Goal: Information Seeking & Learning: Find specific fact

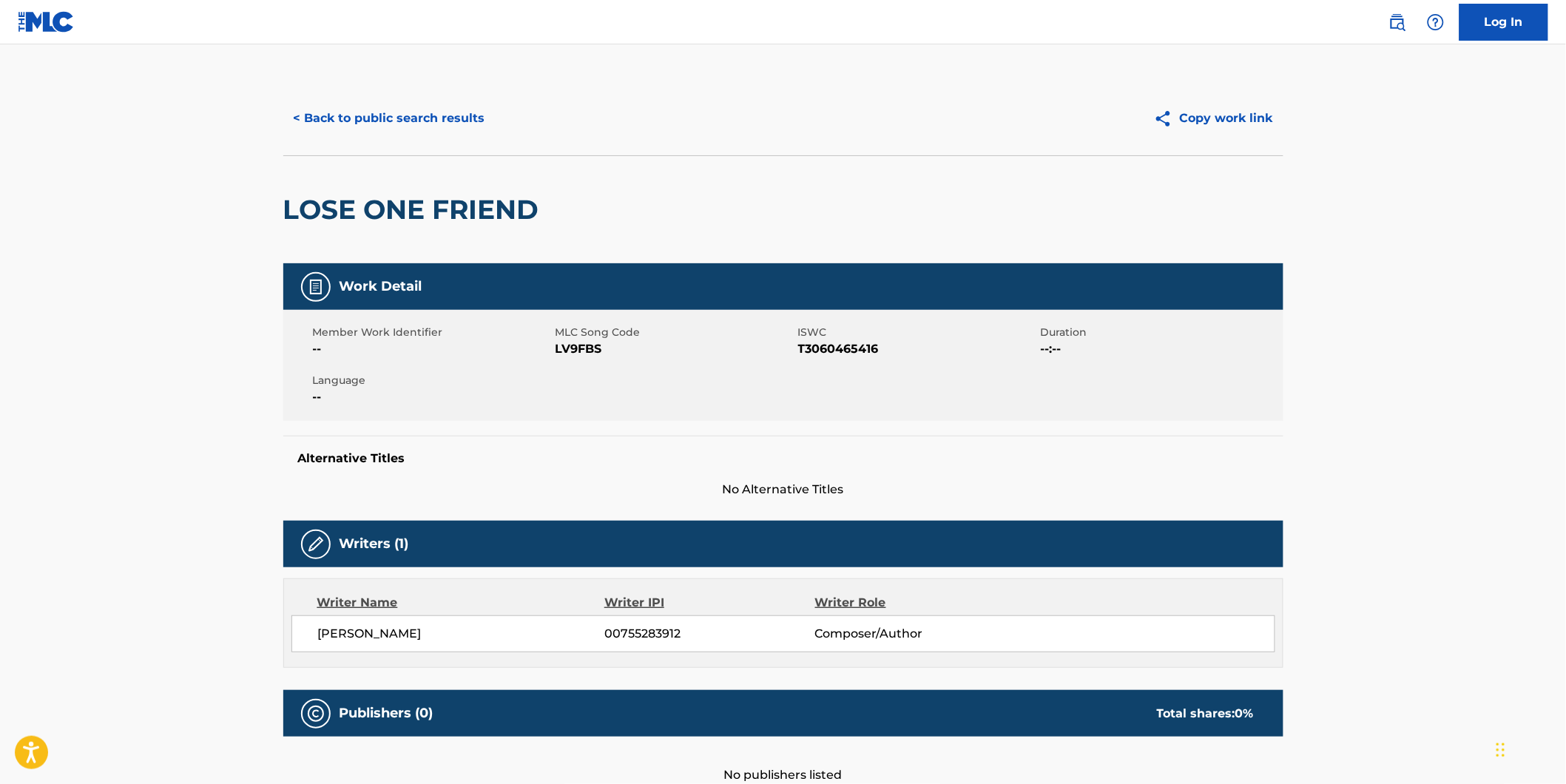
click at [331, 130] on button "< Back to public search results" at bounding box center [389, 119] width 212 height 37
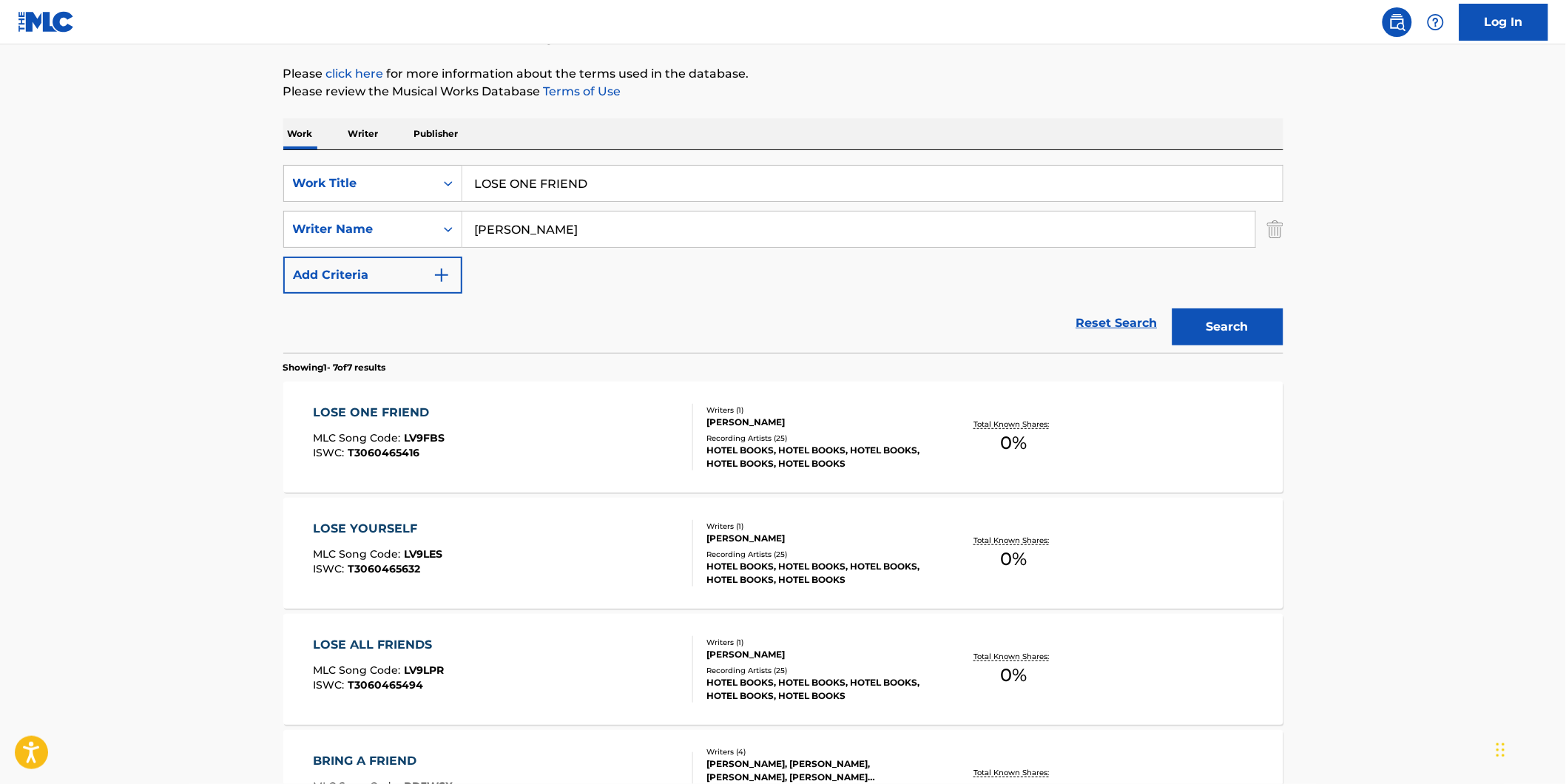
drag, startPoint x: 624, startPoint y: 182, endPoint x: 167, endPoint y: 217, distance: 458.3
click at [253, 201] on main "The MLC Public Work Search The accuracy and completeness of The MLC's data is d…" at bounding box center [783, 573] width 1566 height 1386
click at [128, 227] on main "The MLC Public Work Search The accuracy and completeness of The MLC's data is d…" at bounding box center [783, 573] width 1566 height 1386
click at [612, 232] on input "[PERSON_NAME]" at bounding box center [859, 230] width 793 height 36
click at [445, 448] on div "LOSE ONE FRIEND MLC Song Code : LV9FBS ISWC : T3060465416" at bounding box center [503, 436] width 380 height 66
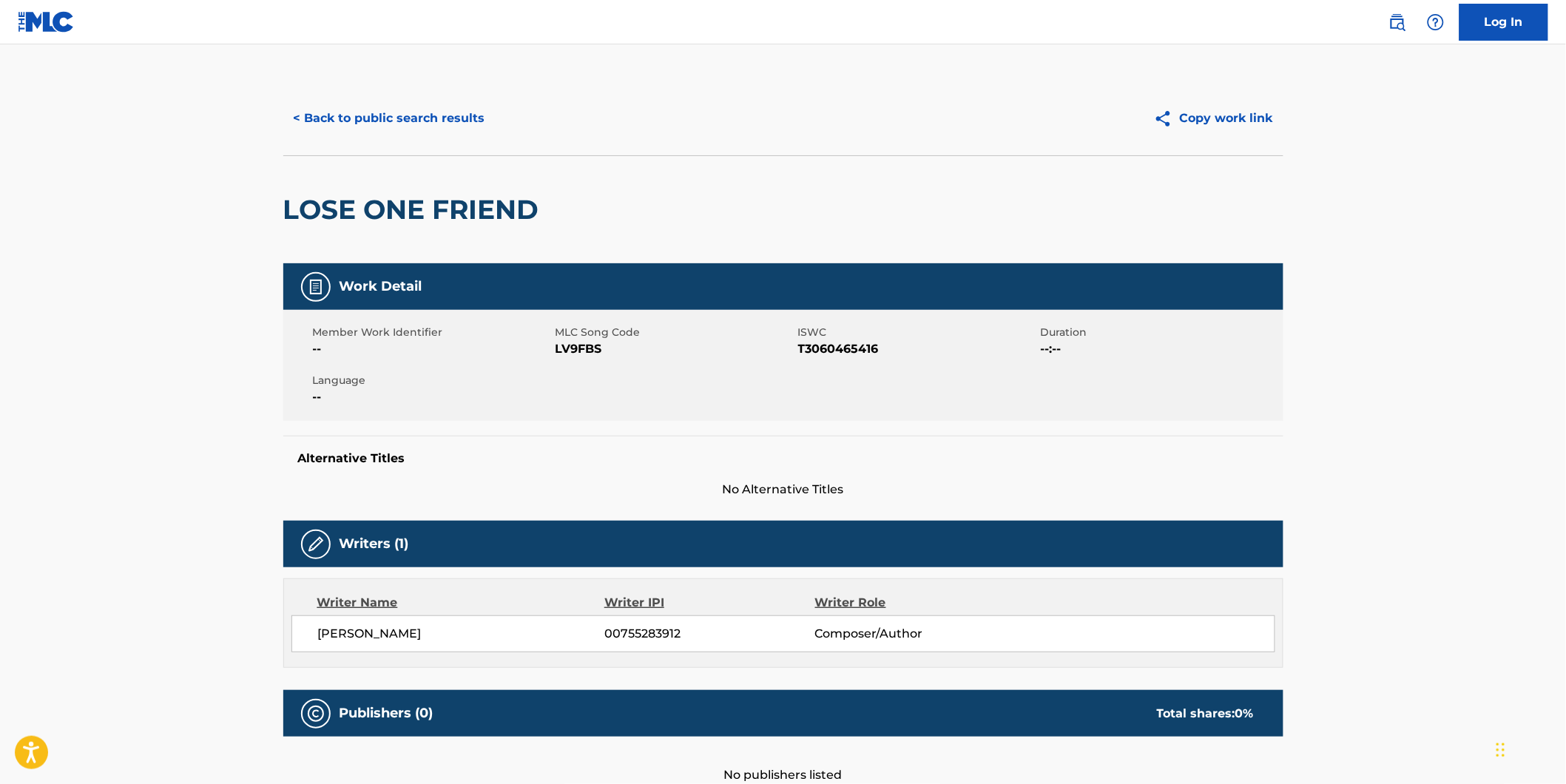
scroll to position [82, 0]
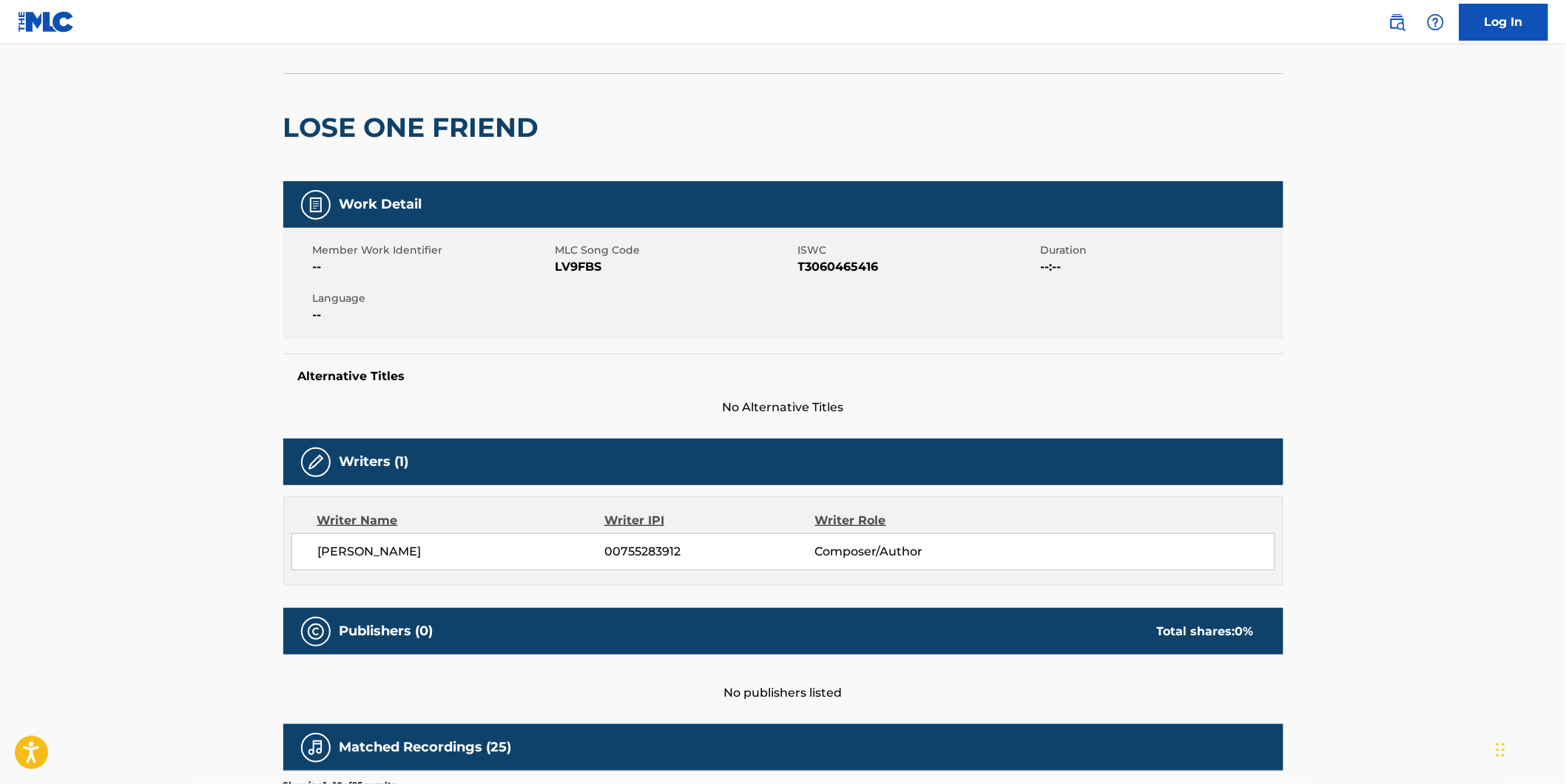
click at [587, 270] on span "LV9FBS" at bounding box center [674, 267] width 239 height 18
copy span "LV9FBS"
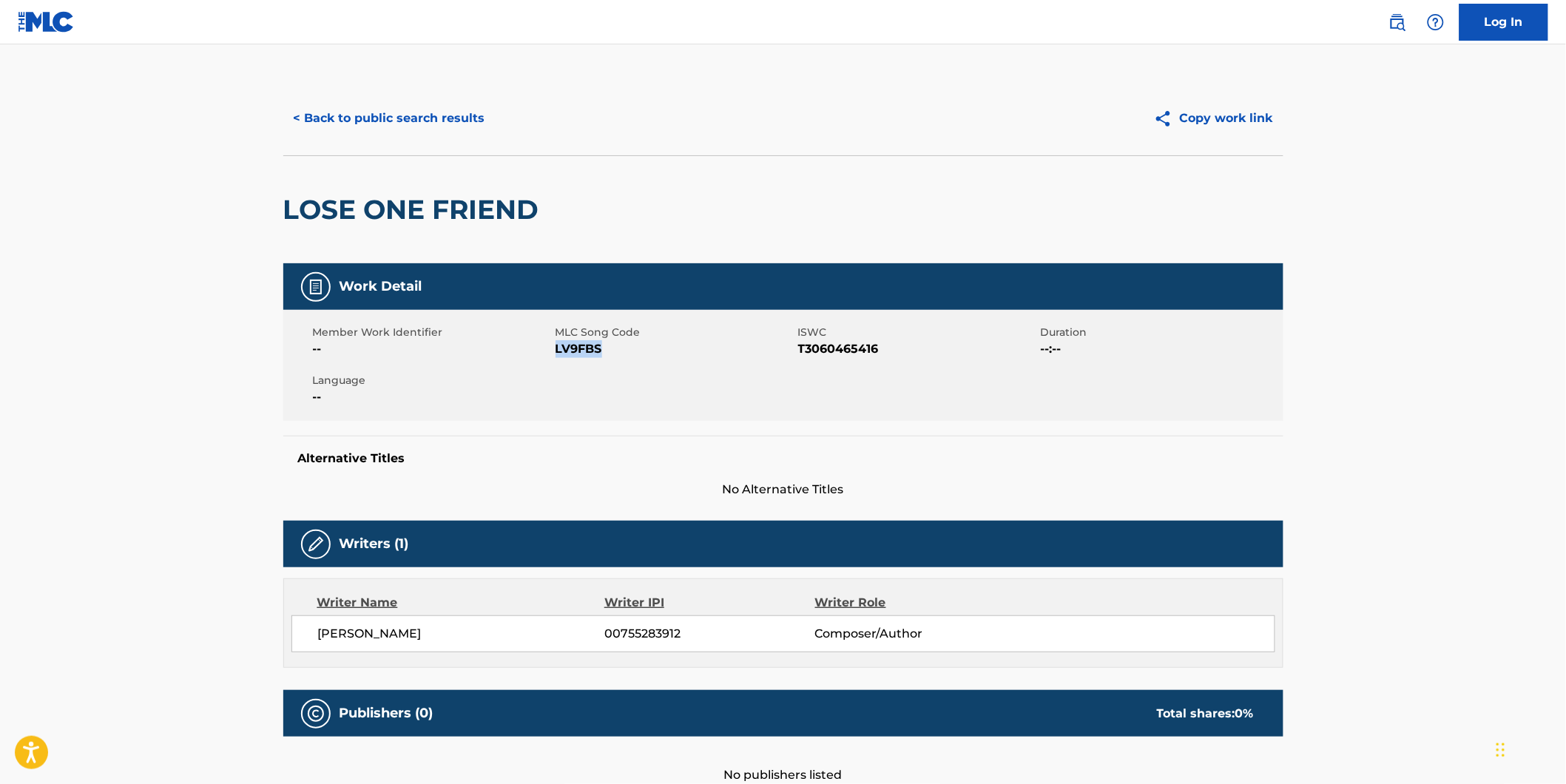
click at [344, 115] on button "< Back to public search results" at bounding box center [389, 119] width 212 height 37
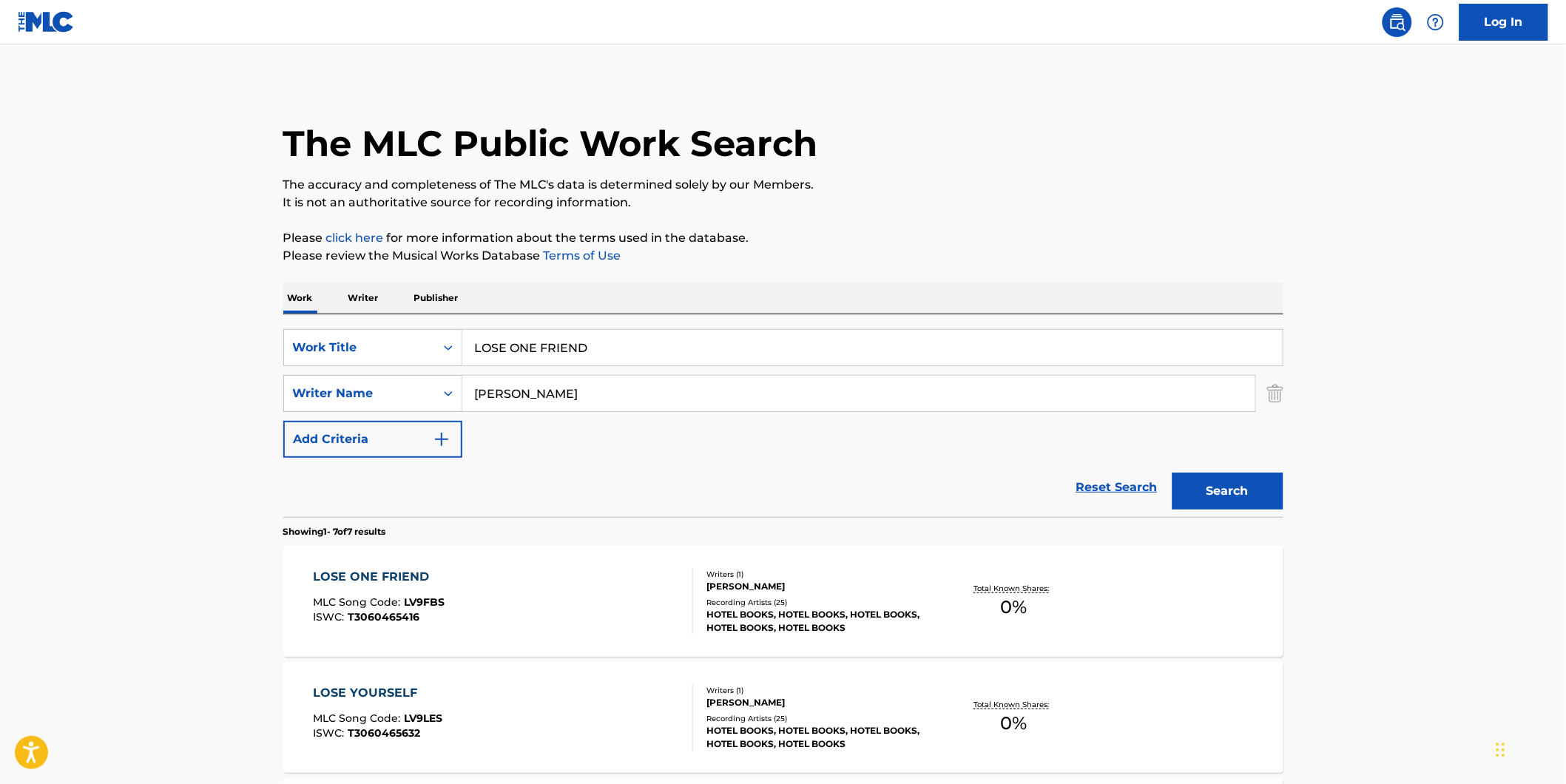
scroll to position [164, 0]
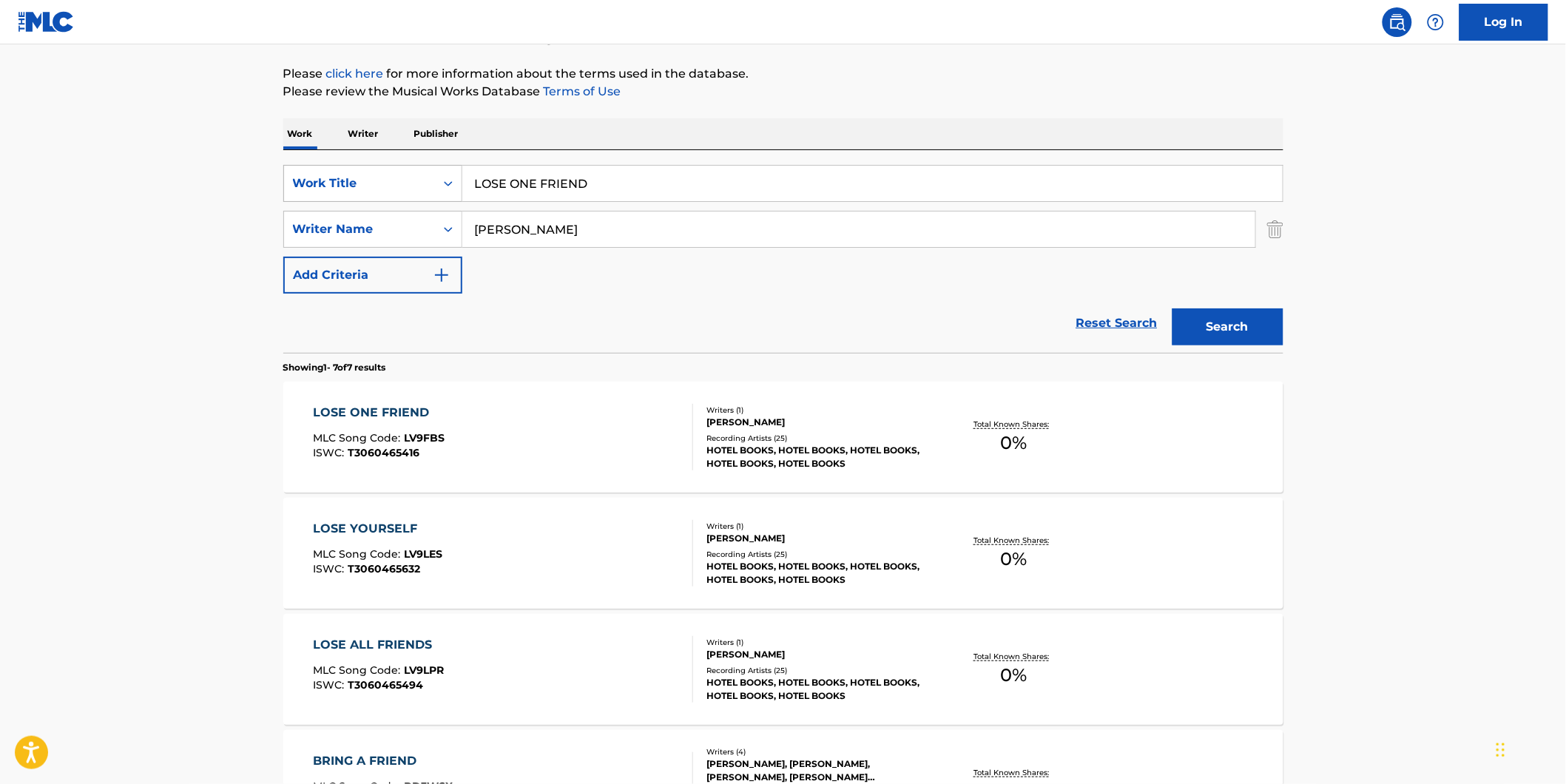
drag, startPoint x: 648, startPoint y: 184, endPoint x: 387, endPoint y: 187, distance: 261.0
click at [395, 184] on div "SearchWithCriteria7d7ca134-11cd-4cd6-abb0-1b77aeae4b79 Work Title LOSE ONE FRIE…" at bounding box center [783, 184] width 1000 height 37
paste input "Descent"
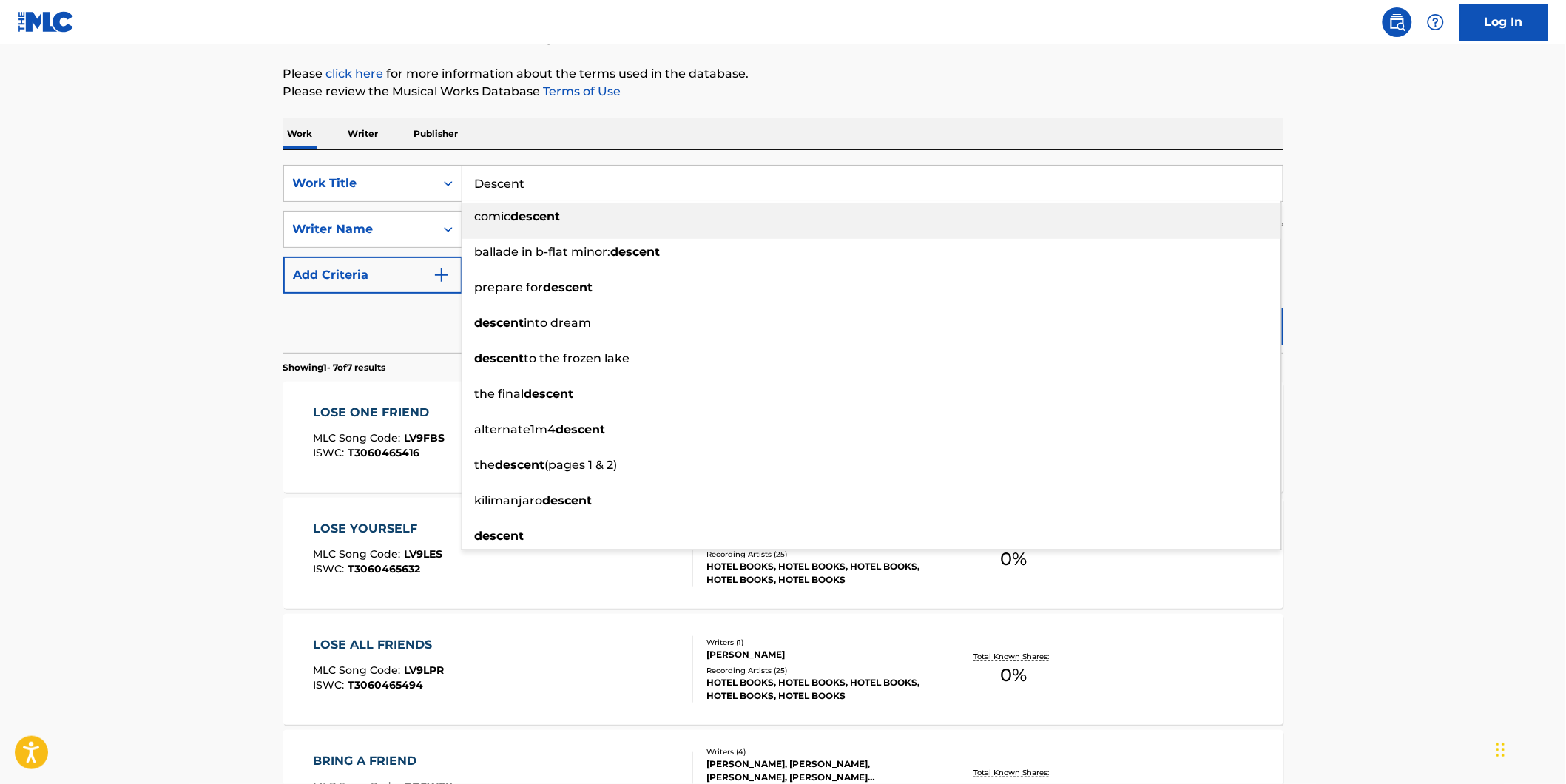
type input "Descent"
click at [168, 315] on main "The MLC Public Work Search The accuracy and completeness of The MLC's data is d…" at bounding box center [783, 573] width 1566 height 1386
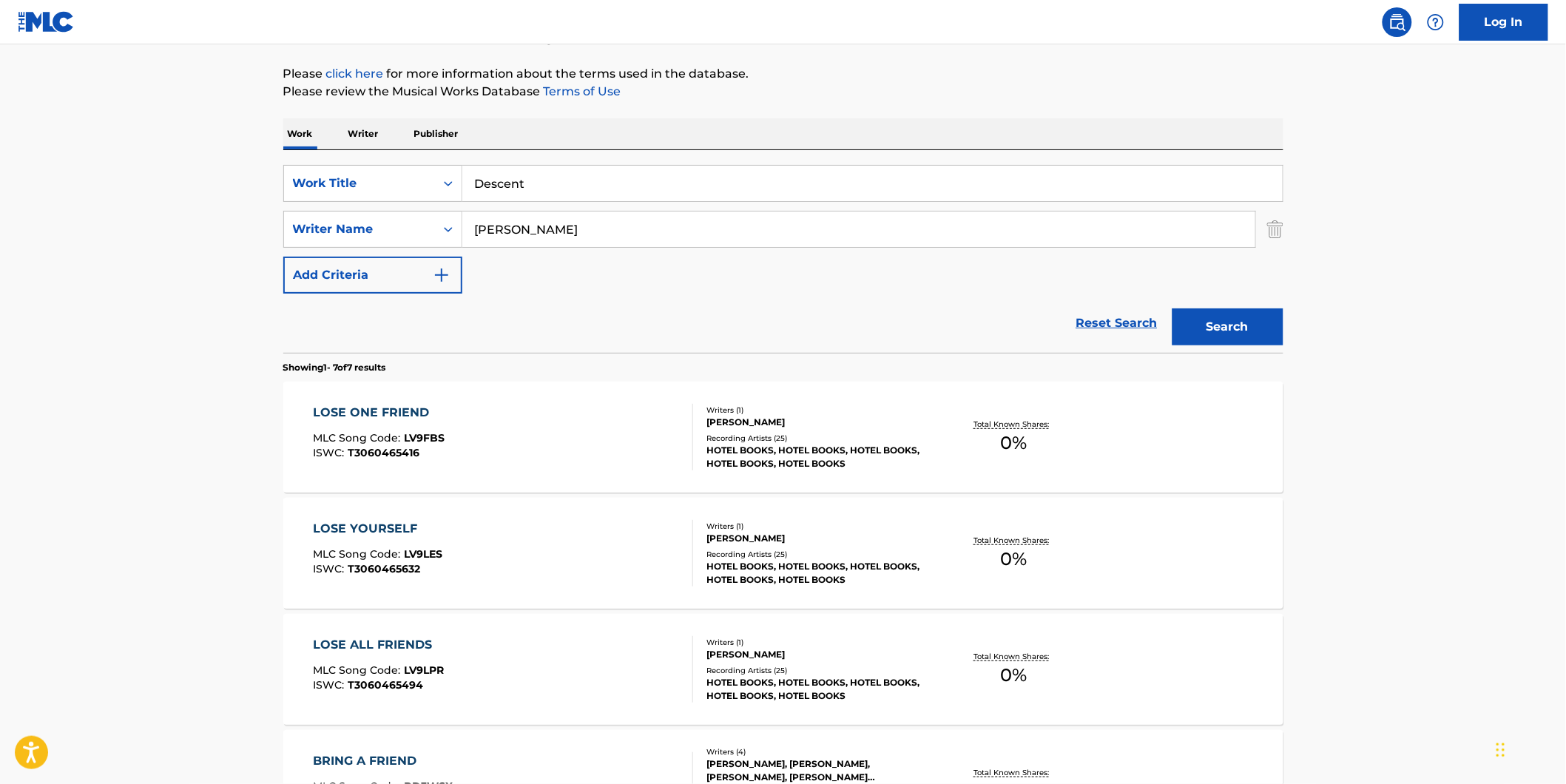
drag, startPoint x: 633, startPoint y: 218, endPoint x: 445, endPoint y: 255, distance: 191.6
click at [439, 250] on div "SearchWithCriteria7d7ca134-11cd-4cd6-abb0-1b77aeae4b79 Work Title Descent Searc…" at bounding box center [783, 229] width 1000 height 128
paste input "Humanity's Last Breath"
click at [1172, 308] on button "Search" at bounding box center [1227, 327] width 111 height 37
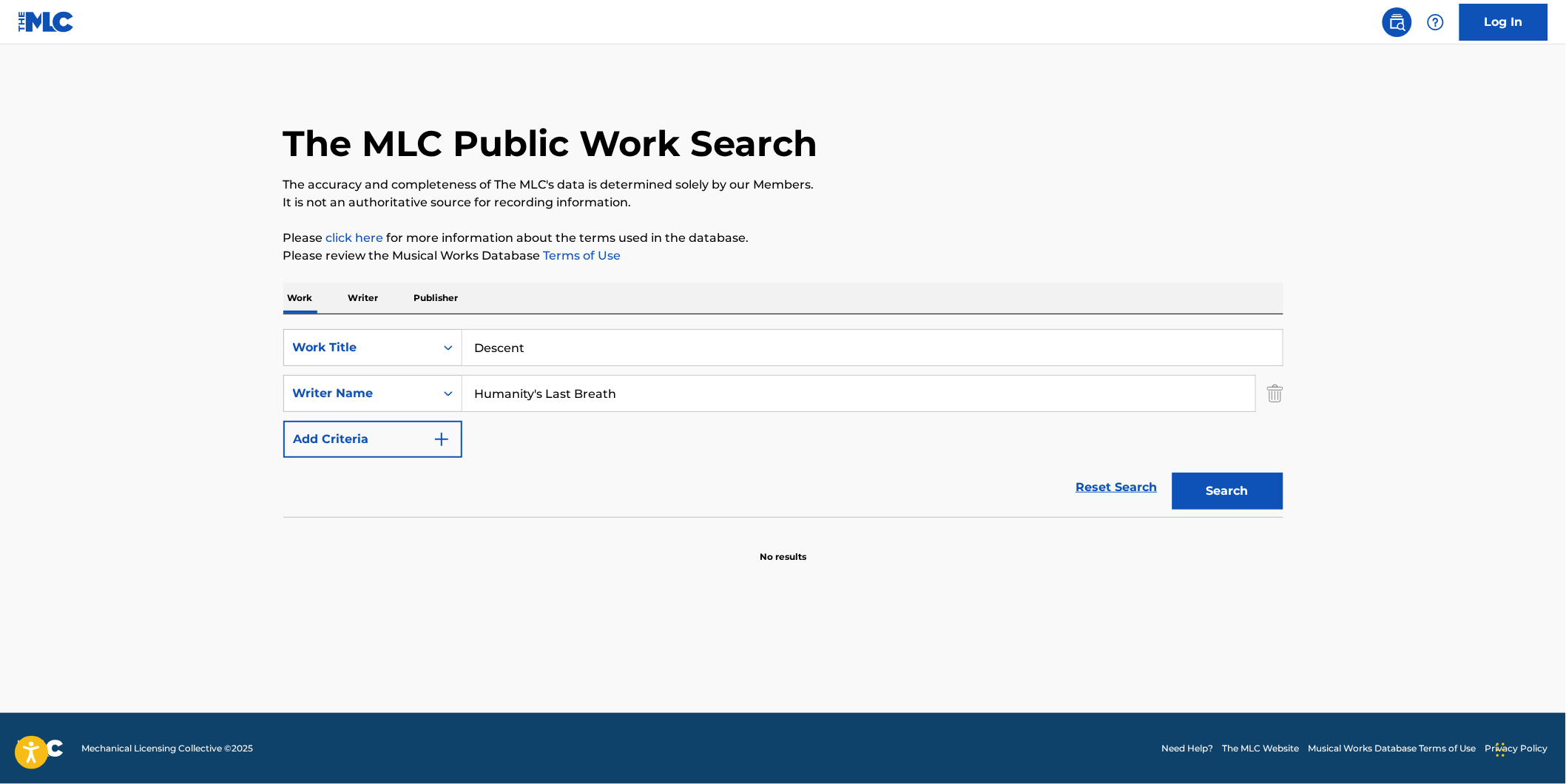
drag, startPoint x: 549, startPoint y: 390, endPoint x: 466, endPoint y: 413, distance: 86.1
click at [454, 408] on div "SearchWithCriteria8dcd9abf-52ce-44f2-998d-24017580982f Writer Name Humanity's L…" at bounding box center [783, 394] width 1000 height 37
paste input "[PERSON_NAME]"
type input "[PERSON_NAME]"
click at [1172, 472] on button "Search" at bounding box center [1227, 491] width 111 height 37
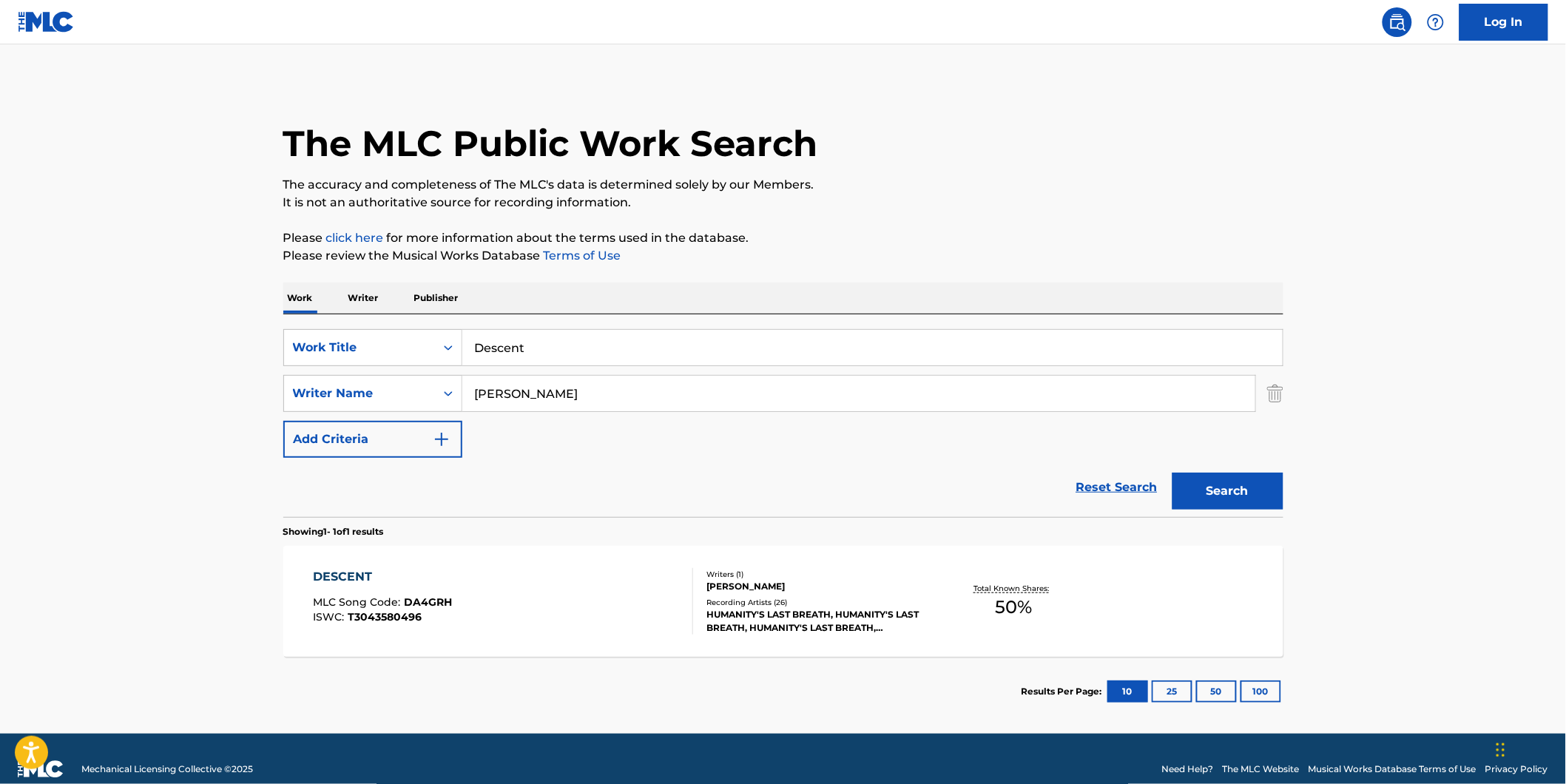
click at [649, 611] on div "DESCENT MLC Song Code : DA4GRH ISWC : T3043580496" at bounding box center [503, 600] width 380 height 66
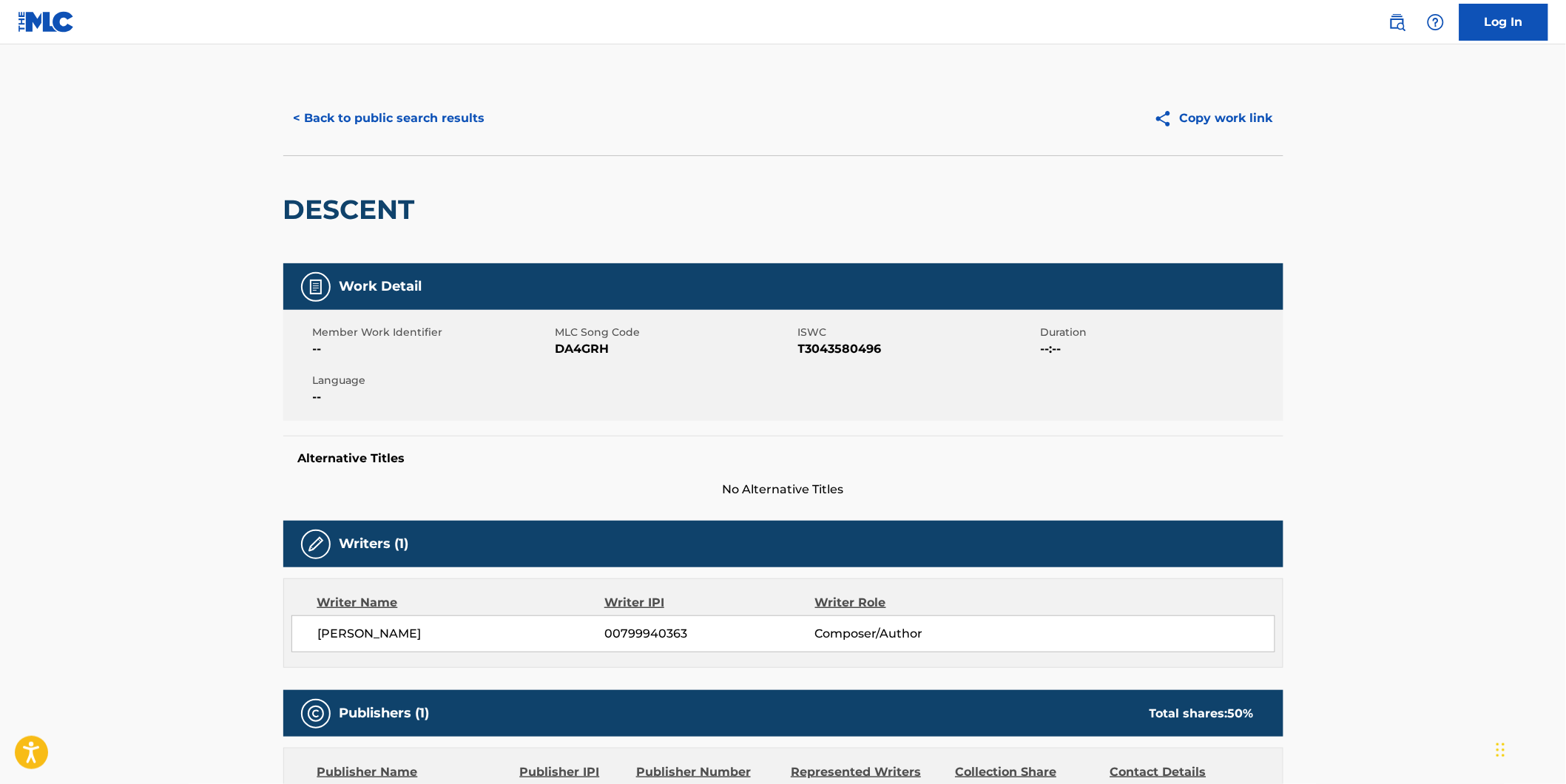
drag, startPoint x: 319, startPoint y: 636, endPoint x: 525, endPoint y: 636, distance: 206.0
click at [525, 636] on span "[PERSON_NAME]" at bounding box center [461, 634] width 287 height 18
click at [433, 124] on button "< Back to public search results" at bounding box center [389, 119] width 212 height 37
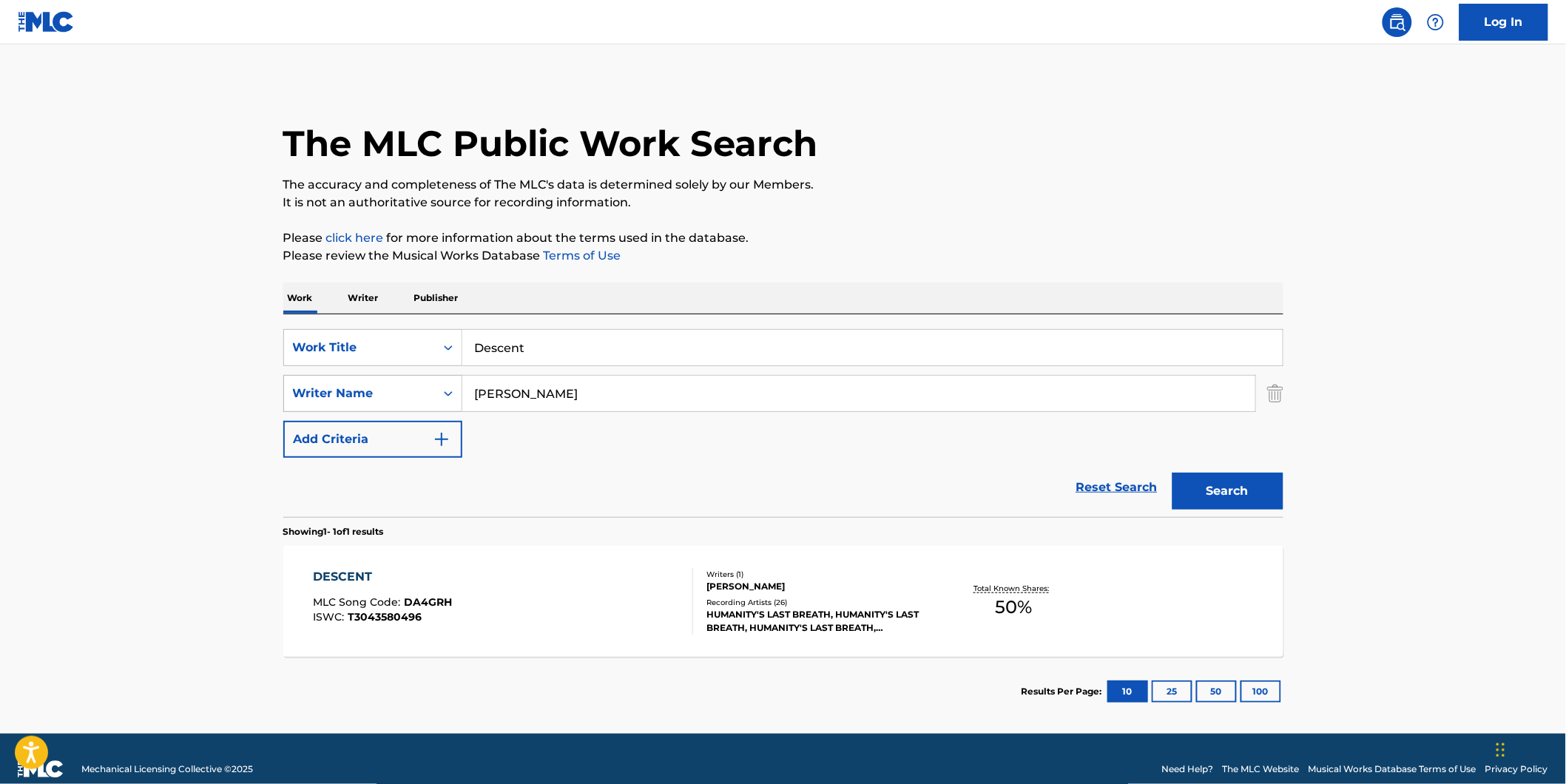
drag, startPoint x: 592, startPoint y: 388, endPoint x: 393, endPoint y: 400, distance: 199.4
click at [393, 400] on div "SearchWithCriteria8dcd9abf-52ce-44f2-998d-24017580982f Writer Name [PERSON_NAME]" at bounding box center [783, 394] width 1000 height 37
click at [545, 604] on div "DESCENT MLC Song Code : DA4GRH ISWC : T3043580496" at bounding box center [503, 600] width 380 height 66
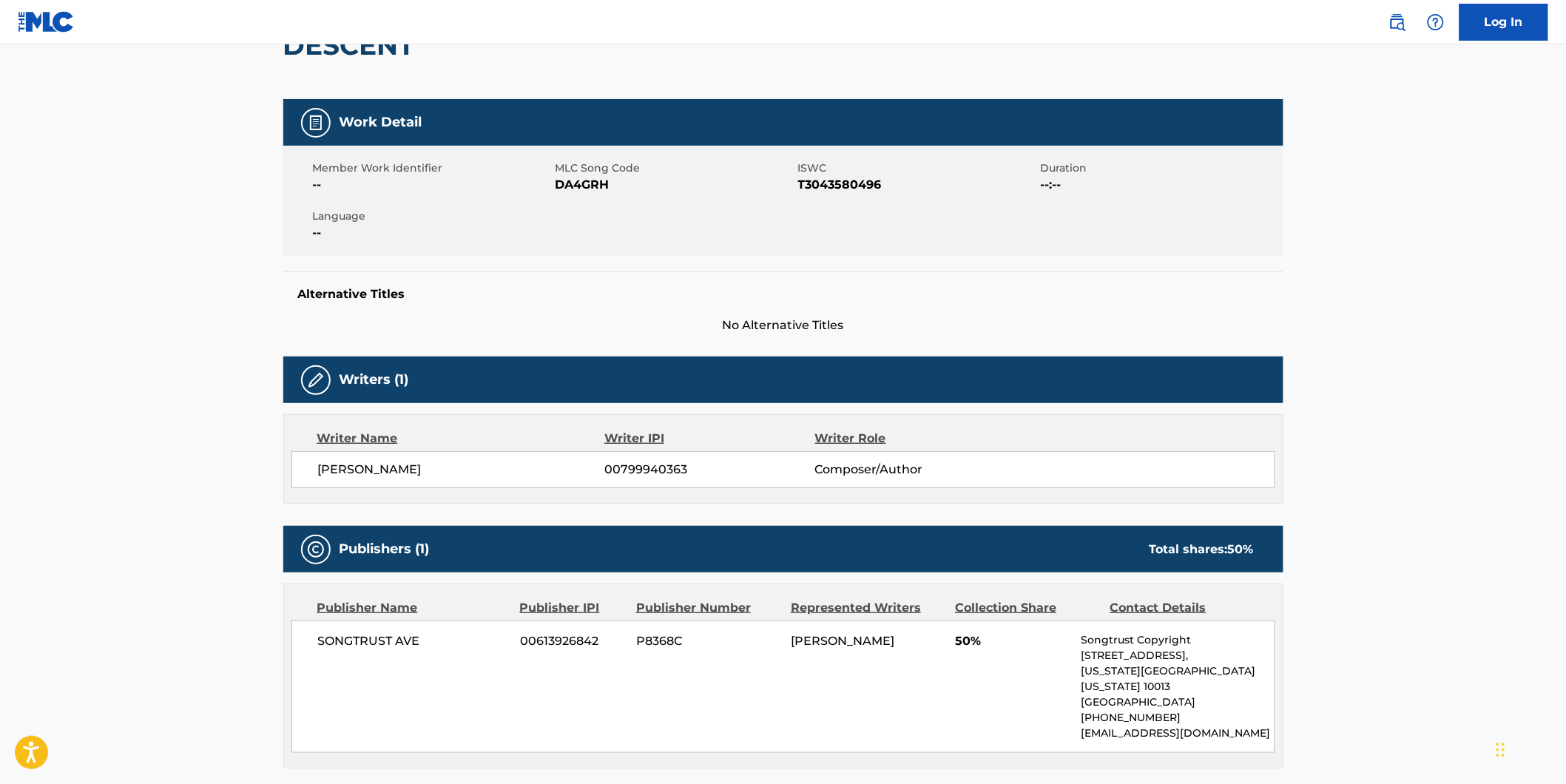
scroll to position [82, 0]
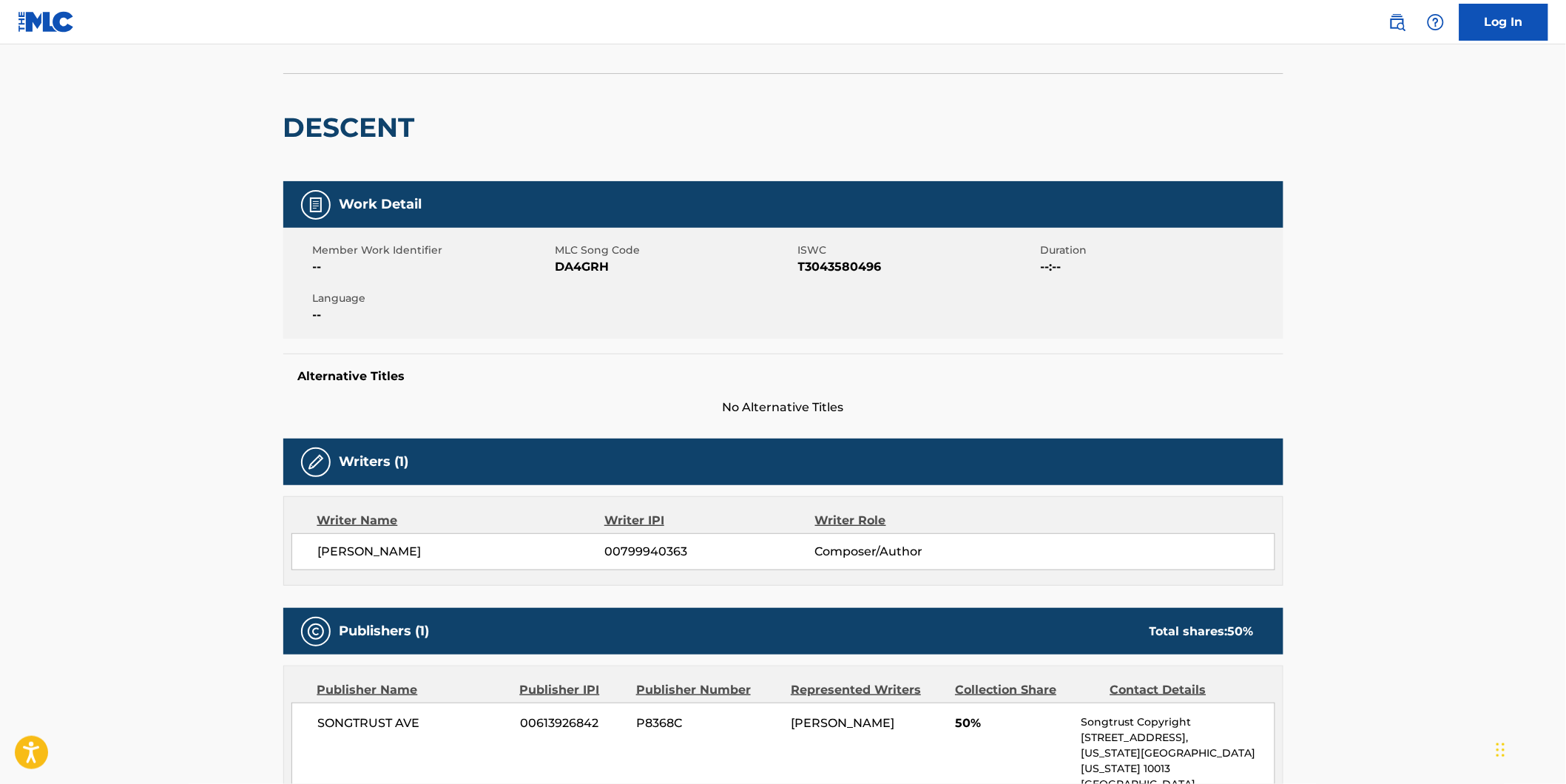
click at [572, 269] on span "DA4GRH" at bounding box center [674, 267] width 239 height 18
copy span "DA4GRH"
click at [575, 272] on span "DA4GRH" at bounding box center [674, 267] width 239 height 18
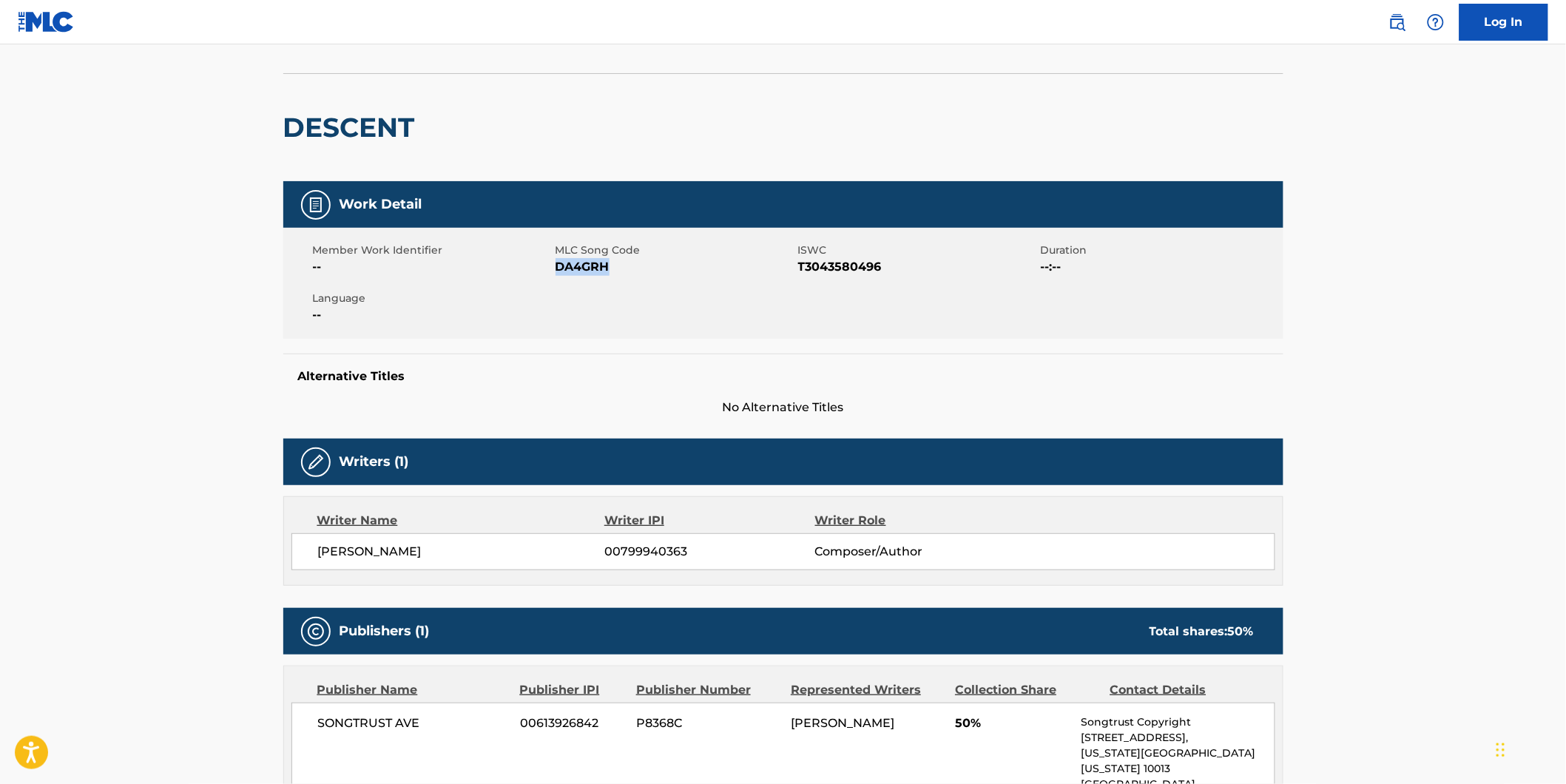
click at [575, 272] on span "DA4GRH" at bounding box center [674, 267] width 239 height 18
copy span "DA4GRH"
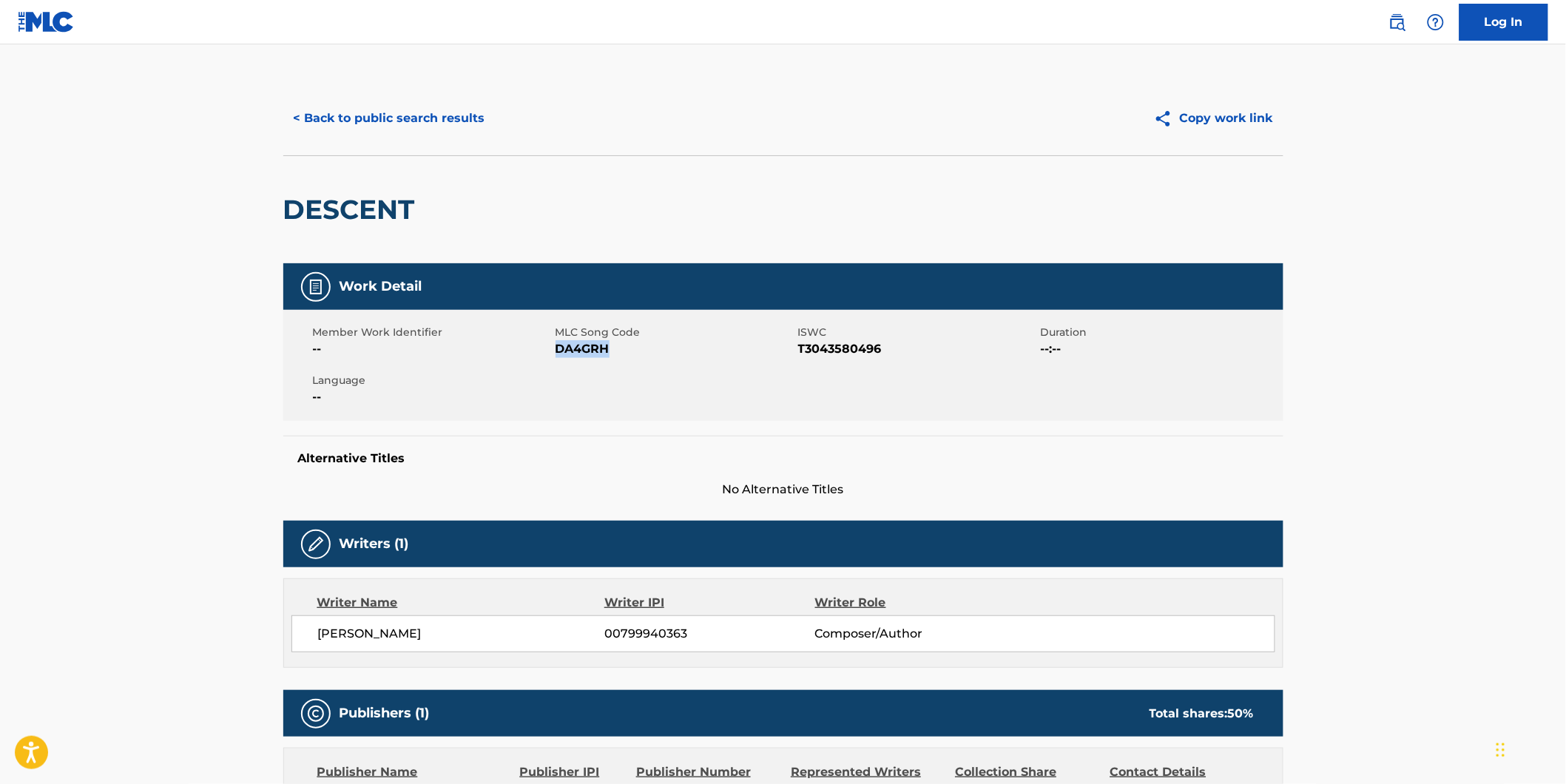
click at [402, 130] on button "< Back to public search results" at bounding box center [389, 119] width 212 height 37
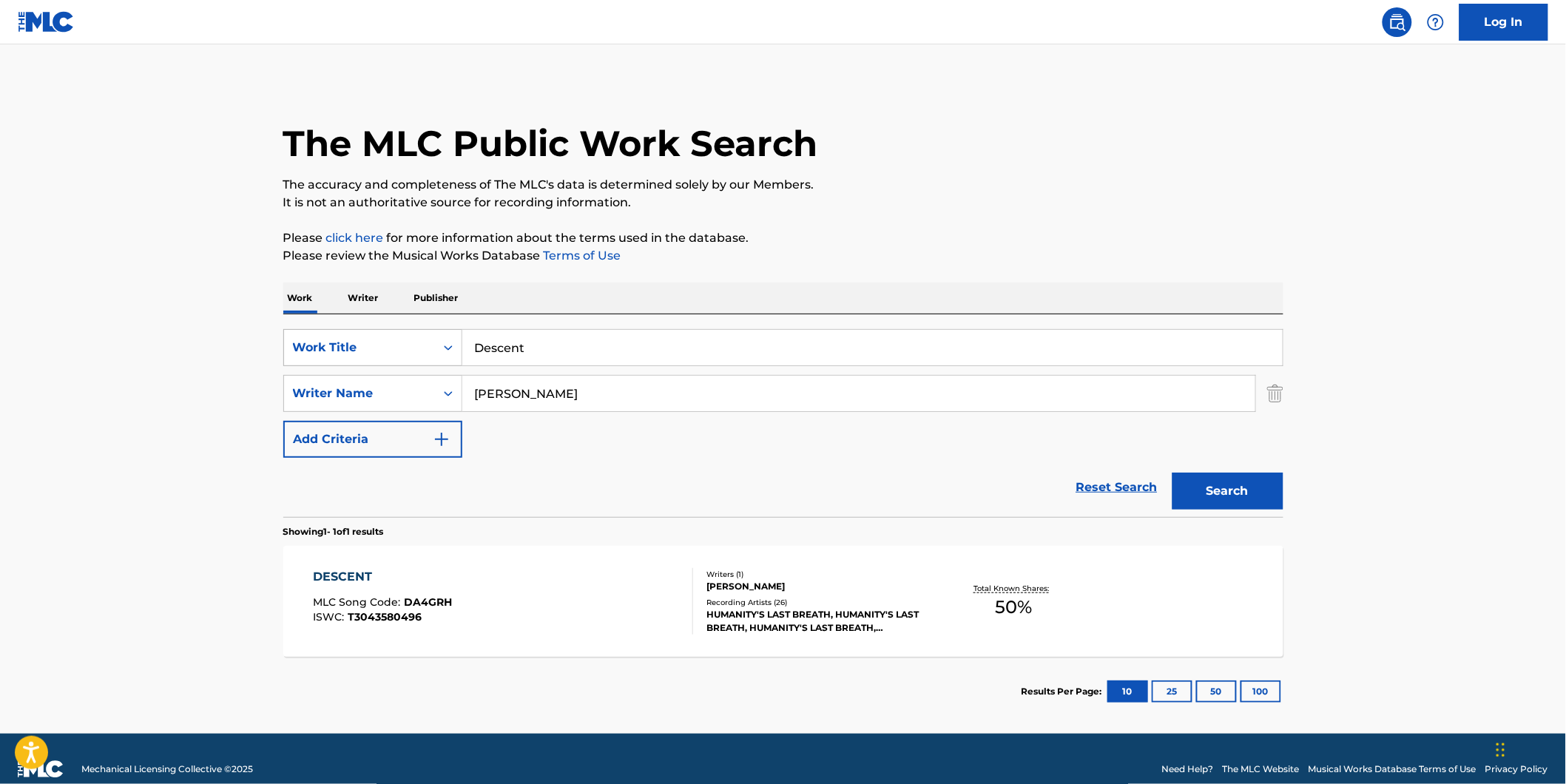
drag, startPoint x: 604, startPoint y: 342, endPoint x: 340, endPoint y: 363, distance: 264.8
click at [351, 363] on div "SearchWithCriteria7d7ca134-11cd-4cd6-abb0-1b77aeae4b79 Work Title Descent" at bounding box center [783, 348] width 1000 height 37
paste input "ivinity"
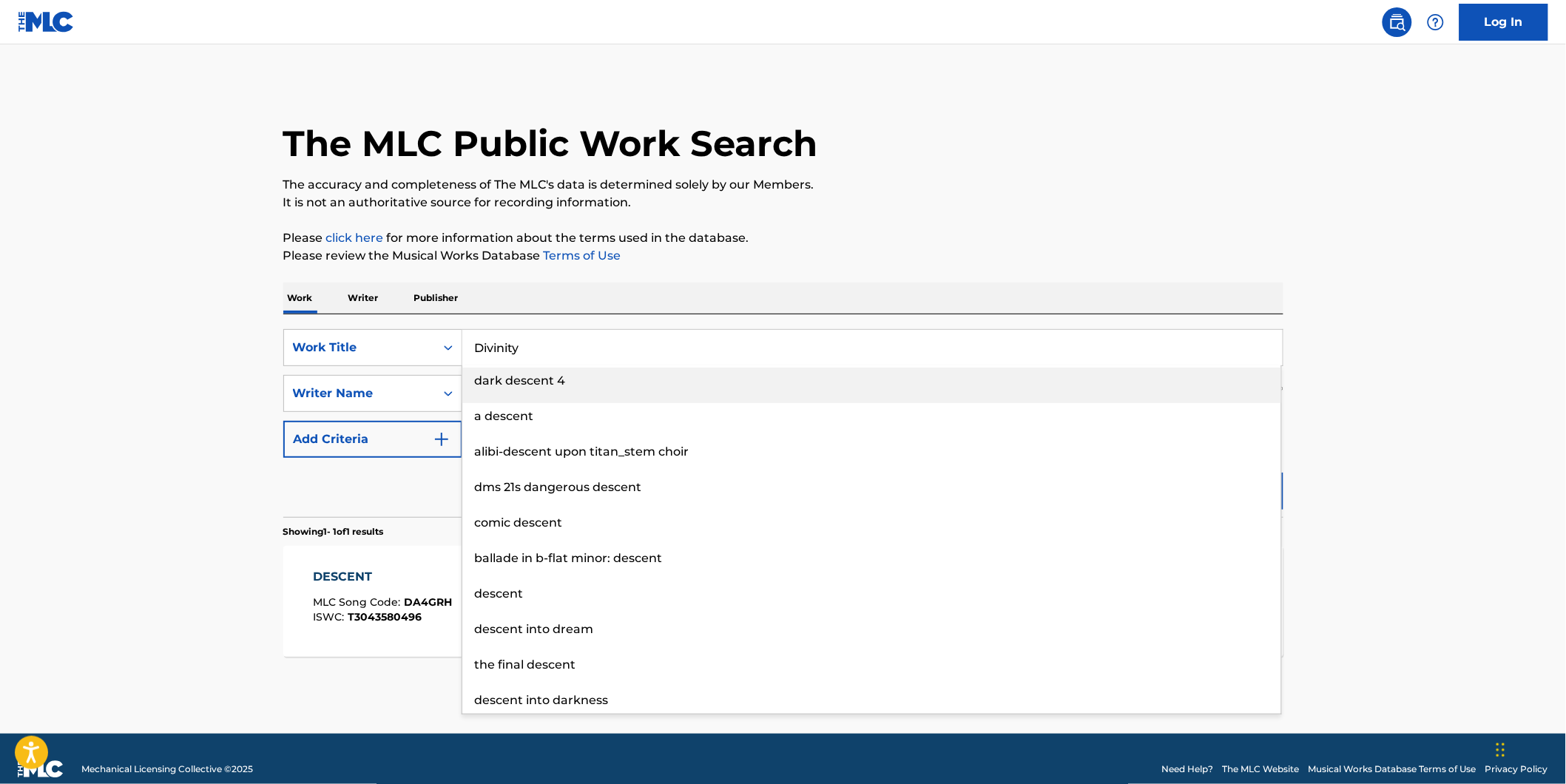
type input "Divinity"
click at [77, 363] on main "The MLC Public Work Search The accuracy and completeness of The MLC's data is d…" at bounding box center [783, 389] width 1566 height 689
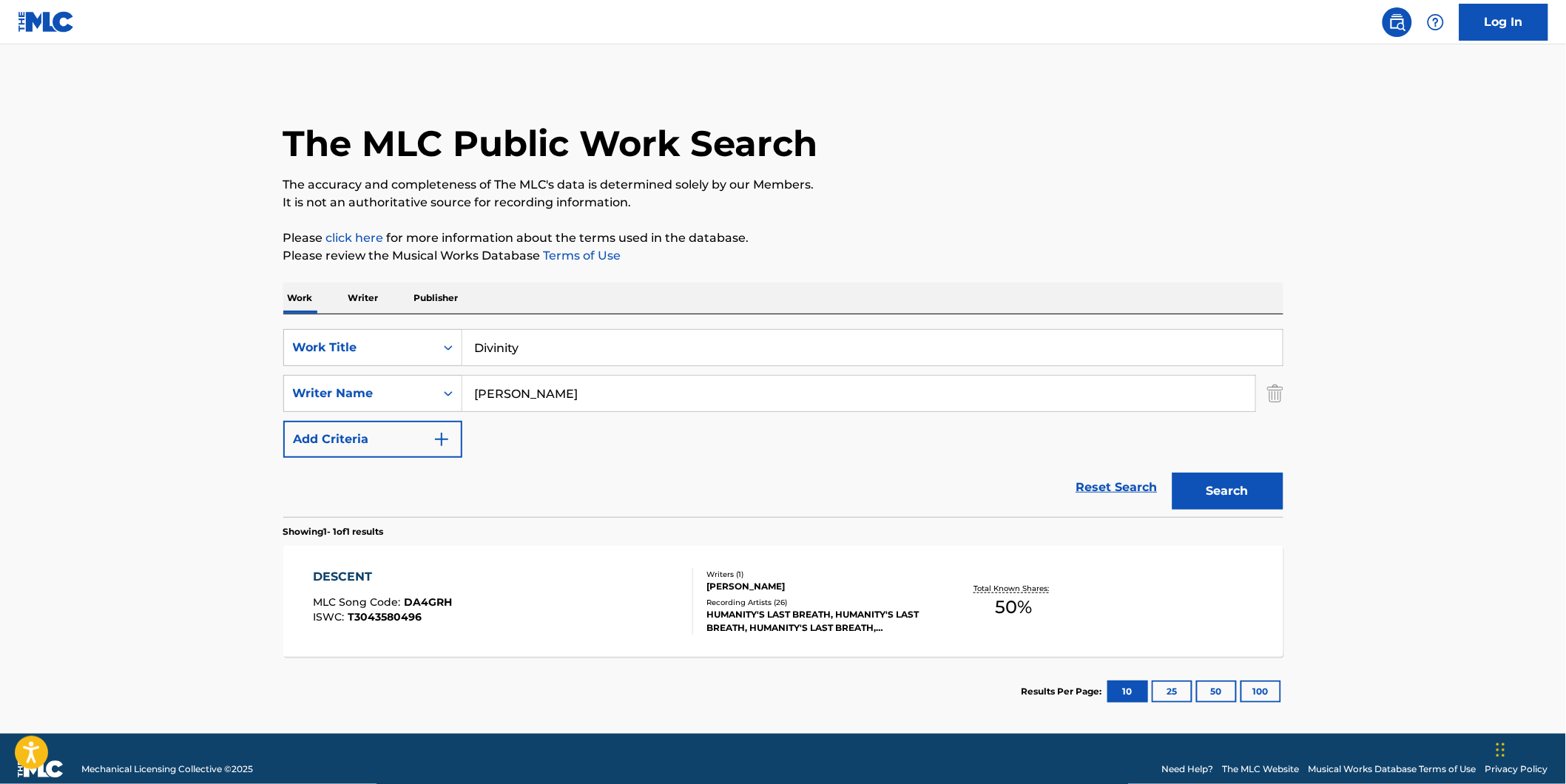
drag, startPoint x: 618, startPoint y: 401, endPoint x: 342, endPoint y: 415, distance: 276.4
click at [326, 407] on div "SearchWithCriteria8dcd9abf-52ce-44f2-998d-24017580982f Writer Name [PERSON_NAME]" at bounding box center [783, 394] width 1000 height 37
paste input "Amorphis"
click at [1172, 472] on button "Search" at bounding box center [1227, 491] width 111 height 37
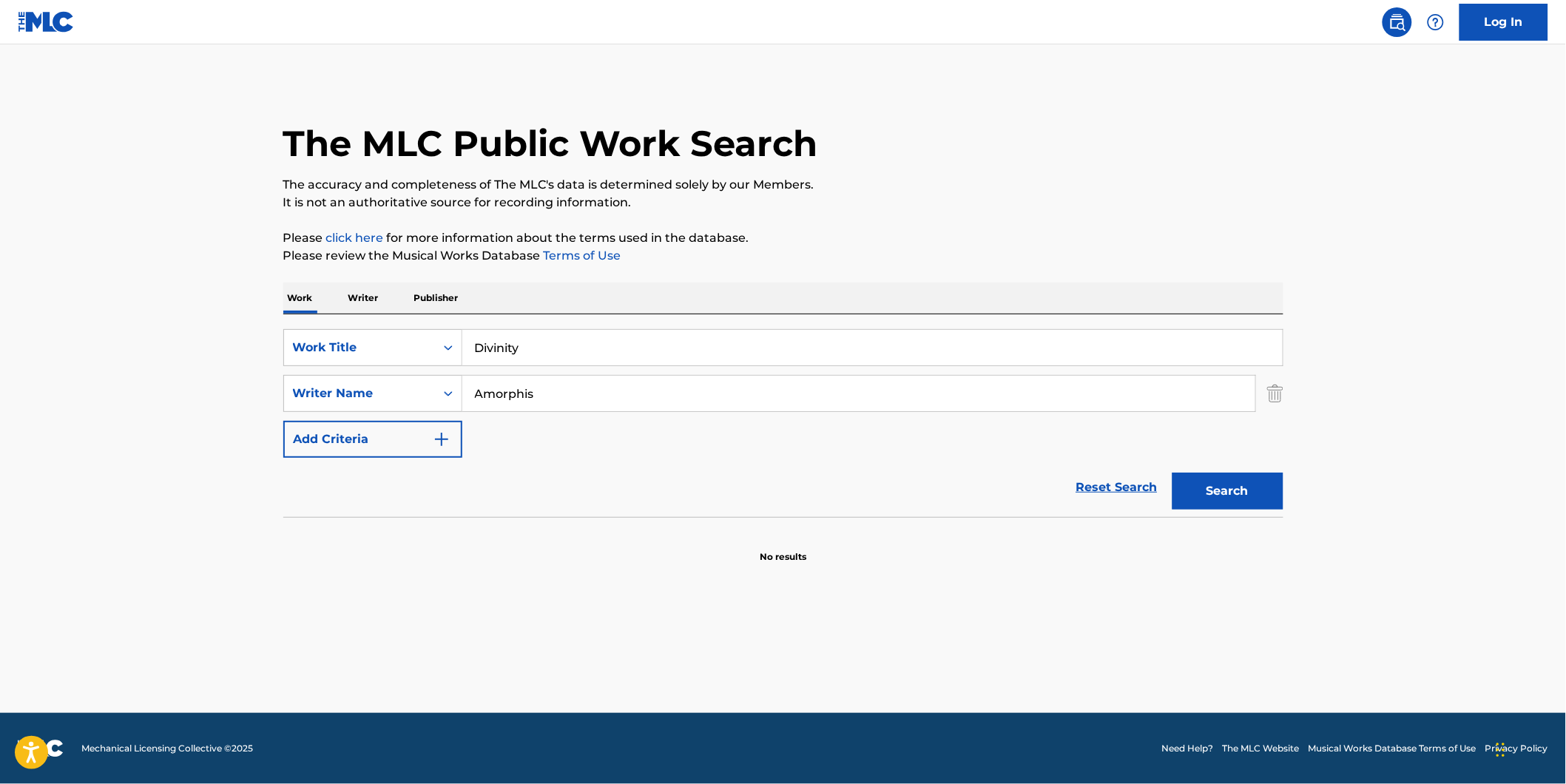
paste input "[PERSON_NAME]"
drag, startPoint x: 571, startPoint y: 401, endPoint x: 545, endPoint y: 466, distance: 70.0
click at [507, 466] on form "SearchWithCriteria7d7ca134-11cd-4cd6-abb0-1b77aeae4b79 Work Title Divinity Sear…" at bounding box center [783, 423] width 1000 height 188
click at [1172, 472] on button "Search" at bounding box center [1227, 491] width 111 height 37
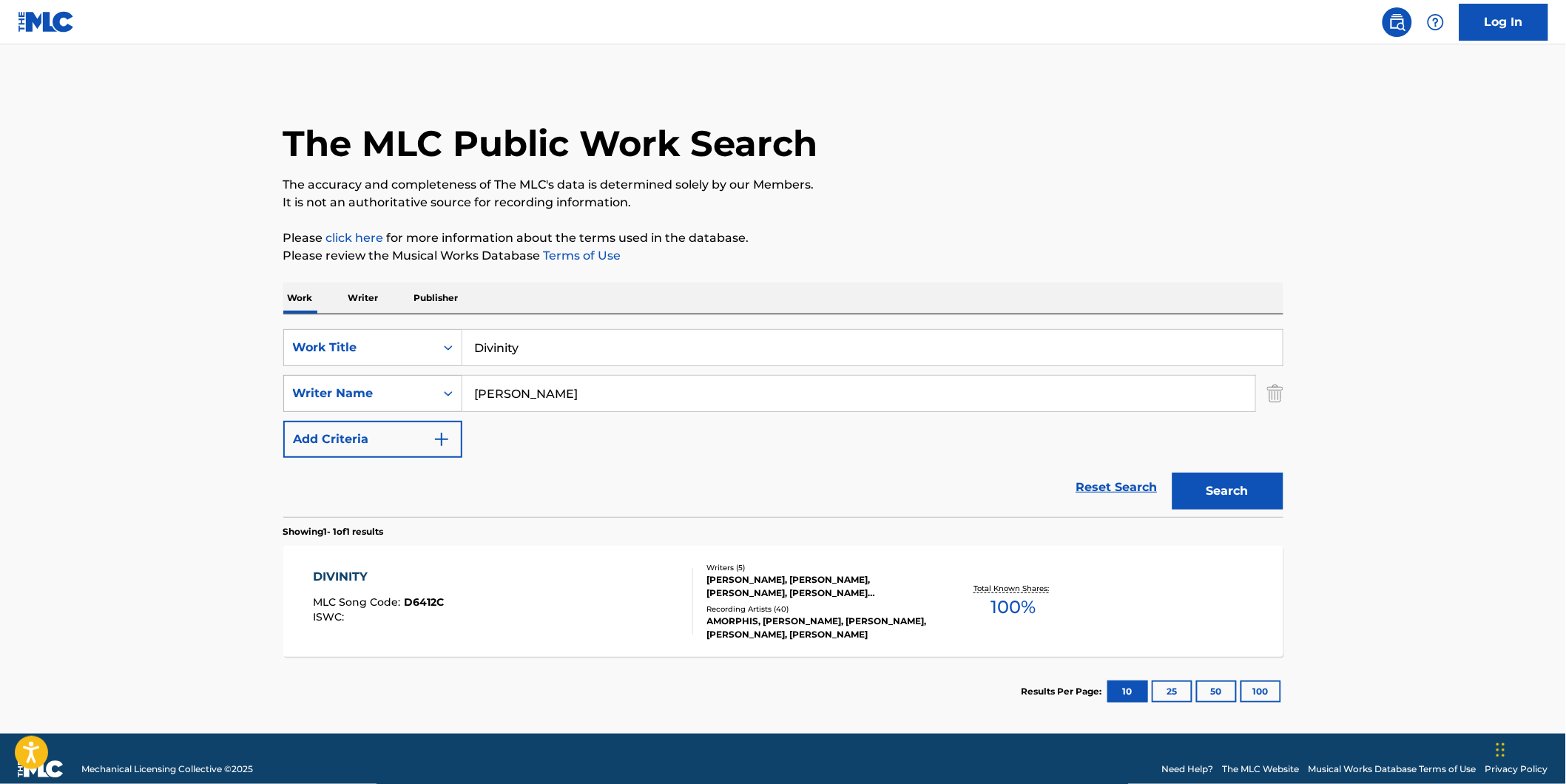
drag, startPoint x: 636, startPoint y: 381, endPoint x: 368, endPoint y: 401, distance: 268.7
click at [368, 398] on div "SearchWithCriteria8dcd9abf-52ce-44f2-998d-24017580982f Writer Name [PERSON_NAME]" at bounding box center [783, 394] width 1000 height 37
paste input "[PERSON_NAME]"
click at [1172, 472] on button "Search" at bounding box center [1227, 491] width 111 height 37
drag, startPoint x: 580, startPoint y: 394, endPoint x: 861, endPoint y: 461, distance: 288.9
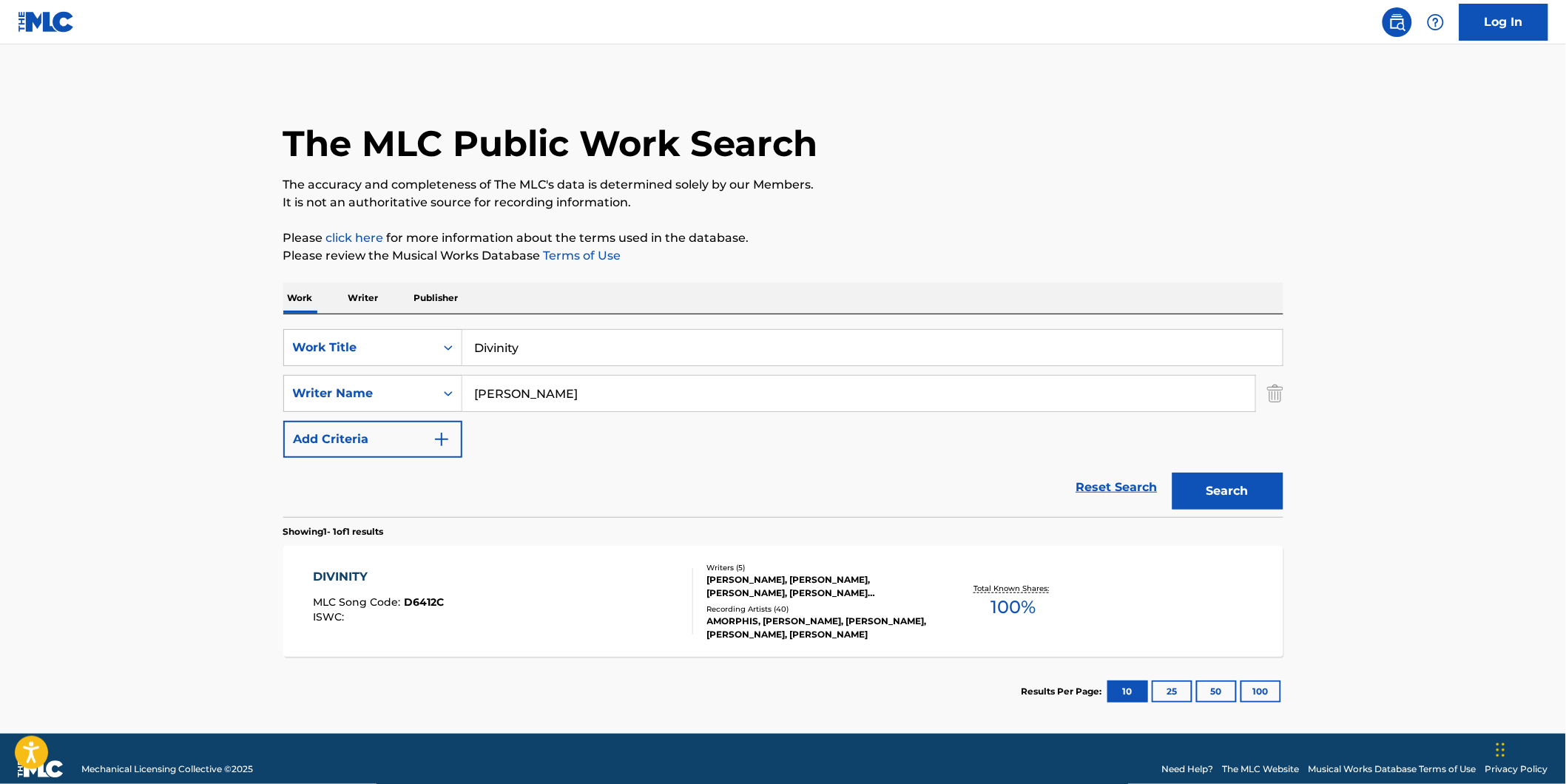
click at [712, 463] on form "SearchWithCriteria7d7ca134-11cd-4cd6-abb0-1b77aeae4b79 Work Title Divinity Sear…" at bounding box center [783, 423] width 1000 height 188
paste input "[PERSON_NAME]"
drag, startPoint x: 651, startPoint y: 400, endPoint x: 641, endPoint y: 480, distance: 80.6
click at [330, 450] on div "SearchWithCriteria7d7ca134-11cd-4cd6-abb0-1b77aeae4b79 Work Title Divinity Sear…" at bounding box center [783, 393] width 1000 height 128
paste input "Search Form"
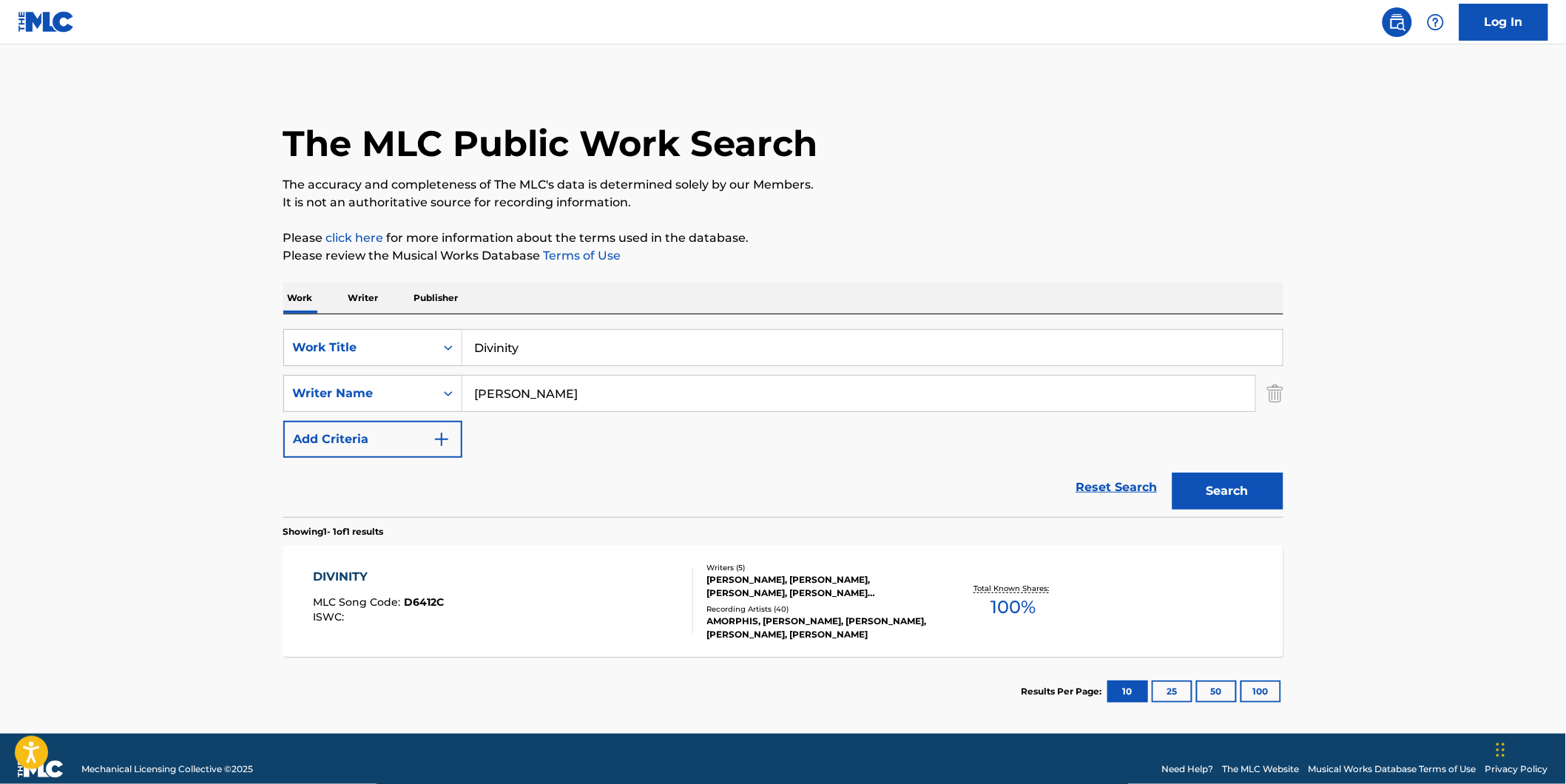
click at [1172, 472] on button "Search" at bounding box center [1227, 491] width 111 height 37
drag, startPoint x: 632, startPoint y: 392, endPoint x: 241, endPoint y: 448, distance: 395.0
click at [237, 446] on main "The MLC Public Work Search The accuracy and completeness of The MLC's data is d…" at bounding box center [783, 389] width 1566 height 689
paste input "[PERSON_NAME]"
click at [1172, 472] on button "Search" at bounding box center [1227, 491] width 111 height 37
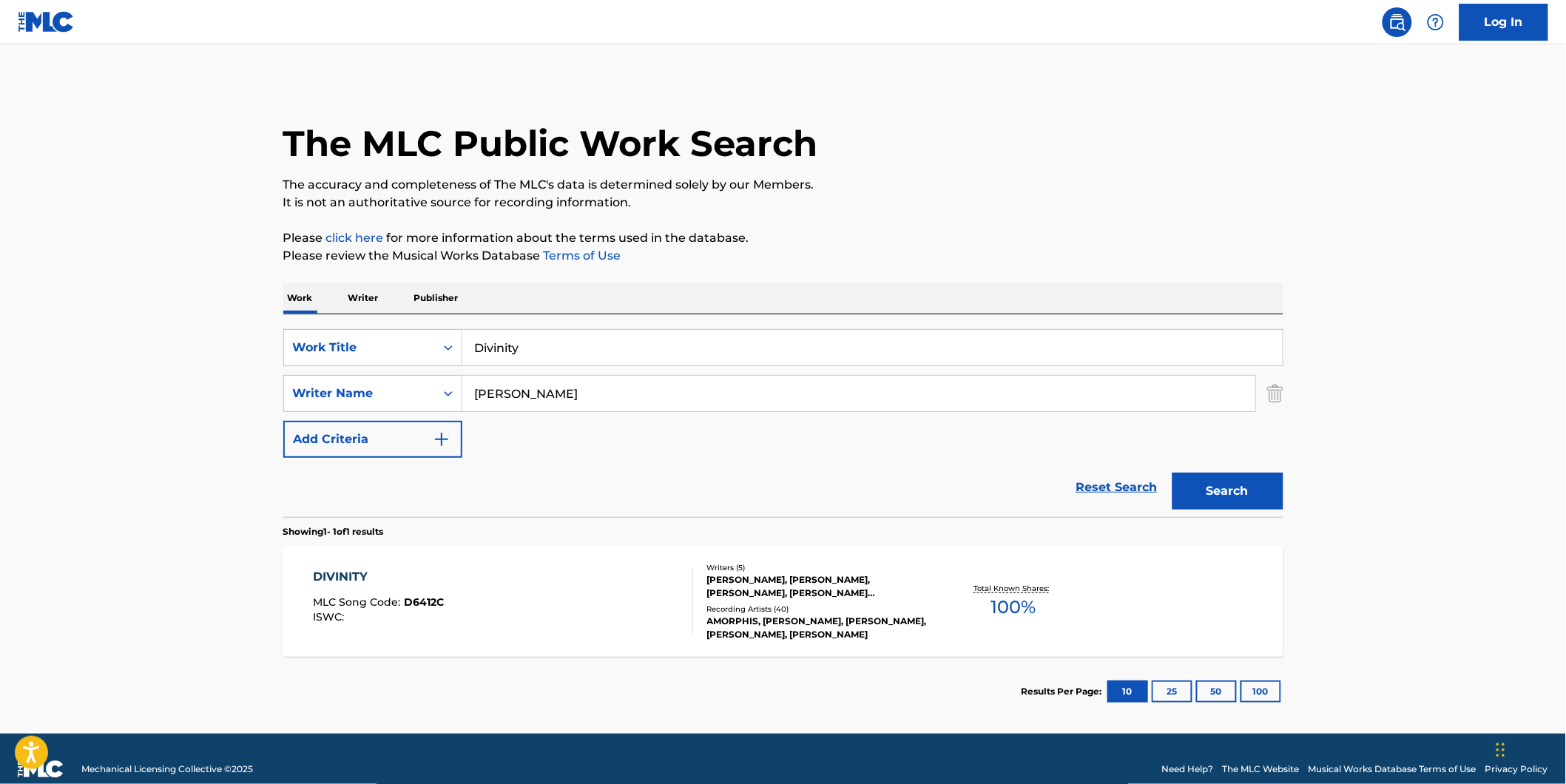
paste input "[PERSON_NAME]"
drag, startPoint x: 622, startPoint y: 389, endPoint x: 504, endPoint y: 449, distance: 132.4
click at [504, 449] on div "SearchWithCriteria7d7ca134-11cd-4cd6-abb0-1b77aeae4b79 Work Title Divinity Sear…" at bounding box center [783, 393] width 1000 height 128
click at [600, 394] on input "[PERSON_NAME]" at bounding box center [859, 394] width 793 height 36
drag, startPoint x: 600, startPoint y: 394, endPoint x: 358, endPoint y: 398, distance: 242.0
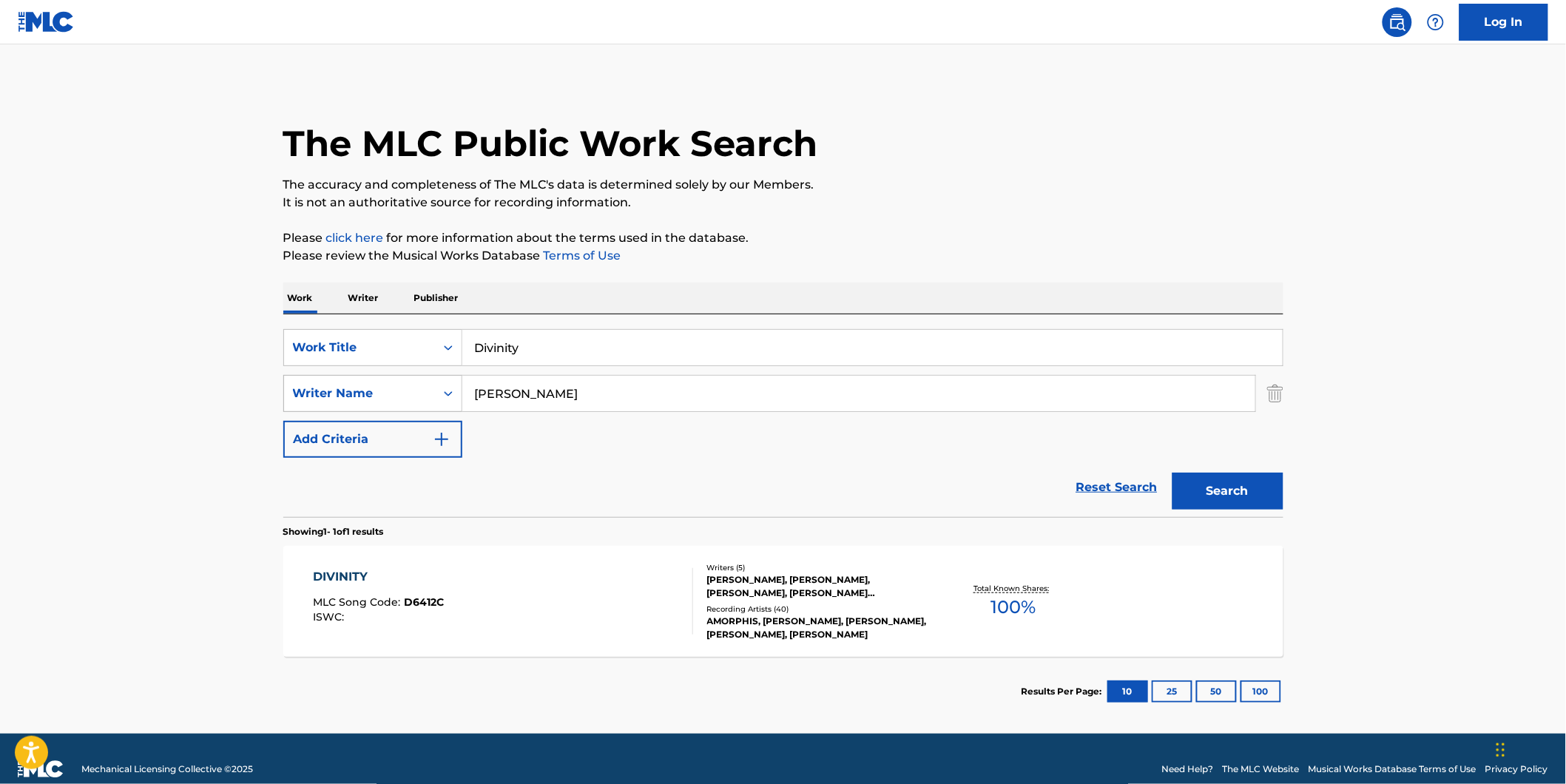
click at [359, 395] on div "SearchWithCriteria8dcd9abf-52ce-44f2-998d-24017580982f Writer Name [PERSON_NAME]" at bounding box center [783, 394] width 1000 height 37
paste input "Search Form"
type input "[PERSON_NAME]"
click at [1172, 472] on button "Search" at bounding box center [1227, 491] width 111 height 37
click at [550, 548] on div "DIVINITY MLC Song Code : D6412C ISWC : Writers ( 5 ) [PERSON_NAME], [PERSON_NAM…" at bounding box center [783, 601] width 1000 height 111
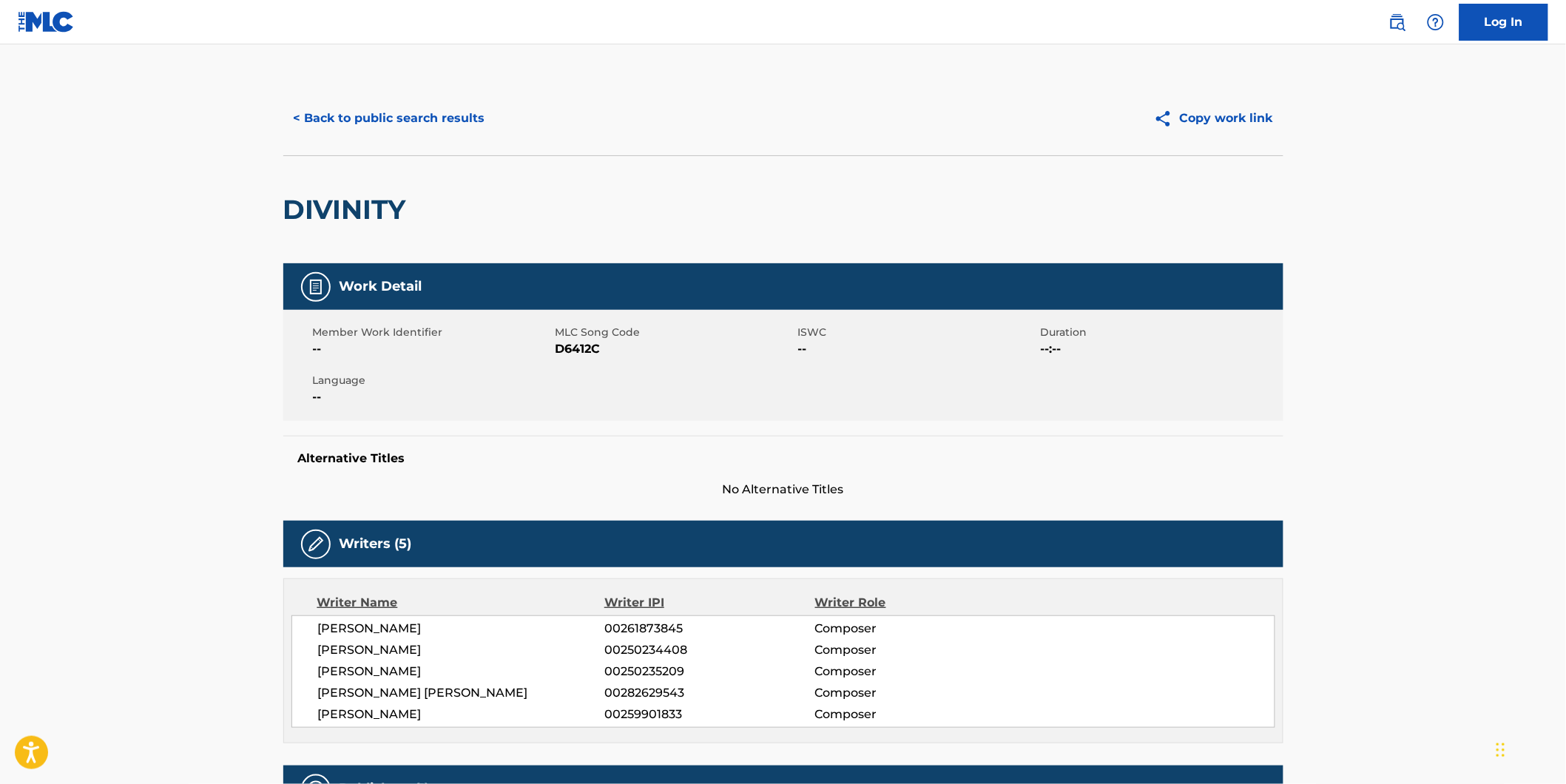
click at [319, 124] on button "< Back to public search results" at bounding box center [389, 119] width 212 height 37
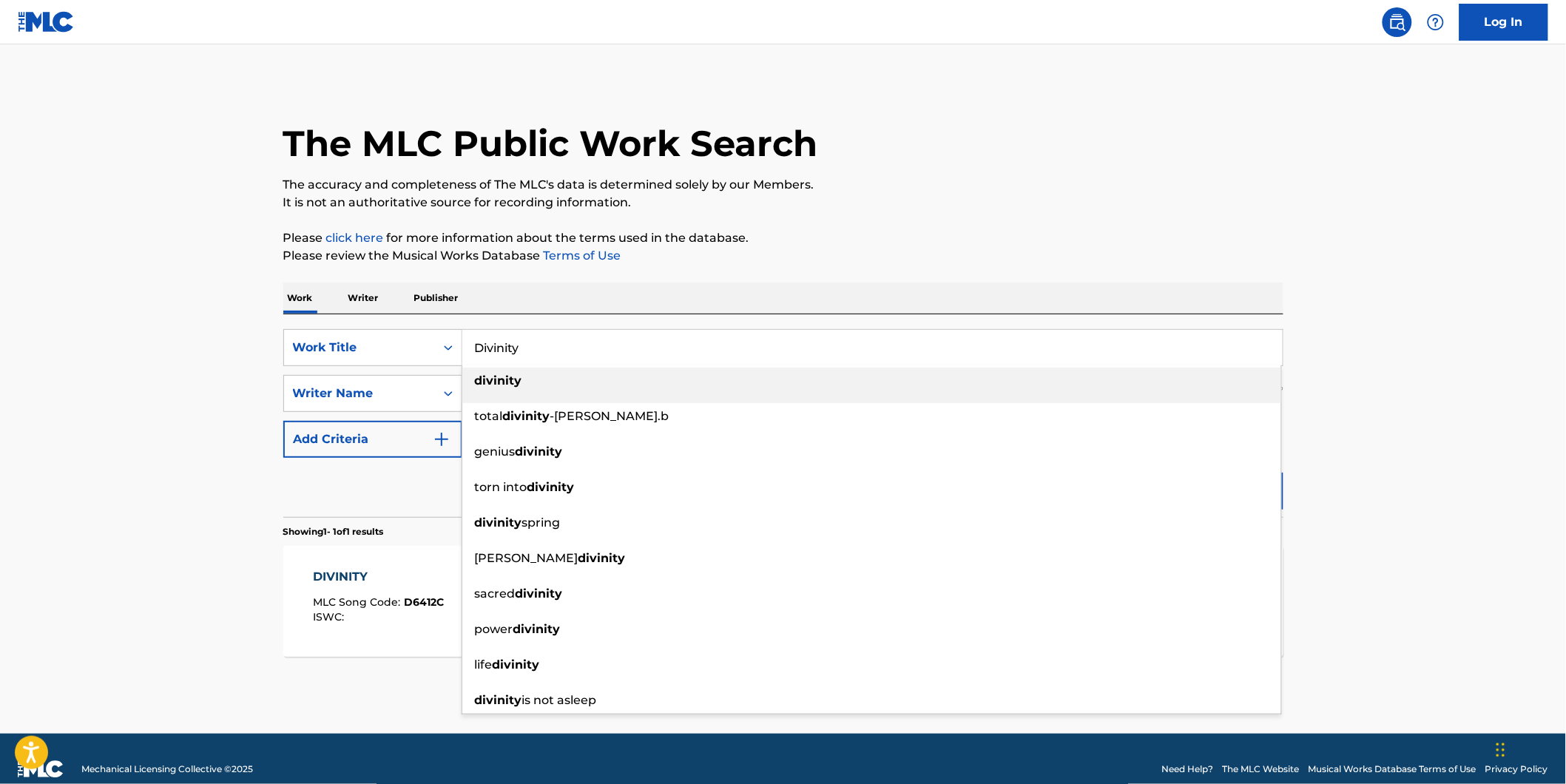
drag, startPoint x: 579, startPoint y: 338, endPoint x: 278, endPoint y: 380, distance: 303.9
click at [334, 372] on div "SearchWithCriteria7d7ca134-11cd-4cd6-abb0-1b77aeae4b79 Work Title Divinity divi…" at bounding box center [783, 393] width 1000 height 128
paste input "Intimate Slaver"
type input "Intimate Slavery"
click at [0, 363] on html "Accessibility Screen-Reader Guide, Feedback, and Issue Reporting | New window C…" at bounding box center [783, 392] width 1566 height 784
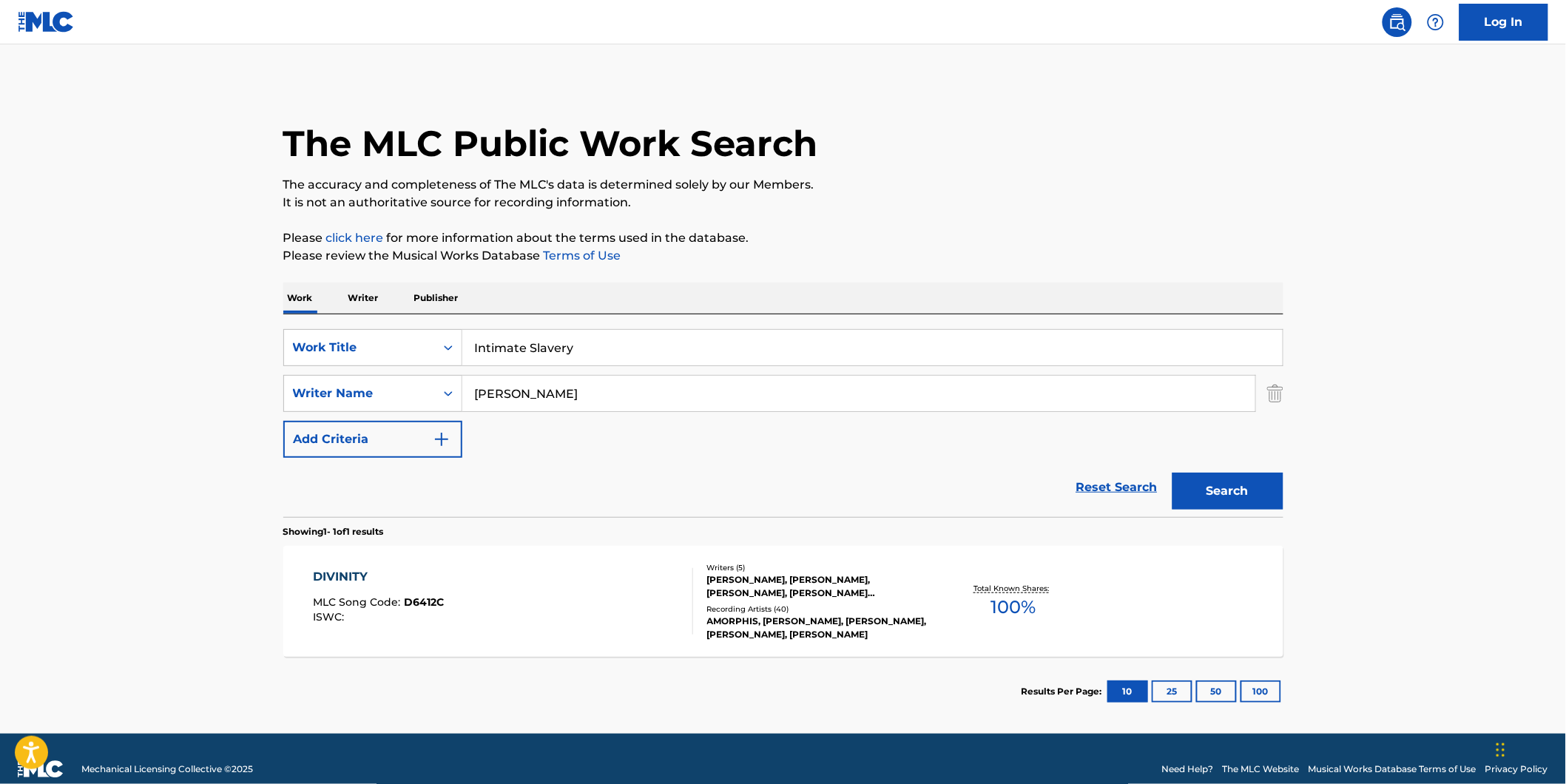
drag, startPoint x: 658, startPoint y: 401, endPoint x: 736, endPoint y: 418, distance: 79.8
click at [450, 412] on div "SearchWithCriteria7d7ca134-11cd-4cd6-abb0-1b77aeae4b79 Work Title Intimate Slav…" at bounding box center [783, 393] width 1000 height 128
paste input "[PERSON_NAME]"
click at [1172, 472] on button "Search" at bounding box center [1227, 491] width 111 height 37
drag, startPoint x: 617, startPoint y: 392, endPoint x: 366, endPoint y: 448, distance: 257.2
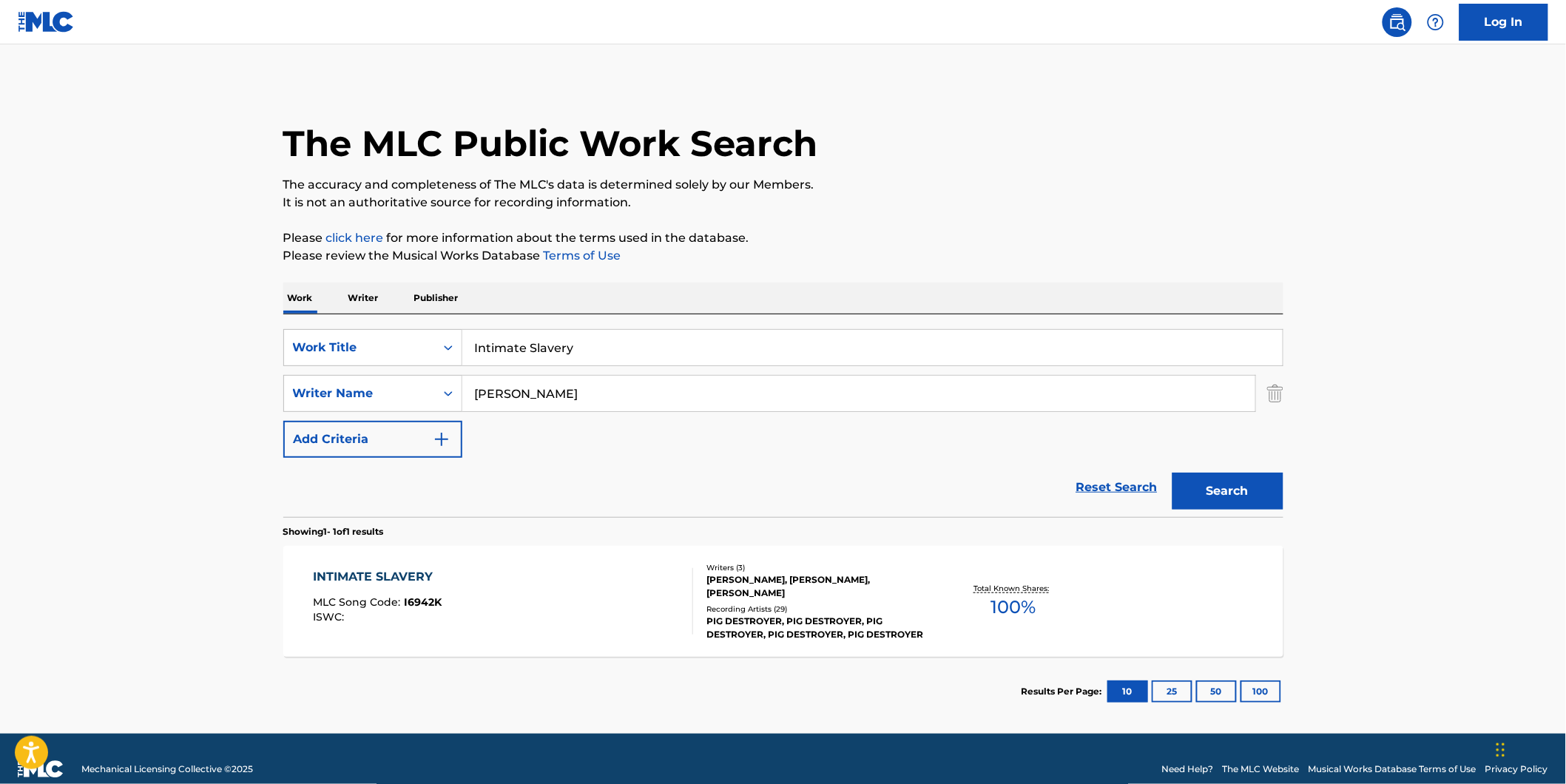
click at [365, 439] on div "SearchWithCriteria7d7ca134-11cd-4cd6-abb0-1b77aeae4b79 Work Title Intimate Slav…" at bounding box center [783, 393] width 1000 height 128
paste input "[PERSON_NAME]"
click at [1172, 472] on button "Search" at bounding box center [1227, 491] width 111 height 37
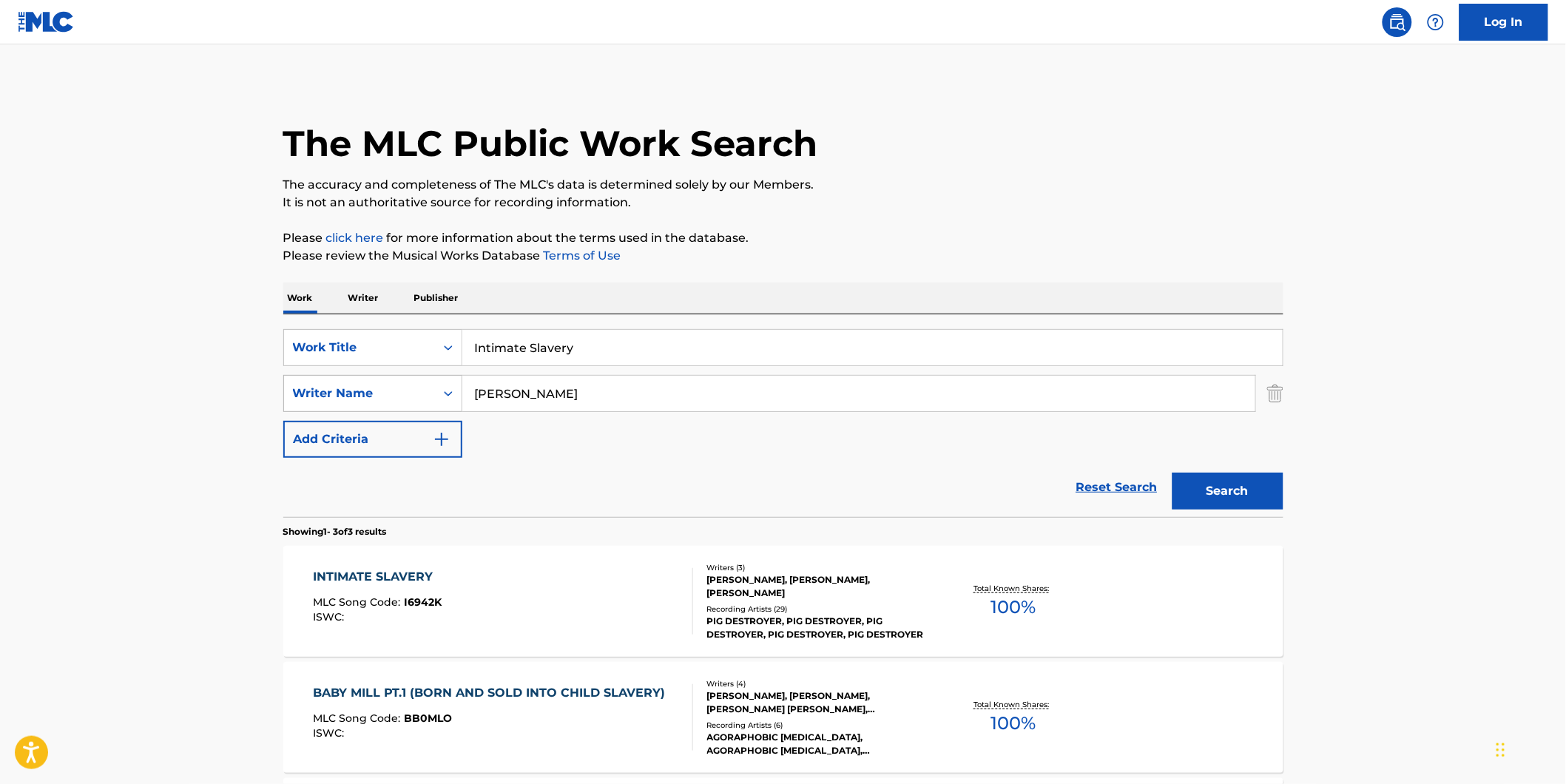
paste input "[PERSON_NAME]"
drag, startPoint x: 609, startPoint y: 398, endPoint x: 351, endPoint y: 395, distance: 258.0
click at [351, 395] on div "SearchWithCriteria8dcd9abf-52ce-44f2-998d-24017580982f Writer Name [PERSON_NAME]" at bounding box center [783, 394] width 1000 height 37
type input "[PERSON_NAME]"
click at [1172, 472] on button "Search" at bounding box center [1227, 491] width 111 height 37
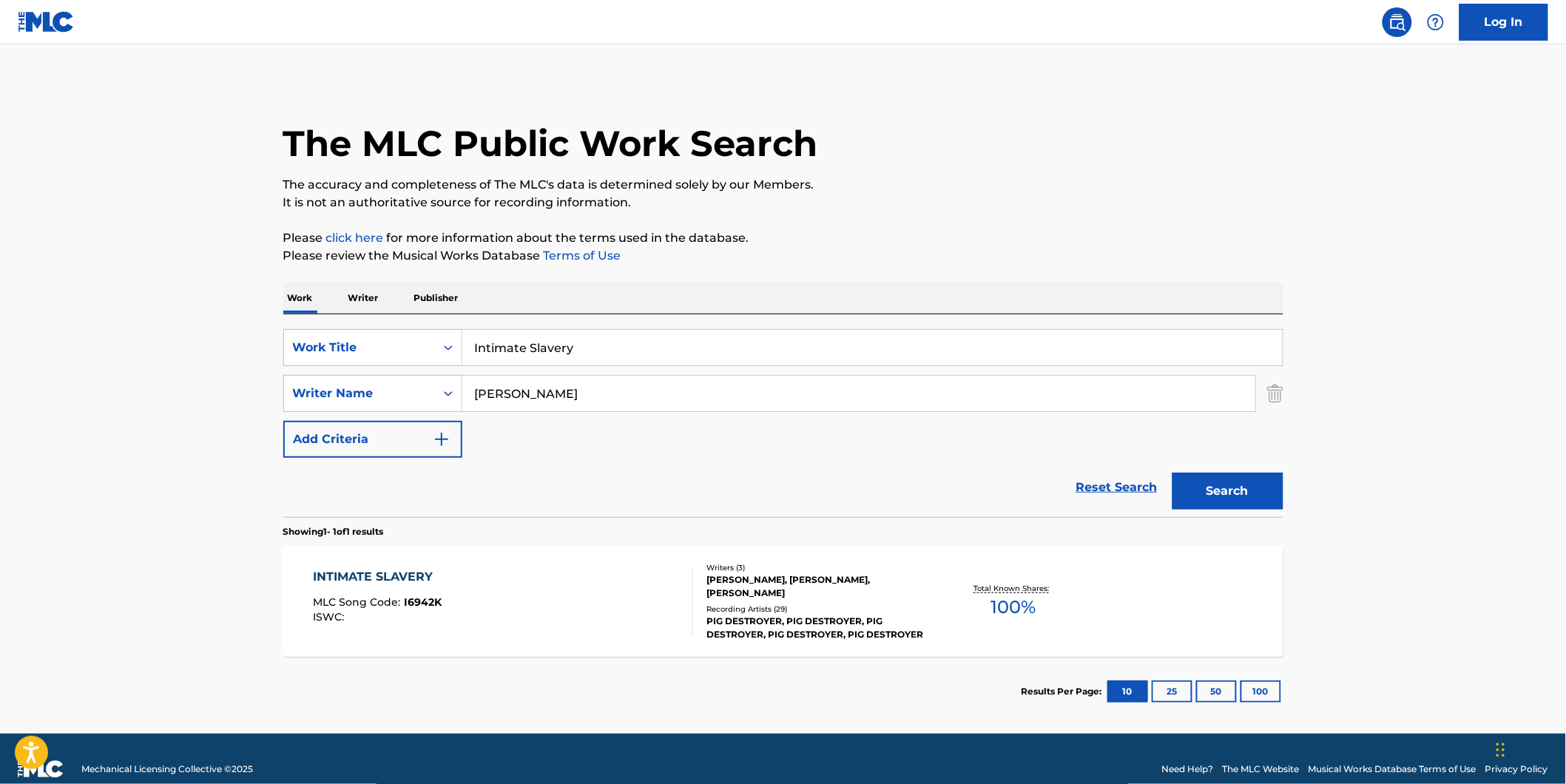
click at [552, 602] on div "INTIMATE SLAVERY MLC Song Code : I6942K ISWC :" at bounding box center [503, 600] width 380 height 66
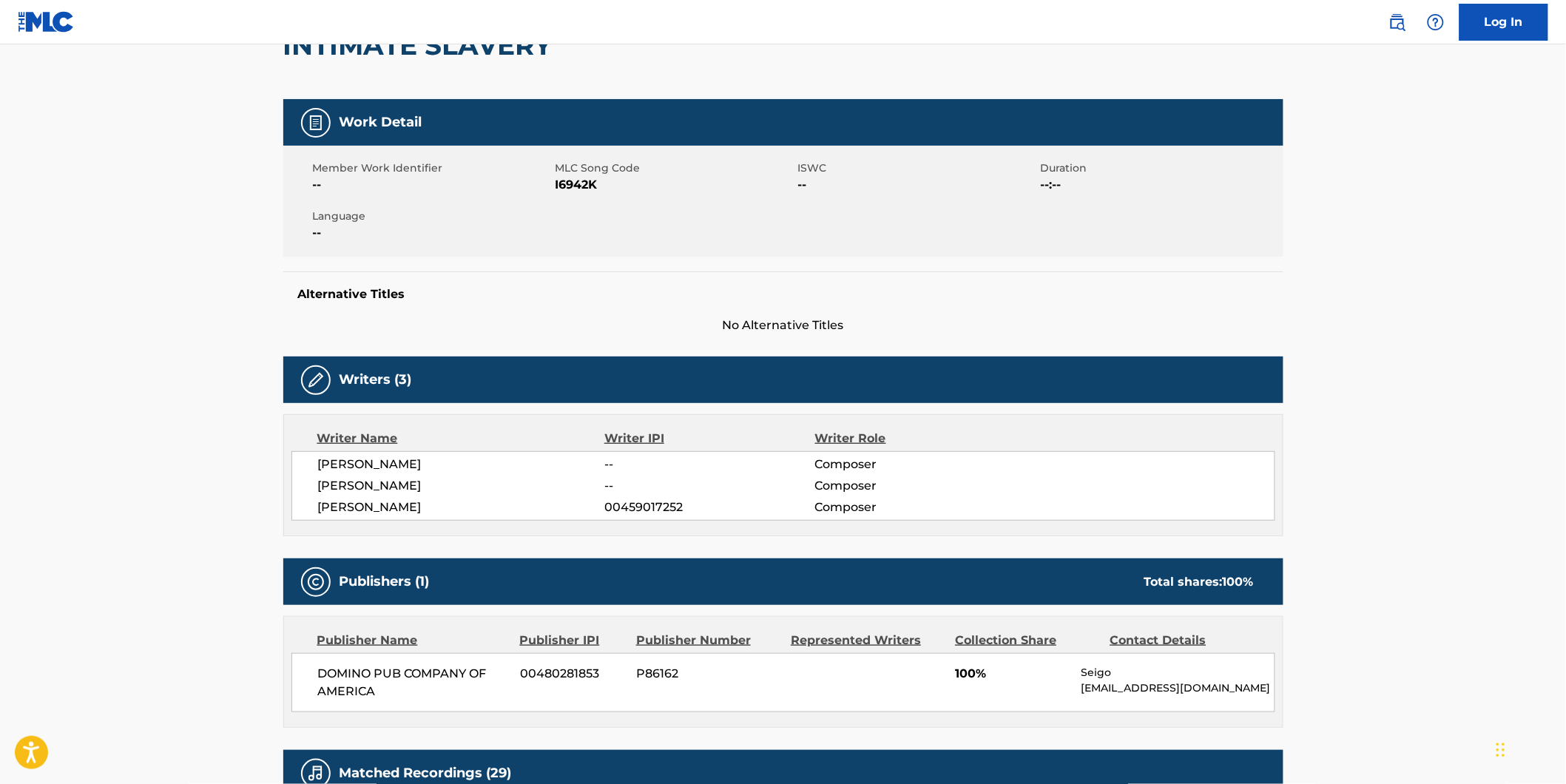
scroll to position [82, 0]
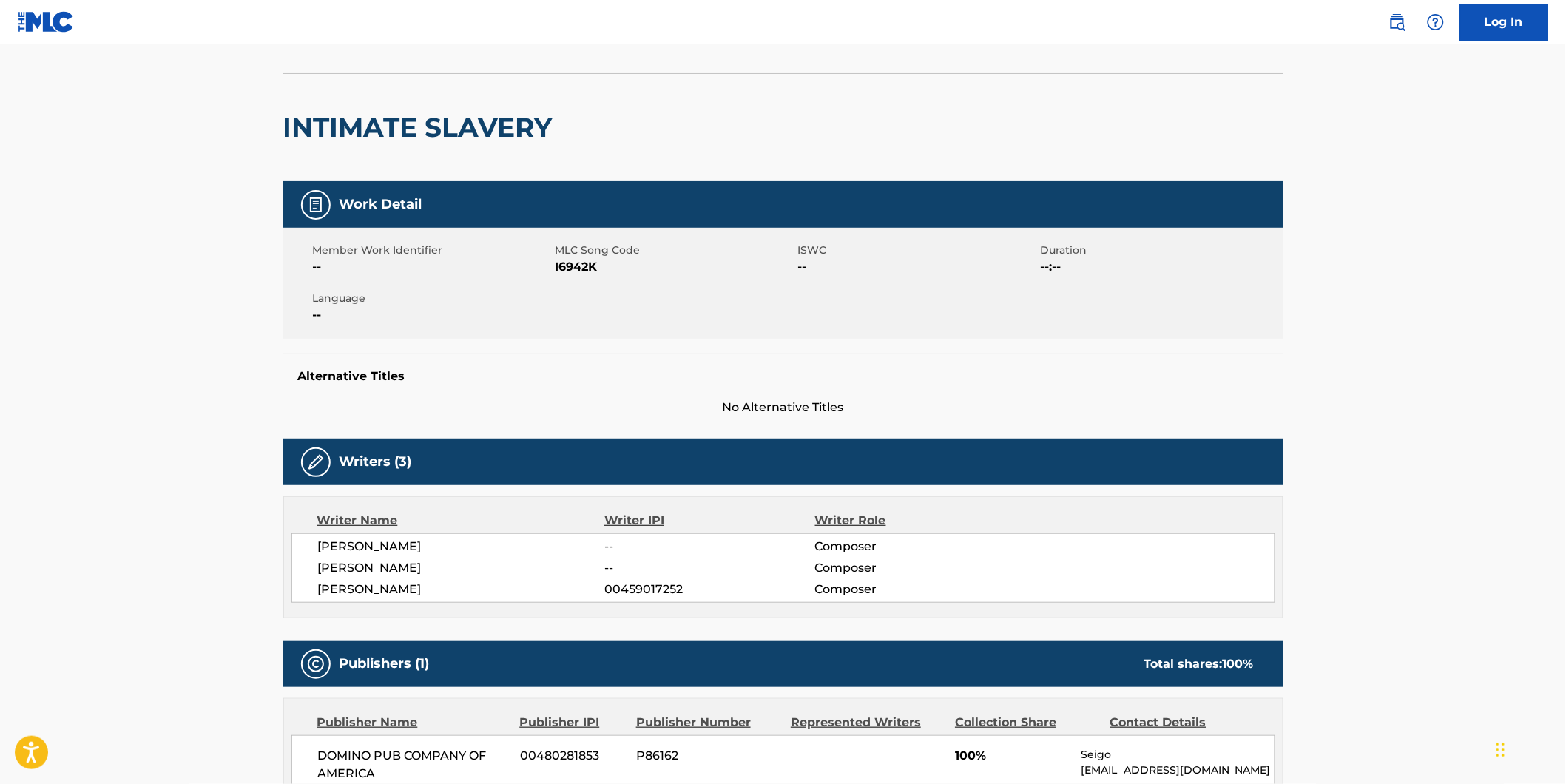
click at [567, 267] on span "I6942K" at bounding box center [674, 267] width 239 height 18
copy span "I6942K"
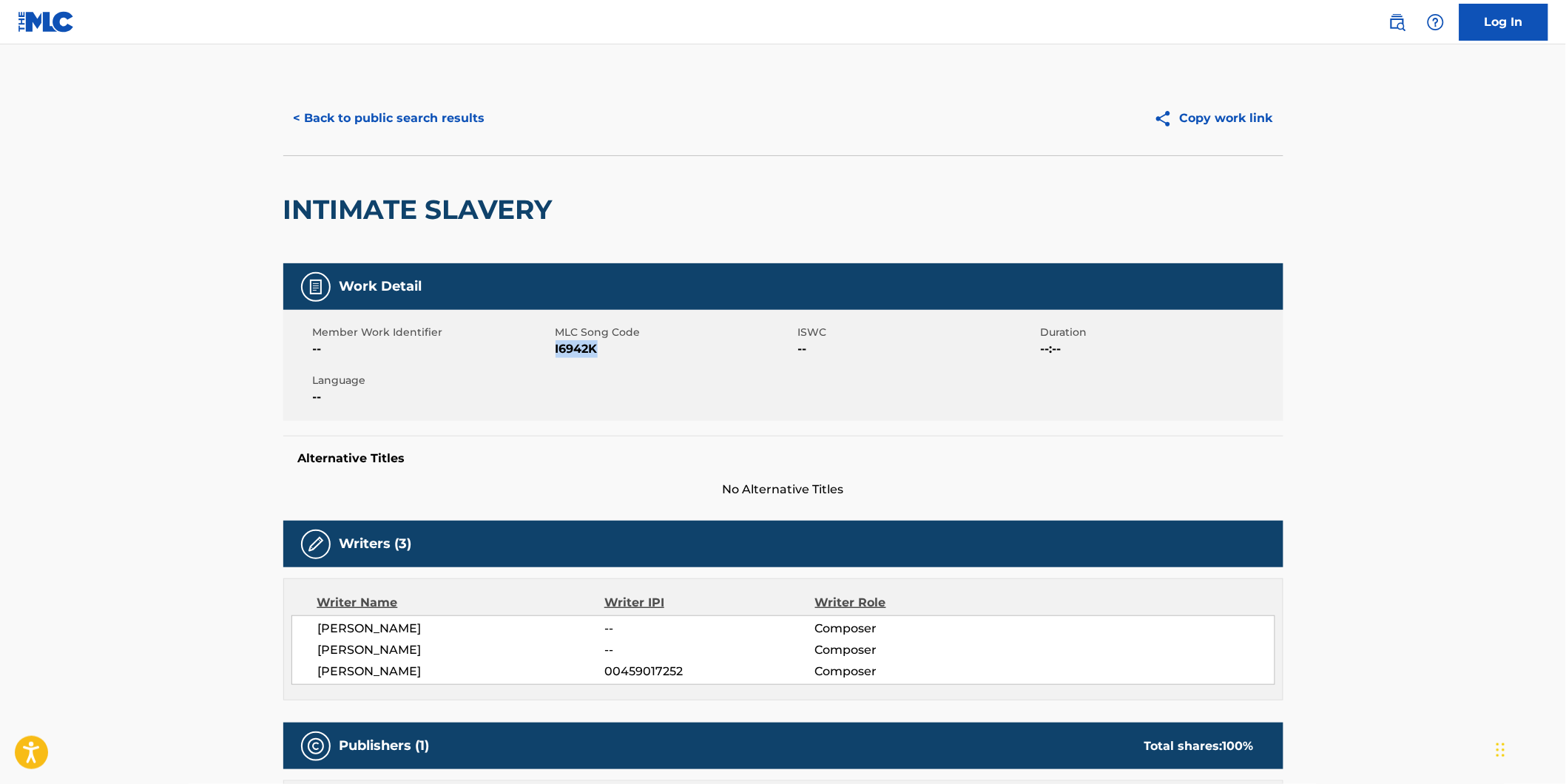
click at [311, 127] on button "< Back to public search results" at bounding box center [389, 119] width 212 height 37
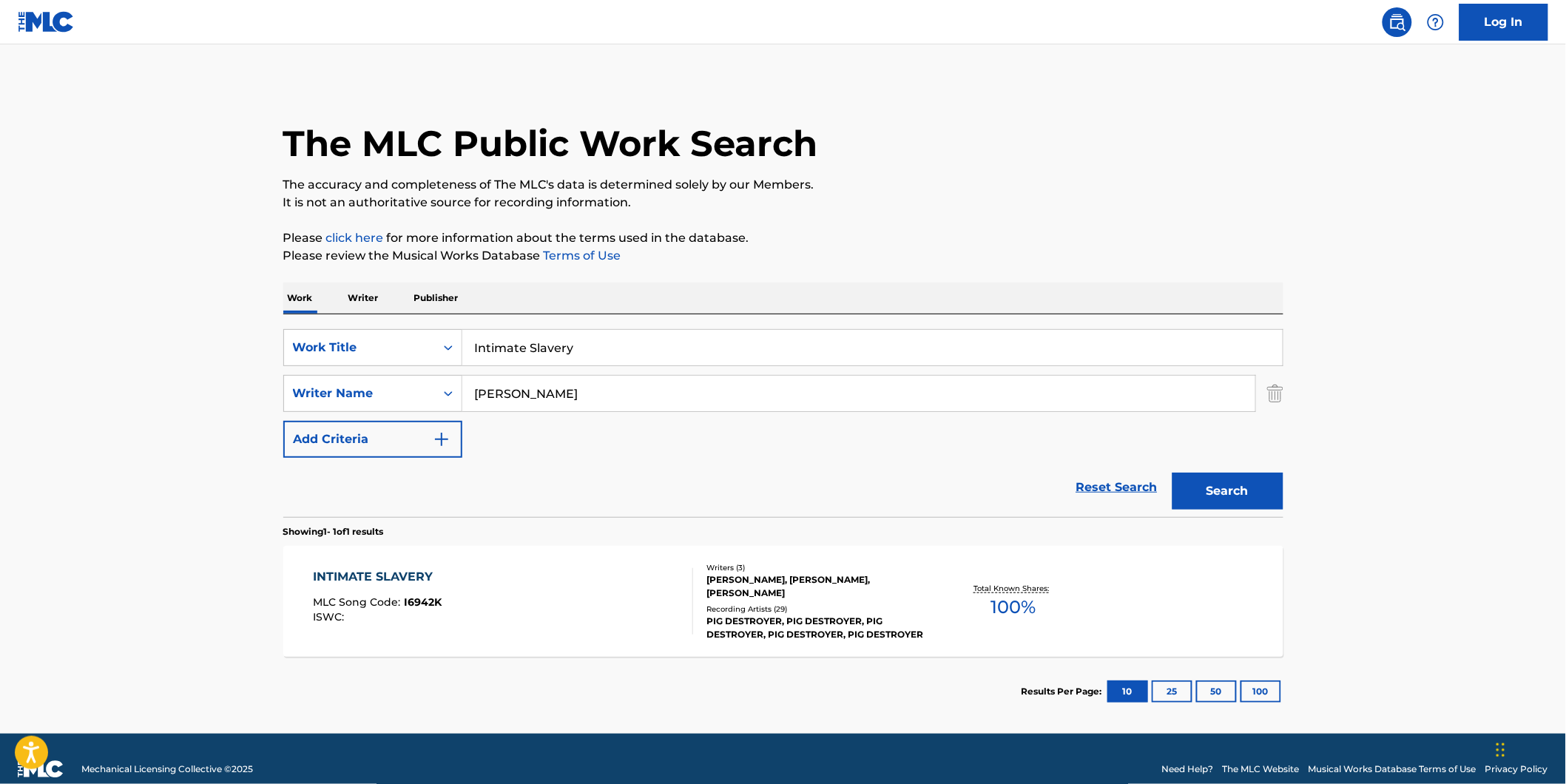
drag, startPoint x: 598, startPoint y: 348, endPoint x: 196, endPoint y: 346, distance: 402.0
click at [233, 357] on main "The MLC Public Work Search The accuracy and completeness of The MLC's data is d…" at bounding box center [783, 389] width 1566 height 689
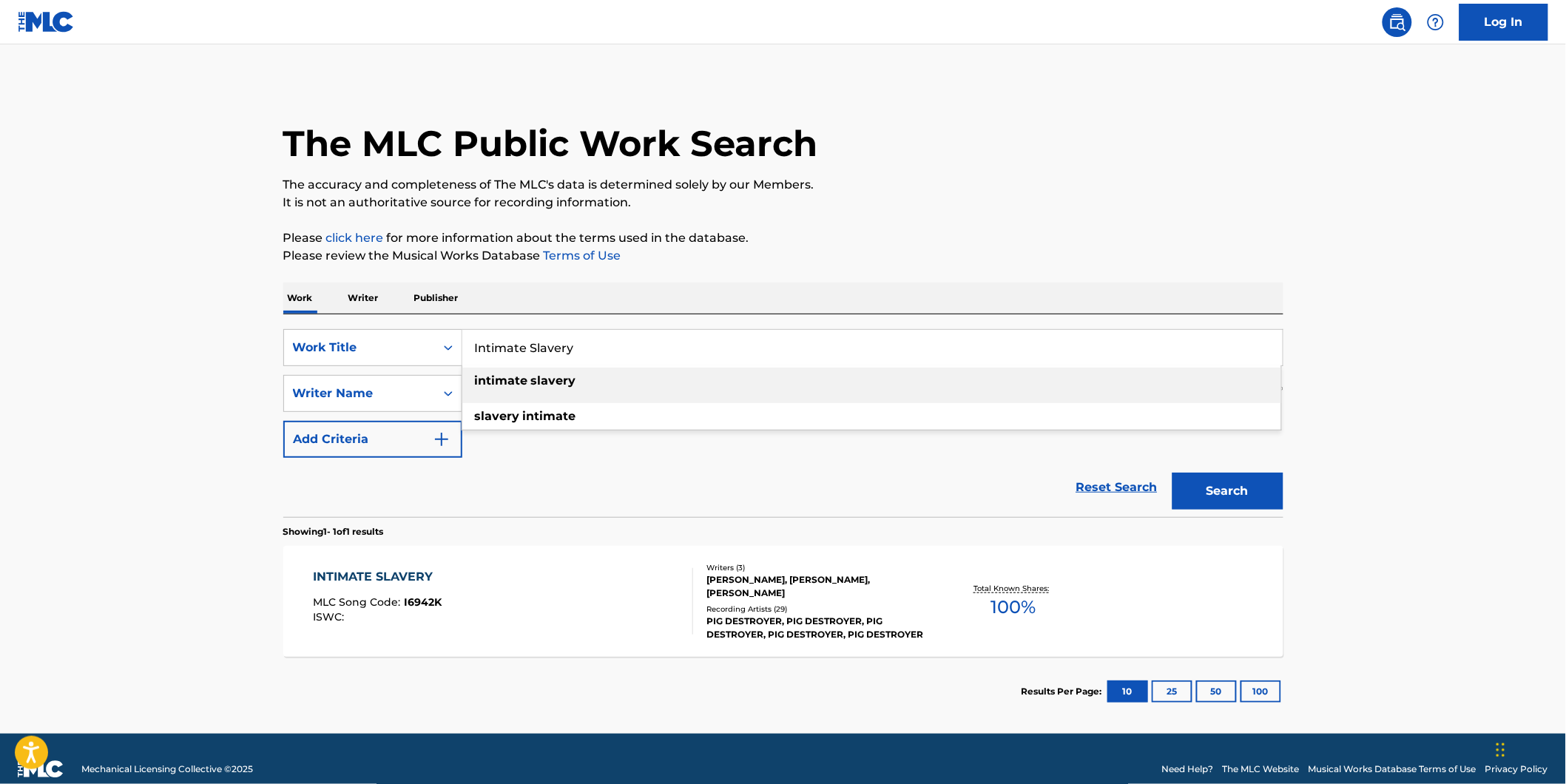
paste input "Galactix"
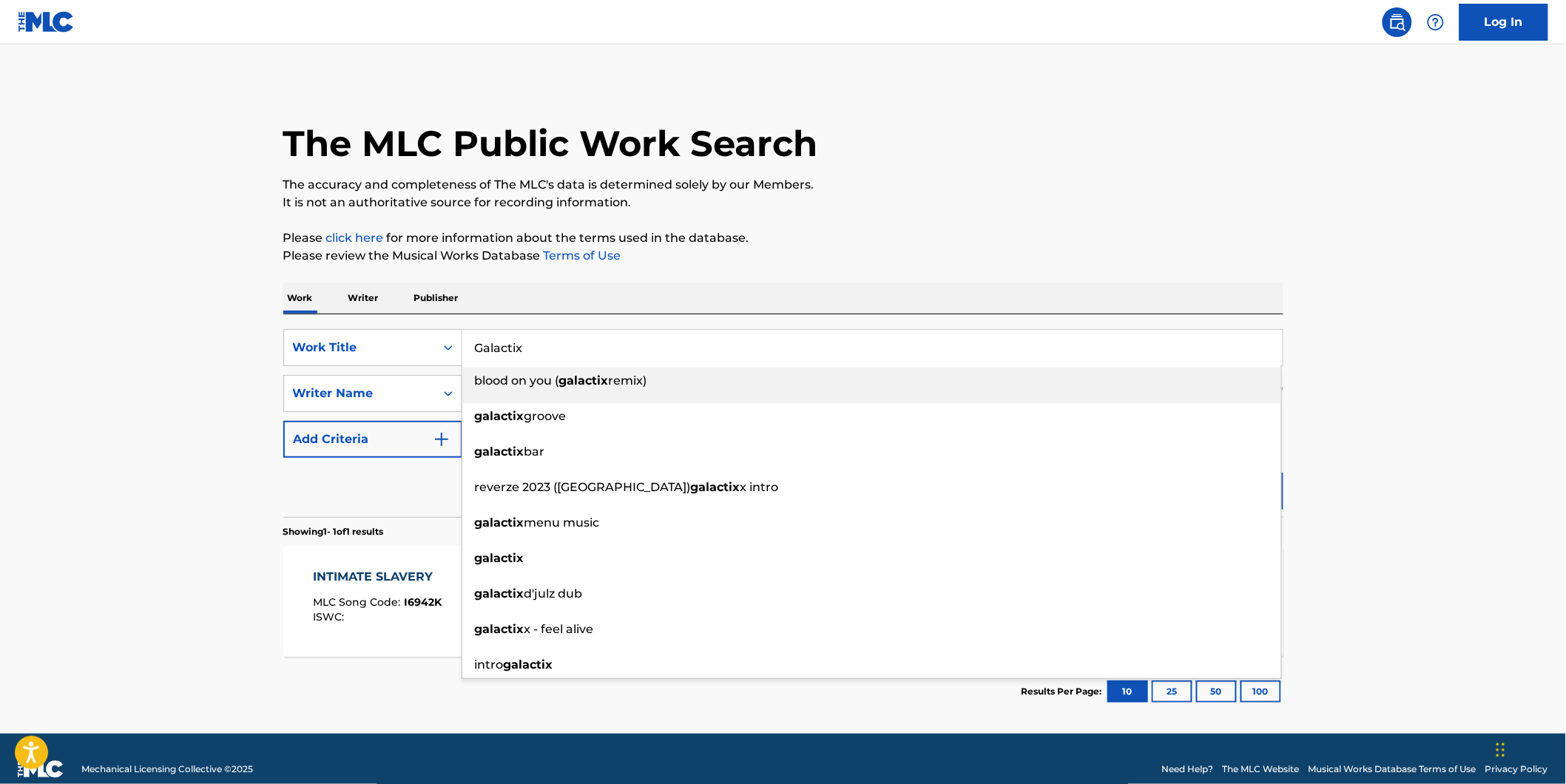
type input "Galactix"
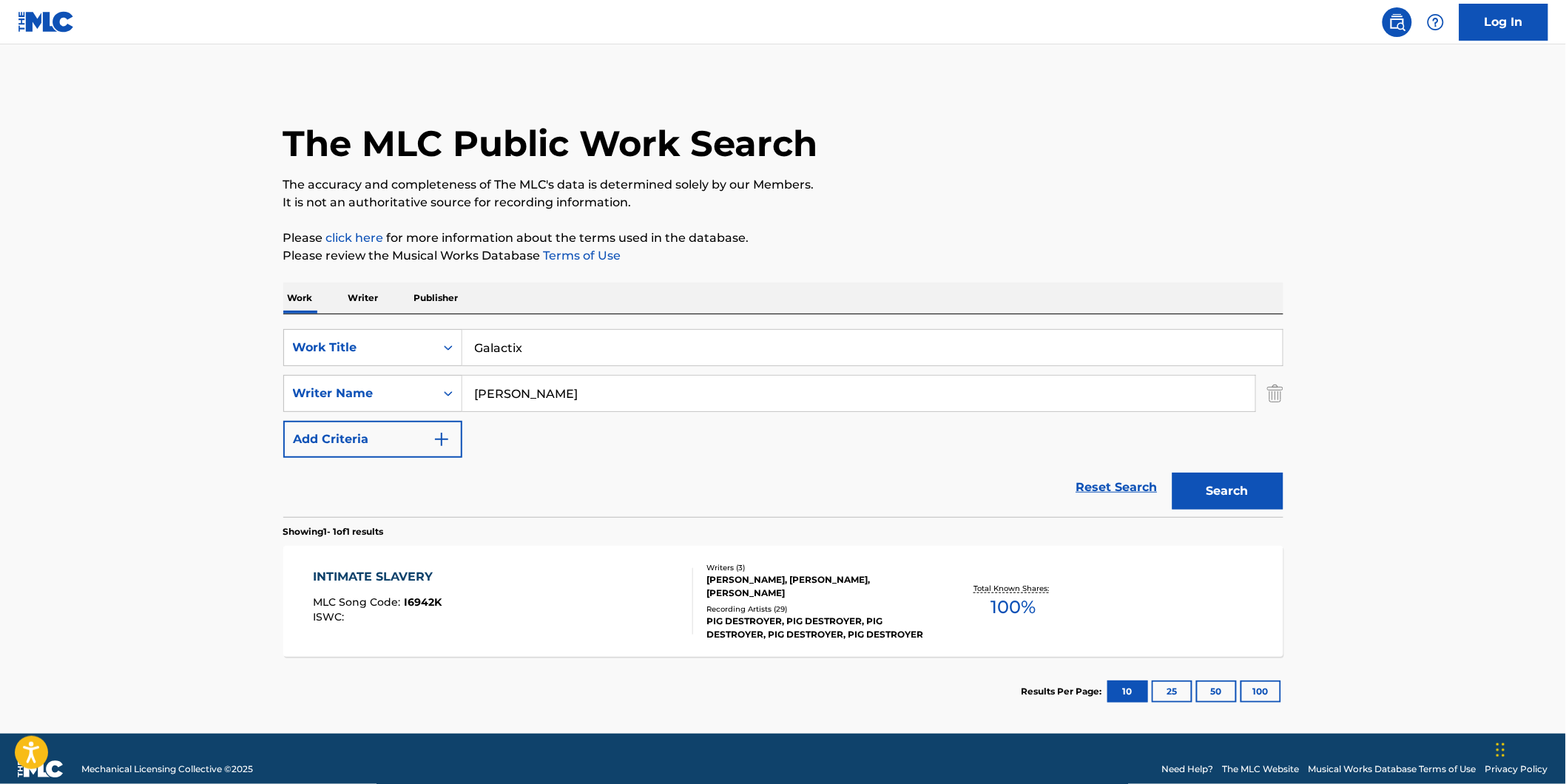
click at [187, 328] on main "The MLC Public Work Search The accuracy and completeness of The MLC's data is d…" at bounding box center [783, 389] width 1566 height 689
paste input "Retro"
drag, startPoint x: 577, startPoint y: 400, endPoint x: 632, endPoint y: 409, distance: 55.7
click at [447, 415] on div "SearchWithCriteria7d7ca134-11cd-4cd6-abb0-1b77aeae4b79 Work Title Galactix Sear…" at bounding box center [783, 393] width 1000 height 128
click at [1172, 472] on button "Search" at bounding box center [1227, 491] width 111 height 37
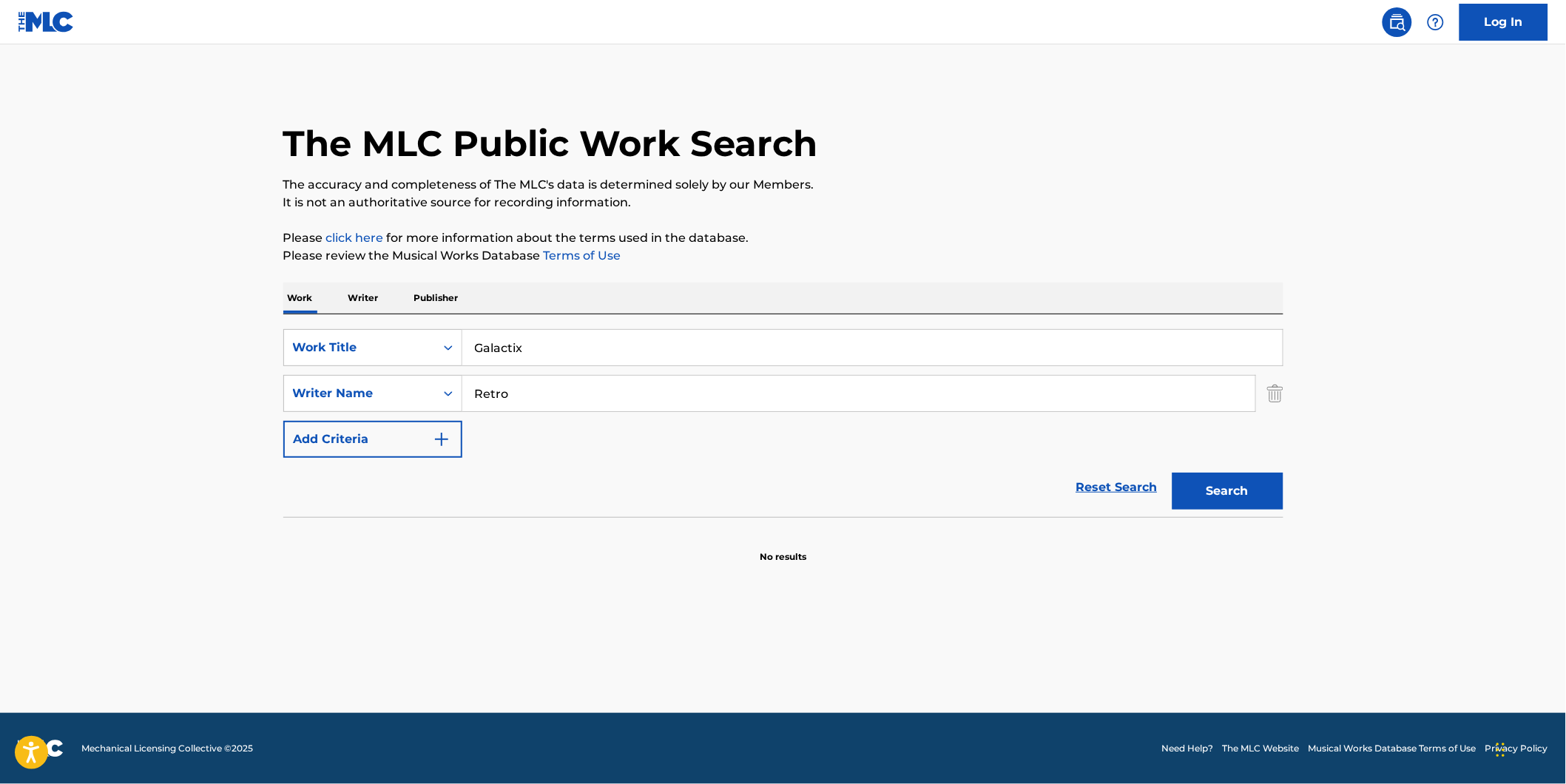
paste input "Kaisarlis [PERSON_NAME]"
click at [1172, 472] on button "Search" at bounding box center [1227, 491] width 111 height 37
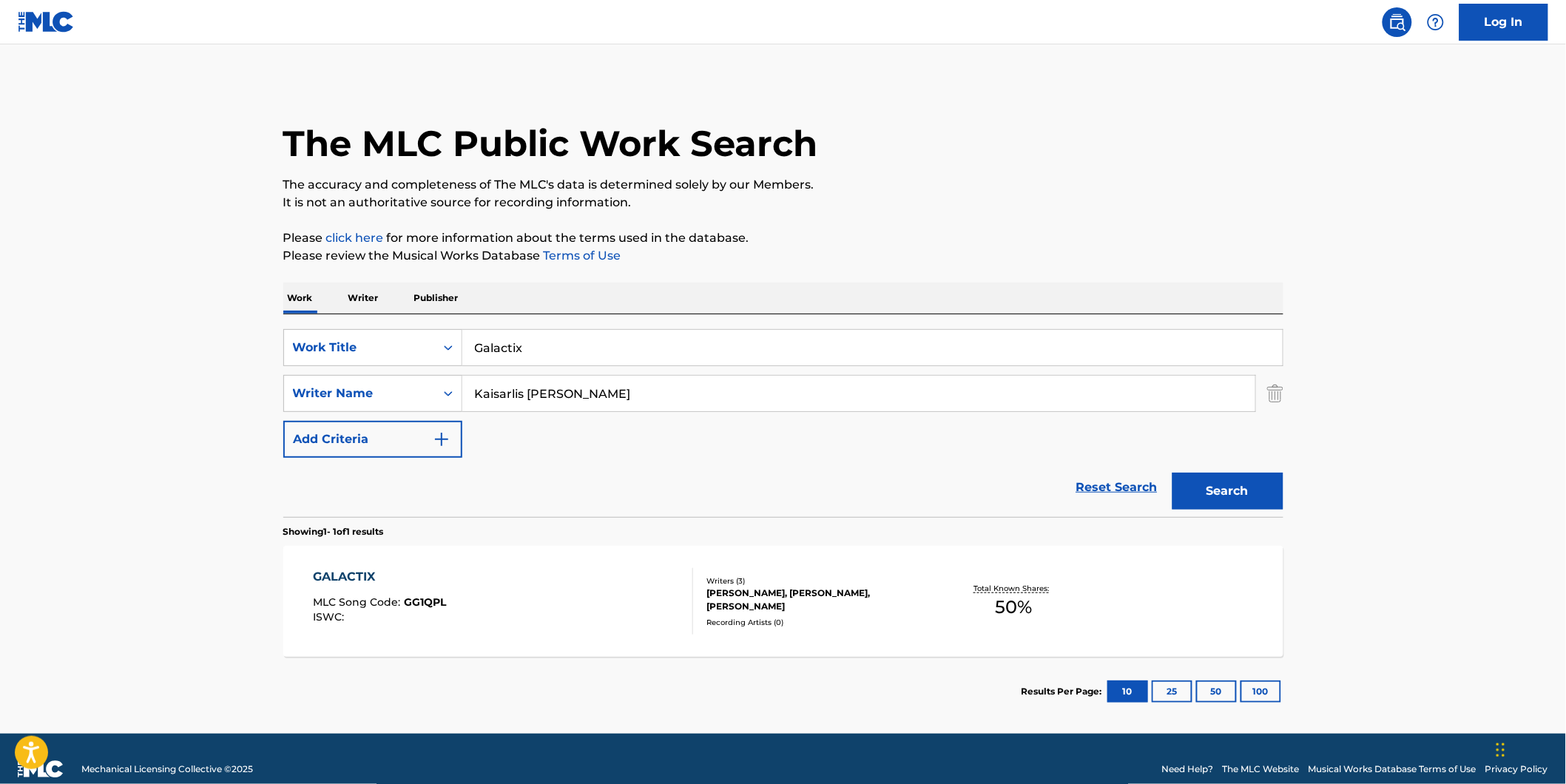
drag, startPoint x: 712, startPoint y: 398, endPoint x: 752, endPoint y: 429, distance: 50.6
click at [372, 421] on div "SearchWithCriteria7d7ca134-11cd-4cd6-abb0-1b77aeae4b79 Work Title Galactix Sear…" at bounding box center [783, 393] width 1000 height 128
paste input "[PERSON_NAME]"
click at [1172, 472] on button "Search" at bounding box center [1227, 491] width 111 height 37
drag, startPoint x: 679, startPoint y: 393, endPoint x: 218, endPoint y: 409, distance: 461.3
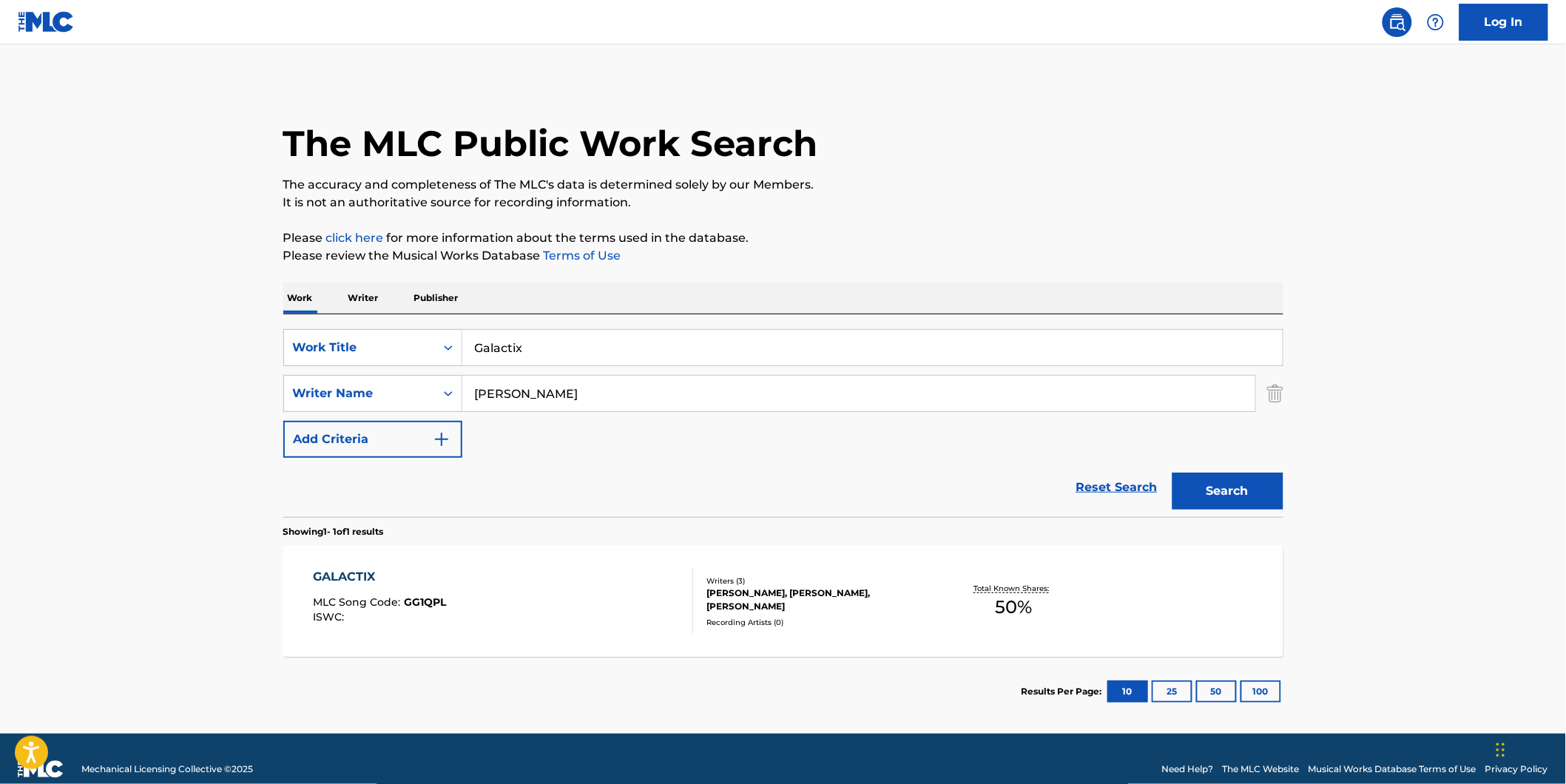
click at [207, 402] on main "The MLC Public Work Search The accuracy and completeness of The MLC's data is d…" at bounding box center [783, 389] width 1566 height 689
paste input "[PERSON_NAME]"
type input "[PERSON_NAME]"
click at [1172, 472] on button "Search" at bounding box center [1227, 491] width 111 height 37
click at [710, 618] on div "Recording Artists ( 0 )" at bounding box center [818, 622] width 223 height 11
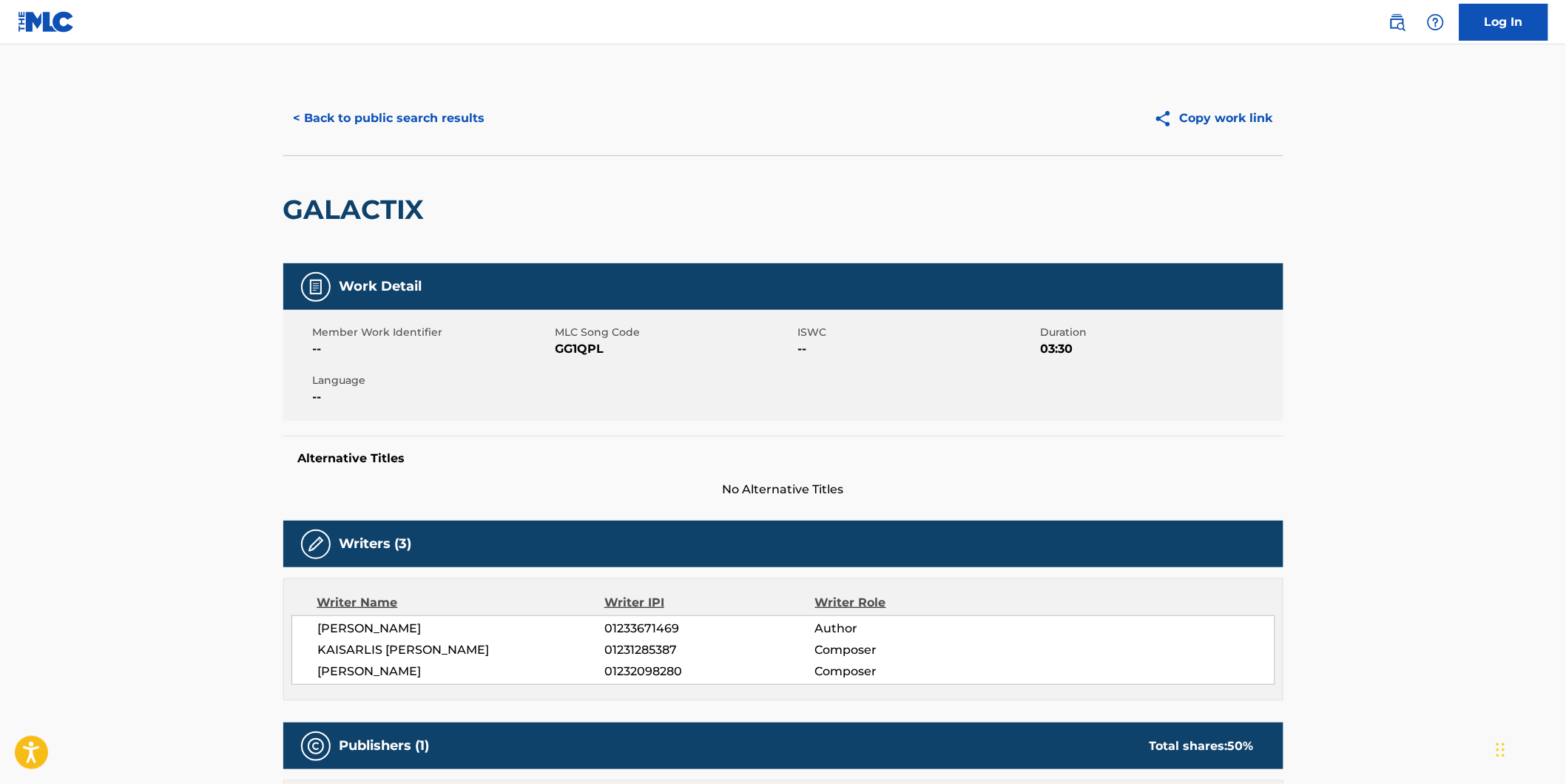
click at [371, 126] on button "< Back to public search results" at bounding box center [389, 119] width 212 height 37
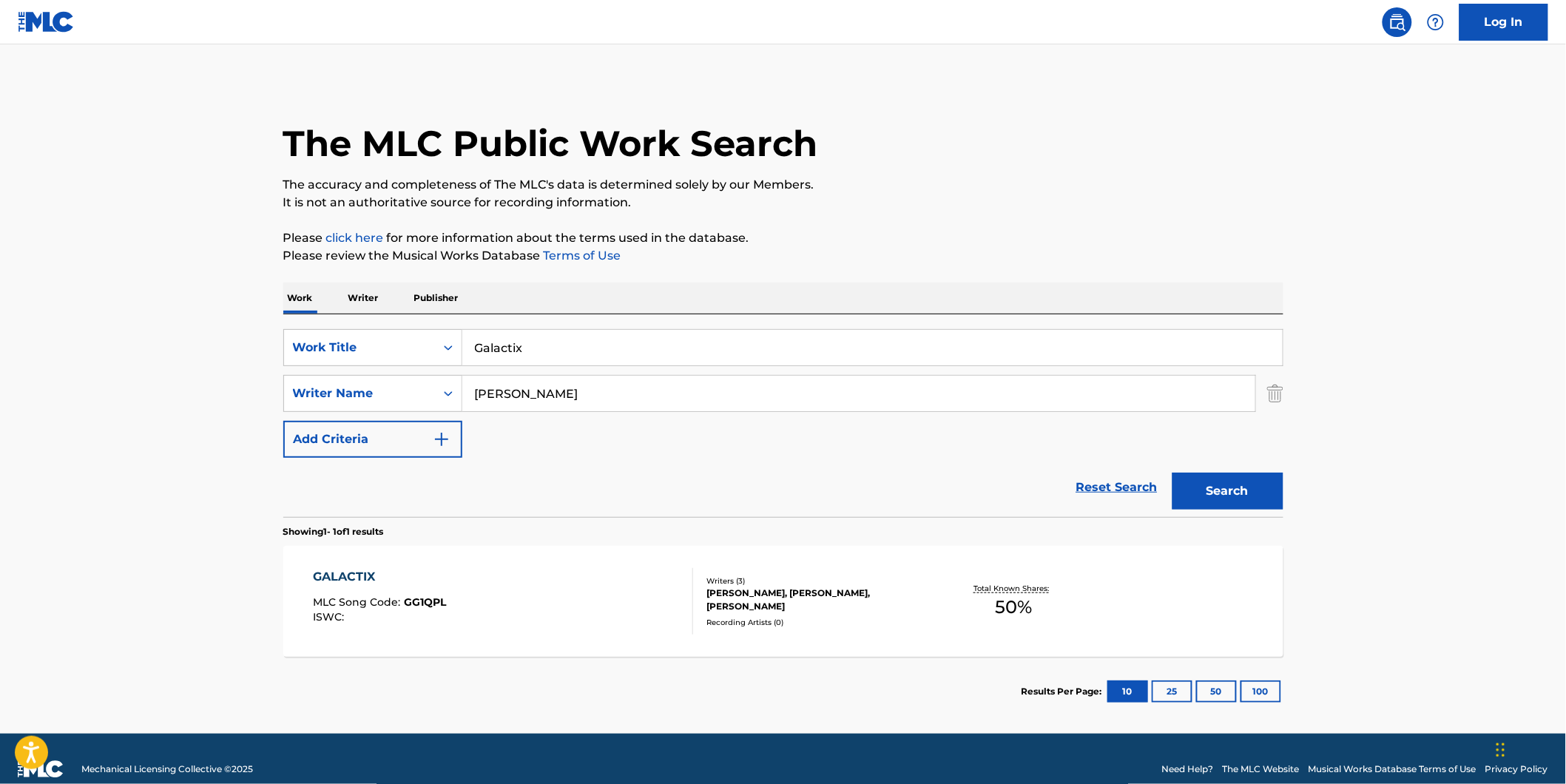
drag, startPoint x: 549, startPoint y: 342, endPoint x: 201, endPoint y: 342, distance: 348.0
click at [413, 357] on div "SearchWithCriteria7d7ca134-11cd-4cd6-abb0-1b77aeae4b79 Work Title Galactix" at bounding box center [783, 348] width 1000 height 37
paste input "2 XX"
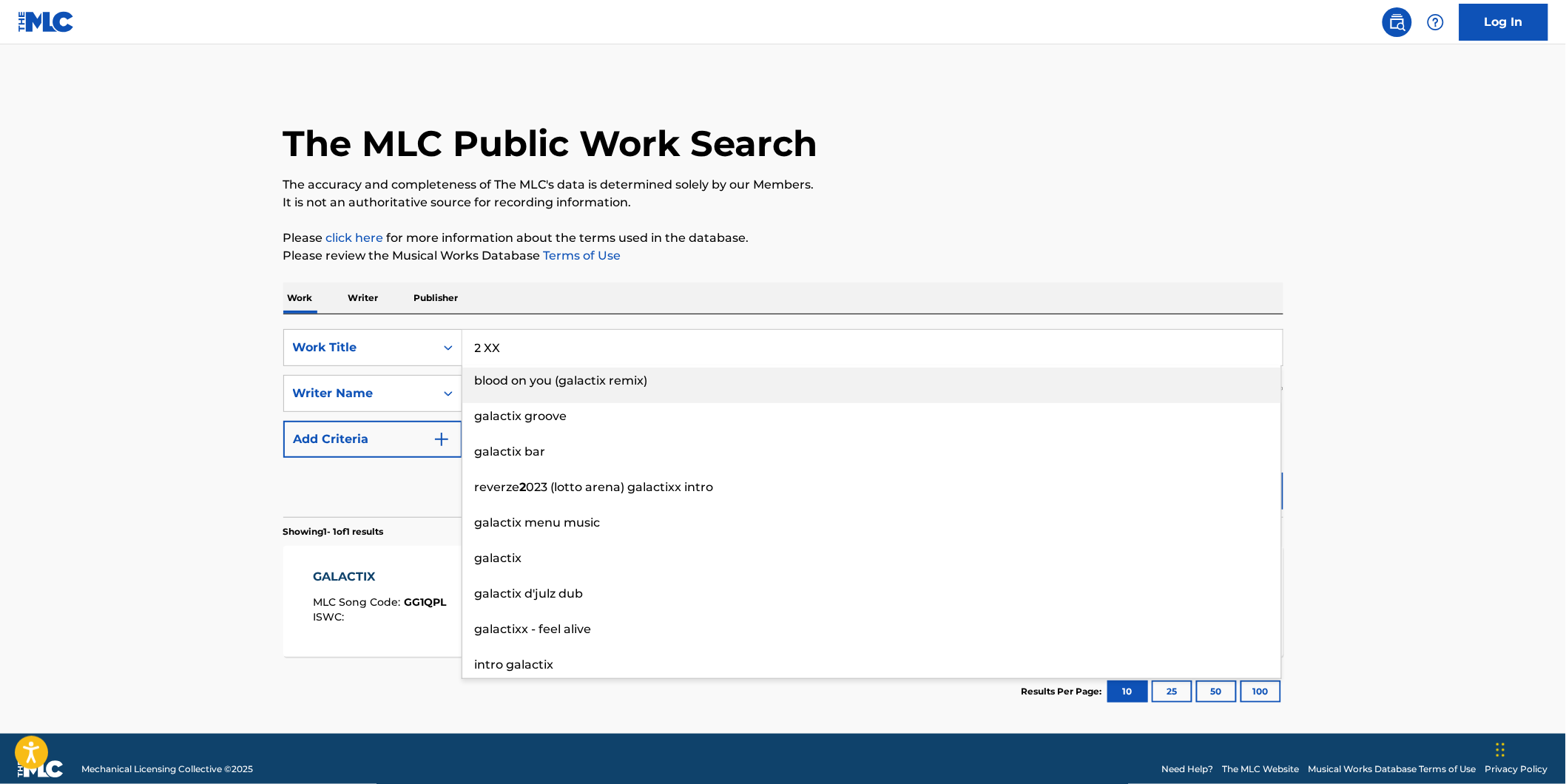
type input "2 XX"
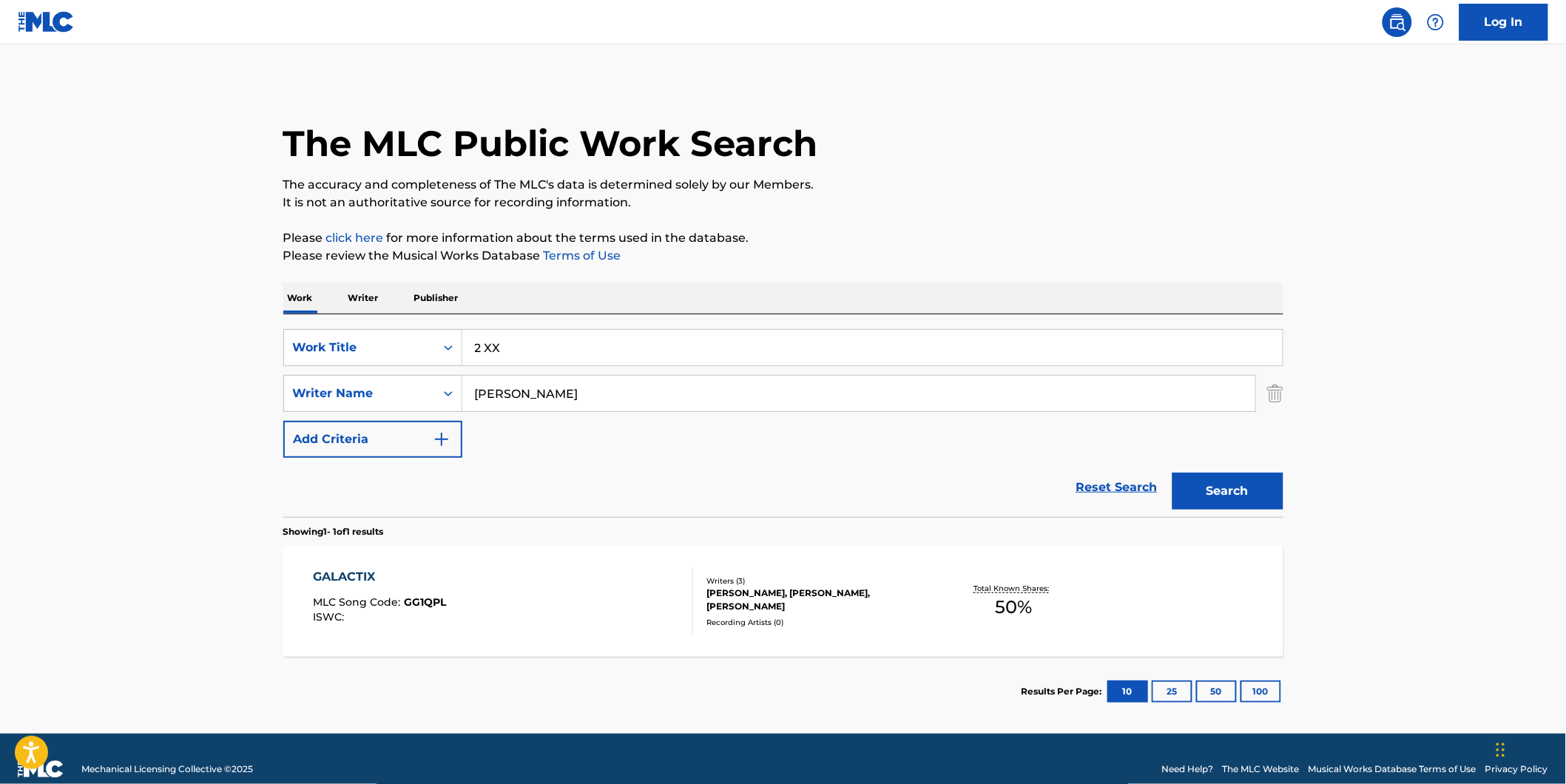
click at [201, 342] on main "The MLC Public Work Search The accuracy and completeness of The MLC's data is d…" at bounding box center [783, 389] width 1566 height 689
drag, startPoint x: 631, startPoint y: 385, endPoint x: 392, endPoint y: 407, distance: 240.0
click at [387, 407] on div "SearchWithCriteria8dcd9abf-52ce-44f2-998d-24017580982f Writer Name [PERSON_NAME]" at bounding box center [783, 394] width 1000 height 37
paste input "Grupo Los De La O"
click at [1172, 472] on button "Search" at bounding box center [1227, 491] width 111 height 37
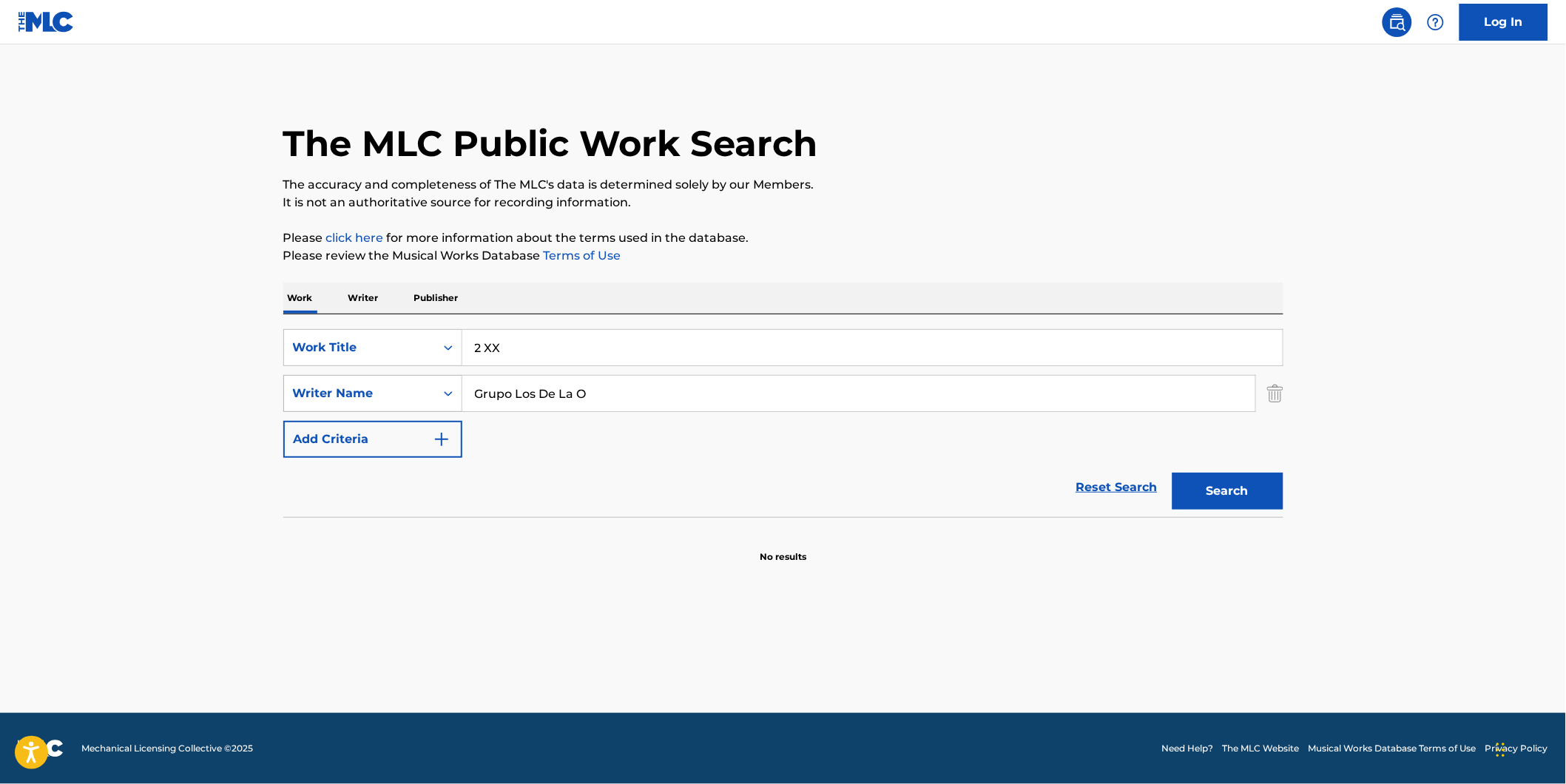
drag, startPoint x: 648, startPoint y: 395, endPoint x: 455, endPoint y: 398, distance: 193.0
click at [456, 397] on div "SearchWithCriteria8dcd9abf-52ce-44f2-998d-24017580982f Writer Name Grupo Los De…" at bounding box center [783, 394] width 1000 height 37
paste input "[PERSON_NAME]"
type input "[PERSON_NAME]"
click at [1172, 472] on button "Search" at bounding box center [1227, 491] width 111 height 37
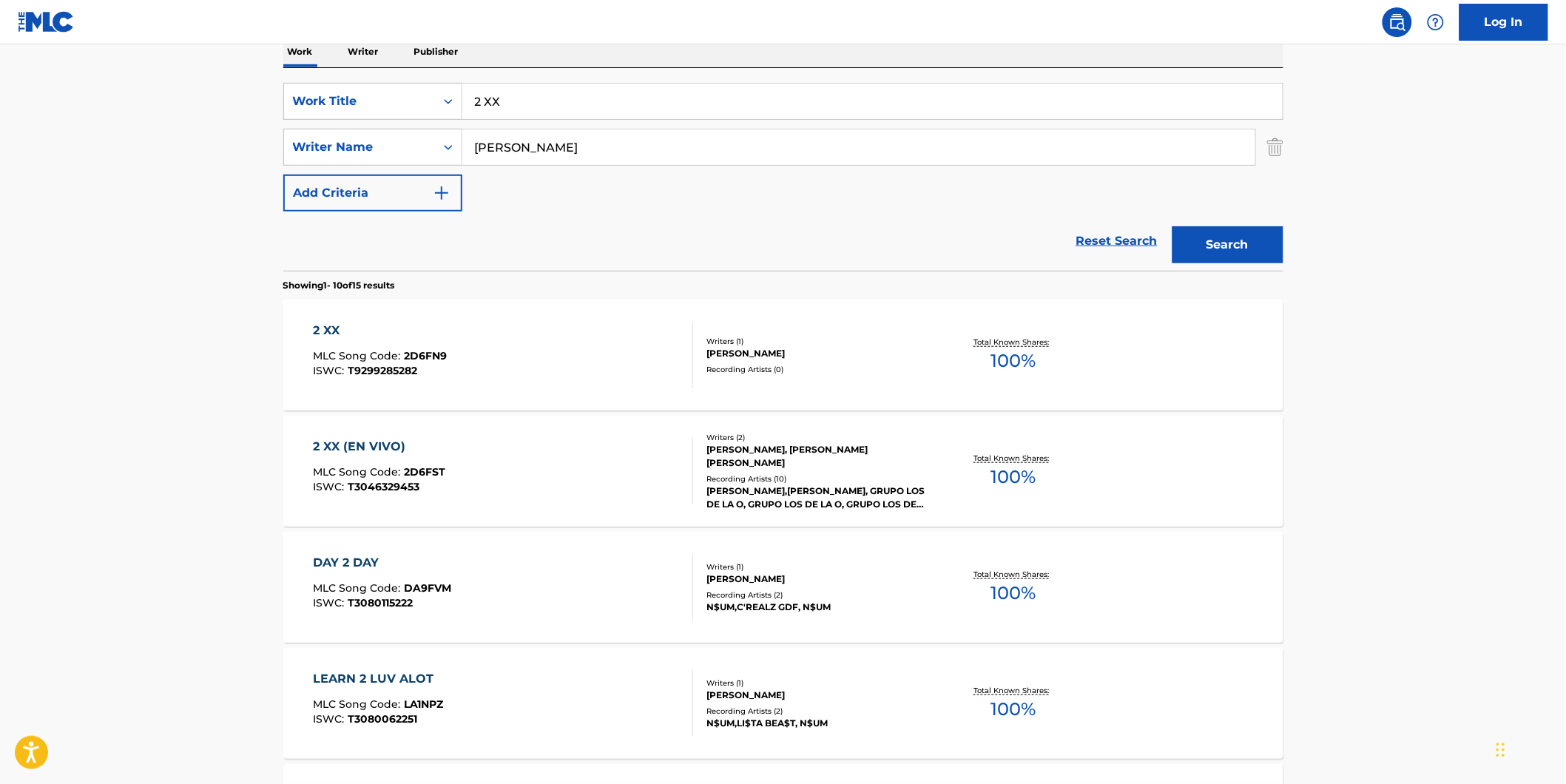
scroll to position [410, 0]
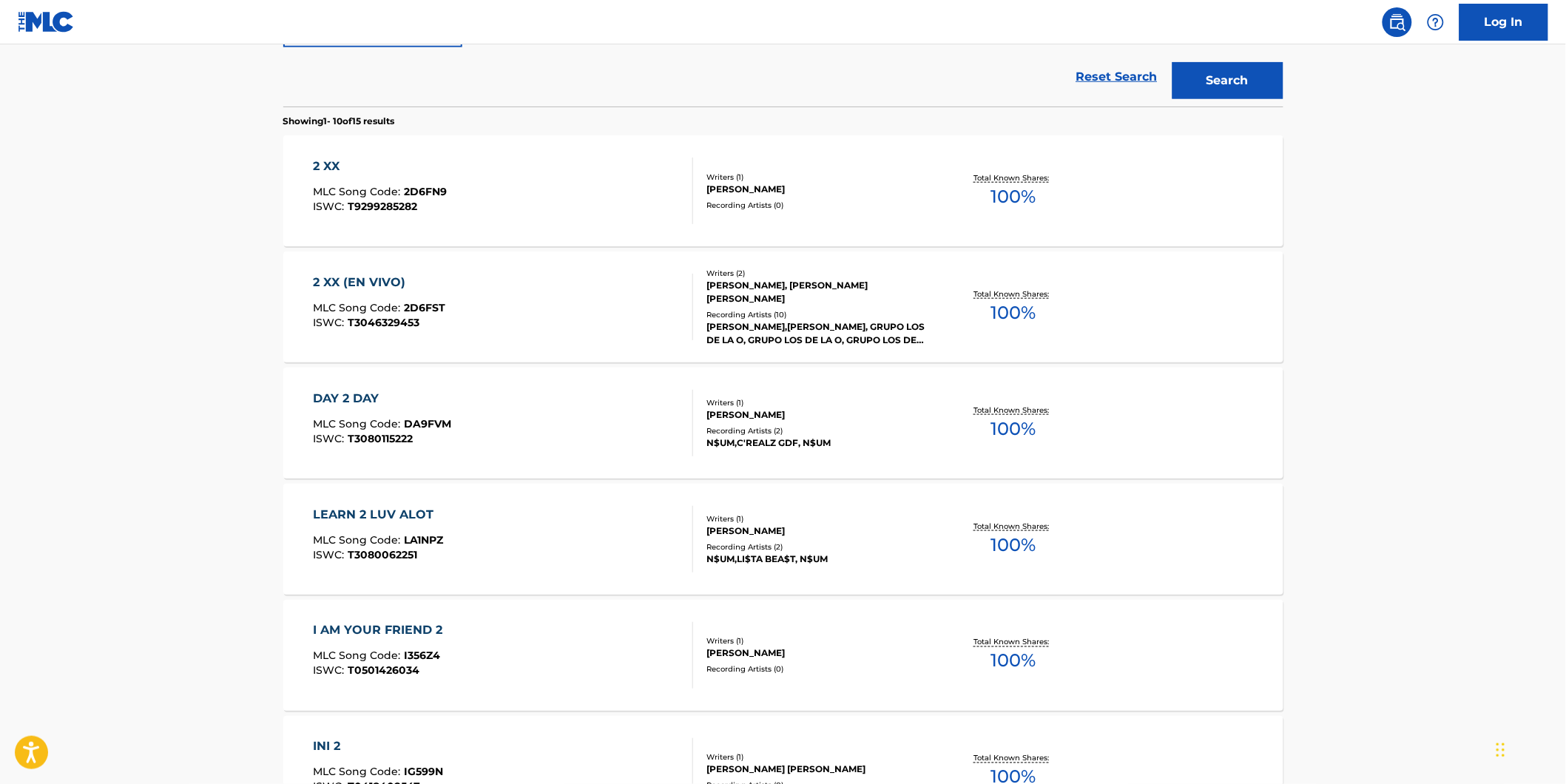
click at [401, 211] on span "T9299285282" at bounding box center [382, 207] width 69 height 13
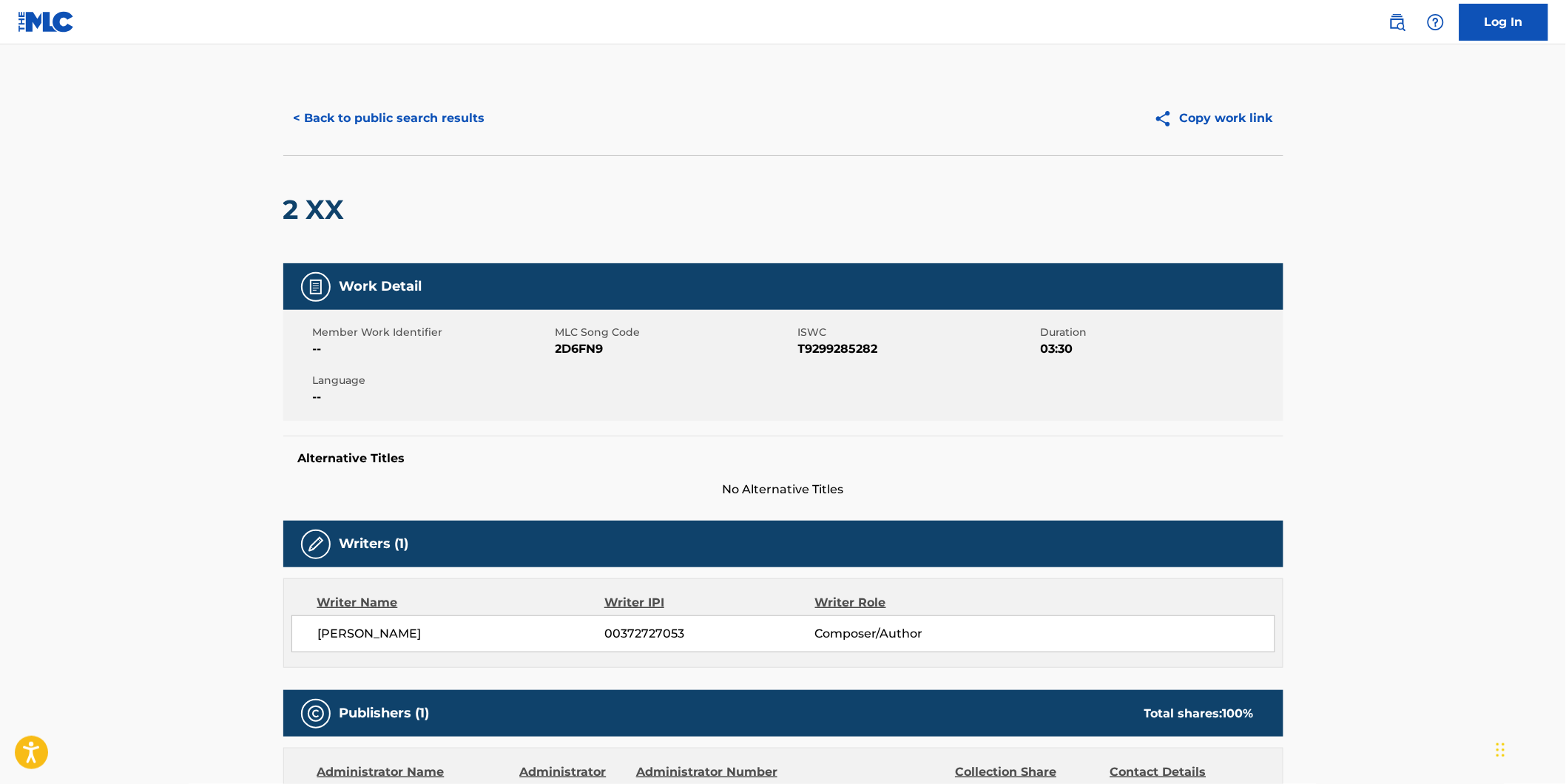
click at [313, 121] on button "< Back to public search results" at bounding box center [389, 119] width 212 height 37
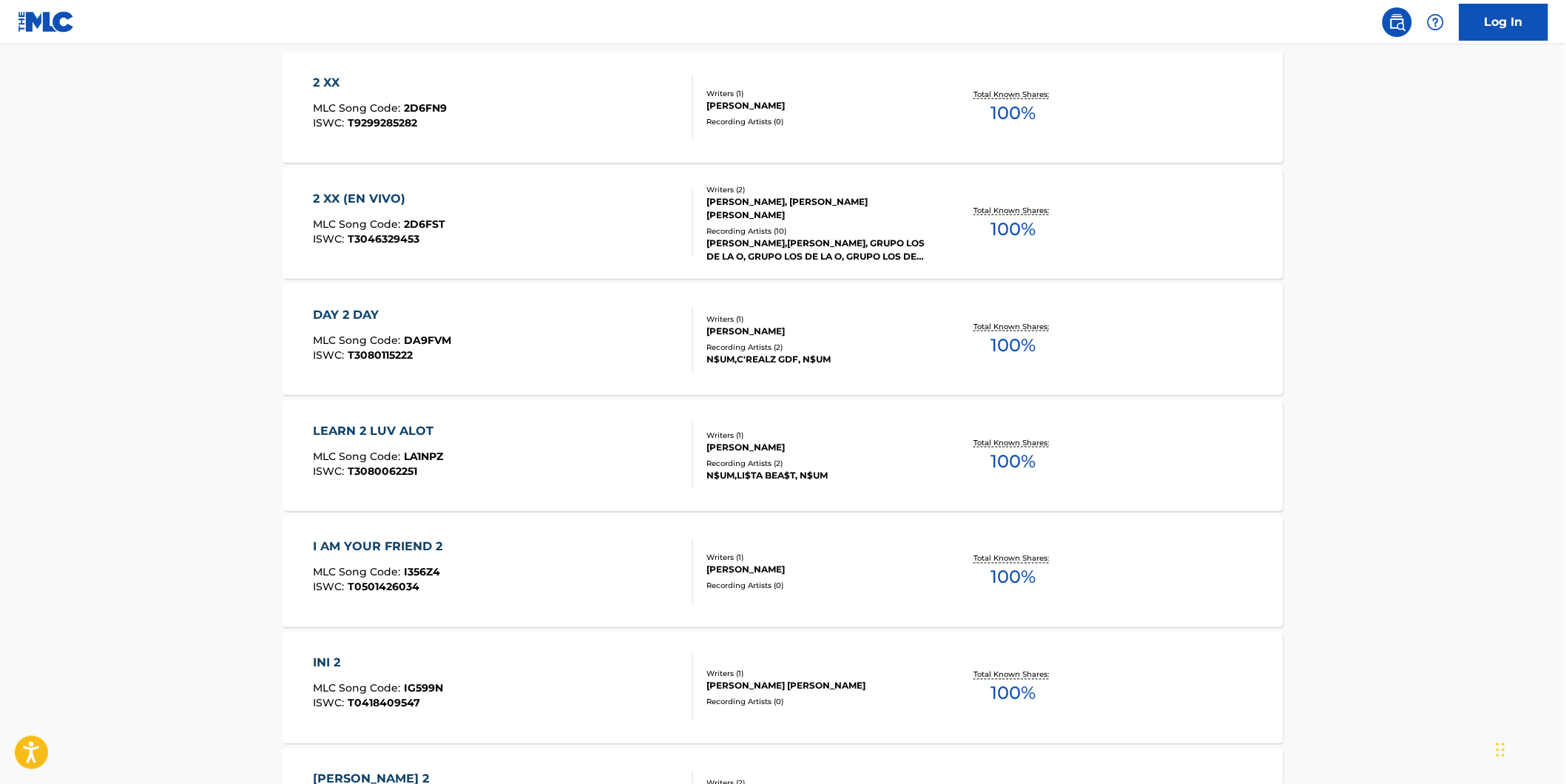
click at [369, 225] on span "MLC Song Code :" at bounding box center [358, 224] width 91 height 13
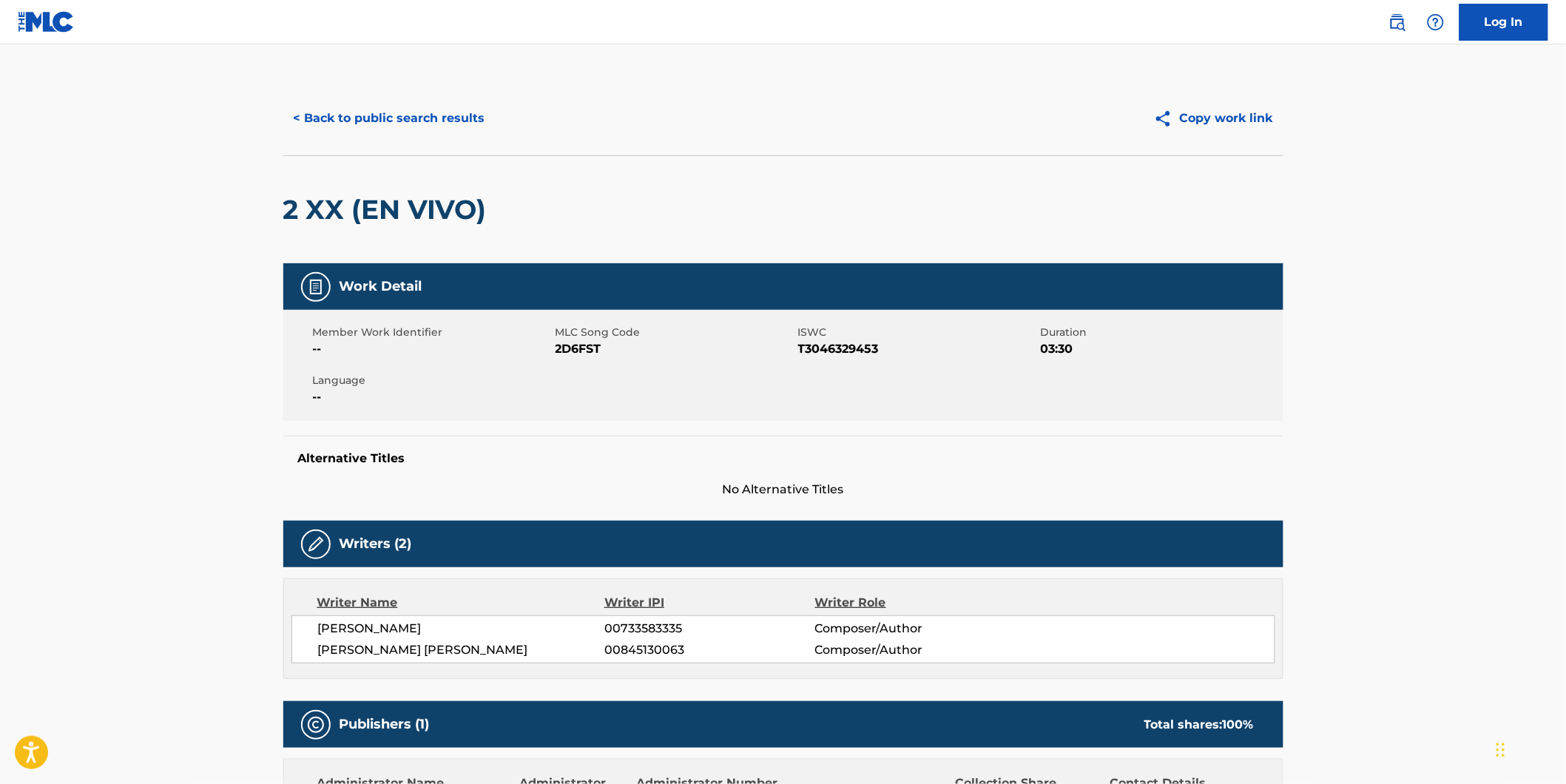
click at [369, 127] on button "< Back to public search results" at bounding box center [389, 119] width 212 height 37
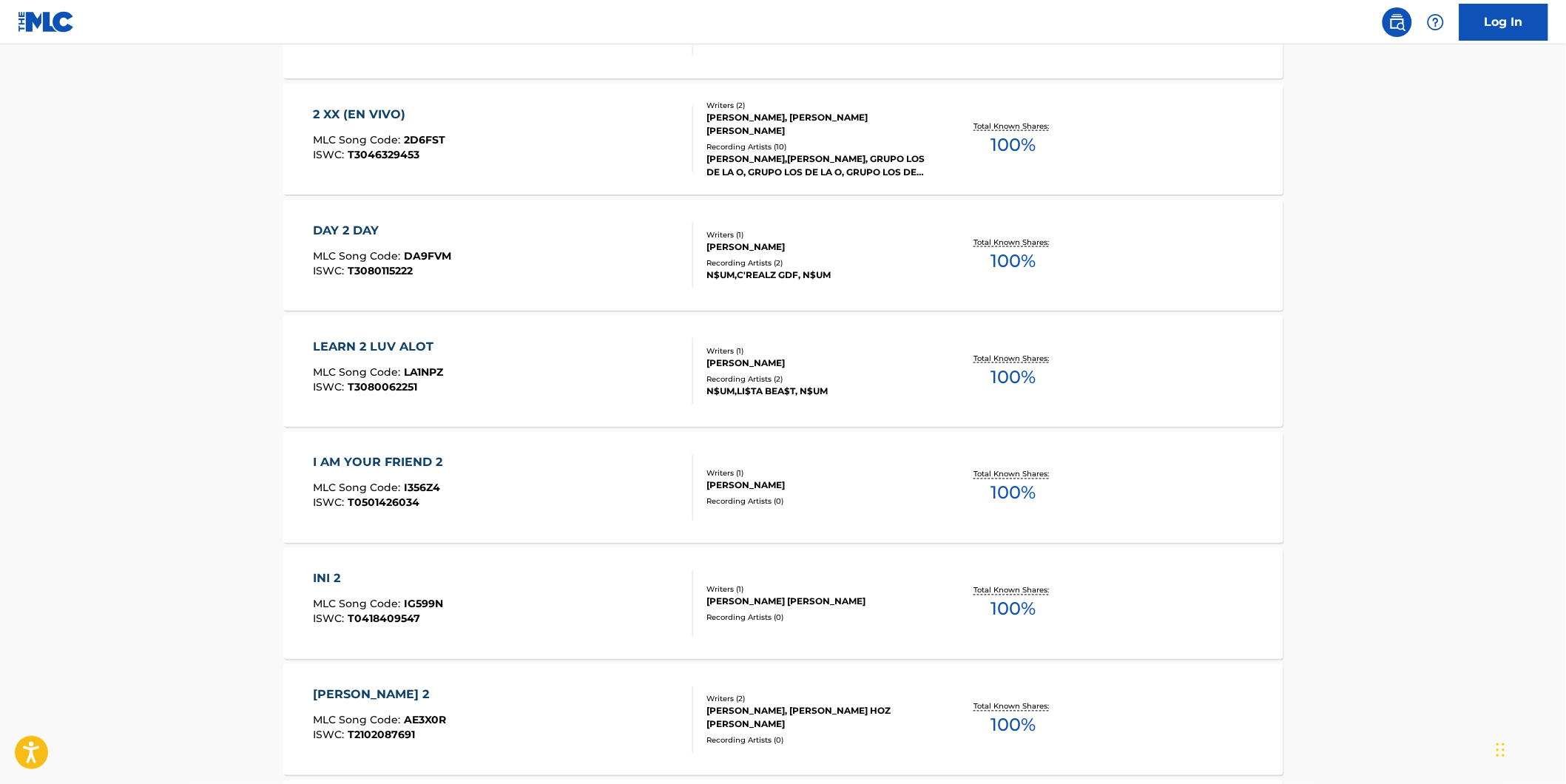
scroll to position [414, 0]
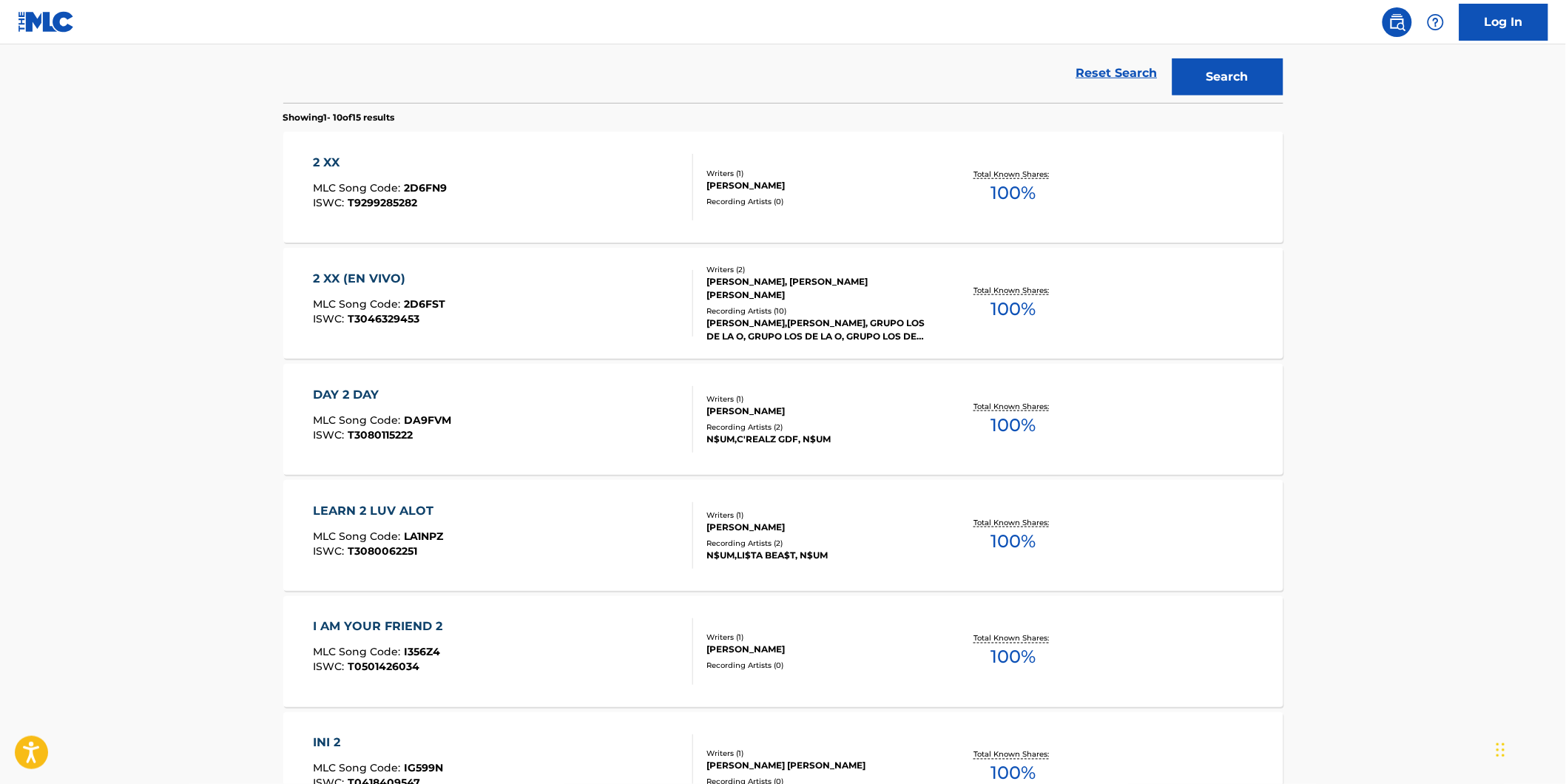
click at [414, 187] on span "2D6FN9" at bounding box center [425, 188] width 43 height 13
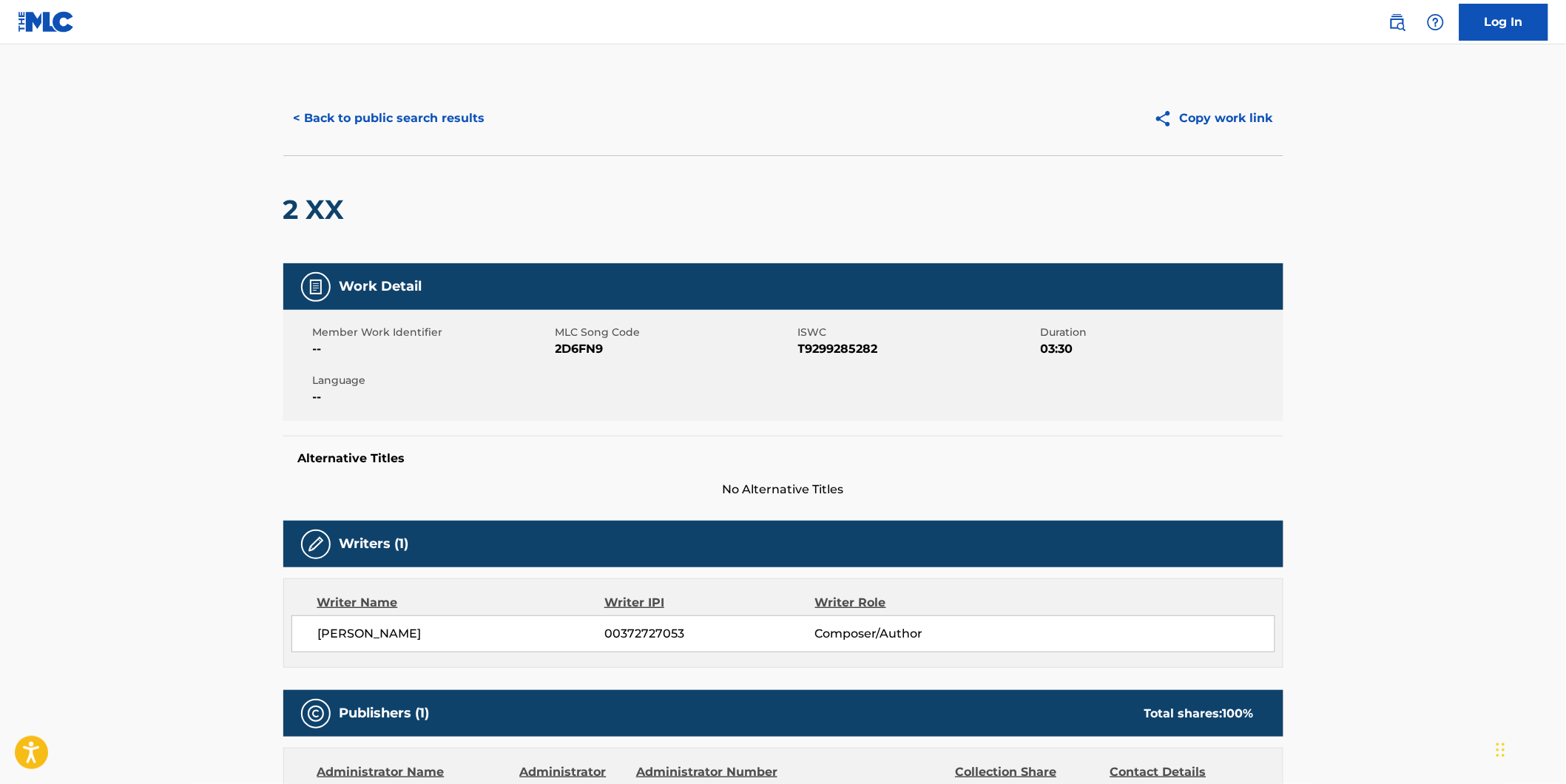
click at [589, 345] on span "2D6FN9" at bounding box center [674, 349] width 239 height 18
copy span "2D6FN9"
click at [372, 119] on button "< Back to public search results" at bounding box center [389, 119] width 212 height 37
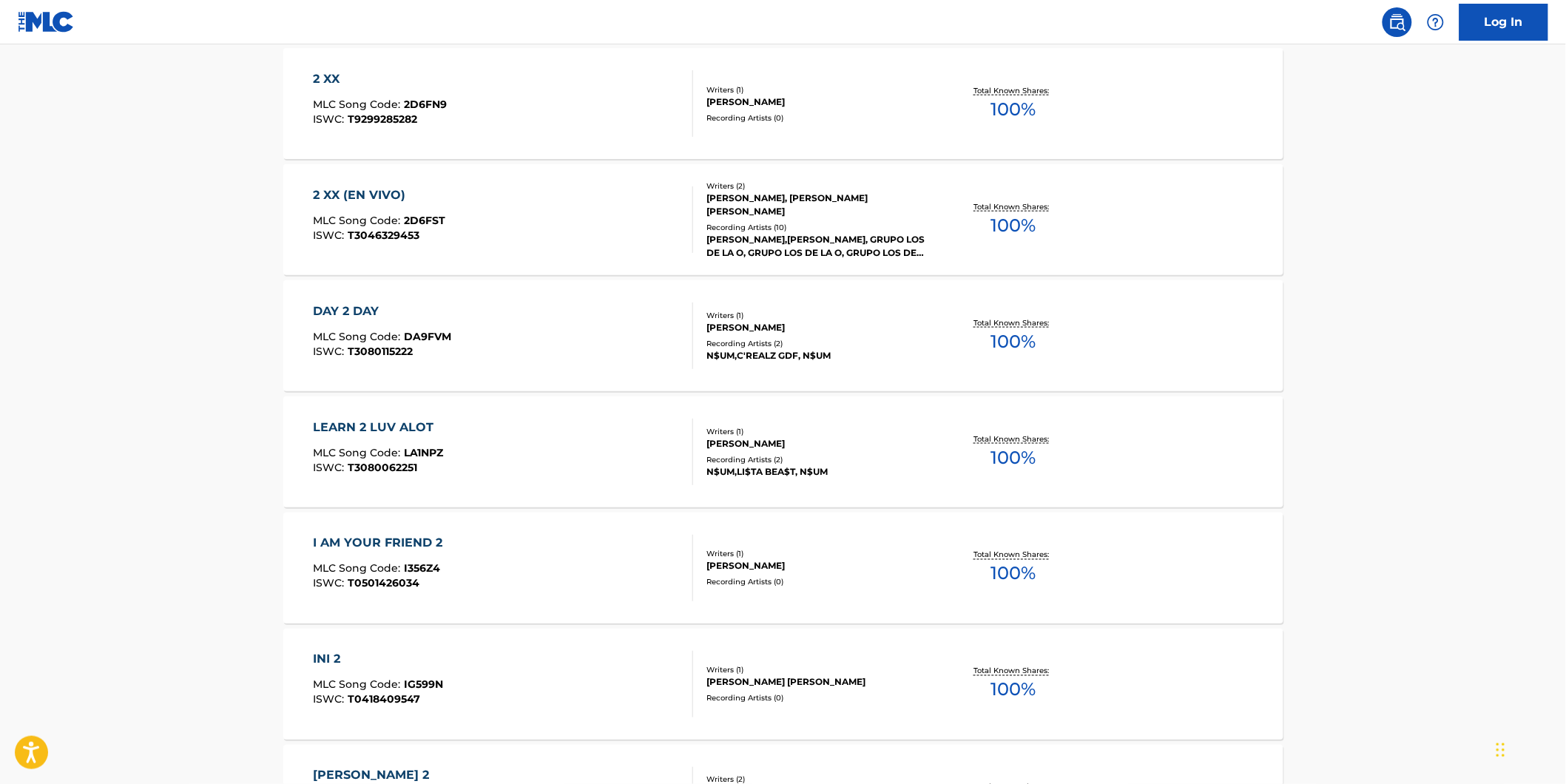
click at [371, 213] on div "2 XX (EN VIVO) MLC Song Code : 2D6FST ISWC : T3046329453" at bounding box center [378, 219] width 132 height 66
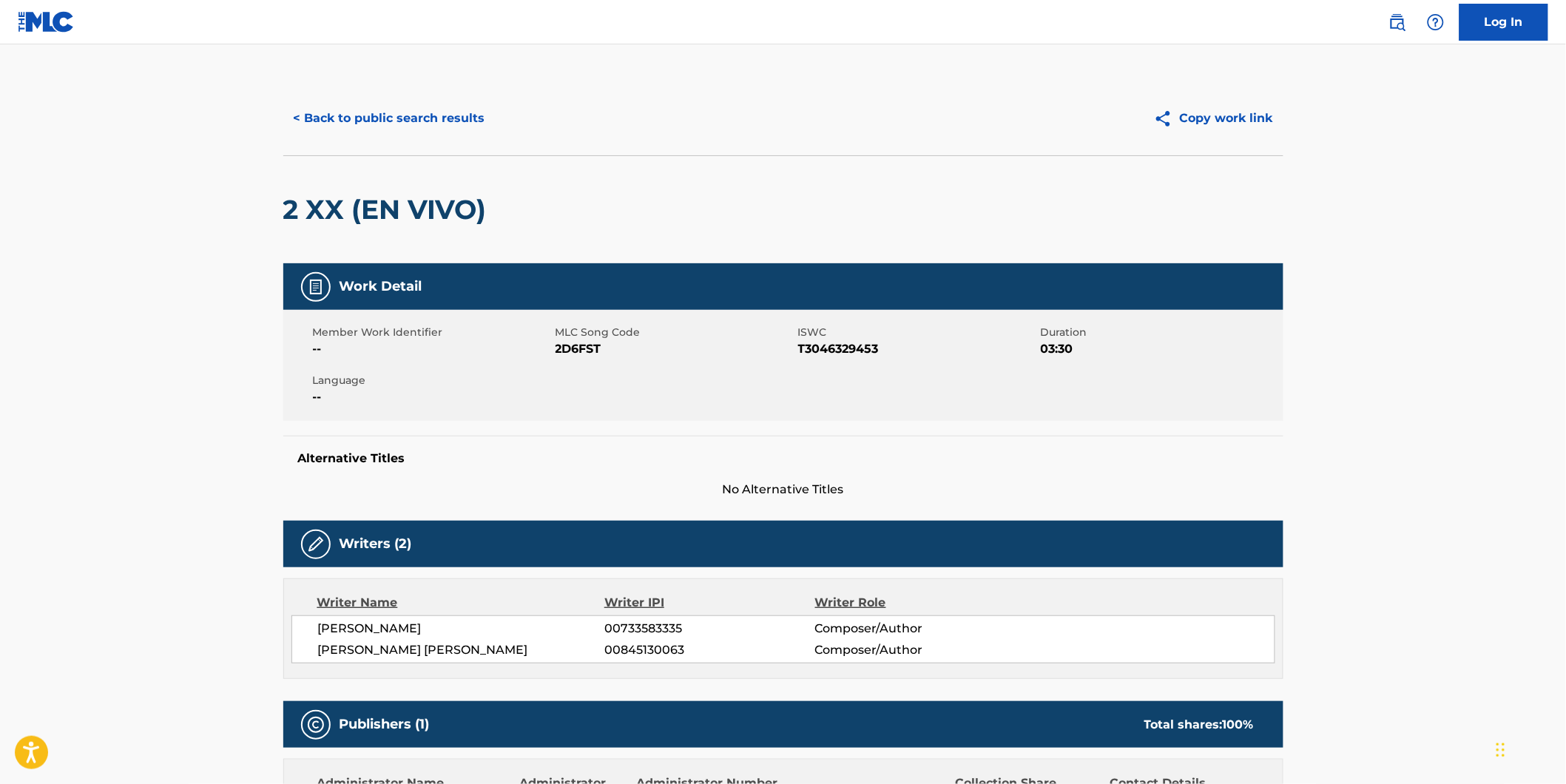
click at [580, 346] on span "2D6FST" at bounding box center [674, 349] width 239 height 18
copy span "2D6FST"
click at [381, 129] on button "< Back to public search results" at bounding box center [389, 119] width 212 height 37
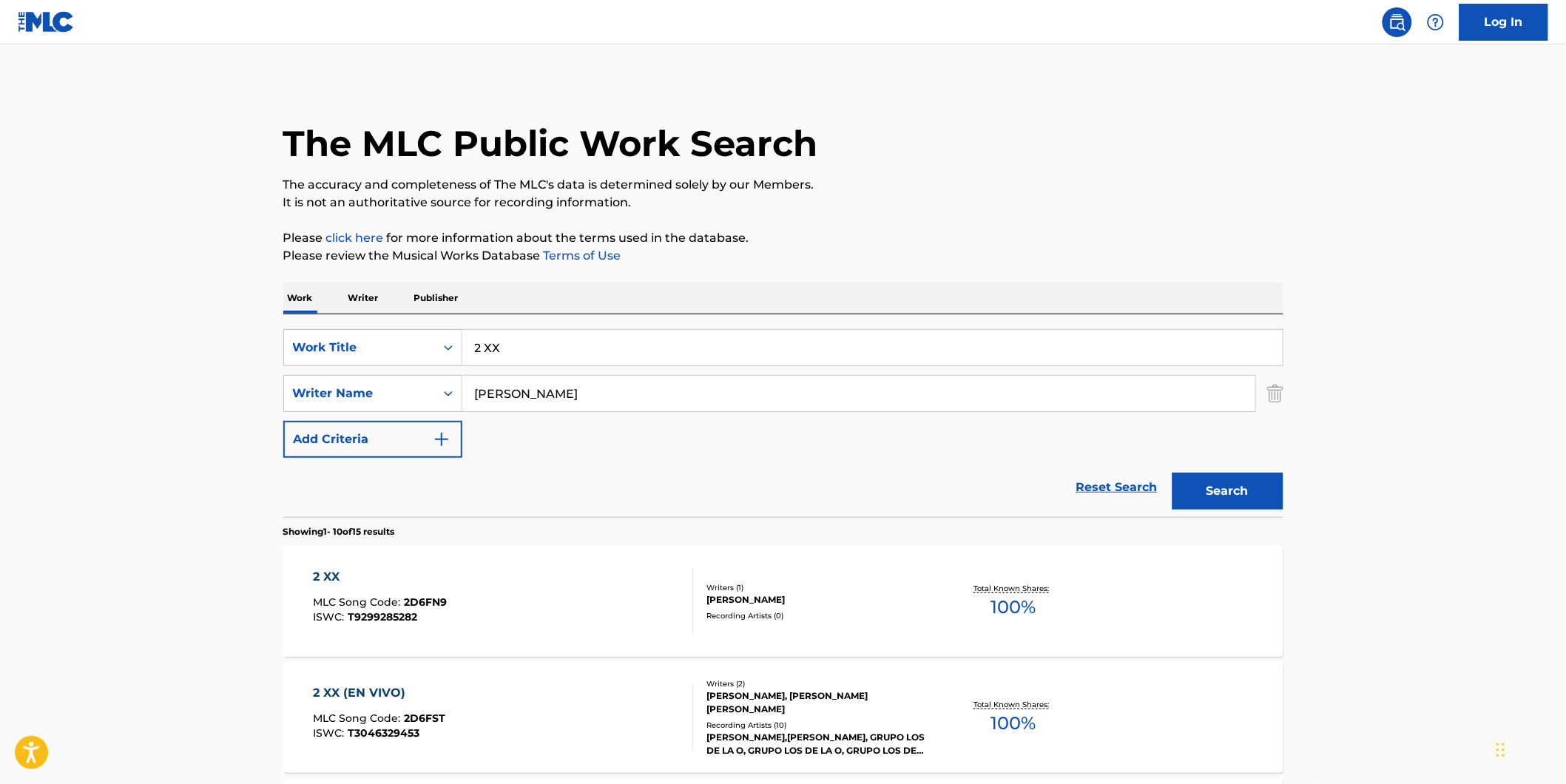
drag, startPoint x: 629, startPoint y: 353, endPoint x: 195, endPoint y: 345, distance: 434.1
click at [284, 345] on div "SearchWithCriteria7d7ca134-11cd-4cd6-abb0-1b77aeae4b79 Work Title 2 XX" at bounding box center [783, 348] width 1000 height 37
paste input "[PERSON_NAME]"
type input "[PERSON_NAME]"
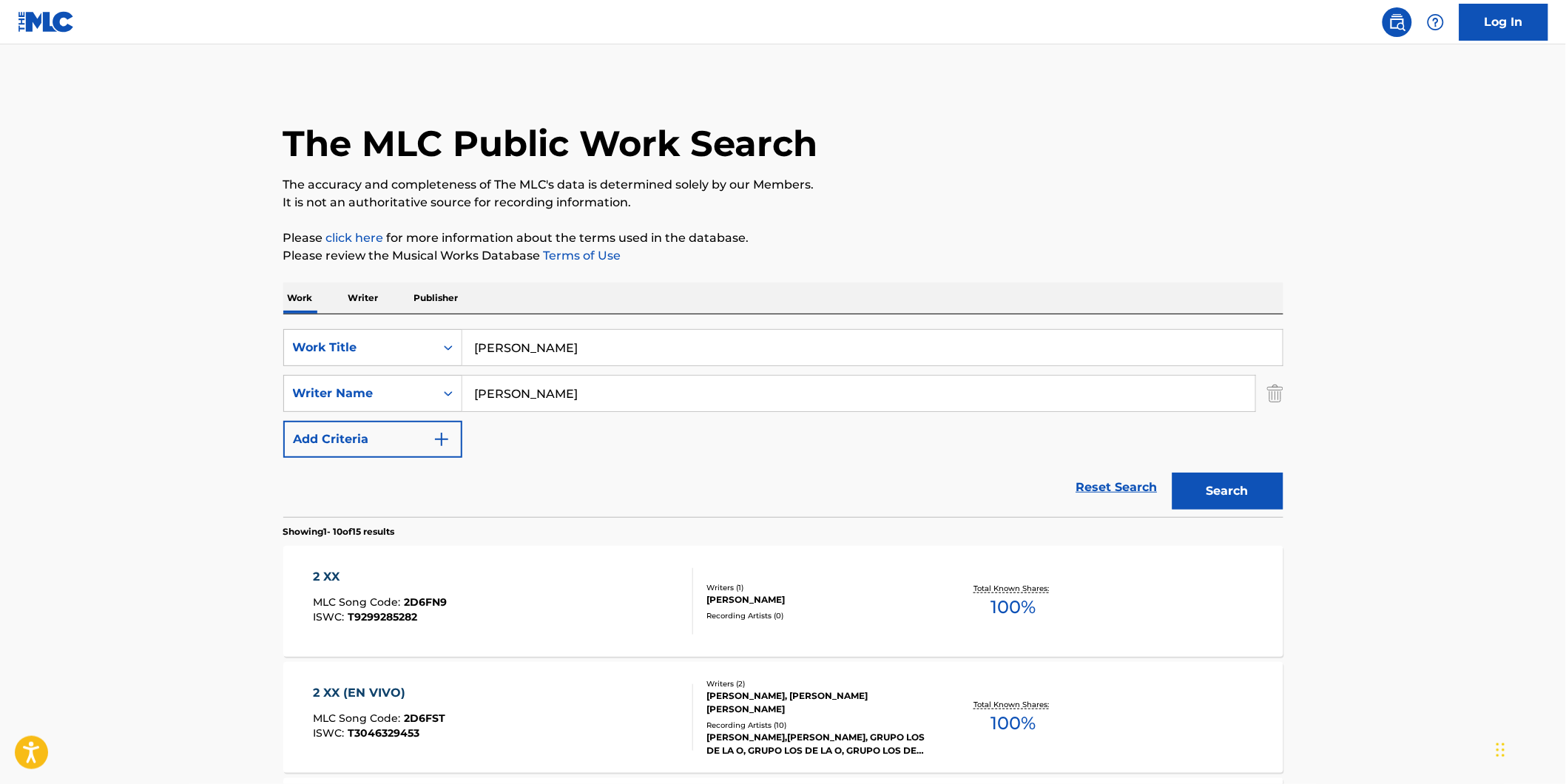
drag, startPoint x: 609, startPoint y: 404, endPoint x: 745, endPoint y: 473, distance: 152.5
click at [375, 439] on div "SearchWithCriteria7d7ca134-11cd-4cd6-abb0-1b77aeae4b79 Work Title [PERSON_NAME]…" at bounding box center [783, 393] width 1000 height 128
paste input "[PERSON_NAME]"
click at [1172, 472] on button "Search" at bounding box center [1227, 491] width 111 height 37
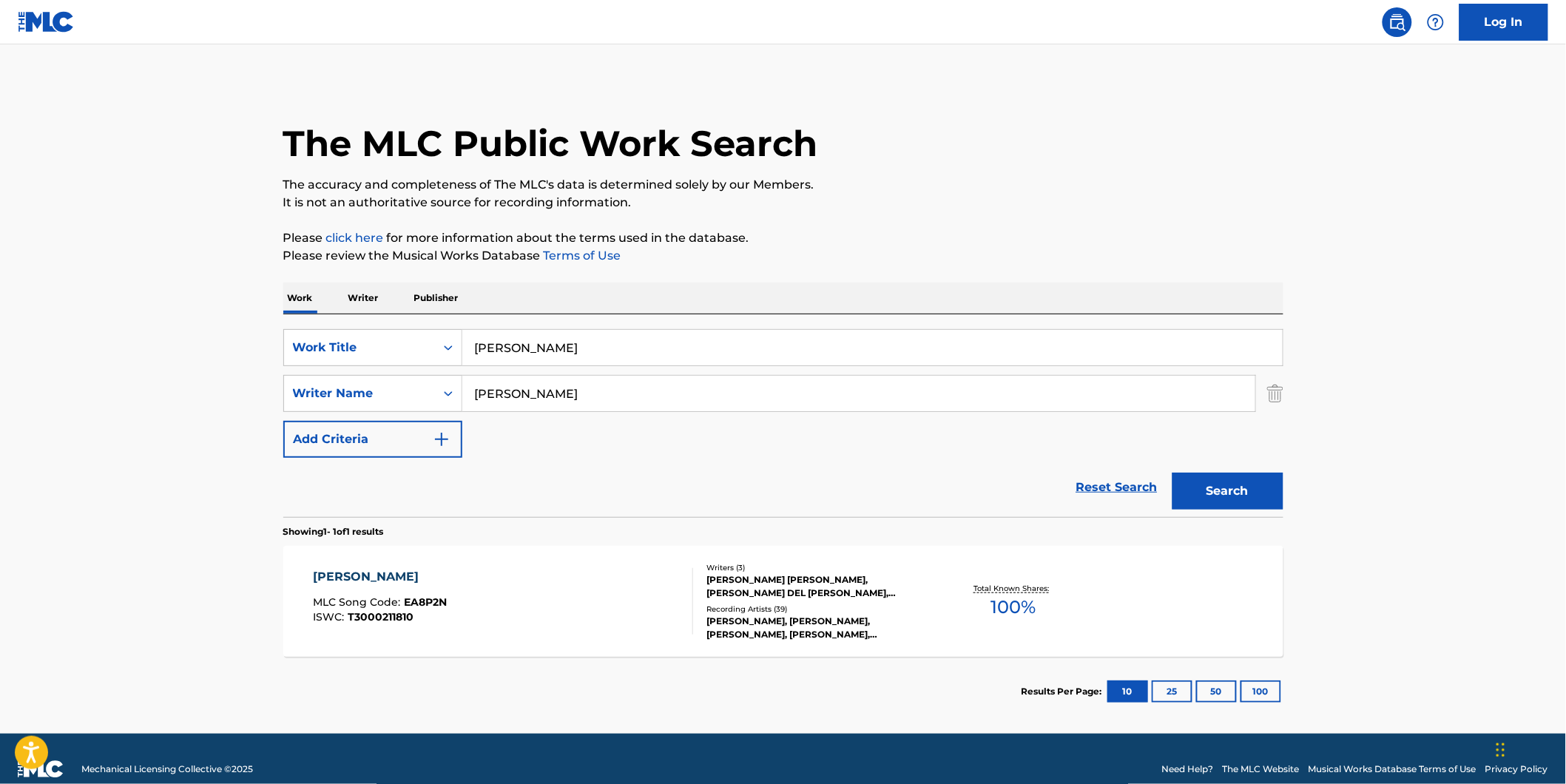
drag, startPoint x: 609, startPoint y: 389, endPoint x: 323, endPoint y: 422, distance: 287.9
click at [323, 422] on div "SearchWithCriteria7d7ca134-11cd-4cd6-abb0-1b77aeae4b79 Work Title [PERSON_NAME]…" at bounding box center [783, 393] width 1000 height 128
paste input "[PERSON_NAME]"
click at [1172, 472] on button "Search" at bounding box center [1227, 491] width 111 height 37
drag, startPoint x: 0, startPoint y: 374, endPoint x: 321, endPoint y: 409, distance: 322.9
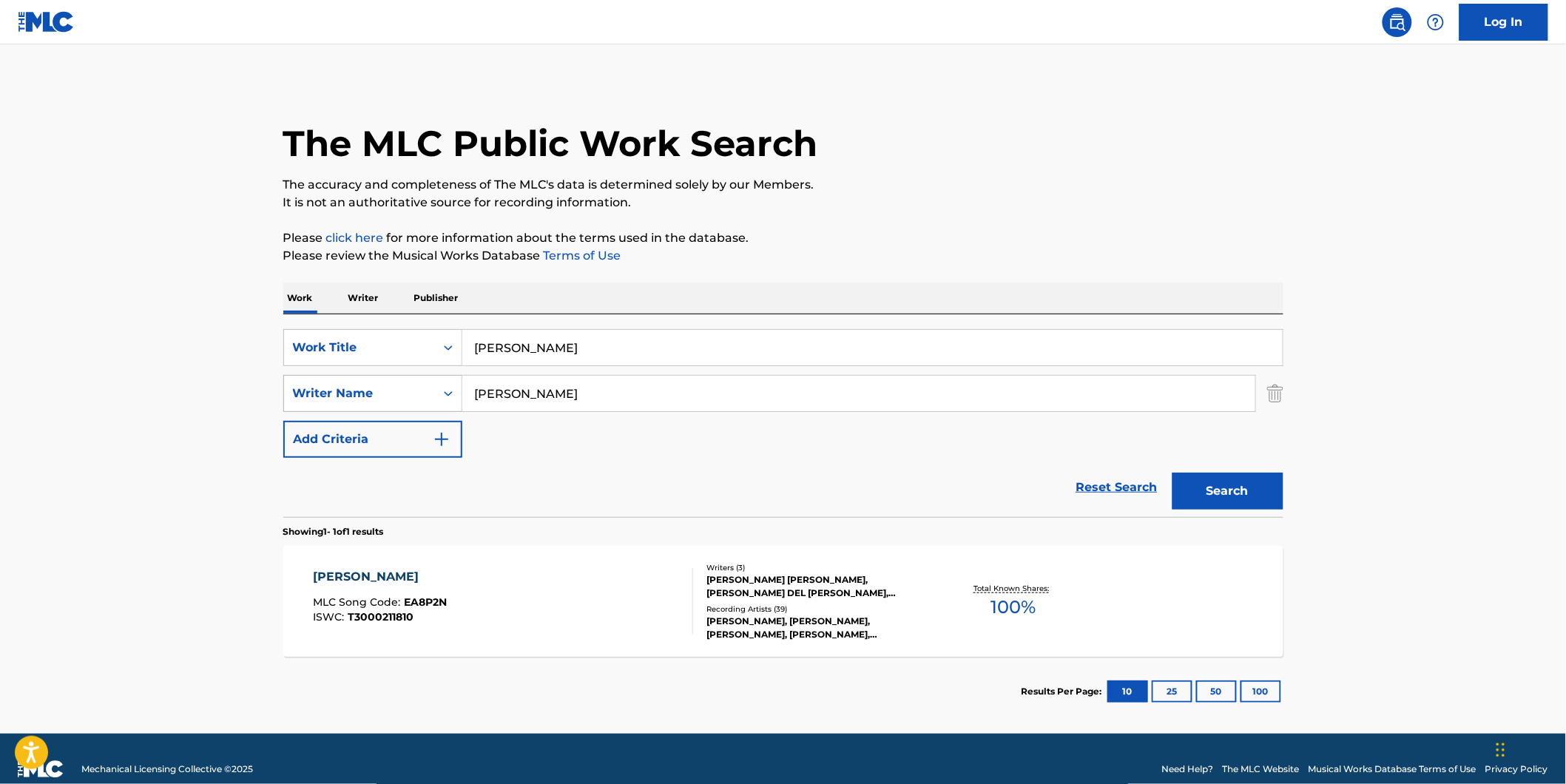
click at [8, 378] on main "The MLC Public Work Search The accuracy and completeness of The MLC's data is d…" at bounding box center [783, 389] width 1566 height 689
drag, startPoint x: 636, startPoint y: 389, endPoint x: 366, endPoint y: 432, distance: 273.4
click at [364, 427] on div "SearchWithCriteria7d7ca134-11cd-4cd6-abb0-1b77aeae4b79 Work Title [PERSON_NAME]…" at bounding box center [783, 393] width 1000 height 128
paste input "DEL [PERSON_NAME]"
click at [1172, 472] on button "Search" at bounding box center [1227, 491] width 111 height 37
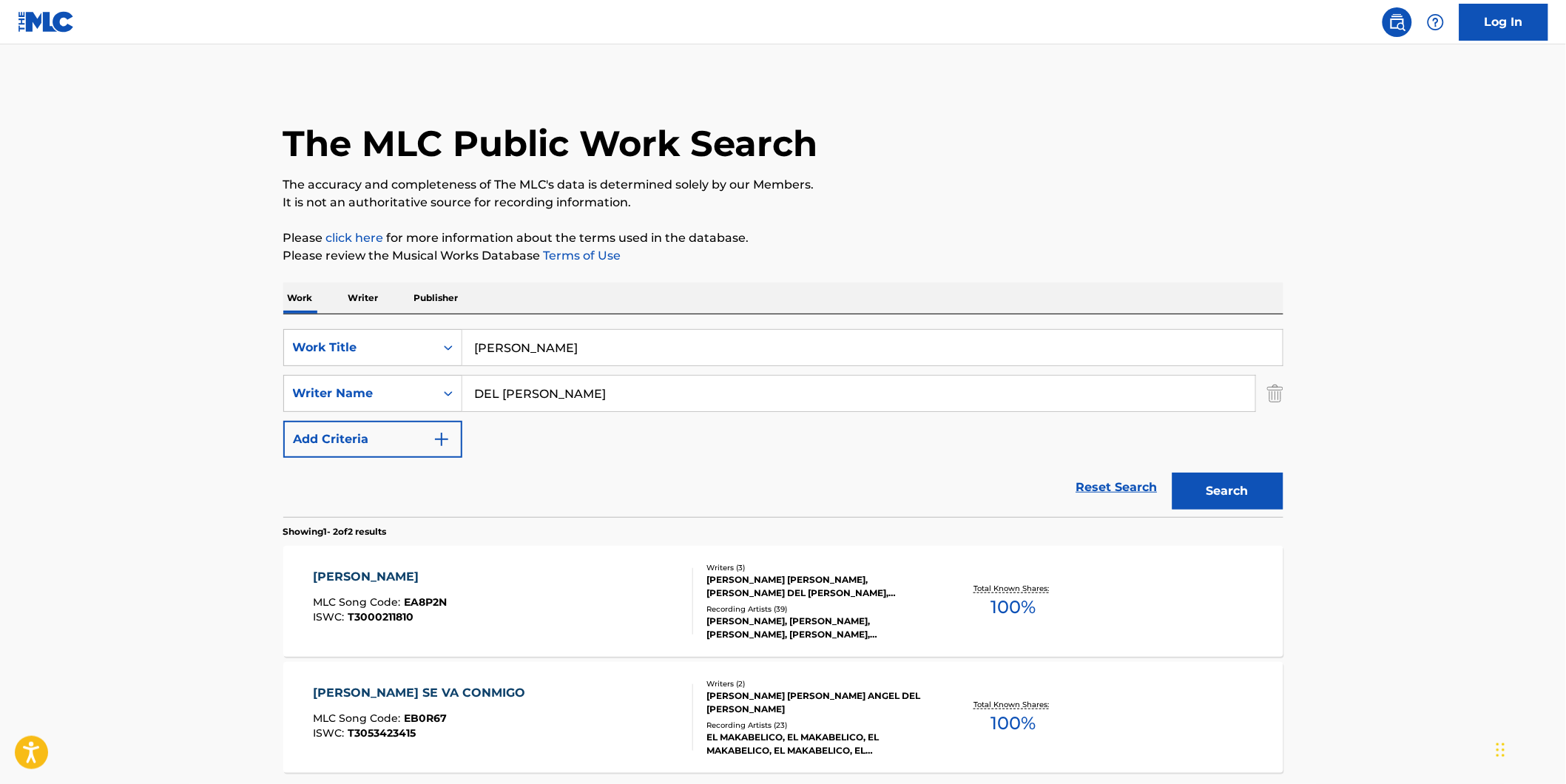
scroll to position [137, 0]
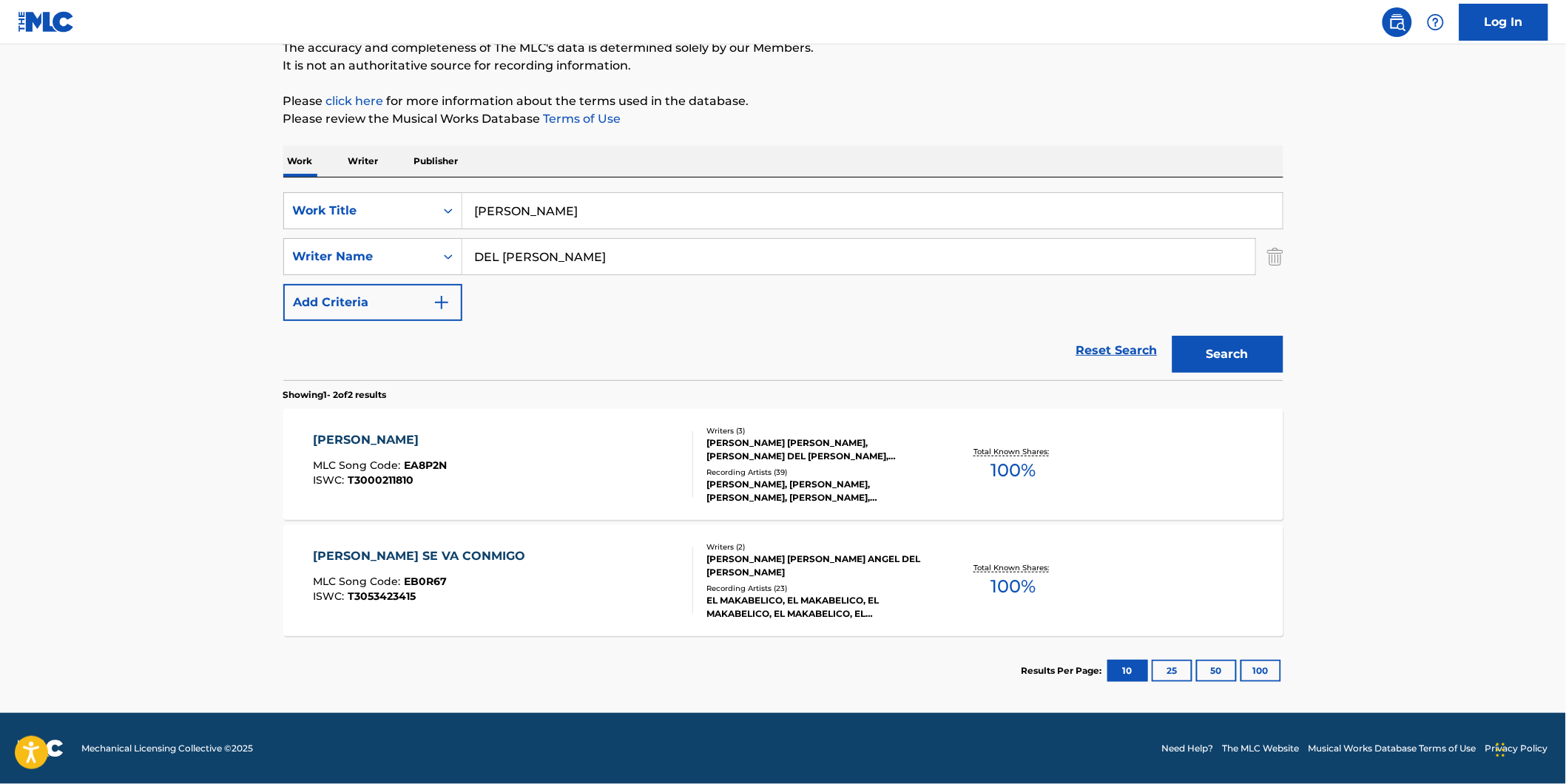
paste input "[PERSON_NAME] [PERSON_NAME]"
drag, startPoint x: 680, startPoint y: 260, endPoint x: 559, endPoint y: 311, distance: 131.3
click at [461, 311] on div "SearchWithCriteria7d7ca134-11cd-4cd6-abb0-1b77aeae4b79 Work Title [PERSON_NAME]…" at bounding box center [783, 257] width 1000 height 128
type input "[PERSON_NAME] [PERSON_NAME]"
click at [1172, 336] on button "Search" at bounding box center [1227, 354] width 111 height 37
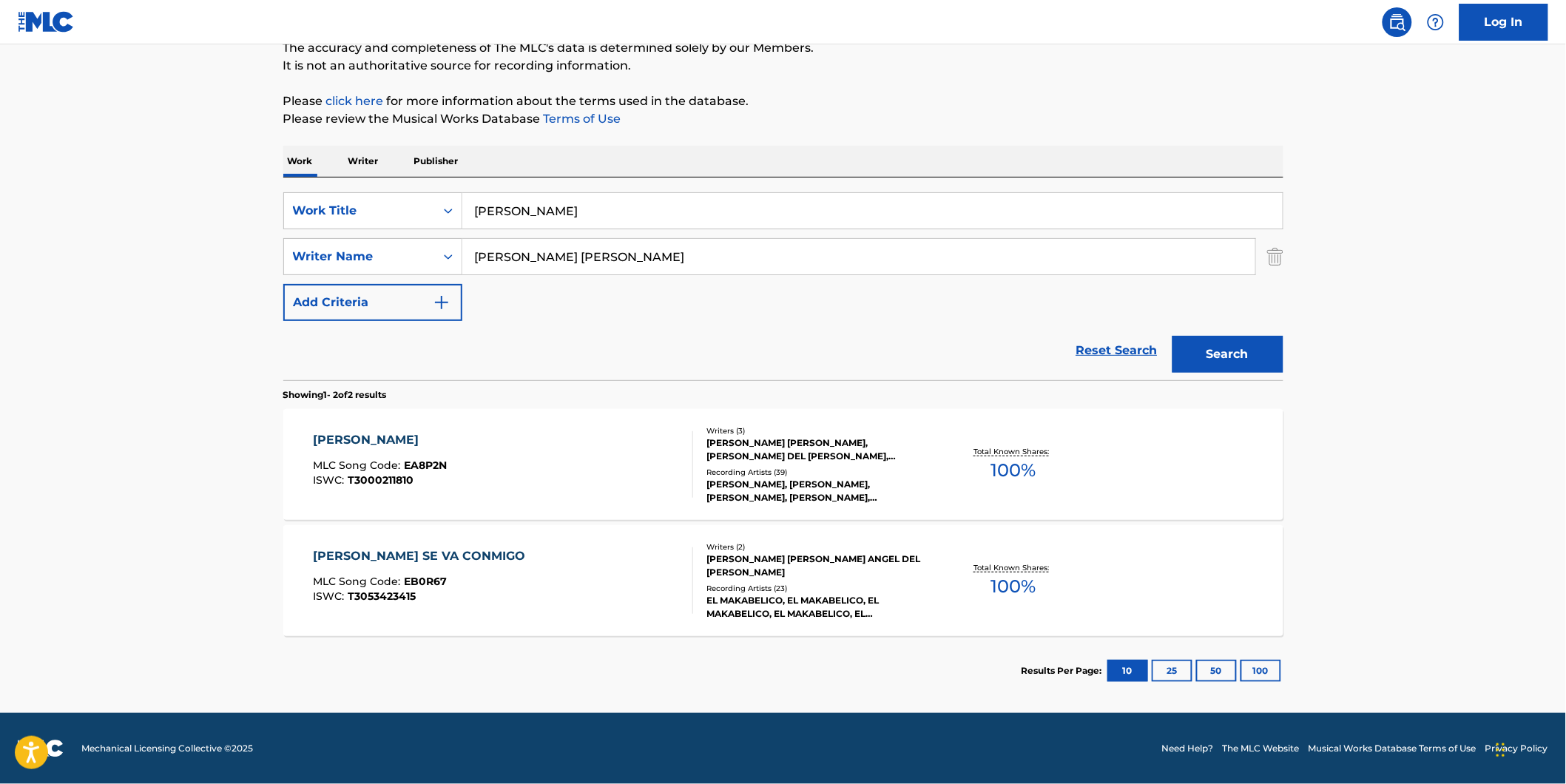
scroll to position [0, 0]
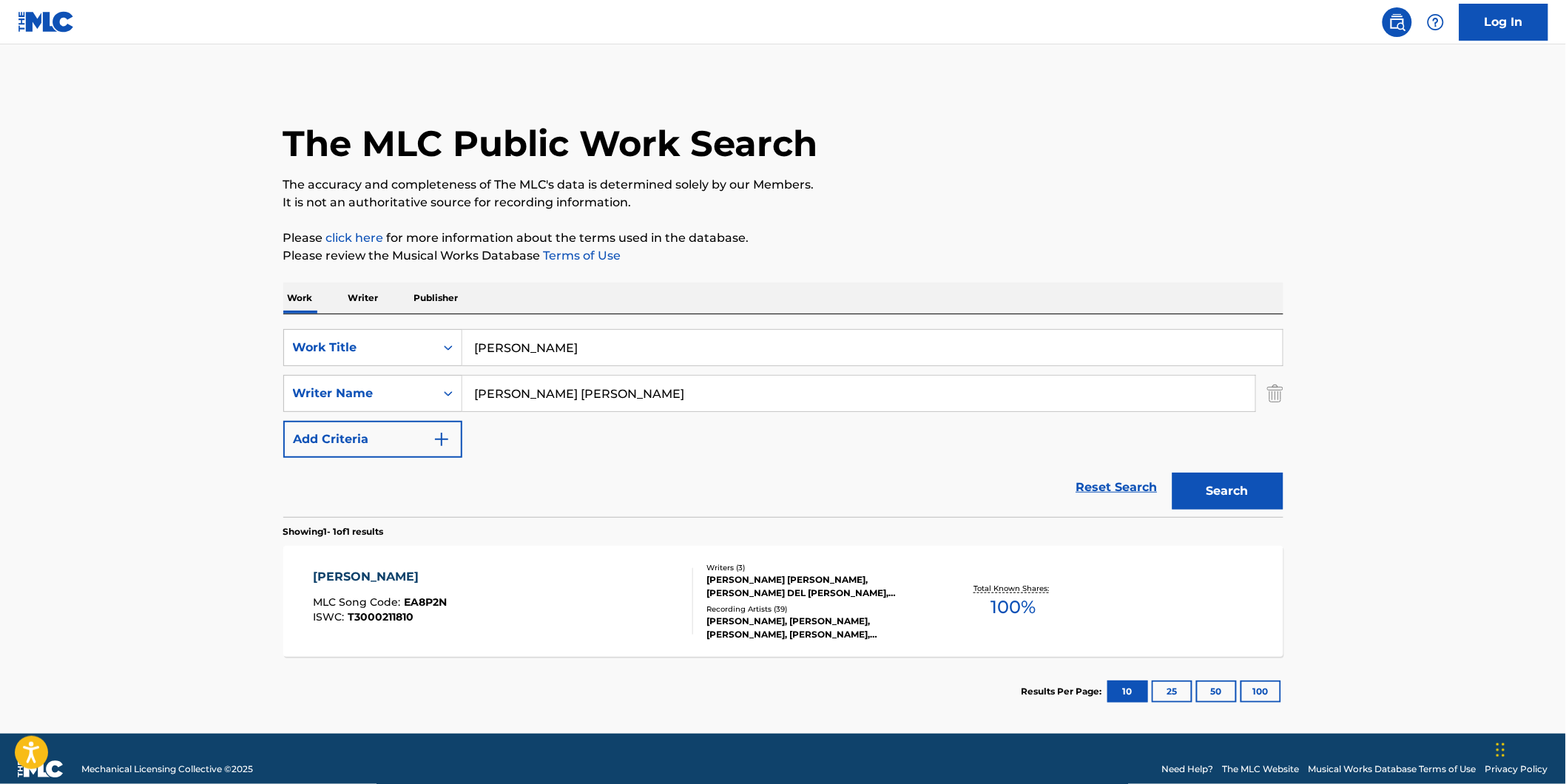
click at [592, 639] on div "[PERSON_NAME] MLC Song Code : EA8P2N ISWC : T3000211810 Writers ( 3 ) [PERSON_N…" at bounding box center [783, 601] width 1000 height 111
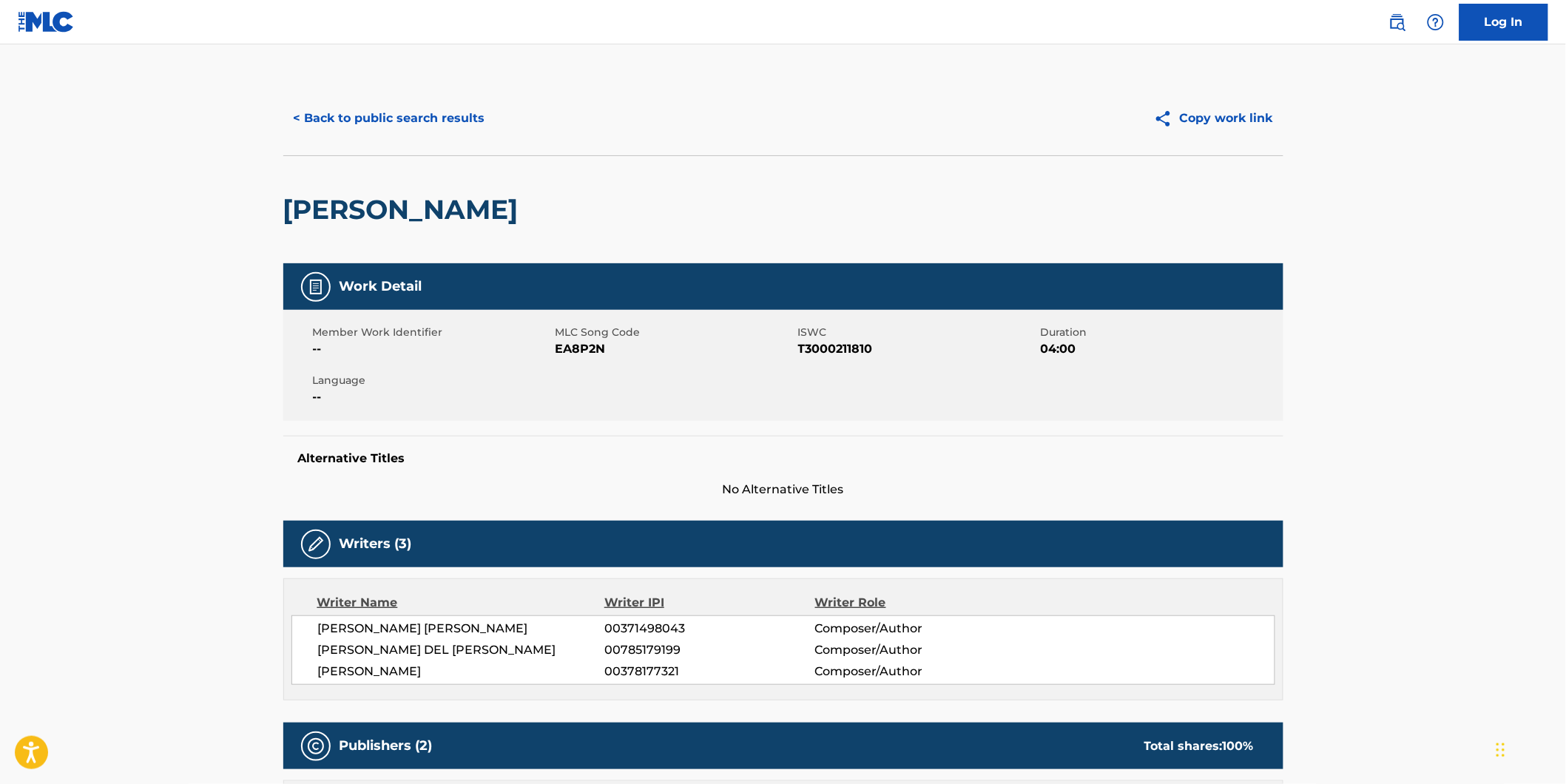
click at [577, 351] on span "EA8P2N" at bounding box center [674, 349] width 239 height 18
copy span "EA8P2N"
click at [381, 129] on button "< Back to public search results" at bounding box center [389, 119] width 212 height 37
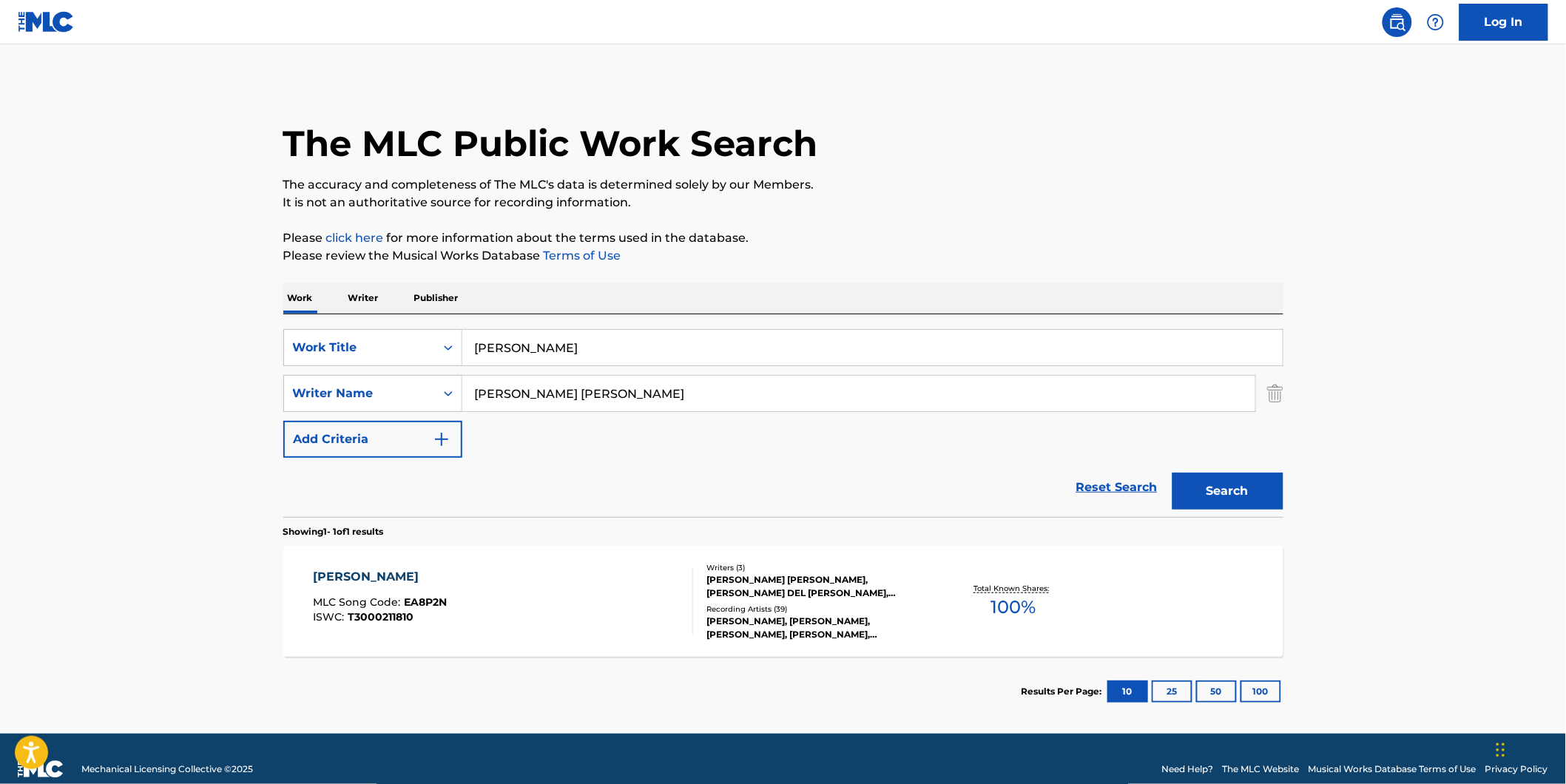
drag, startPoint x: 577, startPoint y: 340, endPoint x: 239, endPoint y: 351, distance: 338.2
click at [287, 345] on div "SearchWithCriteria7d7ca134-11cd-4cd6-abb0-1b77aeae4b79 Work Title [PERSON_NAME]" at bounding box center [783, 348] width 1000 height 37
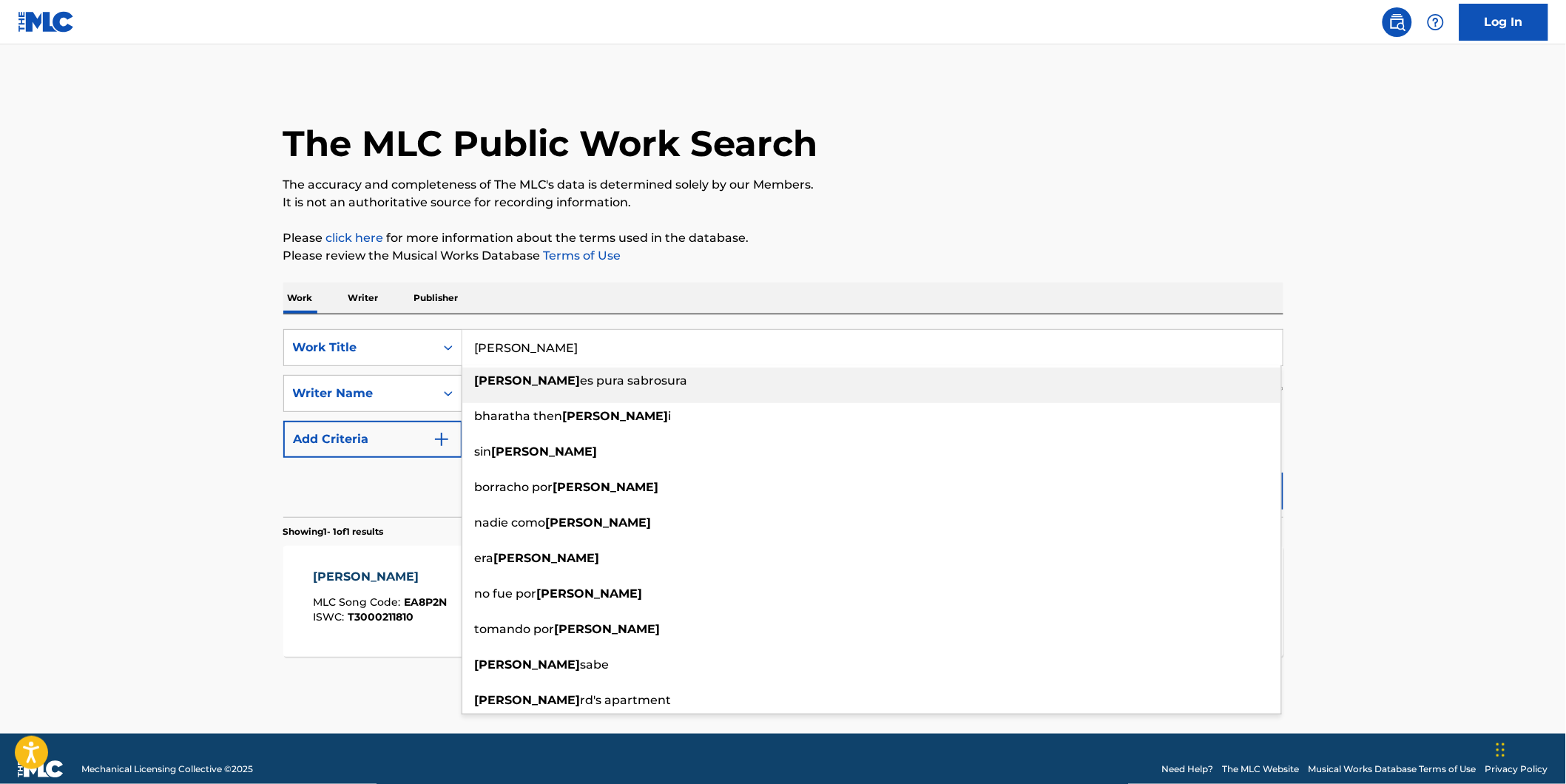
paste input "MINIMAL EFFORT"
type input "MINIMAL EFFORT"
click at [5, 351] on main "The MLC Public Work Search The accuracy and completeness of The MLC's data is d…" at bounding box center [783, 389] width 1566 height 689
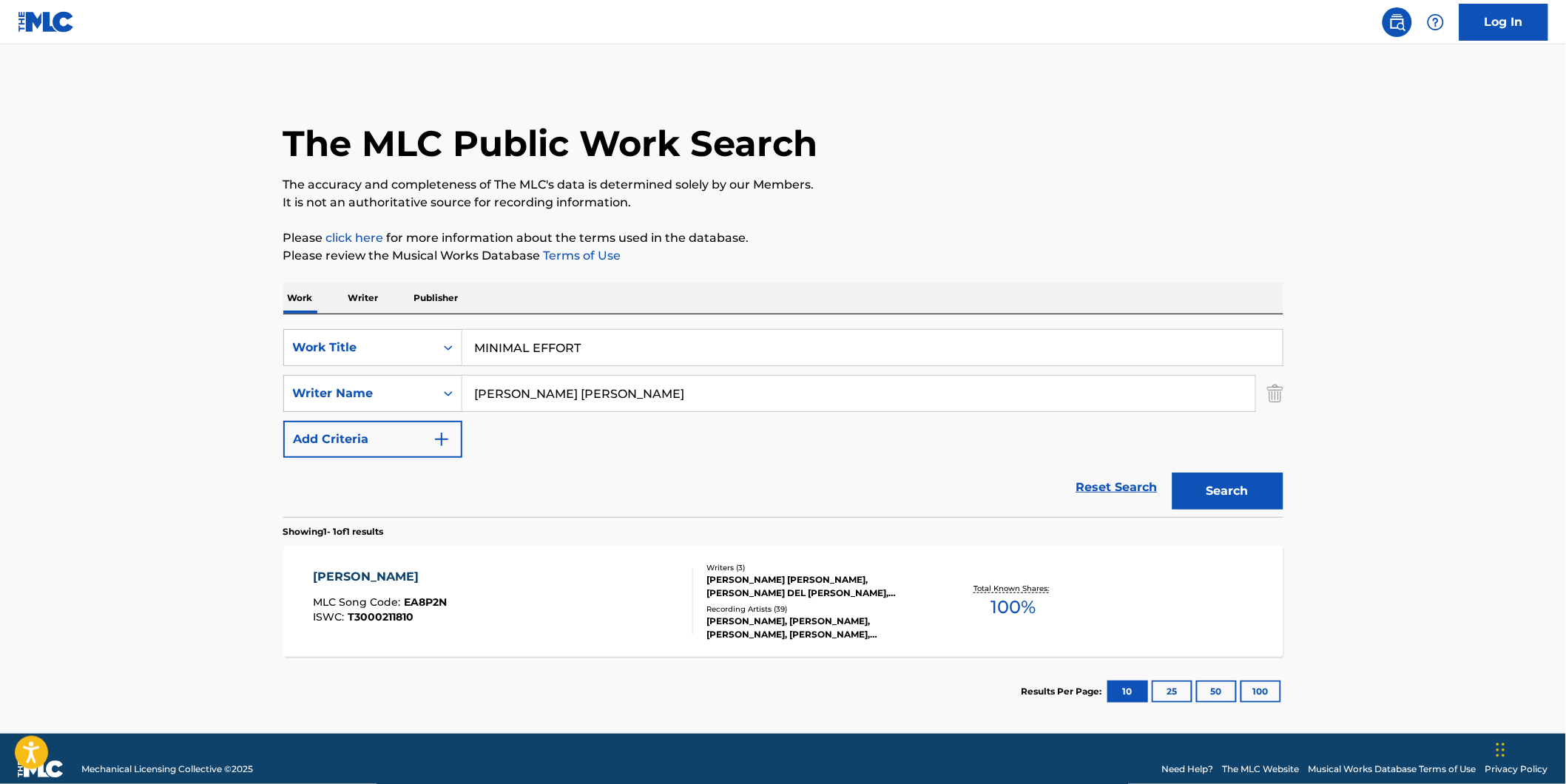
paste input "Nems"
drag, startPoint x: 762, startPoint y: 392, endPoint x: 604, endPoint y: 430, distance: 162.5
click at [284, 422] on div "SearchWithCriteria7d7ca134-11cd-4cd6-abb0-1b77aeae4b79 Work Title MINIMAL EFFOR…" at bounding box center [783, 393] width 1000 height 128
click at [1172, 472] on button "Search" at bounding box center [1227, 491] width 111 height 37
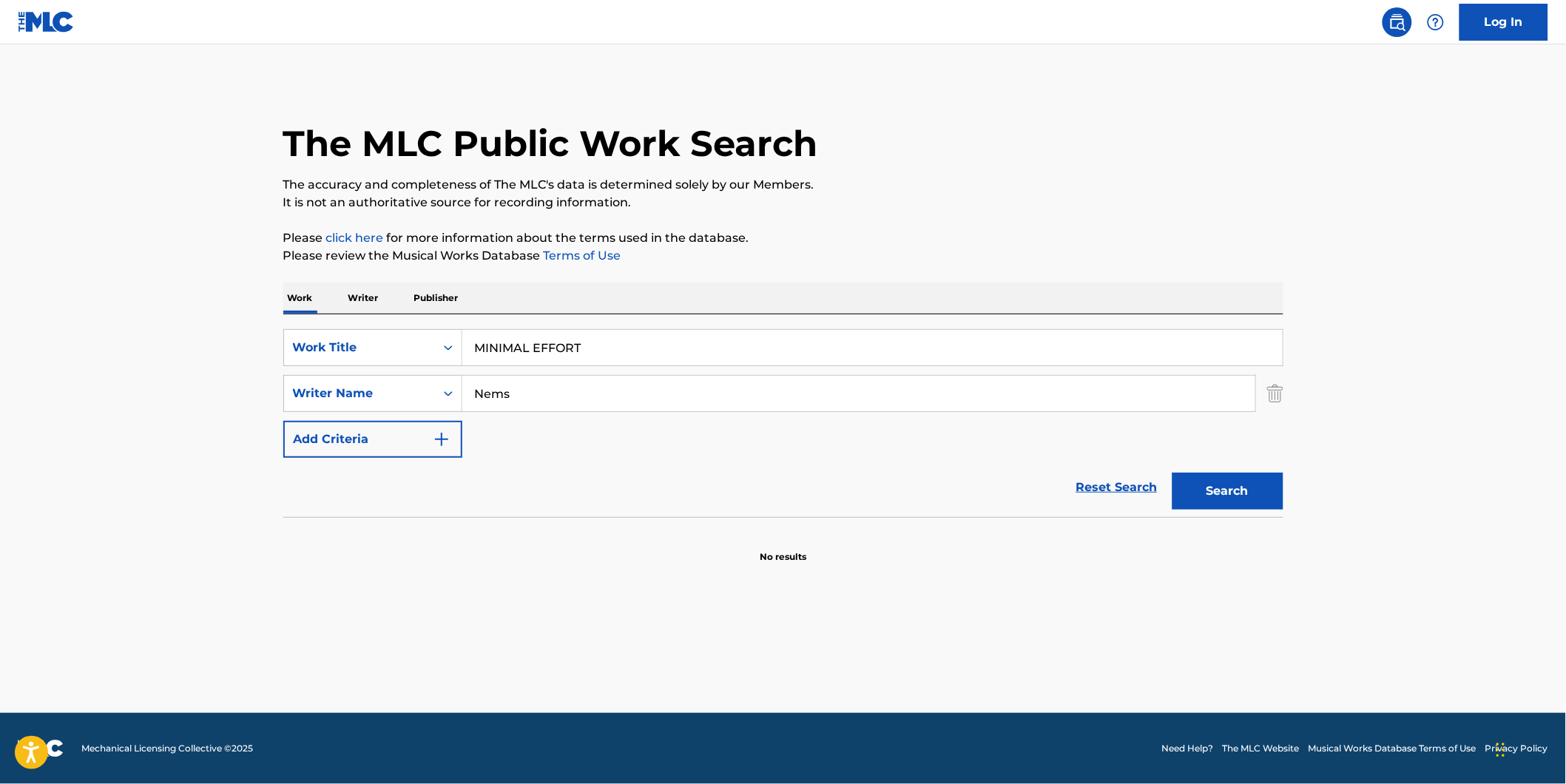
paste input "[PERSON_NAME]"
type input "[PERSON_NAME]"
click at [1172, 472] on button "Search" at bounding box center [1227, 491] width 111 height 37
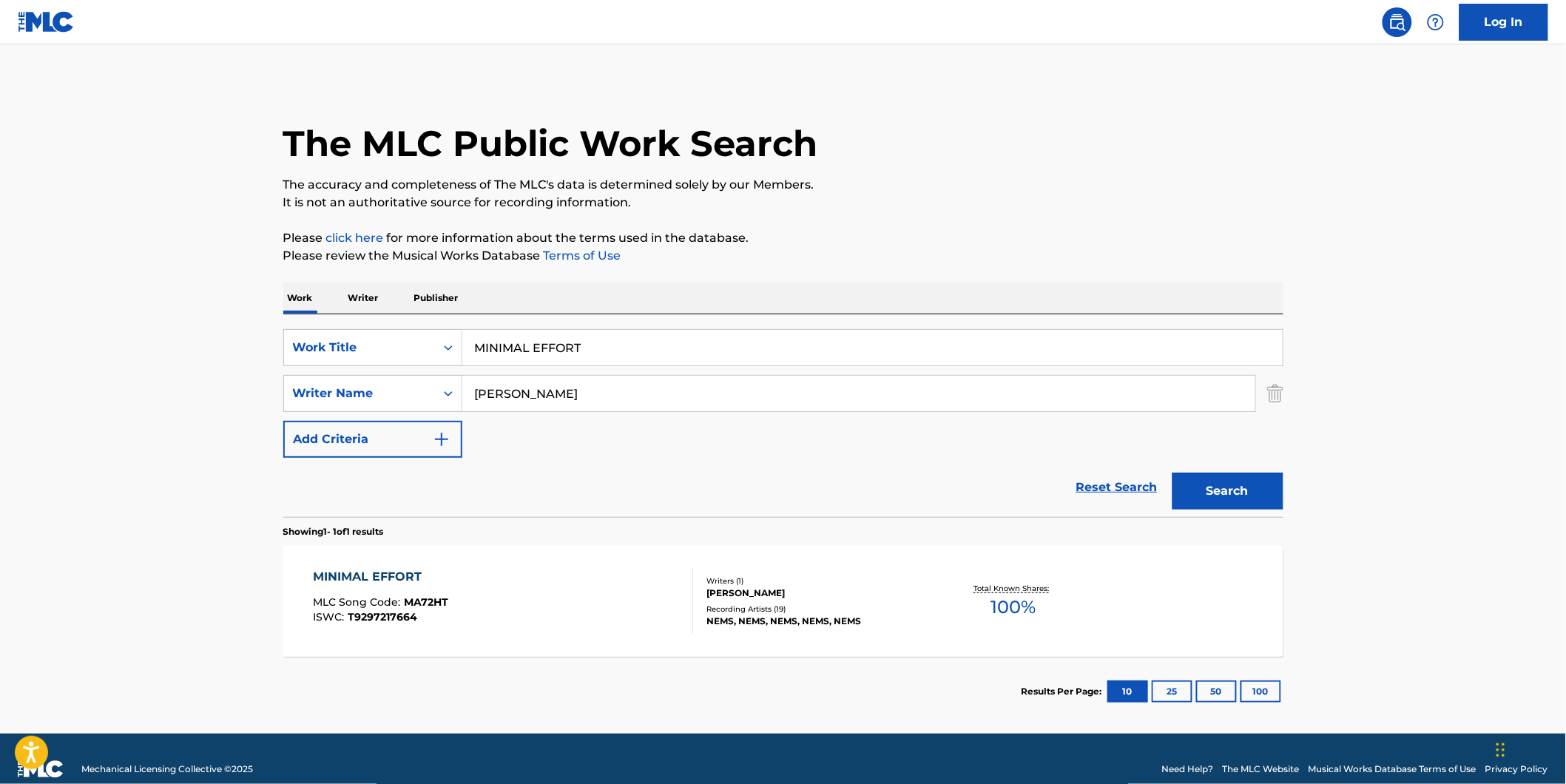
click at [395, 621] on span "T9297217664" at bounding box center [382, 617] width 69 height 13
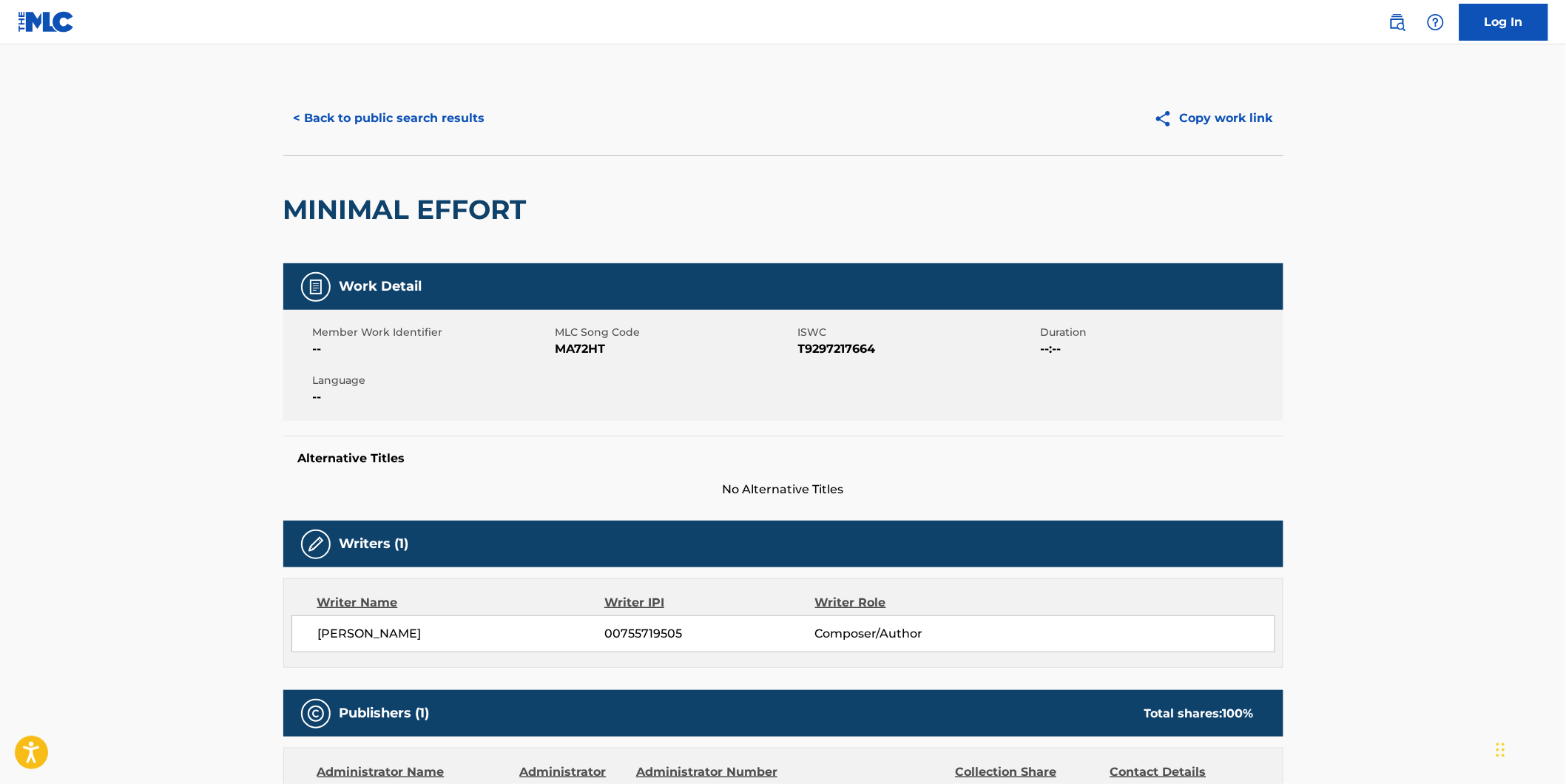
click at [409, 126] on button "< Back to public search results" at bounding box center [389, 119] width 212 height 37
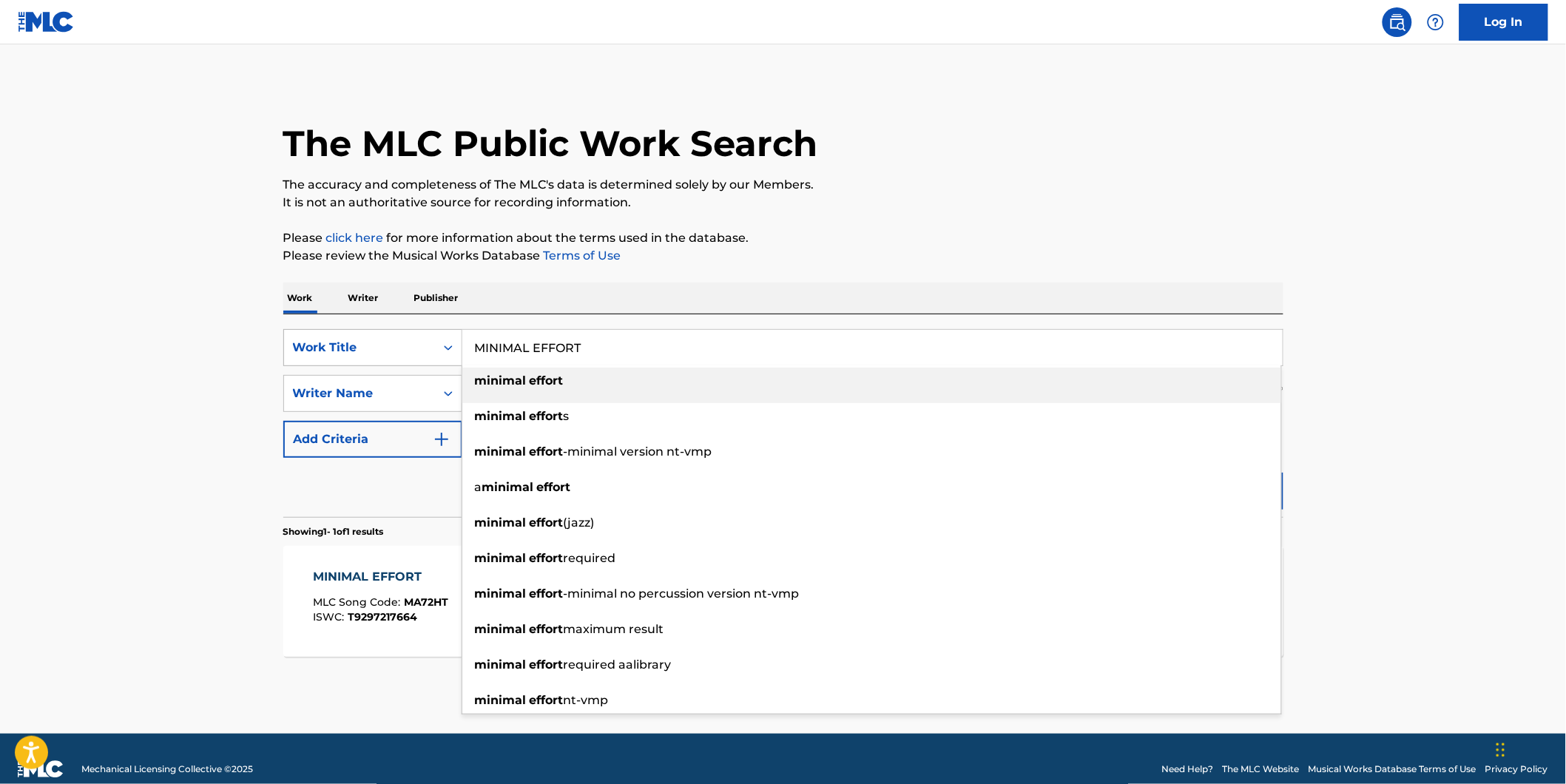
drag, startPoint x: 713, startPoint y: 349, endPoint x: 319, endPoint y: 343, distance: 394.0
click at [355, 351] on div "SearchWithCriteria7d7ca134-11cd-4cd6-abb0-1b77aeae4b79 Work Title MINIMAL EFFOR…" at bounding box center [783, 348] width 1000 height 37
paste input "The Revolution Generation"
type input "The Revolution Generation"
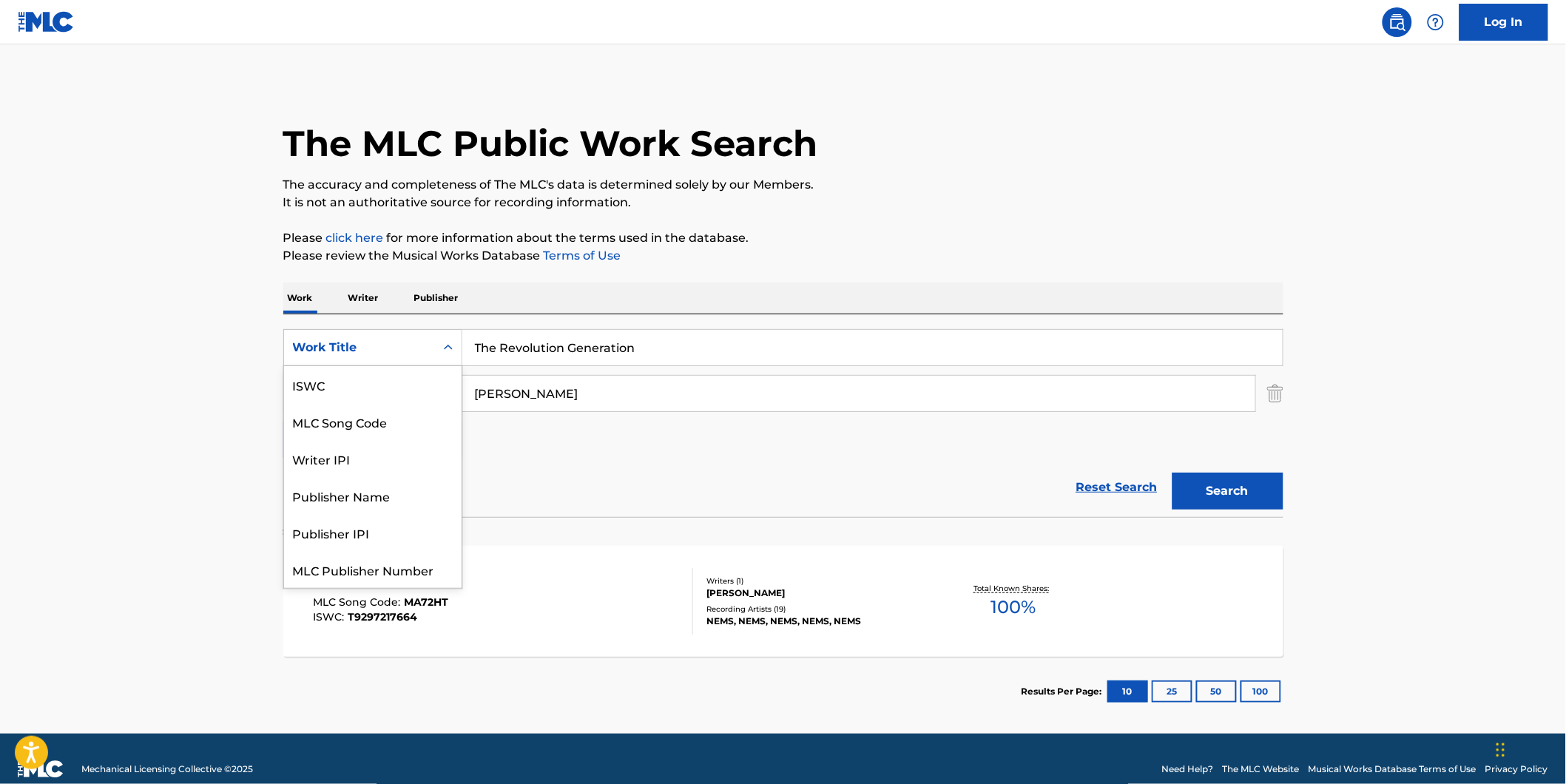
click at [318, 343] on div "Work Title" at bounding box center [360, 348] width 133 height 18
drag, startPoint x: 21, startPoint y: 525, endPoint x: 35, endPoint y: 512, distance: 19.1
click at [21, 525] on main "The MLC Public Work Search The accuracy and completeness of The MLC's data is d…" at bounding box center [783, 389] width 1566 height 689
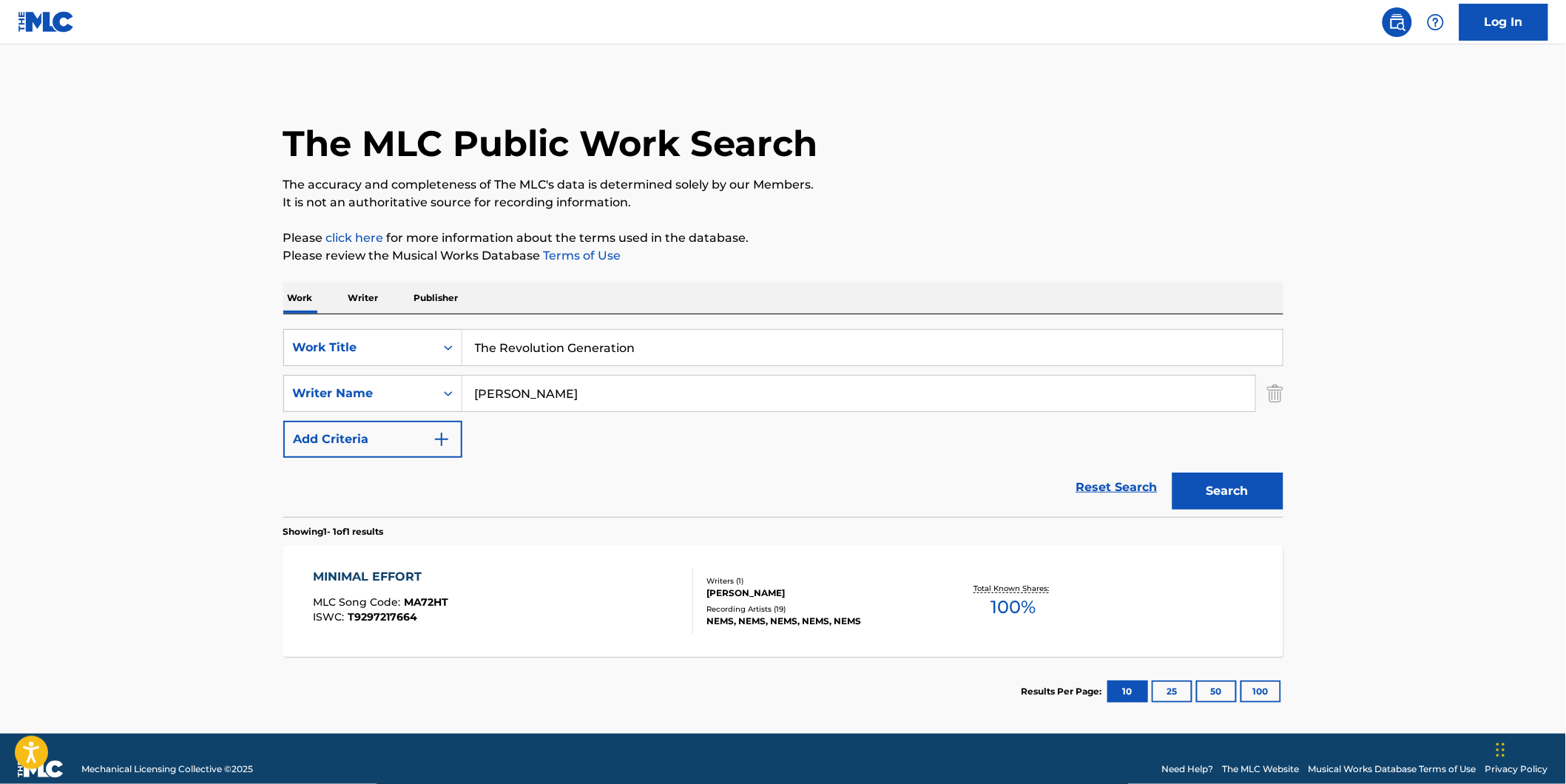
paste input "VØJ"
drag, startPoint x: 562, startPoint y: 390, endPoint x: 398, endPoint y: 423, distance: 167.3
click at [379, 420] on div "SearchWithCriteria7d7ca134-11cd-4cd6-abb0-1b77aeae4b79 Work Title The Revolutio…" at bounding box center [783, 393] width 1000 height 128
click at [1172, 472] on button "Search" at bounding box center [1227, 491] width 111 height 37
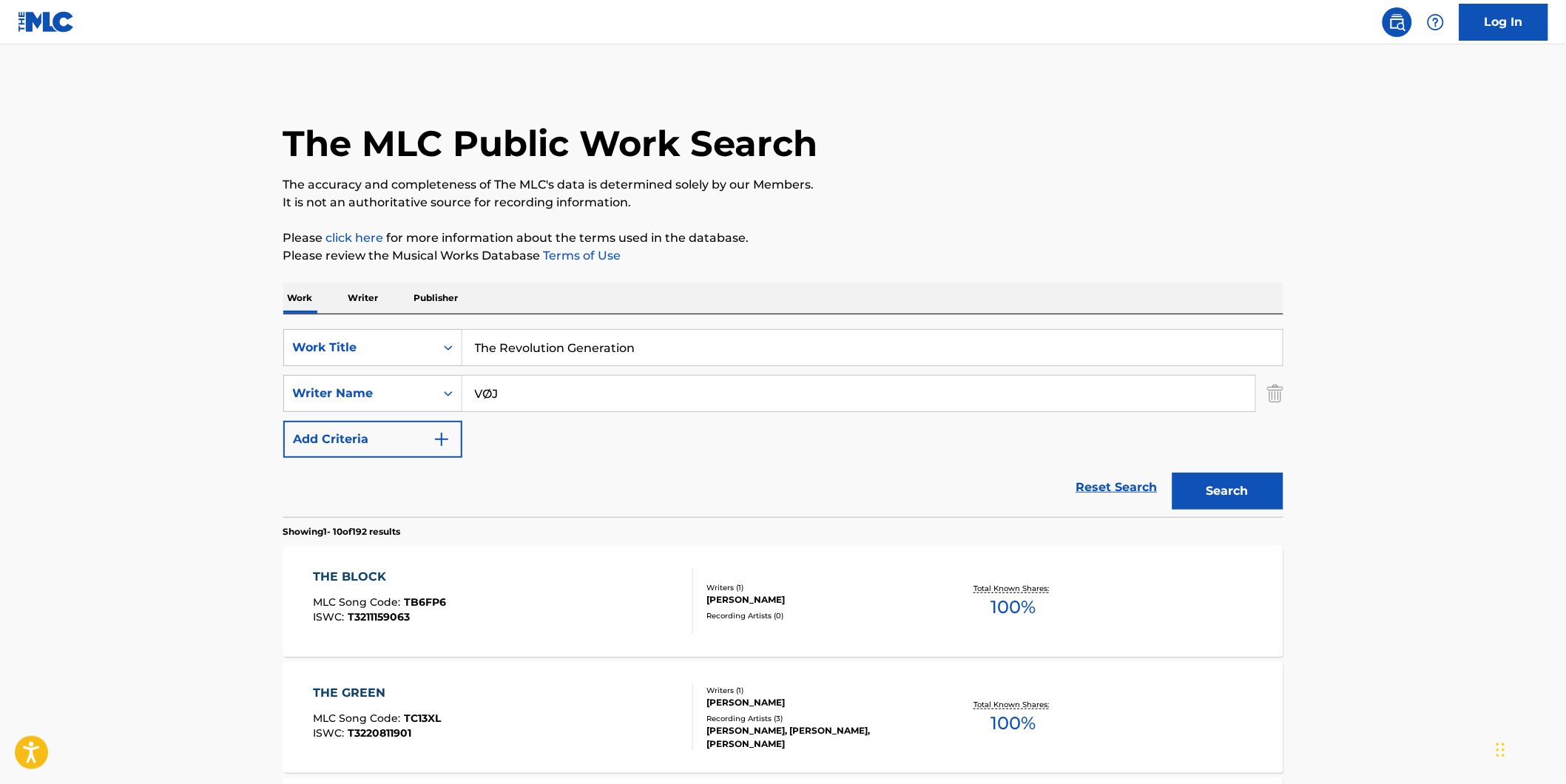
click at [906, 467] on div "Reset Search Search" at bounding box center [783, 487] width 1000 height 59
drag, startPoint x: 536, startPoint y: 382, endPoint x: 292, endPoint y: 417, distance: 246.5
click at [292, 417] on div "SearchWithCriteria7d7ca134-11cd-4cd6-abb0-1b77aeae4b79 Work Title The Revolutio…" at bounding box center [783, 393] width 1000 height 128
paste input "III ROSE"
click at [1172, 472] on button "Search" at bounding box center [1227, 491] width 111 height 37
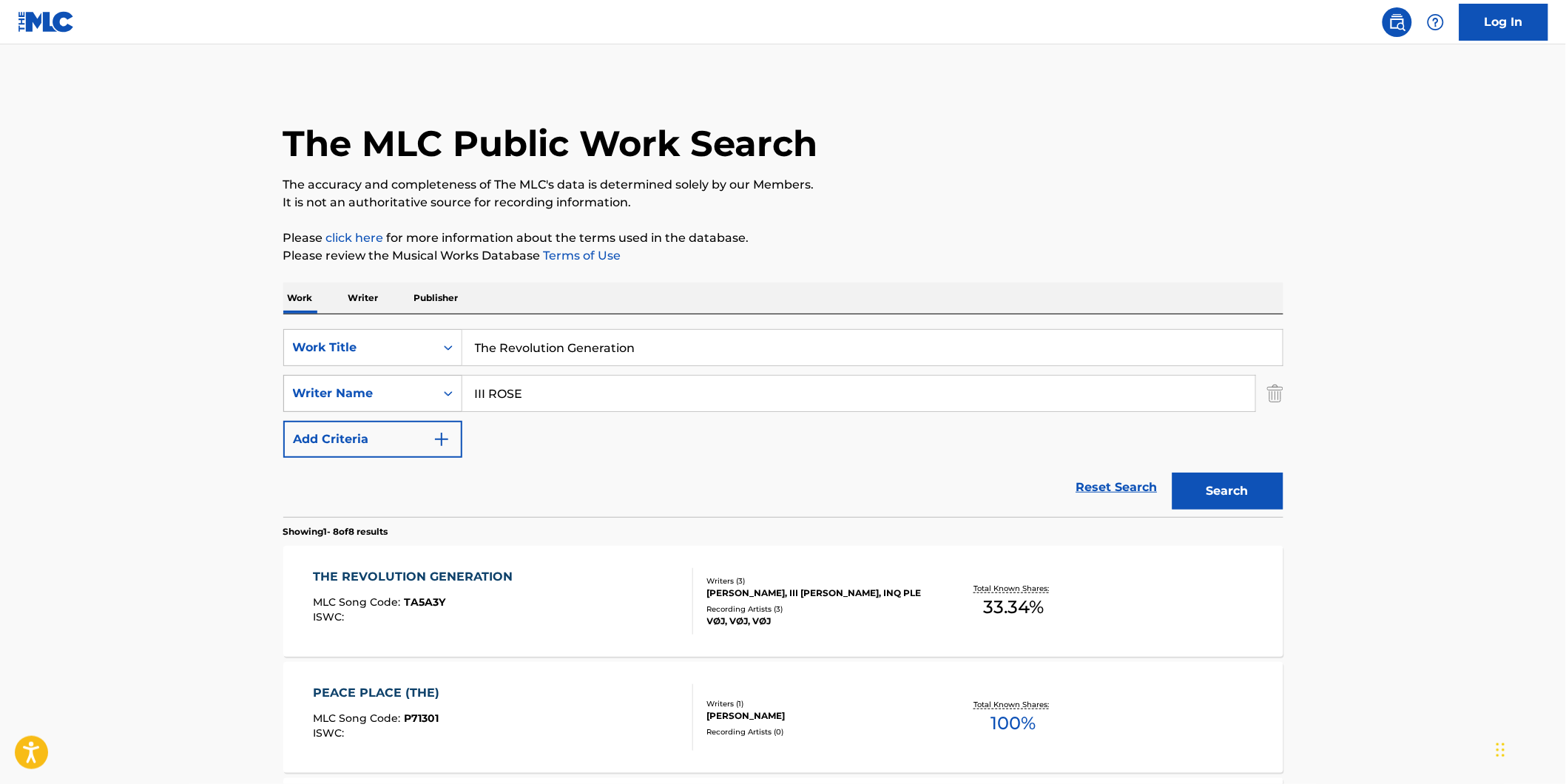
drag, startPoint x: 424, startPoint y: 392, endPoint x: 387, endPoint y: 392, distance: 37.0
click at [313, 392] on div "SearchWithCriteria8dcd9abf-52ce-44f2-998d-24017580982f Writer Name III ROSE" at bounding box center [783, 394] width 1000 height 37
paste input "inq ple"
click at [1172, 472] on button "Search" at bounding box center [1227, 491] width 111 height 37
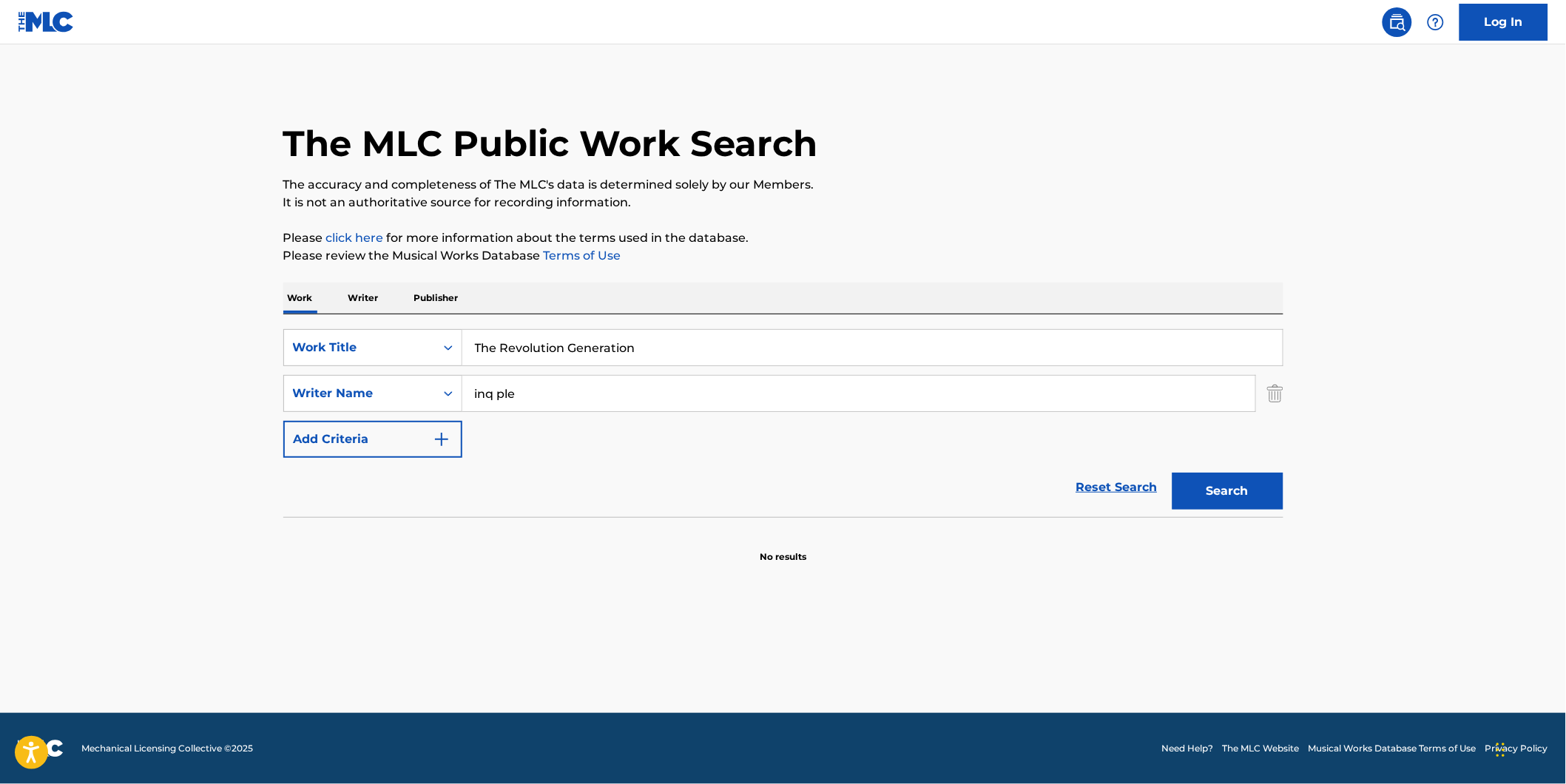
drag, startPoint x: 626, startPoint y: 402, endPoint x: 373, endPoint y: 421, distance: 253.7
click at [373, 421] on div "SearchWithCriteria7d7ca134-11cd-4cd6-abb0-1b77aeae4b79 Work Title The Revolutio…" at bounding box center [783, 393] width 1000 height 128
paste input "[PERSON_NAME]"
type input "[PERSON_NAME]"
click at [1172, 472] on button "Search" at bounding box center [1227, 491] width 111 height 37
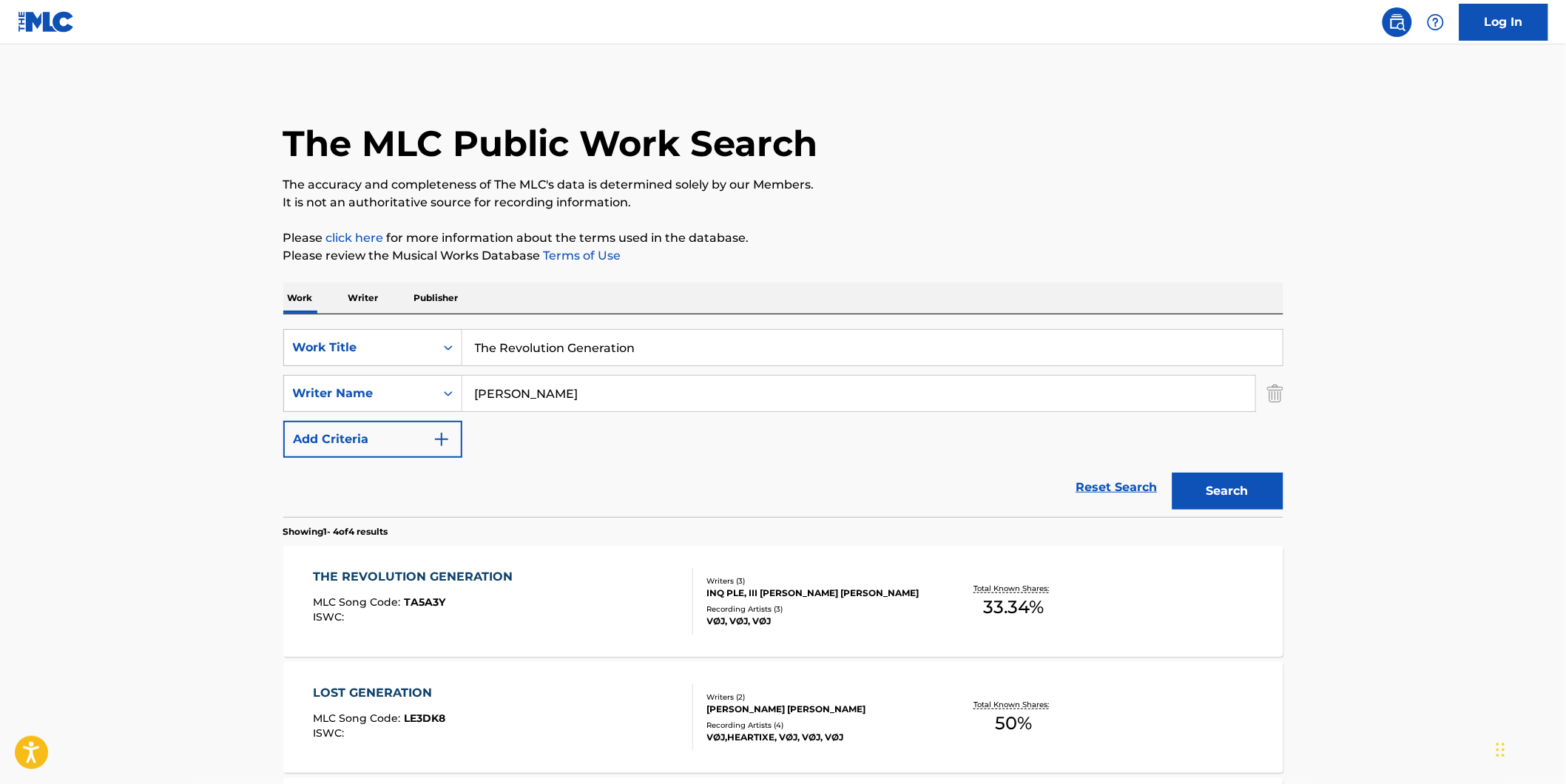
scroll to position [164, 0]
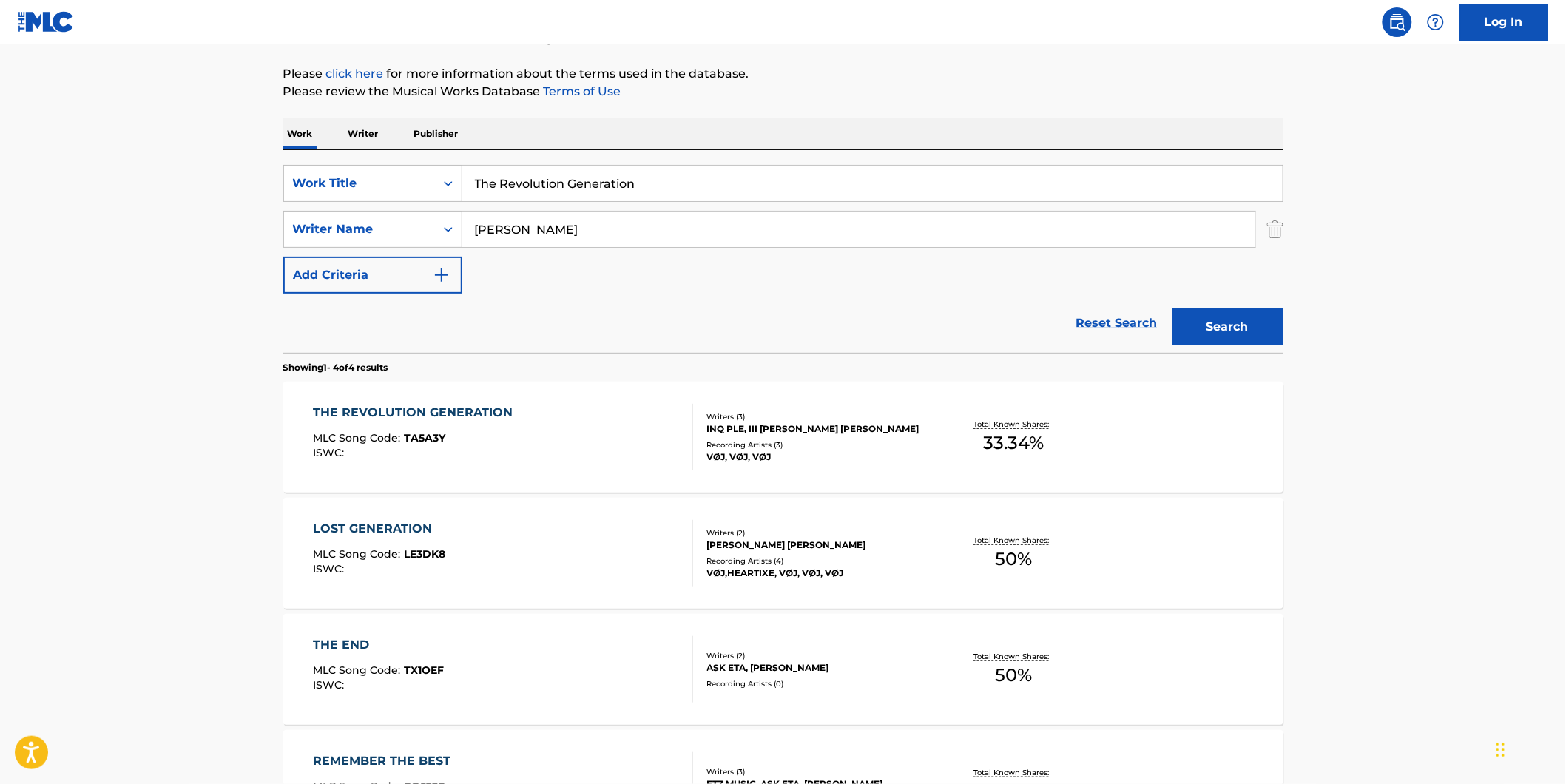
click at [416, 454] on div "ISWC :" at bounding box center [416, 453] width 207 height 11
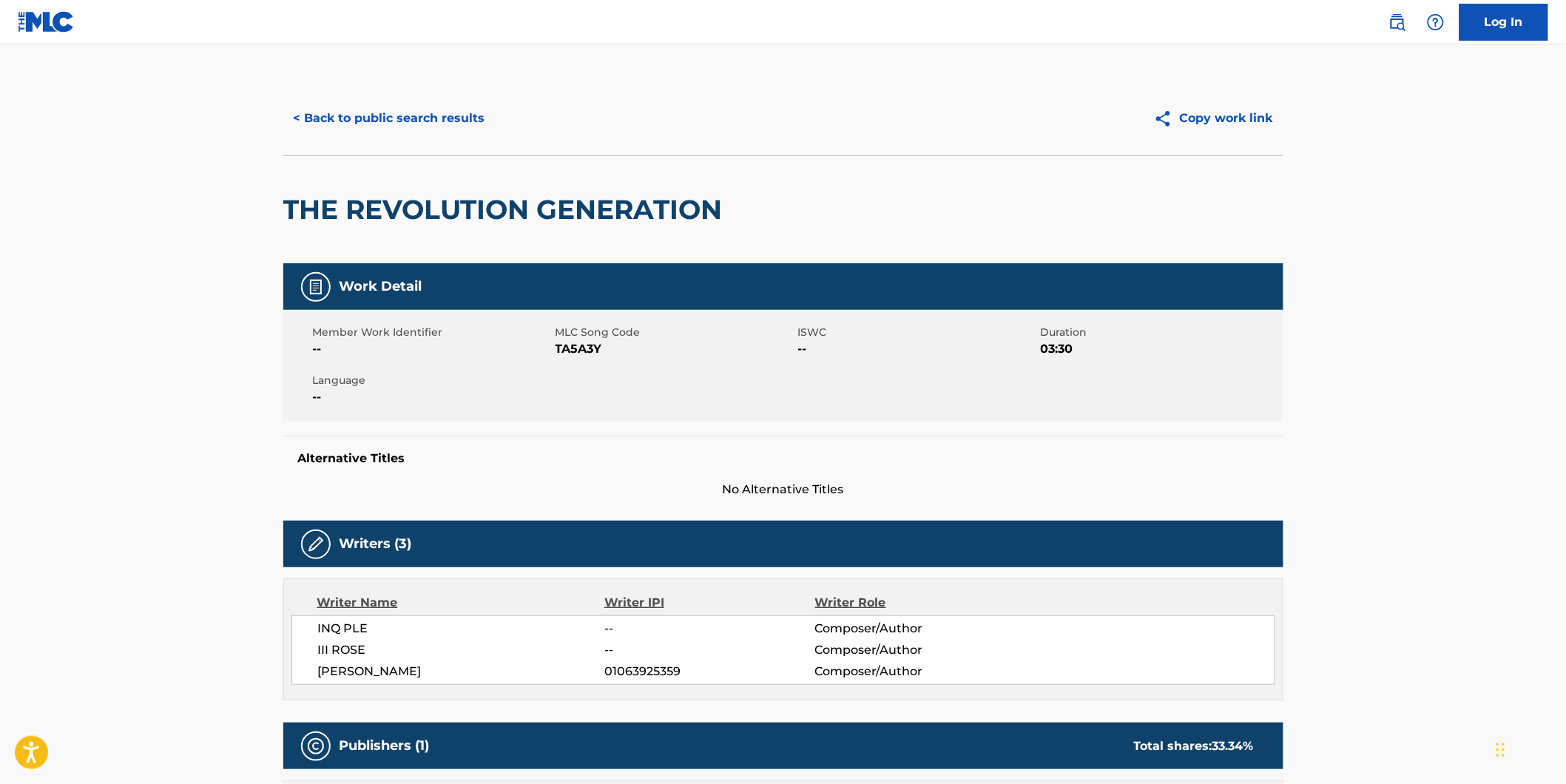
click at [67, 79] on main "< Back to public search results Copy work link THE REVOLUTION GENERATION Work D…" at bounding box center [783, 692] width 1566 height 1297
click at [312, 134] on button "< Back to public search results" at bounding box center [389, 119] width 212 height 37
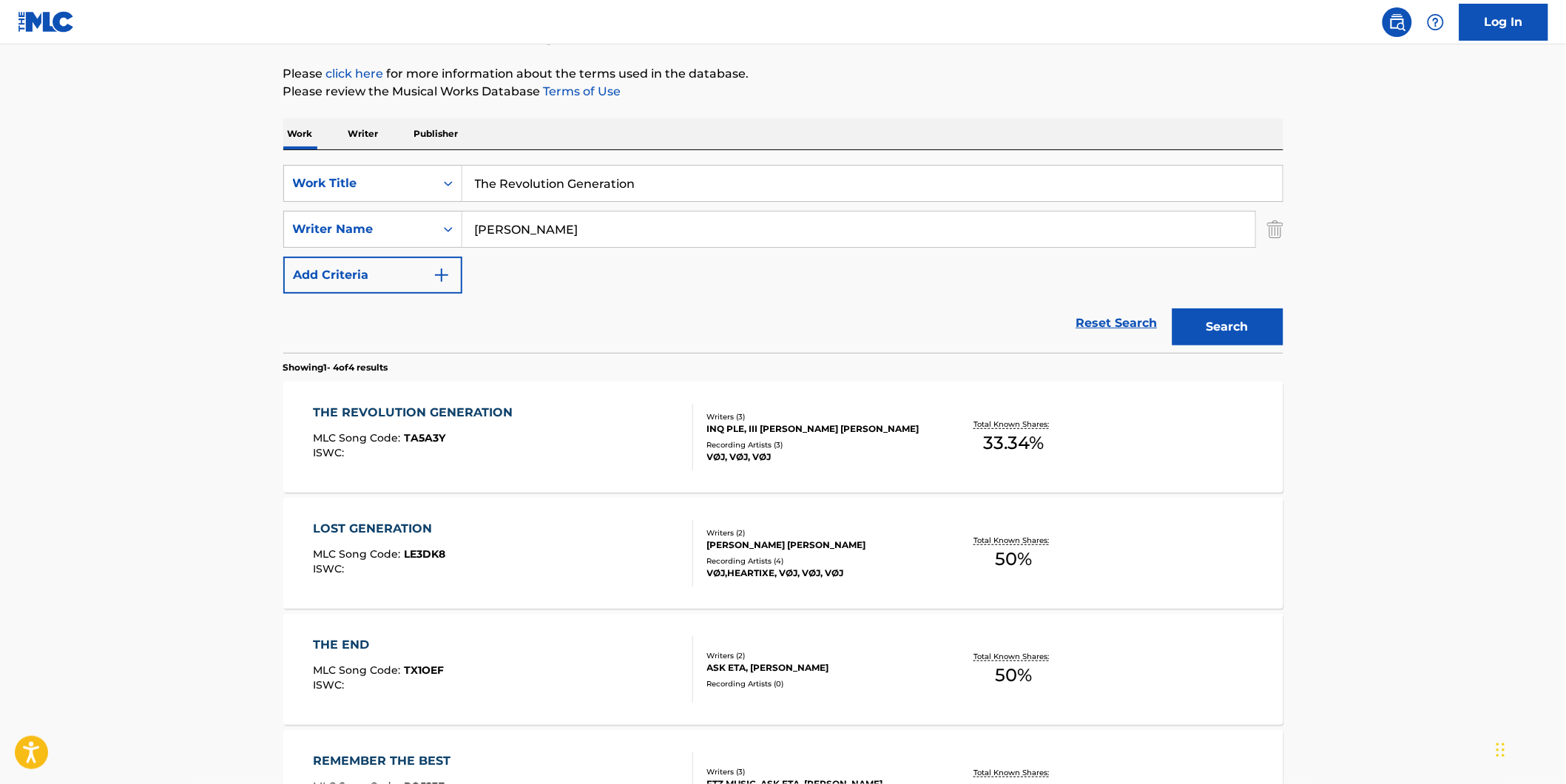
click at [335, 445] on div "MLC Song Code : TA5A3Y" at bounding box center [416, 440] width 207 height 15
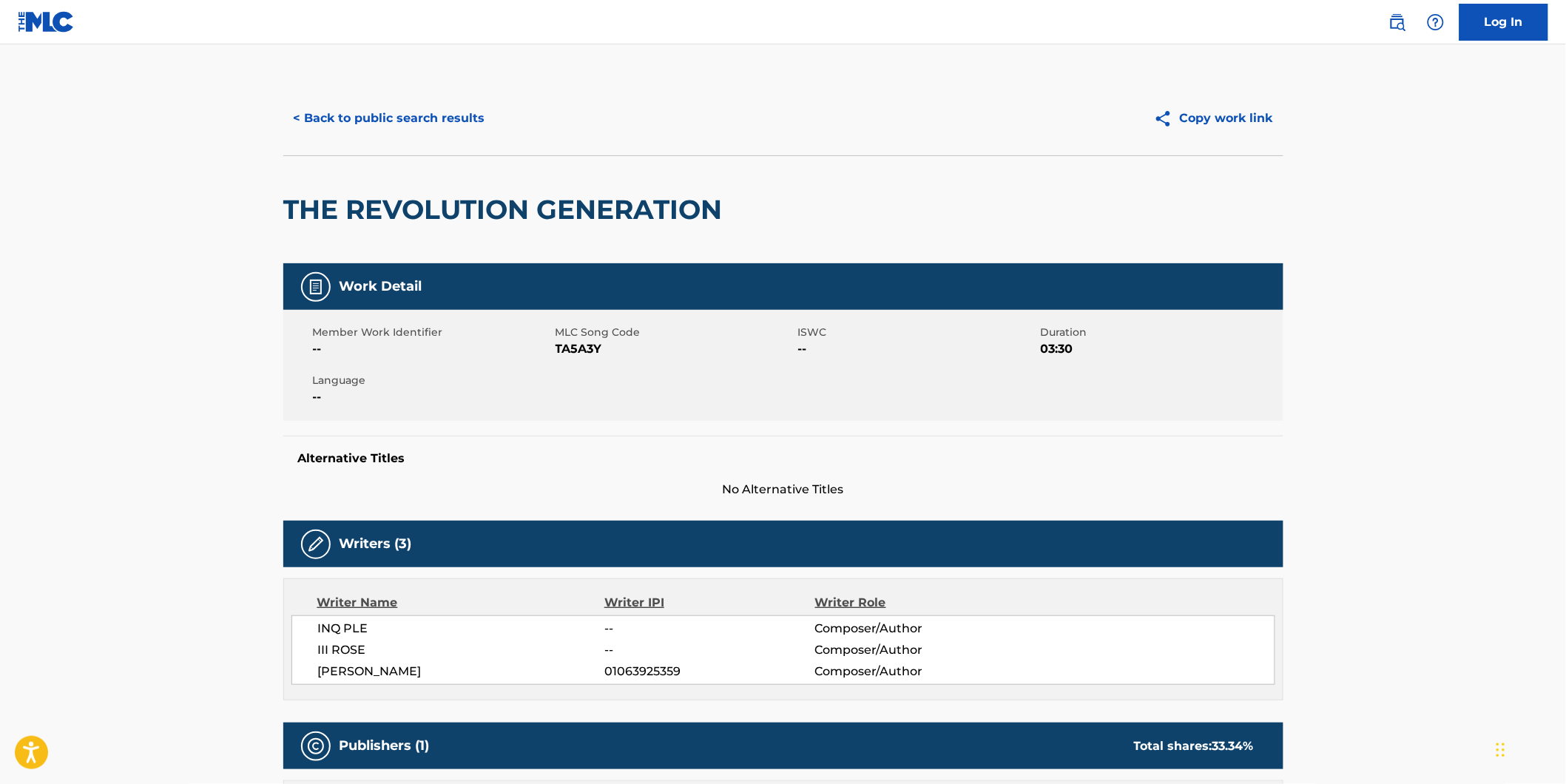
click at [342, 113] on button "< Back to public search results" at bounding box center [389, 119] width 212 height 37
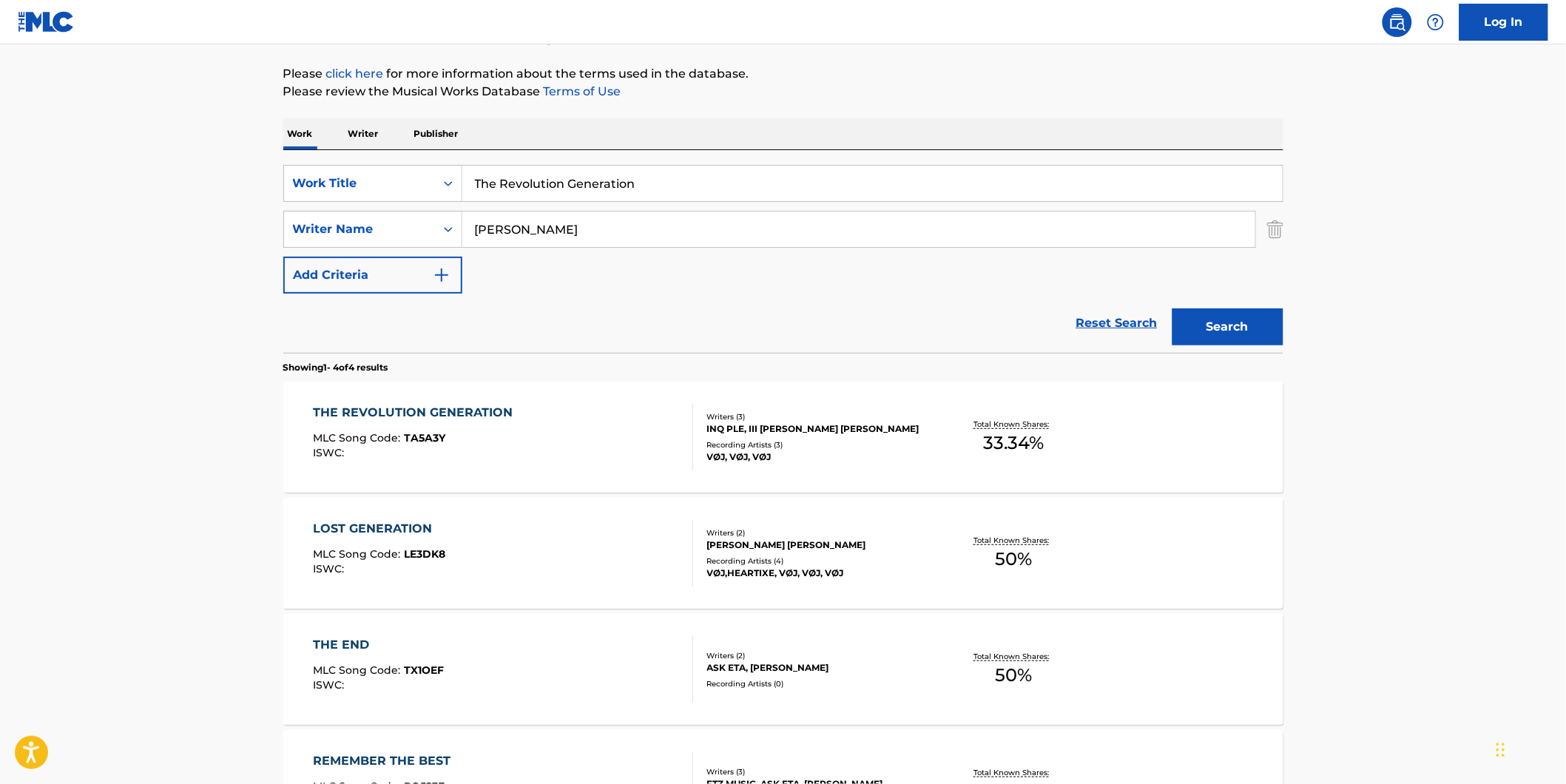
drag, startPoint x: 715, startPoint y: 187, endPoint x: 23, endPoint y: 216, distance: 692.6
click at [254, 187] on main "The MLC Public Work Search The accuracy and completeness of The MLC's data is d…" at bounding box center [783, 398] width 1566 height 1038
paste input "Mono Esy"
type input "Mono Esy"
click at [0, 240] on html "Accessibility Screen-Reader Guide, Feedback, and Issue Reporting | New window C…" at bounding box center [783, 228] width 1566 height 784
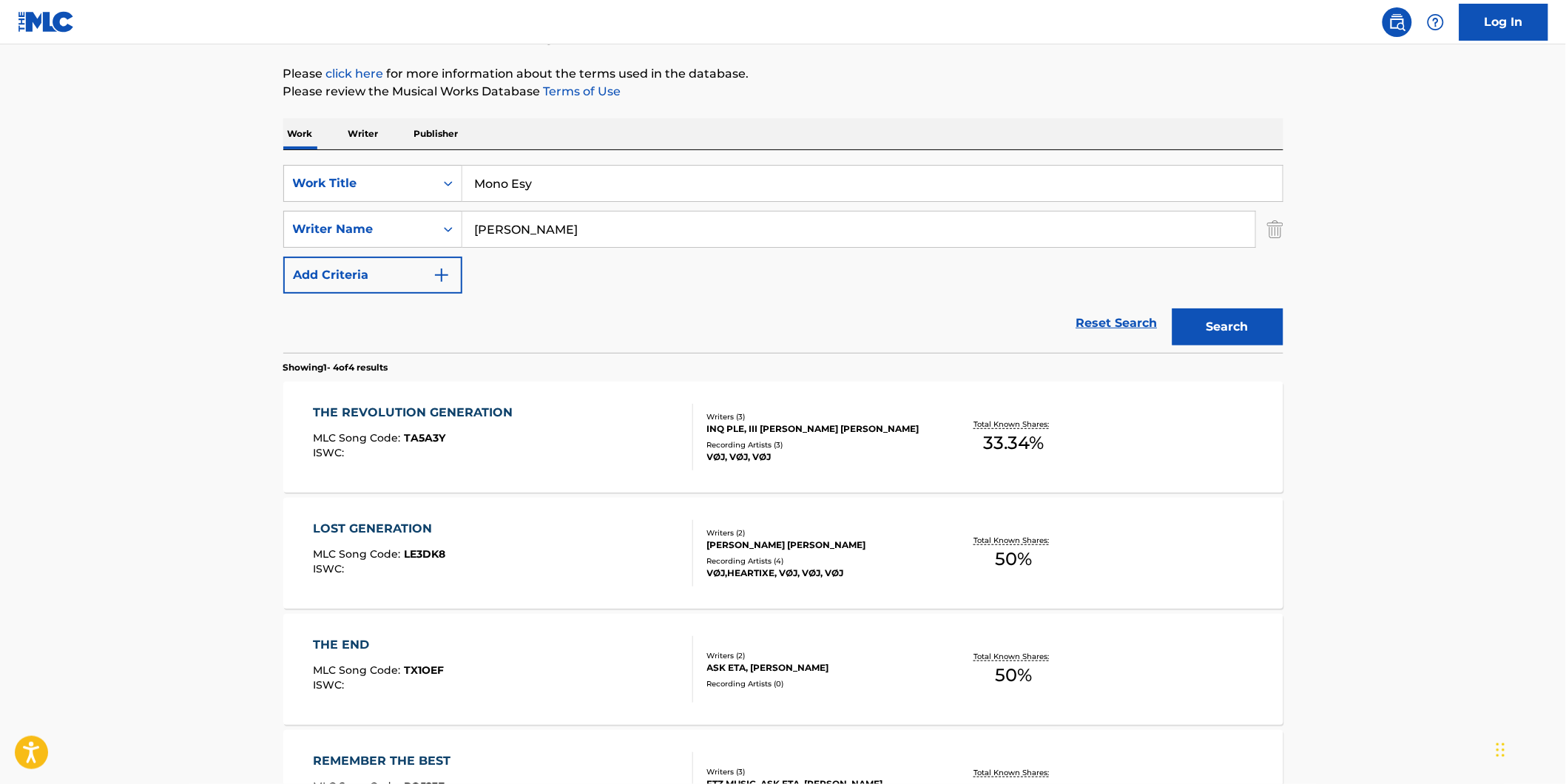
drag, startPoint x: 613, startPoint y: 225, endPoint x: 345, endPoint y: 275, distance: 272.6
click at [316, 270] on div "SearchWithCriteria7d7ca134-11cd-4cd6-abb0-1b77aeae4b79 Work Title Mono Esy Sear…" at bounding box center [783, 229] width 1000 height 128
paste input "ntreou [PERSON_NAME]"
click at [1172, 308] on button "Search" at bounding box center [1227, 327] width 111 height 37
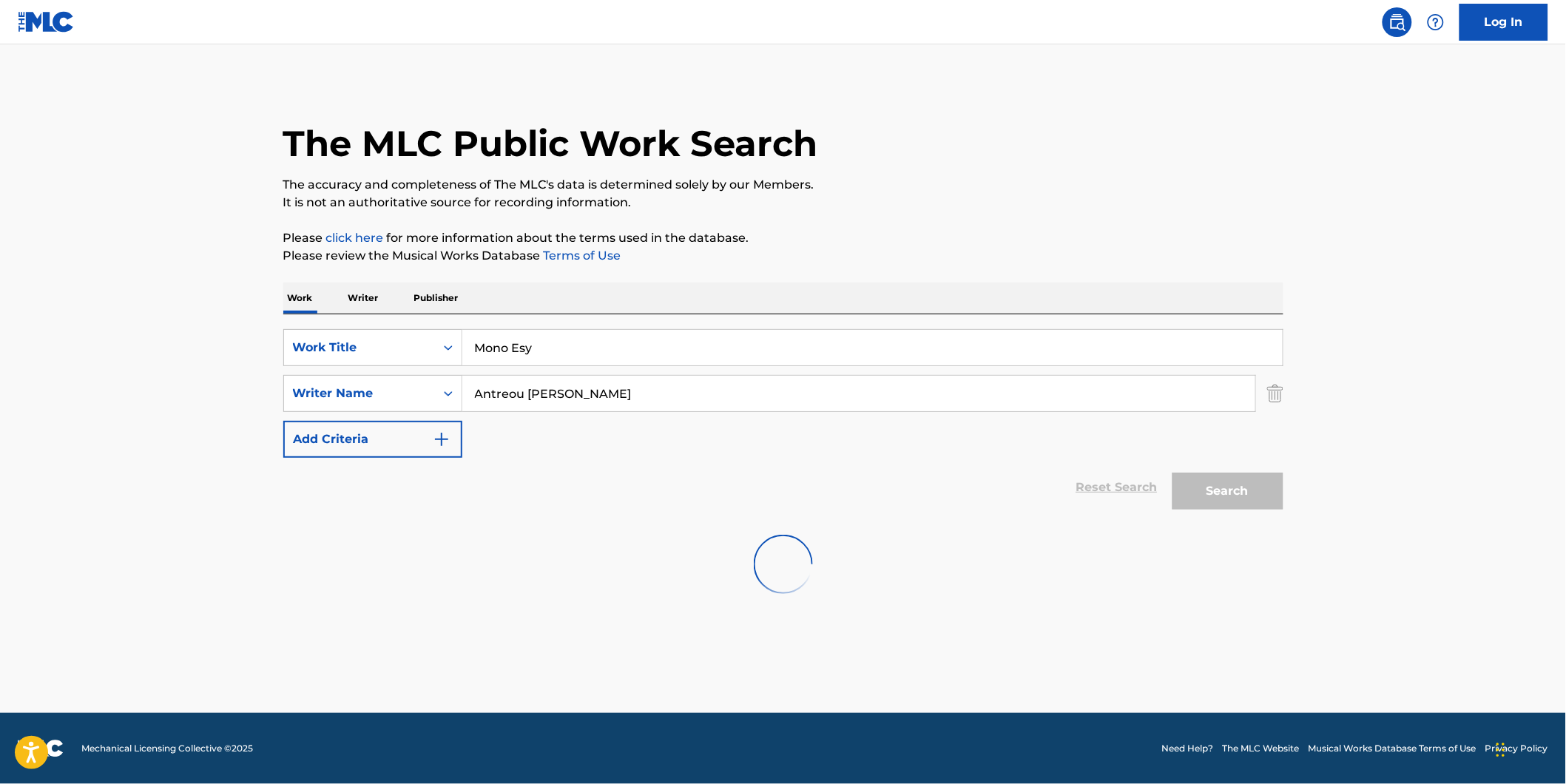
scroll to position [0, 0]
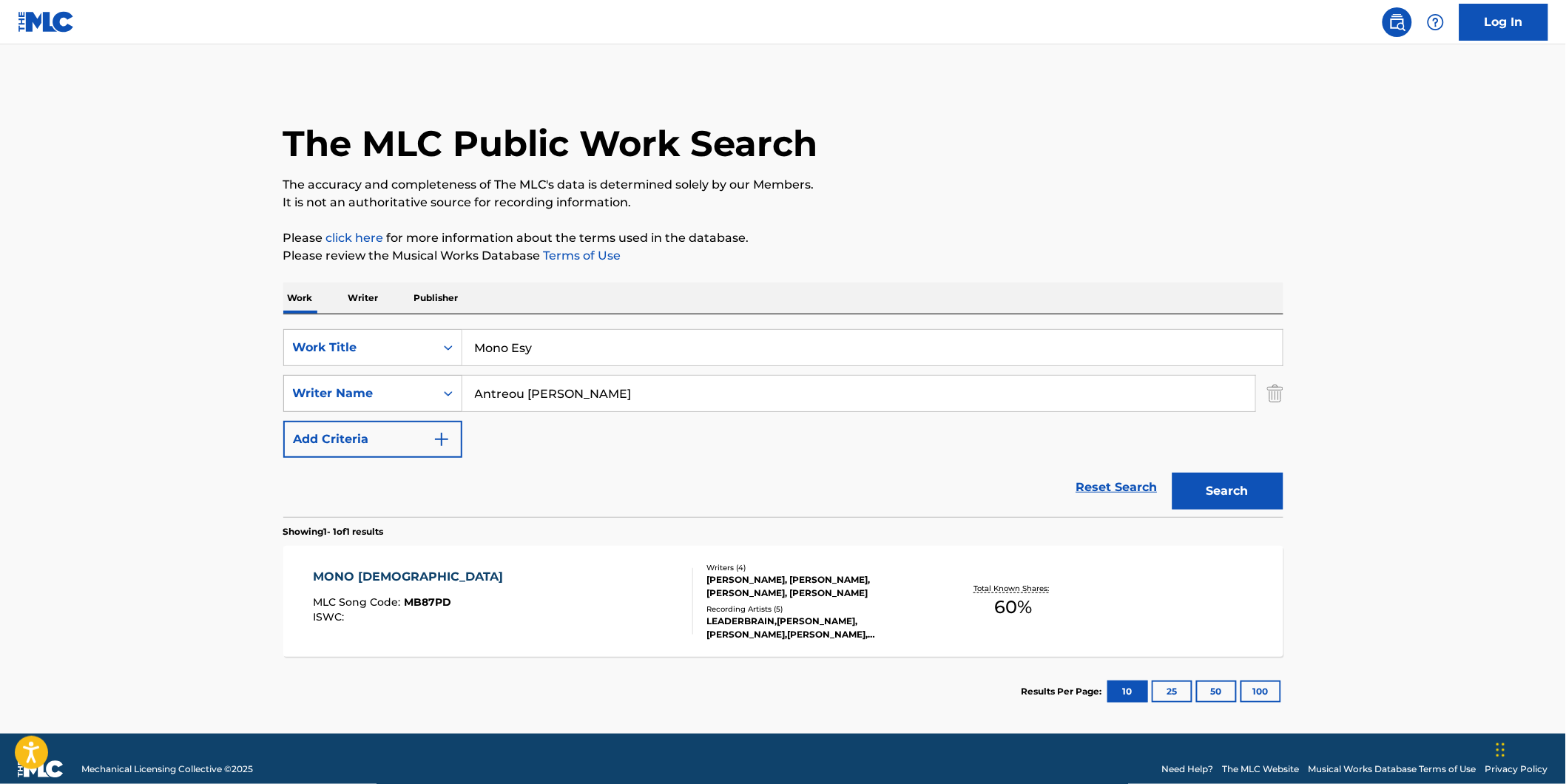
drag, startPoint x: 631, startPoint y: 385, endPoint x: 372, endPoint y: 402, distance: 259.6
click at [381, 401] on div "SearchWithCriteria8dcd9abf-52ce-44f2-998d-24017580982f Writer Name [PERSON_NAME]" at bounding box center [783, 394] width 1000 height 37
paste input "[PERSON_NAME]"
click at [1172, 472] on button "Search" at bounding box center [1227, 491] width 111 height 37
drag, startPoint x: 521, startPoint y: 390, endPoint x: 477, endPoint y: 453, distance: 76.8
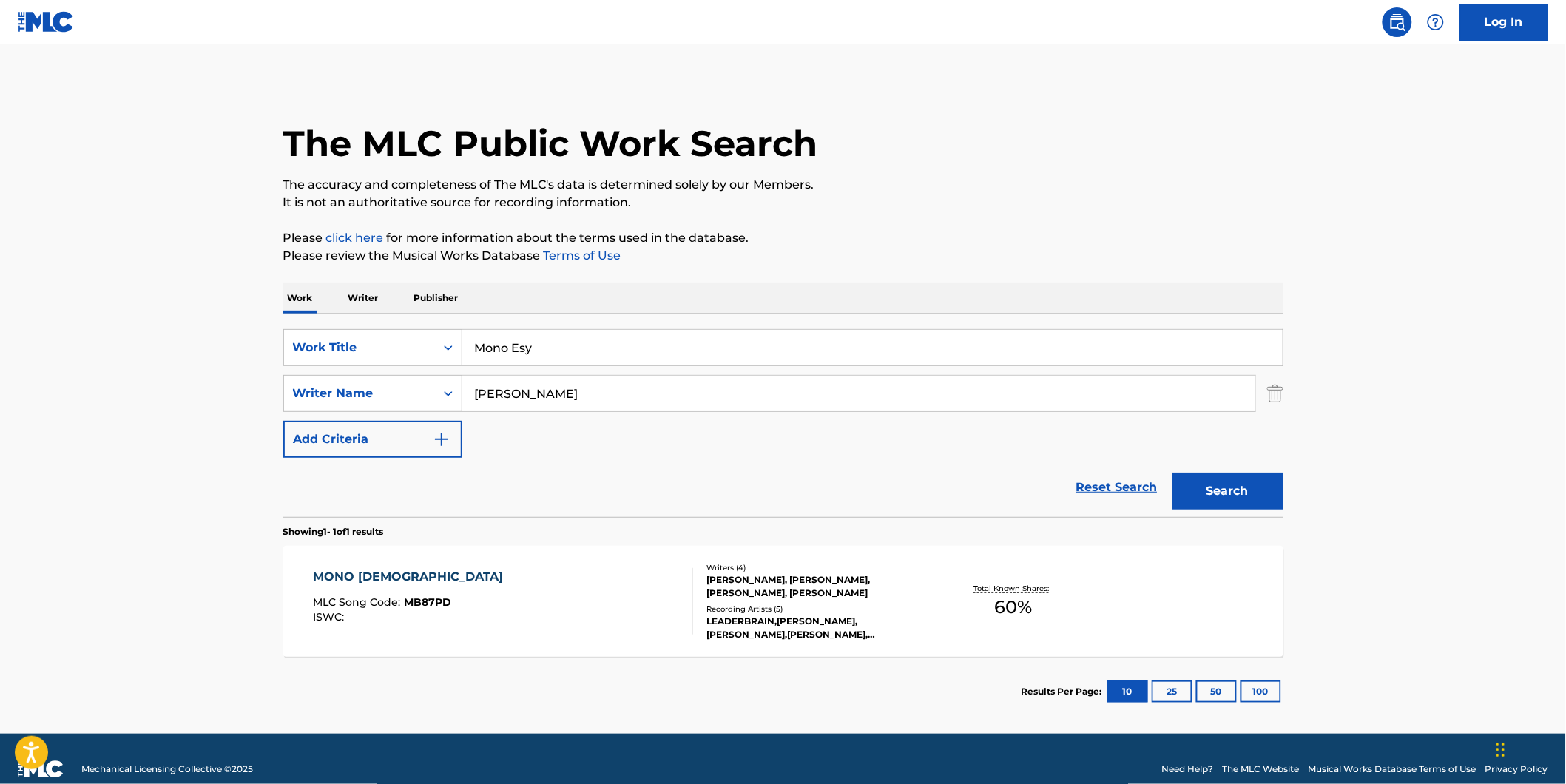
click at [298, 403] on div "SearchWithCriteria8dcd9abf-52ce-44f2-998d-24017580982f Writer Name [PERSON_NAME]" at bounding box center [783, 394] width 1000 height 37
paste input "[PERSON_NAME]"
click at [1172, 472] on button "Search" at bounding box center [1227, 491] width 111 height 37
paste input "[PERSON_NAME]"
drag, startPoint x: 590, startPoint y: 399, endPoint x: 361, endPoint y: 437, distance: 232.1
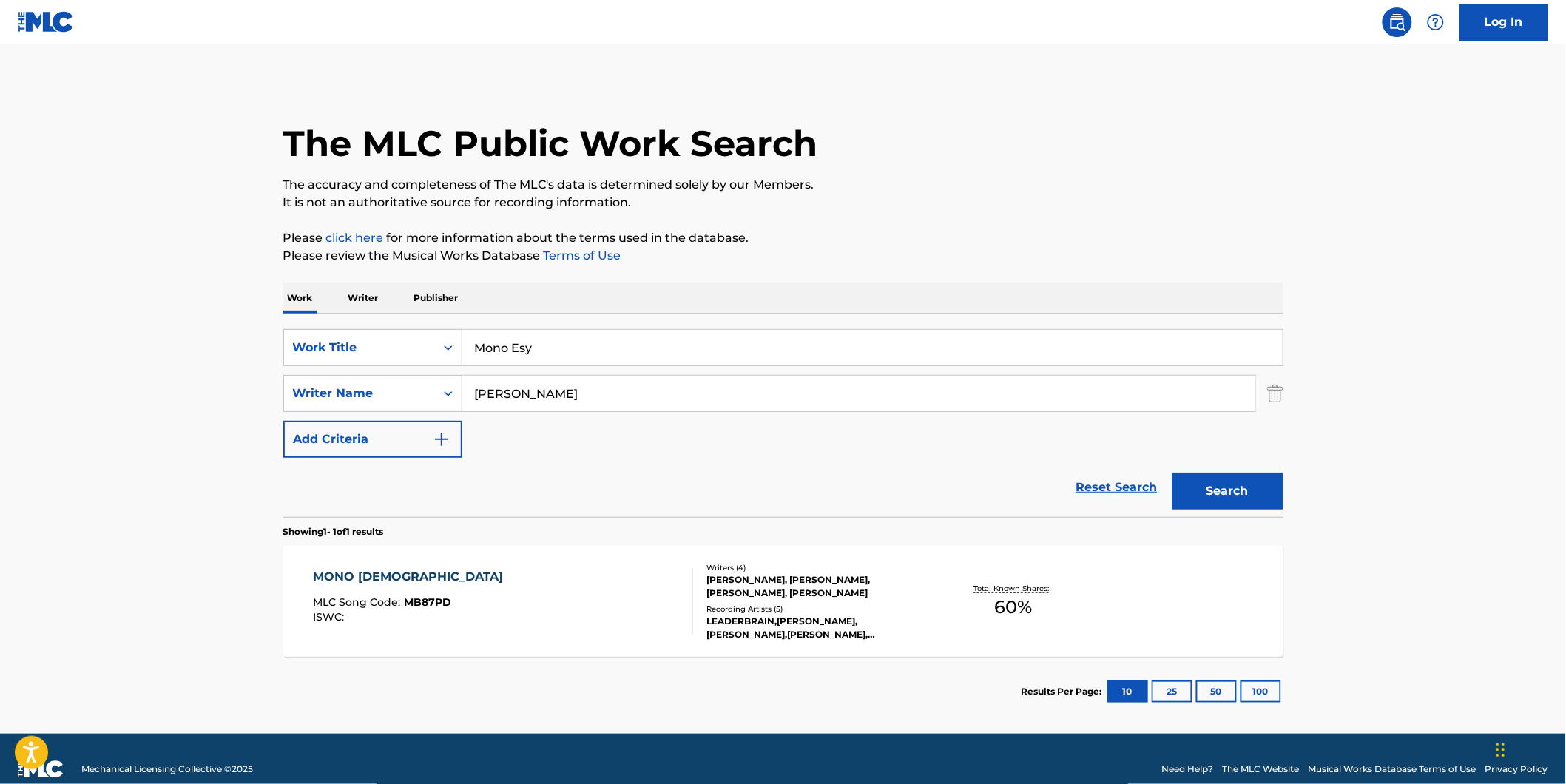
click at [360, 433] on div "SearchWithCriteria7d7ca134-11cd-4cd6-abb0-1b77aeae4b79 Work Title Mono Esy Sear…" at bounding box center [783, 393] width 1000 height 128
type input "[PERSON_NAME]"
click at [1172, 472] on button "Search" at bounding box center [1227, 491] width 111 height 37
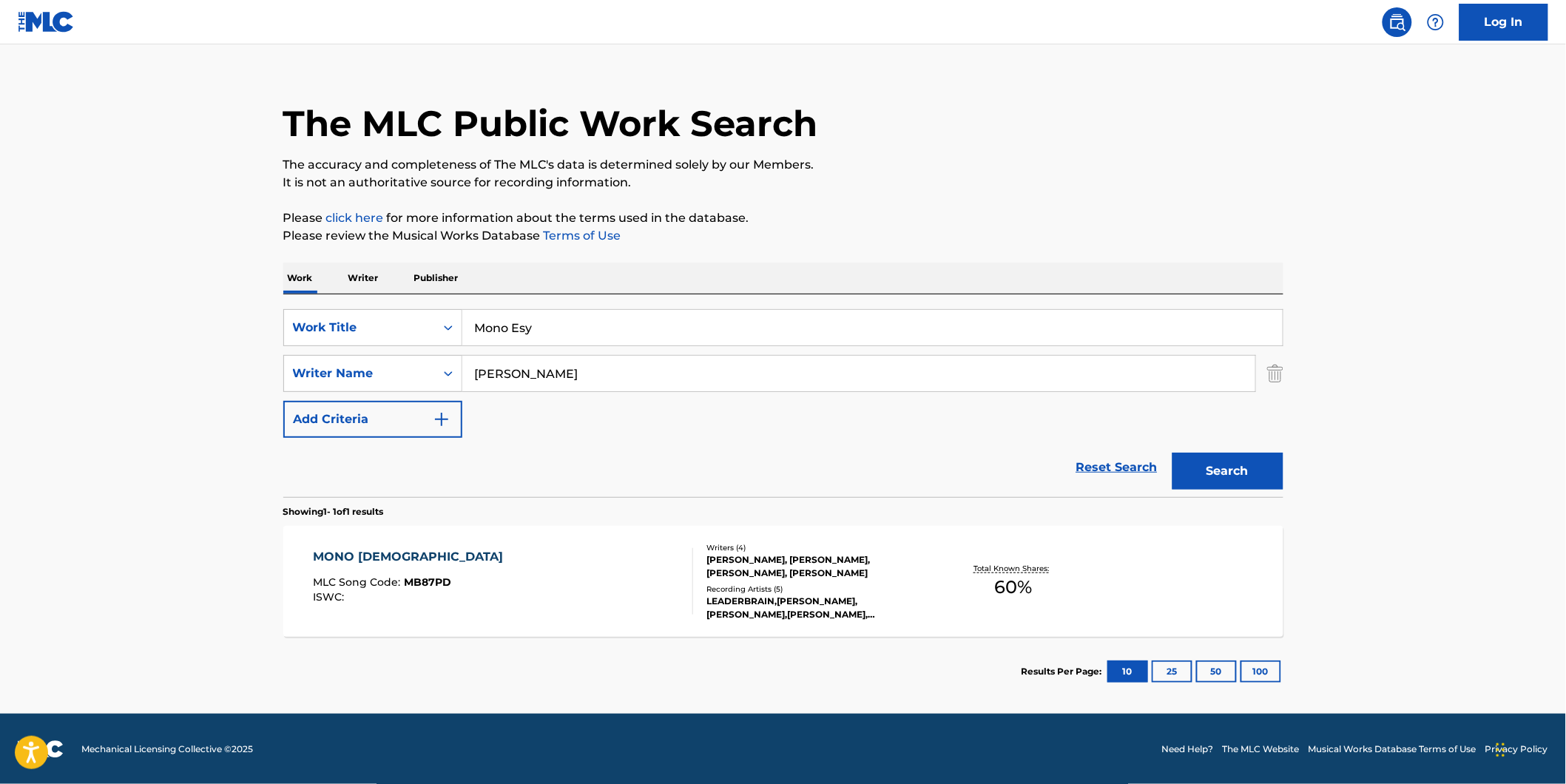
click at [415, 565] on div "MONO ESY MLC Song Code : MB87PD ISWC :" at bounding box center [411, 581] width 198 height 66
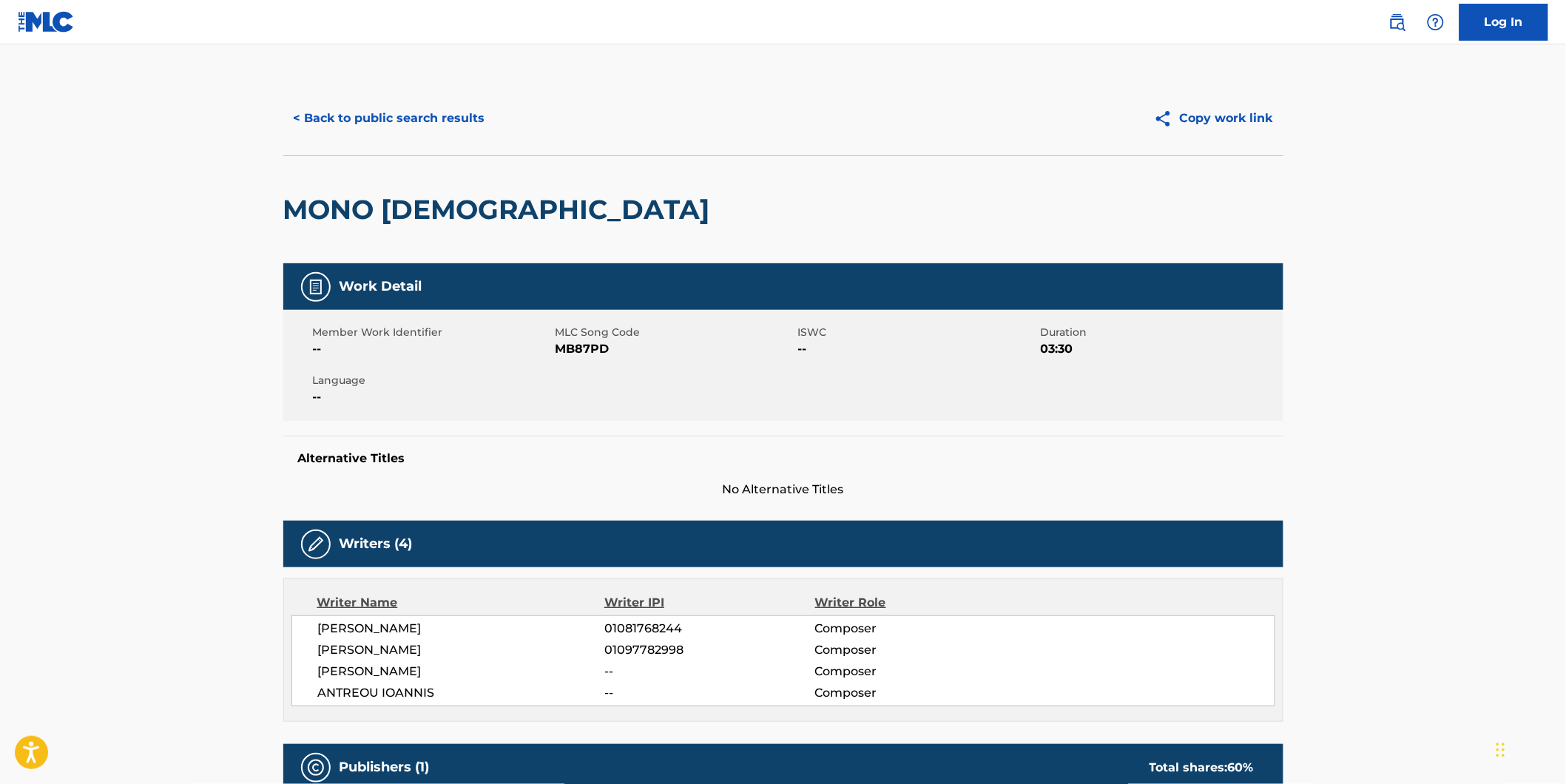
click at [427, 125] on button "< Back to public search results" at bounding box center [389, 119] width 212 height 37
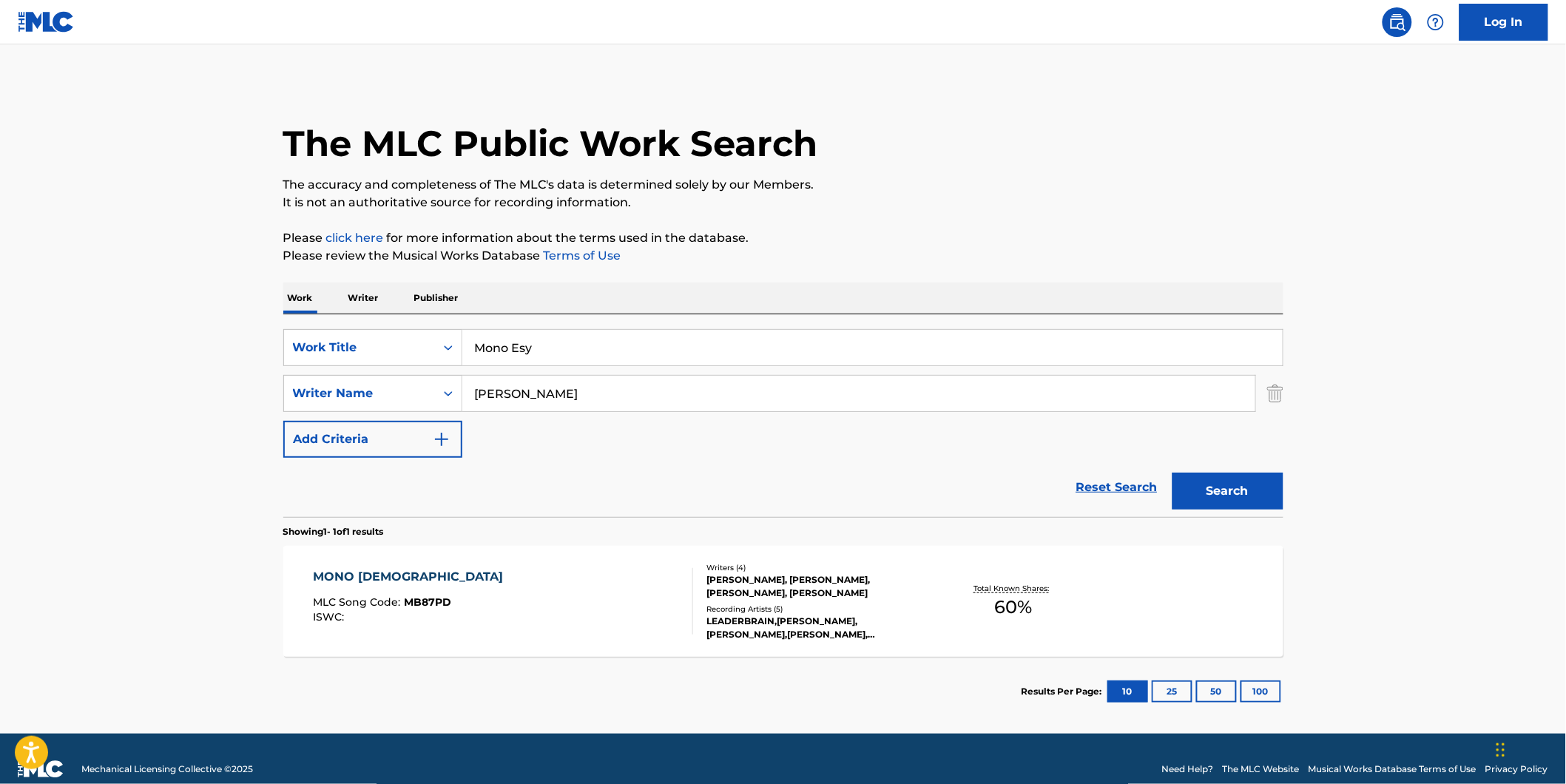
drag, startPoint x: 588, startPoint y: 355, endPoint x: 247, endPoint y: 355, distance: 341.0
click at [248, 355] on main "The MLC Public Work Search The accuracy and completeness of The MLC's data is d…" at bounding box center [783, 389] width 1566 height 689
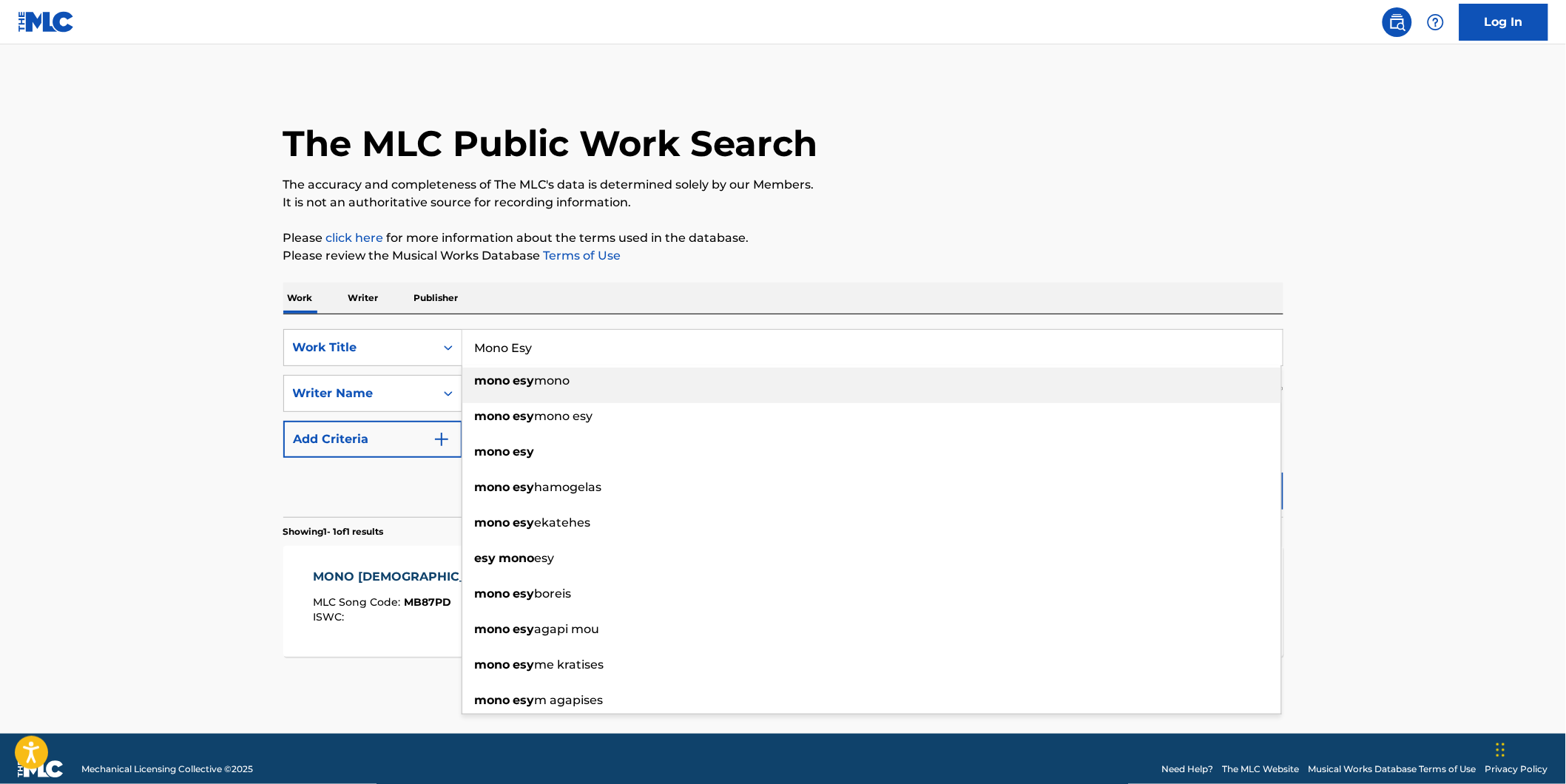
paste input "[PERSON_NAME]"
type input "[PERSON_NAME]"
click at [90, 401] on main "The MLC Public Work Search The accuracy and completeness of The MLC's data is d…" at bounding box center [783, 389] width 1566 height 689
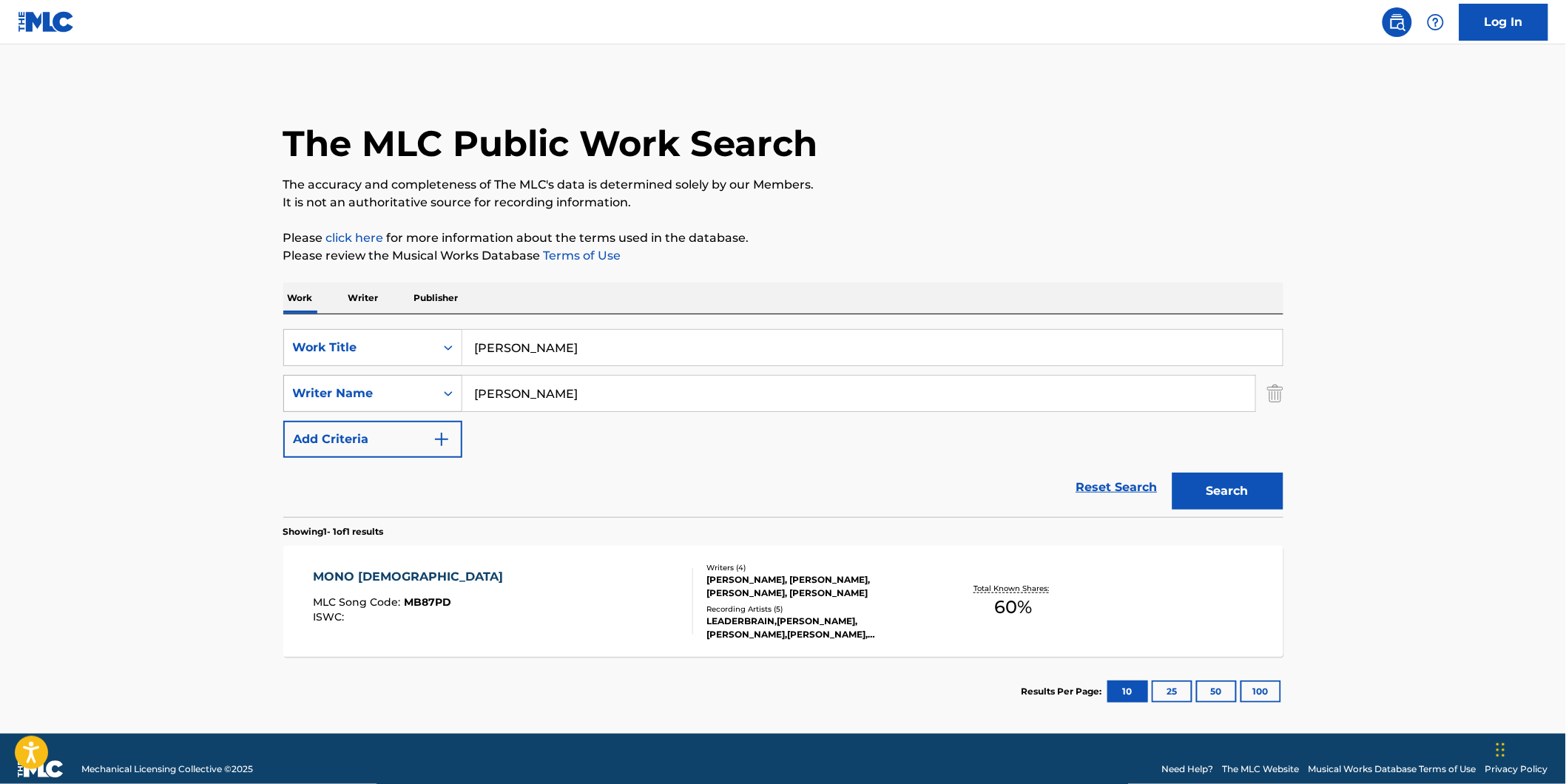
paste input "Inter Arma"
drag, startPoint x: 609, startPoint y: 395, endPoint x: 461, endPoint y: 446, distance: 156.5
click at [461, 446] on div "SearchWithCriteria7d7ca134-11cd-4cd6-abb0-1b77aeae4b79 Work Title Violet Seizur…" at bounding box center [783, 393] width 1000 height 128
click at [1172, 472] on button "Search" at bounding box center [1227, 491] width 111 height 37
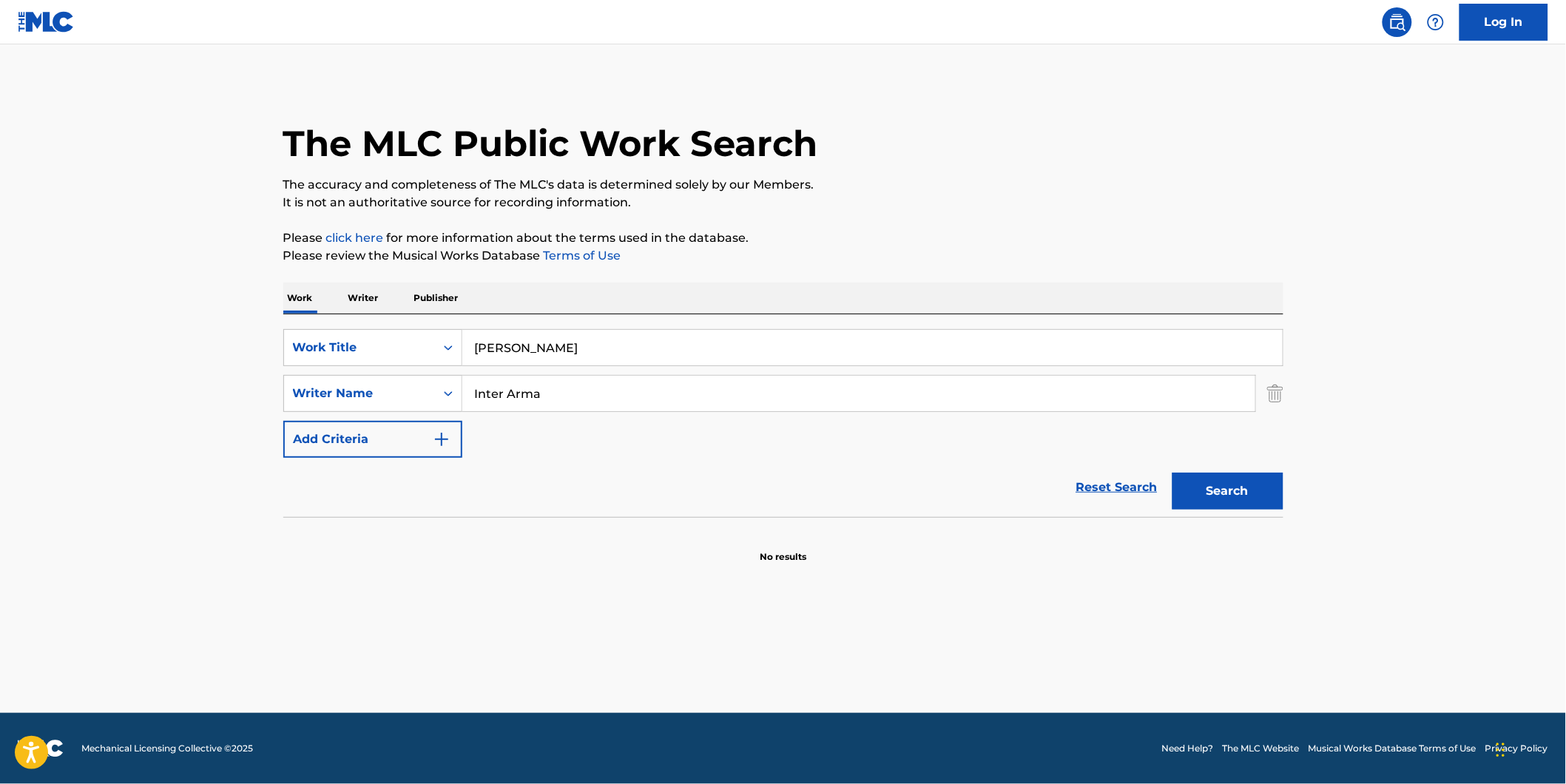
click at [686, 392] on input "Inter Arma" at bounding box center [859, 394] width 793 height 36
drag, startPoint x: 648, startPoint y: 410, endPoint x: 438, endPoint y: 439, distance: 212.0
click at [438, 439] on div "SearchWithCriteria7d7ca134-11cd-4cd6-abb0-1b77aeae4b79 Work Title Violet Seizur…" at bounding box center [783, 393] width 1000 height 128
paste input "[PERSON_NAME]"
click at [1172, 472] on button "Search" at bounding box center [1227, 491] width 111 height 37
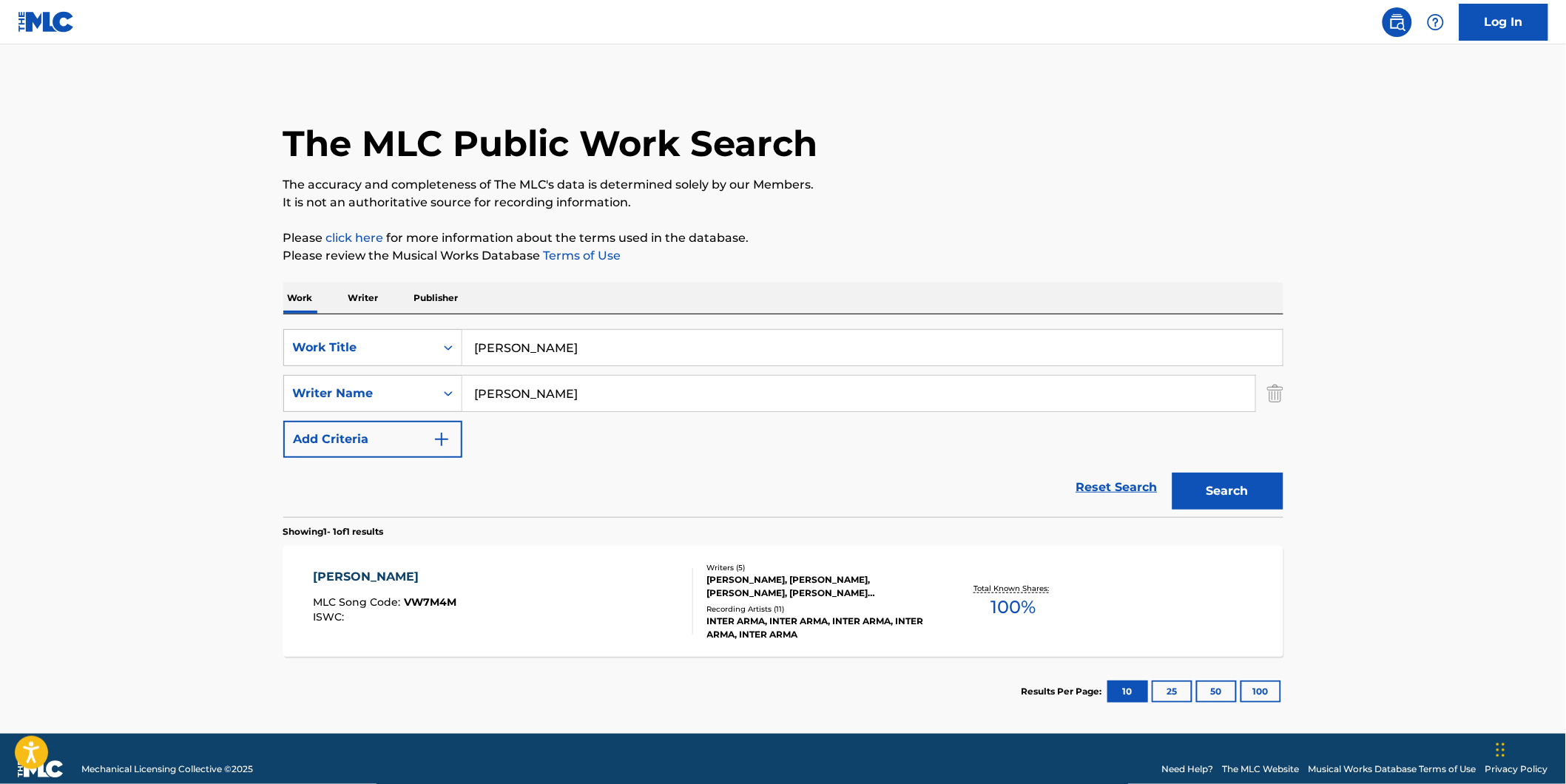
drag, startPoint x: 656, startPoint y: 383, endPoint x: 342, endPoint y: 433, distance: 318.0
click at [342, 433] on div "SearchWithCriteria7d7ca134-11cd-4cd6-abb0-1b77aeae4b79 Work Title Violet Seizur…" at bounding box center [783, 393] width 1000 height 128
paste input "[PERSON_NAME]"
click at [1172, 472] on button "Search" at bounding box center [1227, 491] width 111 height 37
drag, startPoint x: 618, startPoint y: 386, endPoint x: 407, endPoint y: 407, distance: 212.0
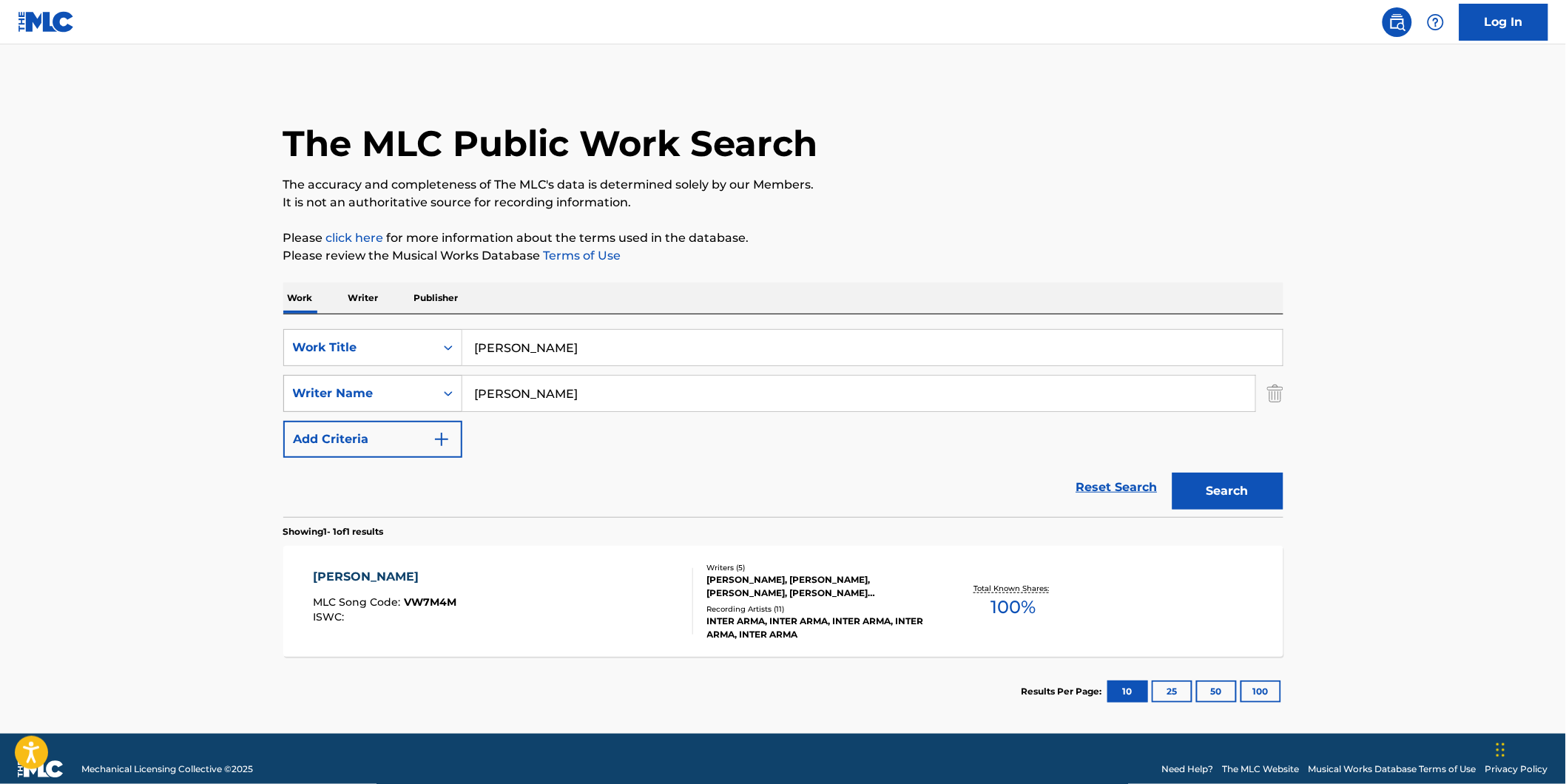
click at [407, 405] on div "SearchWithCriteria8dcd9abf-52ce-44f2-998d-24017580982f Writer Name [PERSON_NAME]" at bounding box center [783, 394] width 1000 height 37
paste input "[PERSON_NAME]"
click at [1172, 472] on button "Search" at bounding box center [1227, 491] width 111 height 37
drag, startPoint x: 624, startPoint y: 395, endPoint x: 564, endPoint y: 455, distance: 84.9
click at [392, 430] on div "SearchWithCriteria7d7ca134-11cd-4cd6-abb0-1b77aeae4b79 Work Title Violet Seizur…" at bounding box center [783, 393] width 1000 height 128
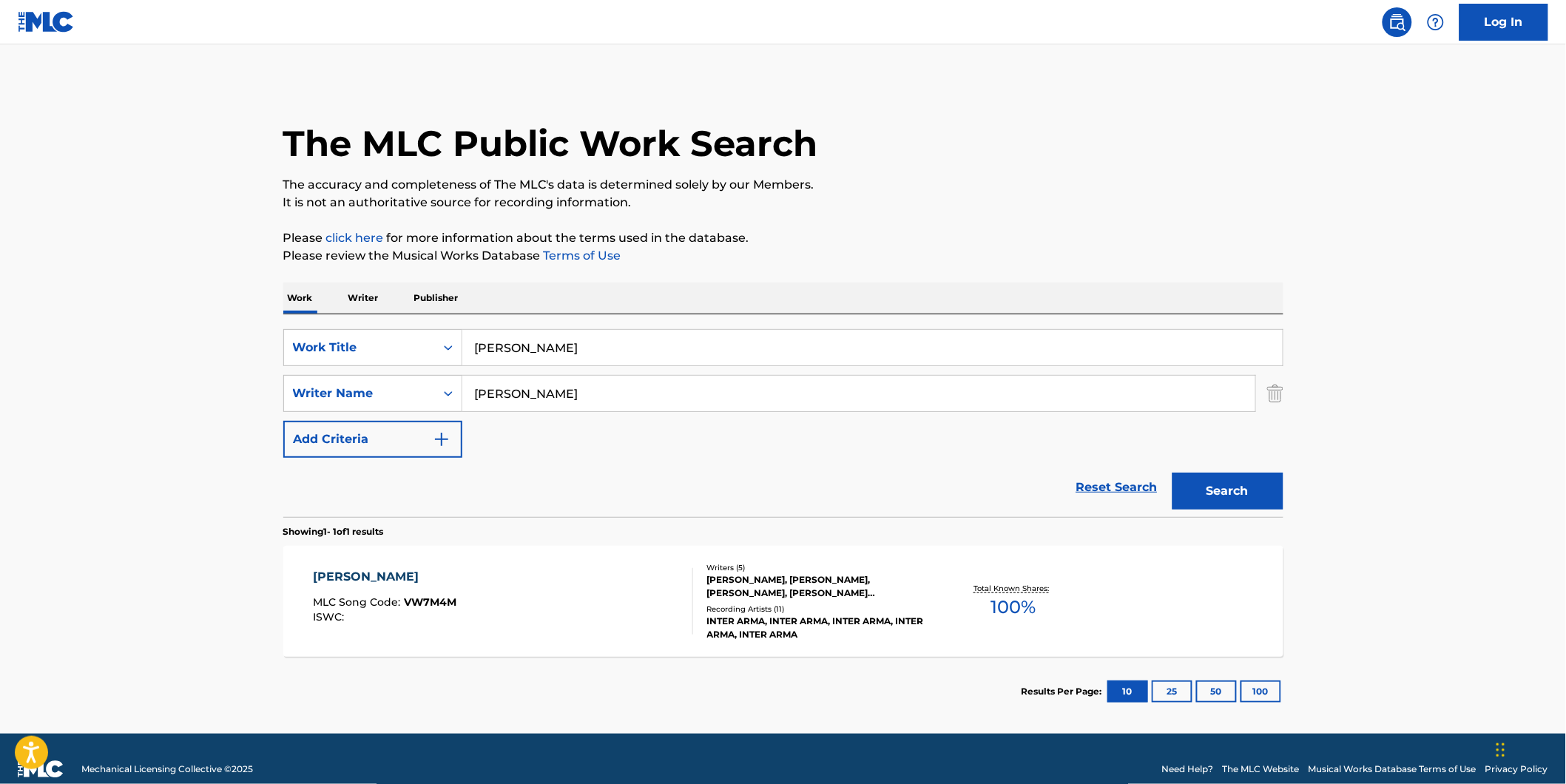
paste input "[PERSON_NAME]"
click at [1172, 472] on button "Search" at bounding box center [1227, 491] width 111 height 37
drag, startPoint x: 658, startPoint y: 386, endPoint x: 368, endPoint y: 448, distance: 296.6
click at [363, 440] on div "SearchWithCriteria7d7ca134-11cd-4cd6-abb0-1b77aeae4b79 Work Title Violet Seizur…" at bounding box center [783, 393] width 1000 height 128
paste input "[PERSON_NAME]"
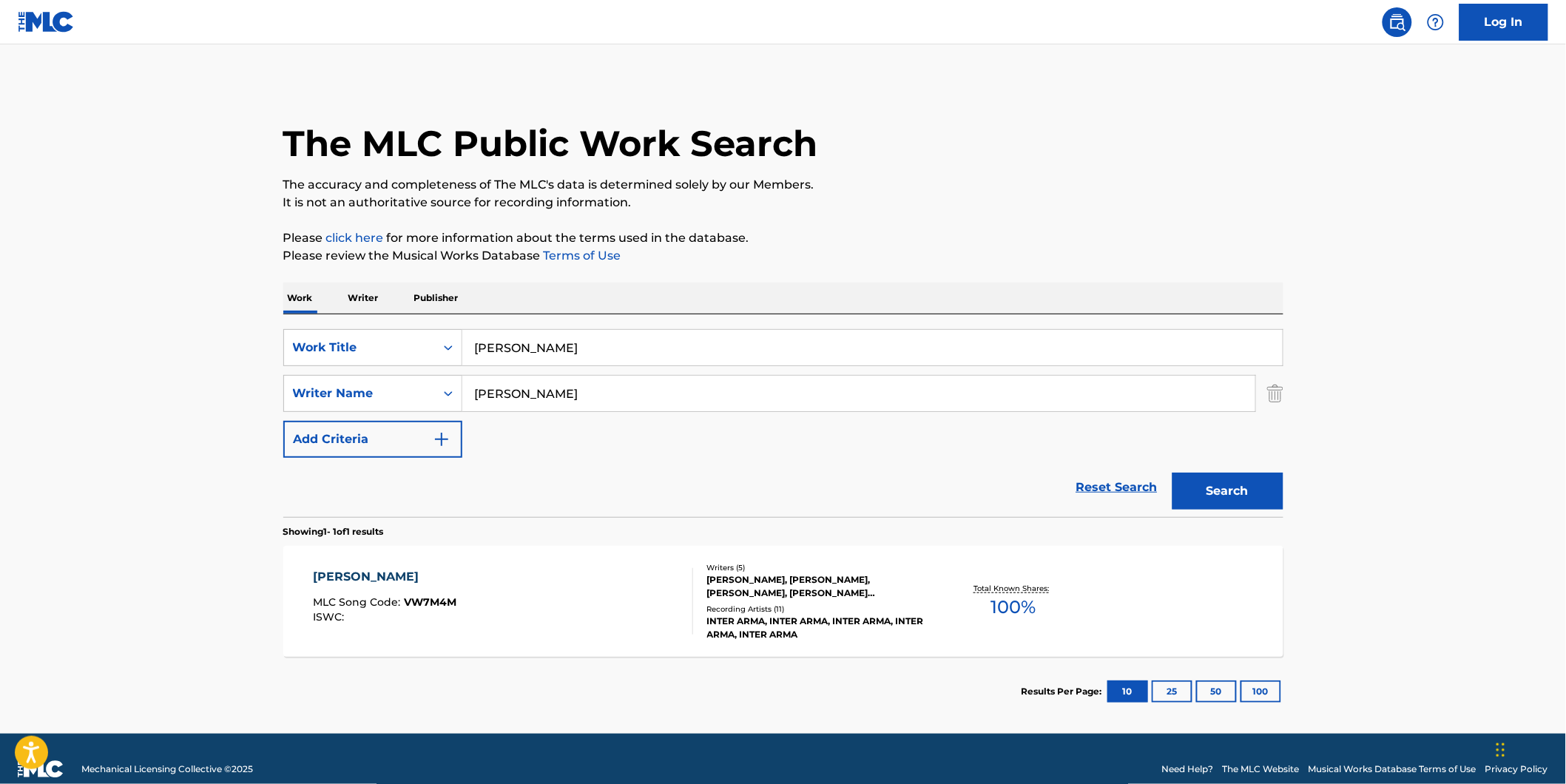
type input "[PERSON_NAME]"
click at [1172, 472] on button "Search" at bounding box center [1227, 491] width 111 height 37
click at [533, 595] on div "VIOLET SEIZURES MLC Song Code : VW7M4M ISWC :" at bounding box center [503, 600] width 380 height 66
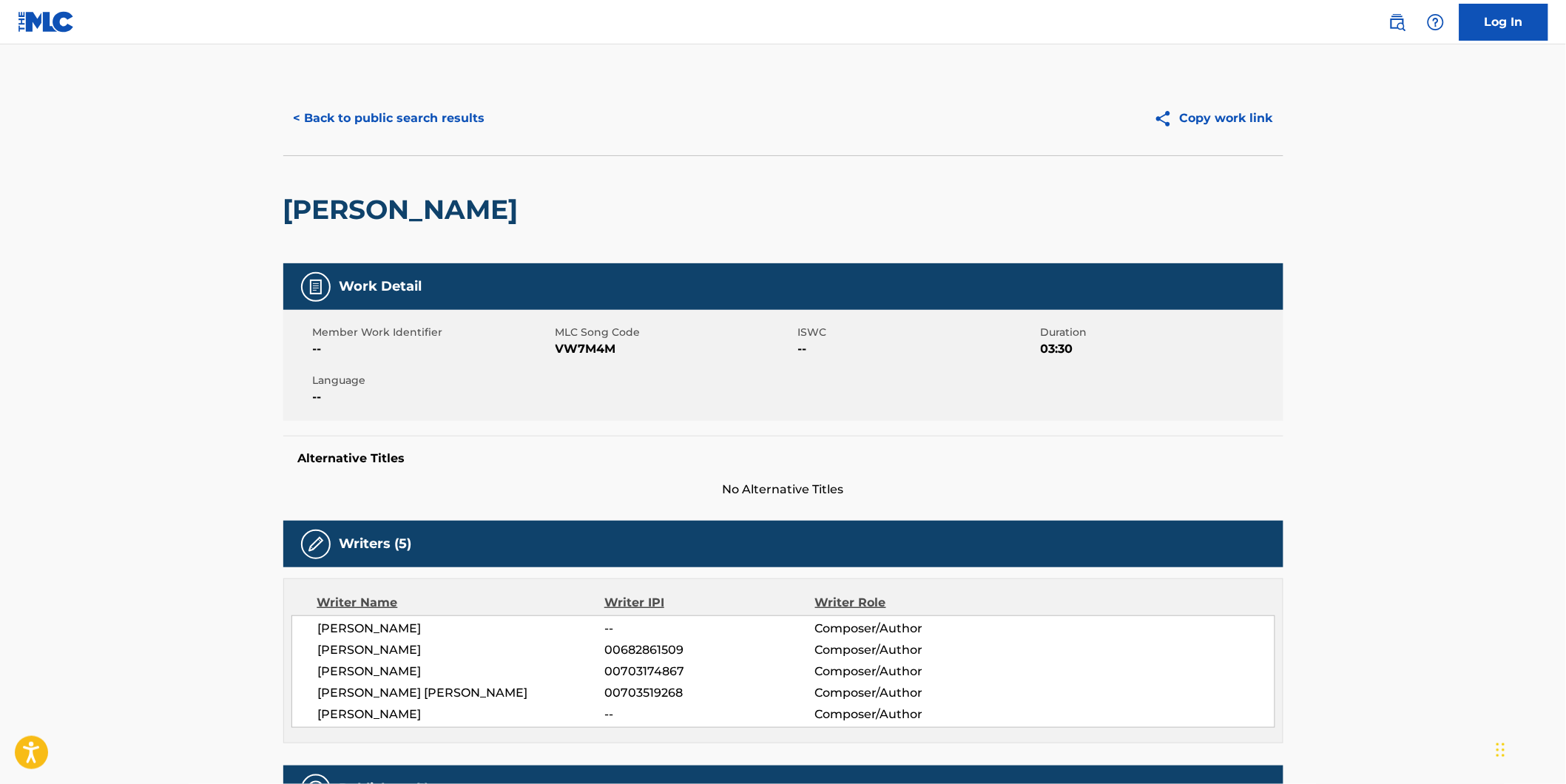
click at [376, 129] on button "< Back to public search results" at bounding box center [389, 119] width 212 height 37
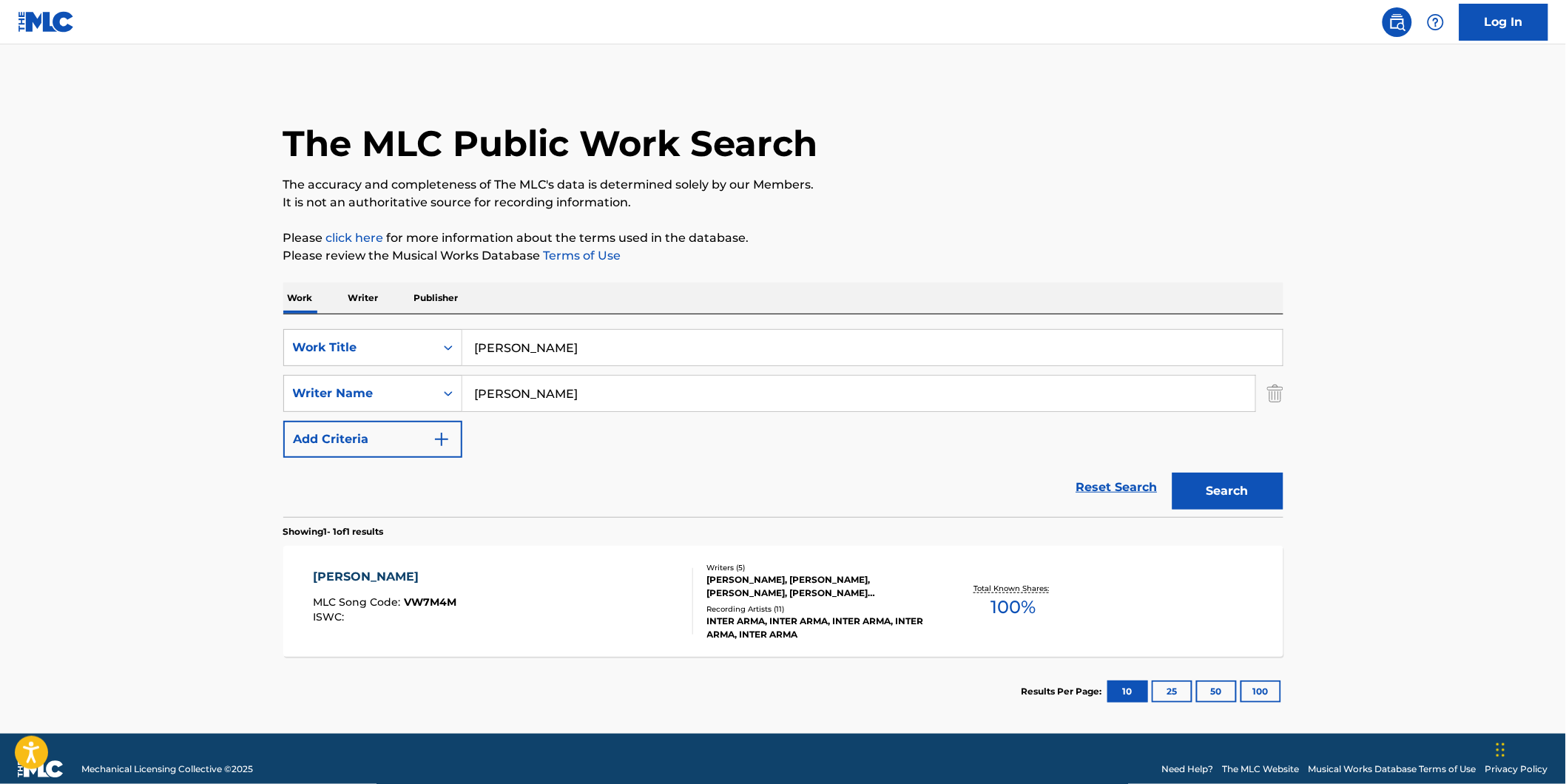
drag, startPoint x: 715, startPoint y: 348, endPoint x: 180, endPoint y: 346, distance: 535.0
click at [189, 348] on main "The MLC Public Work Search The accuracy and completeness of The MLC's data is d…" at bounding box center [783, 389] width 1566 height 689
paste input "Stop At Nothing"
type input "Stop At Nothing"
click at [163, 341] on main "The MLC Public Work Search The accuracy and completeness of The MLC's data is d…" at bounding box center [783, 389] width 1566 height 689
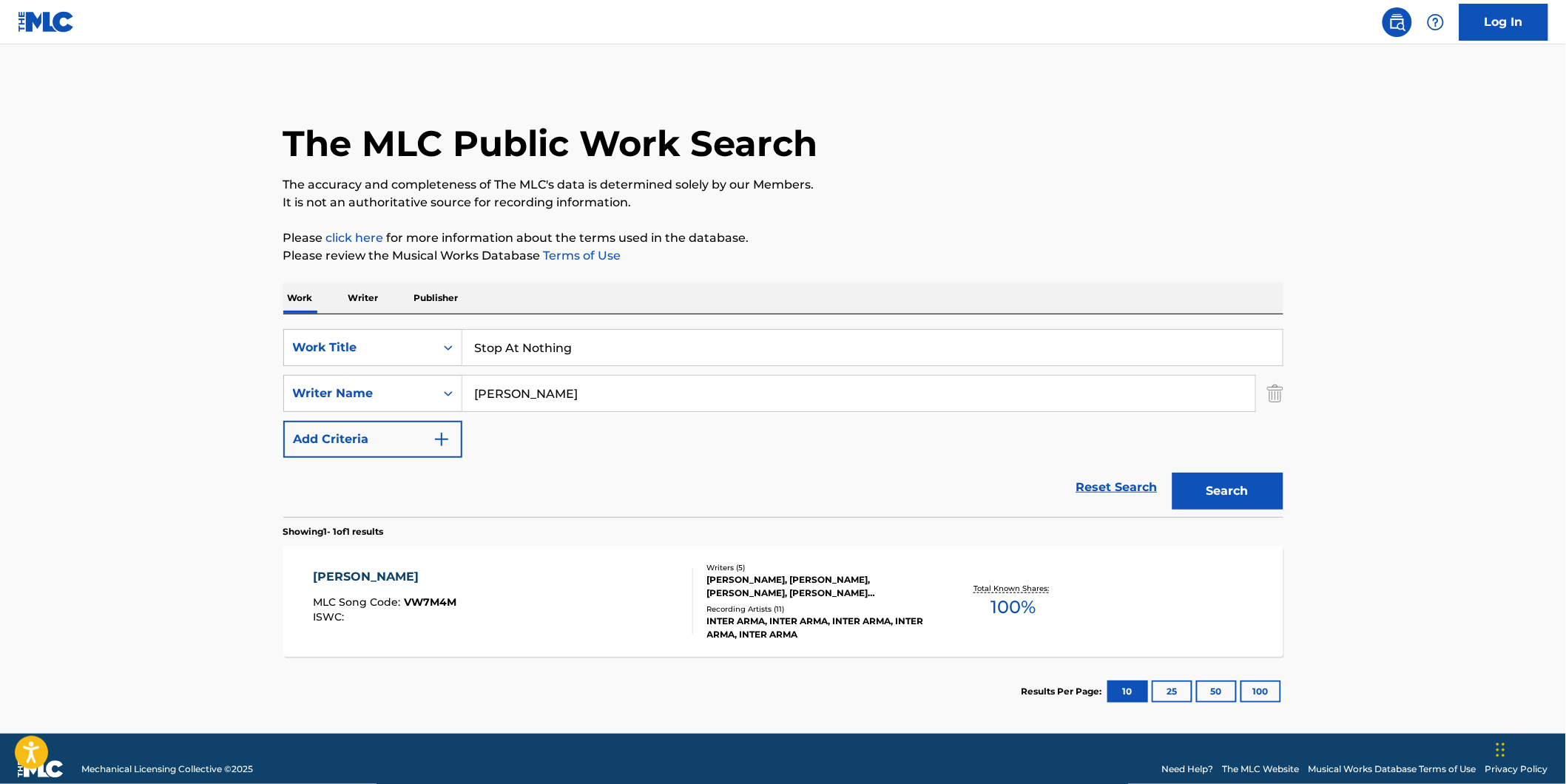
drag, startPoint x: 647, startPoint y: 398, endPoint x: 709, endPoint y: 422, distance: 66.5
click at [298, 419] on div "SearchWithCriteria7d7ca134-11cd-4cd6-abb0-1b77aeae4b79 Work Title Stop At Nothi…" at bounding box center [783, 393] width 1000 height 128
paste input "Dying Fetus"
click at [1172, 472] on button "Search" at bounding box center [1227, 491] width 111 height 37
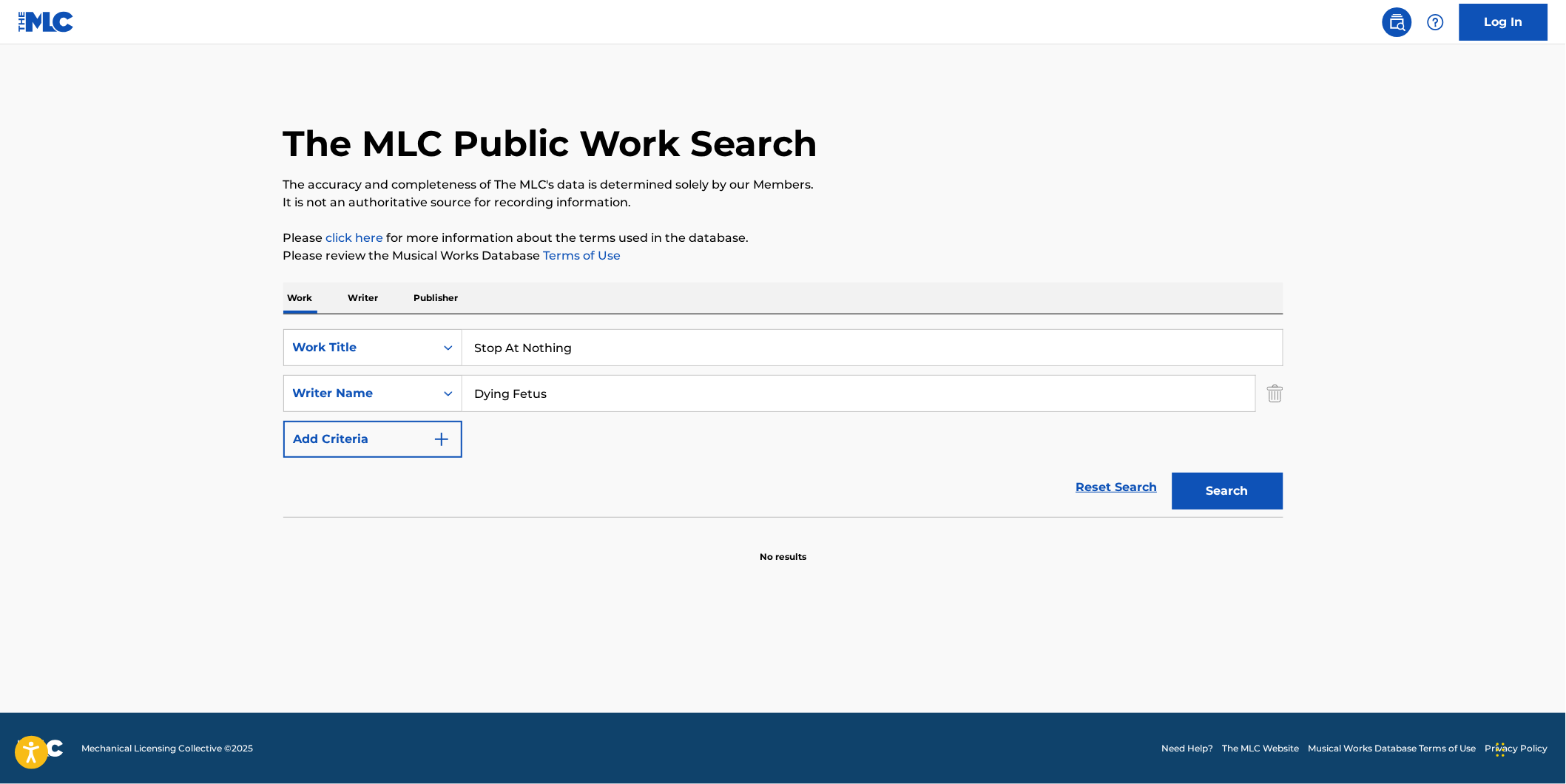
drag, startPoint x: 609, startPoint y: 390, endPoint x: 457, endPoint y: 415, distance: 154.0
click at [456, 415] on div "SearchWithCriteria7d7ca134-11cd-4cd6-abb0-1b77aeae4b79 Work Title Stop At Nothi…" at bounding box center [783, 393] width 1000 height 128
paste input "[PERSON_NAME]"
click at [1172, 472] on button "Search" at bounding box center [1227, 491] width 111 height 37
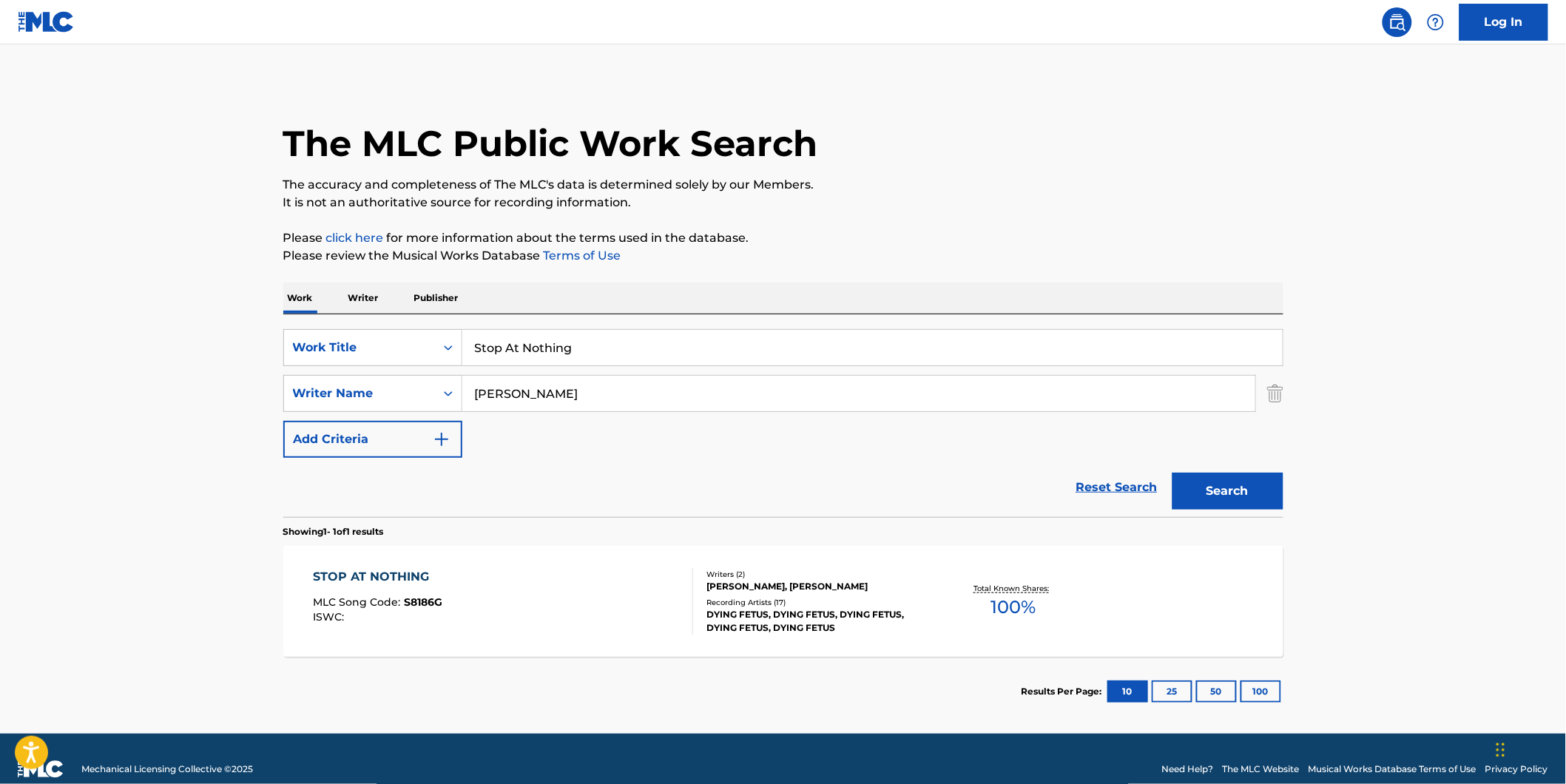
drag, startPoint x: 636, startPoint y: 418, endPoint x: 405, endPoint y: 419, distance: 231.0
click at [405, 419] on div "SearchWithCriteria7d7ca134-11cd-4cd6-abb0-1b77aeae4b79 Work Title Stop At Nothi…" at bounding box center [783, 393] width 1000 height 128
drag, startPoint x: 625, startPoint y: 389, endPoint x: 418, endPoint y: 389, distance: 207.0
click at [418, 389] on div "SearchWithCriteria8dcd9abf-52ce-44f2-998d-24017580982f Writer Name [PERSON_NAME]" at bounding box center [783, 394] width 1000 height 37
paste input "[PERSON_NAME]"
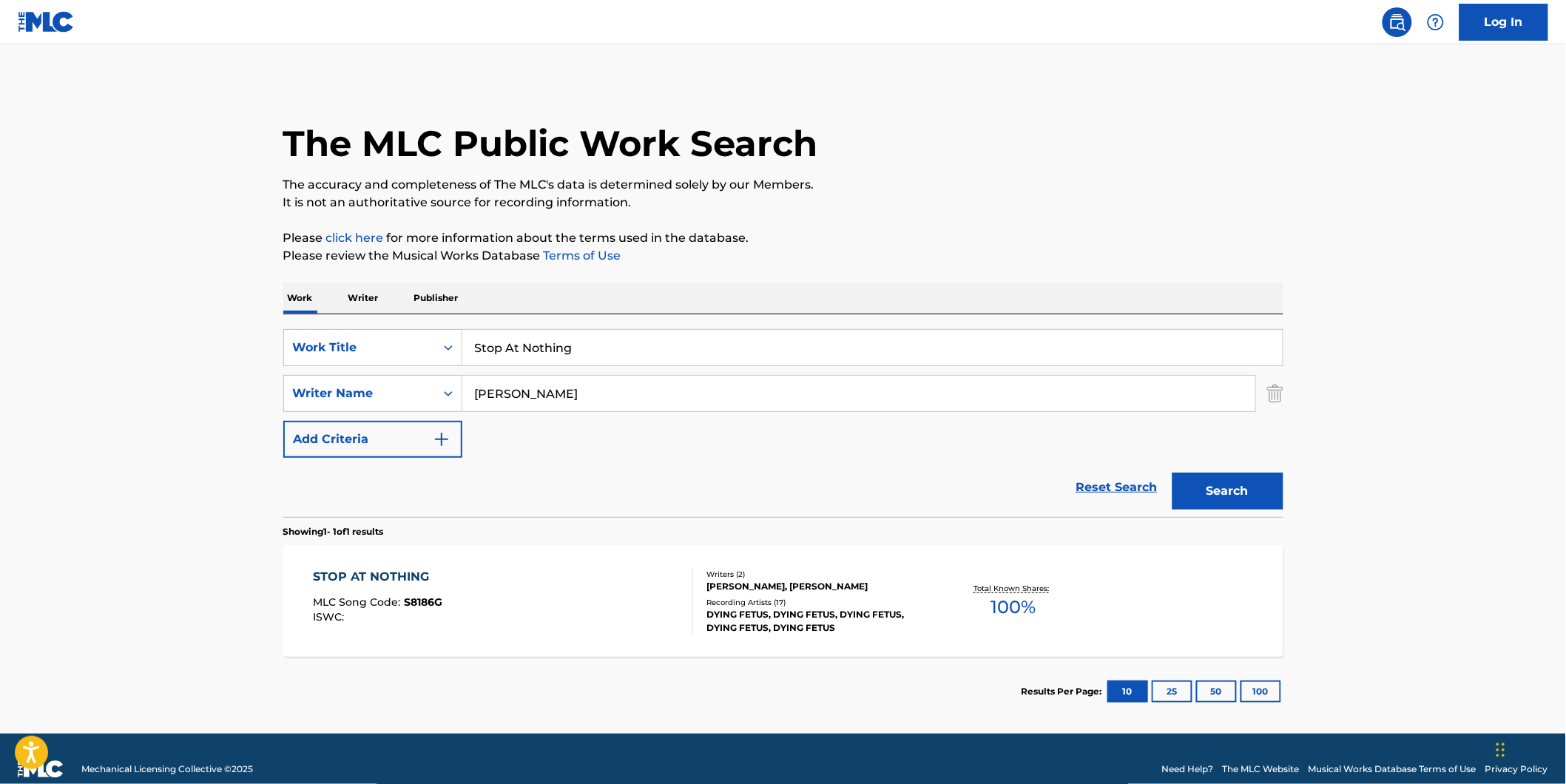
type input "[PERSON_NAME]"
click at [1172, 472] on button "Search" at bounding box center [1227, 491] width 111 height 37
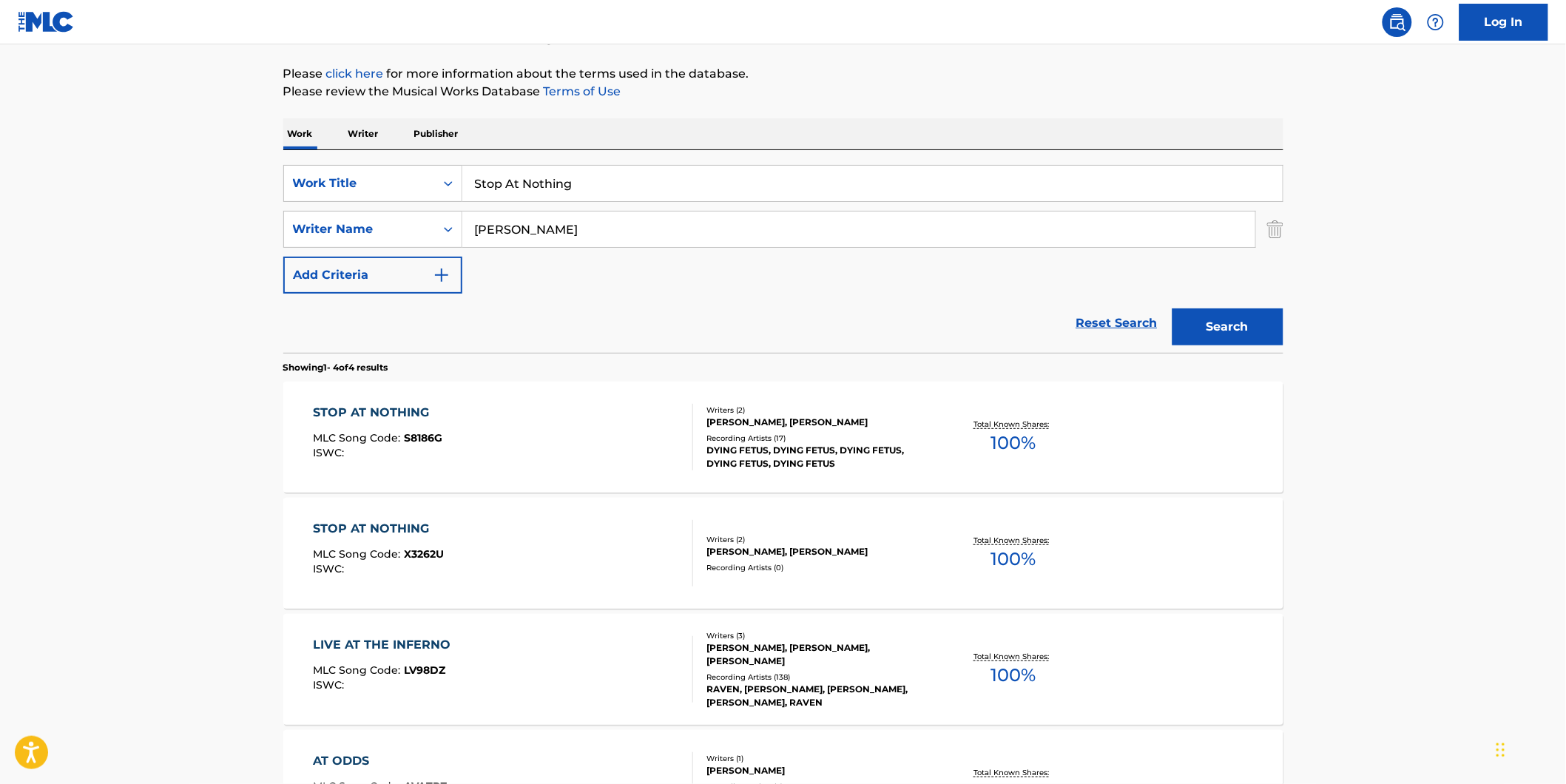
scroll to position [328, 0]
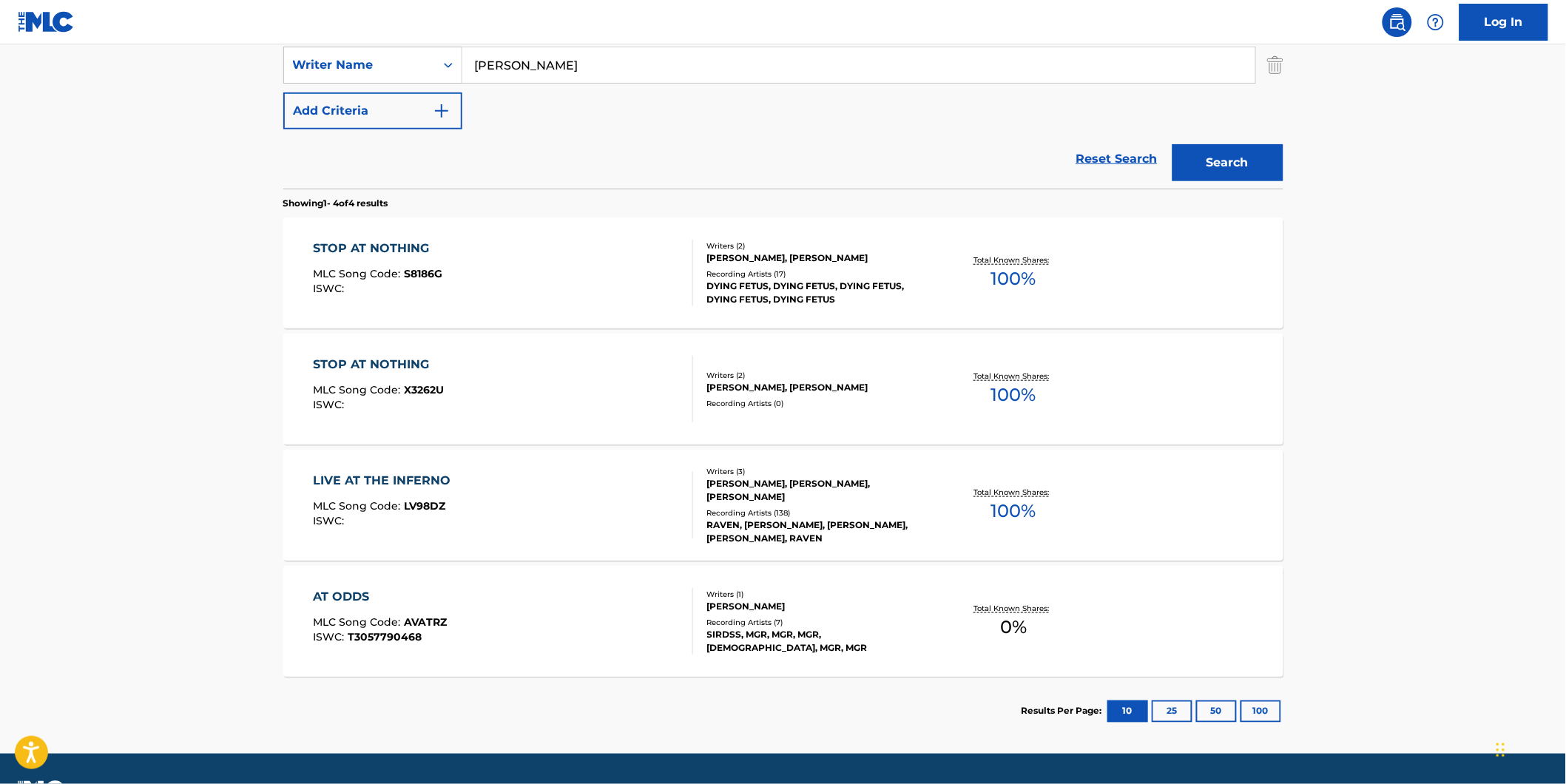
click at [427, 254] on div "STOP AT NOTHING" at bounding box center [377, 248] width 129 height 18
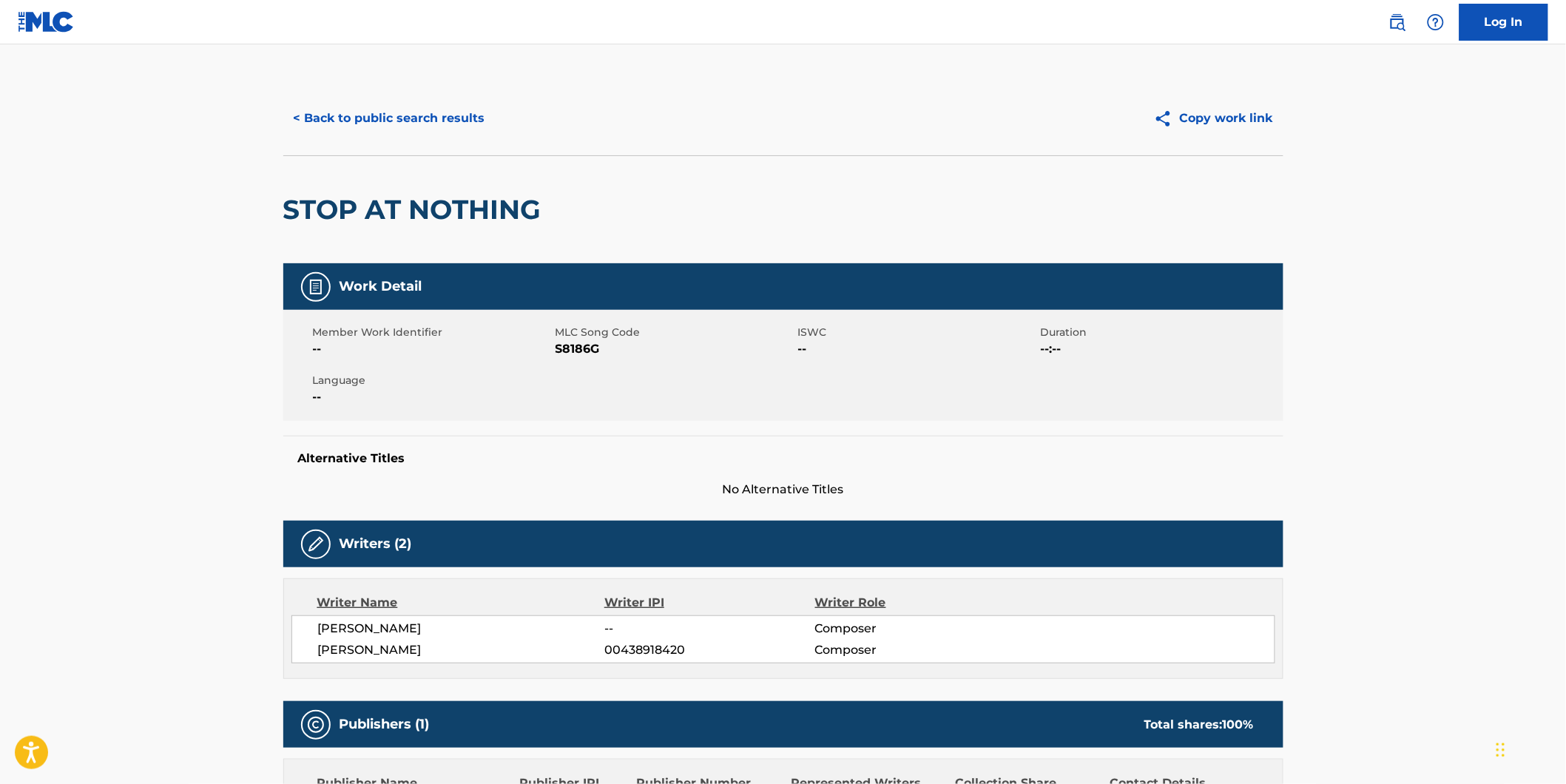
click at [301, 106] on button "< Back to public search results" at bounding box center [389, 119] width 212 height 37
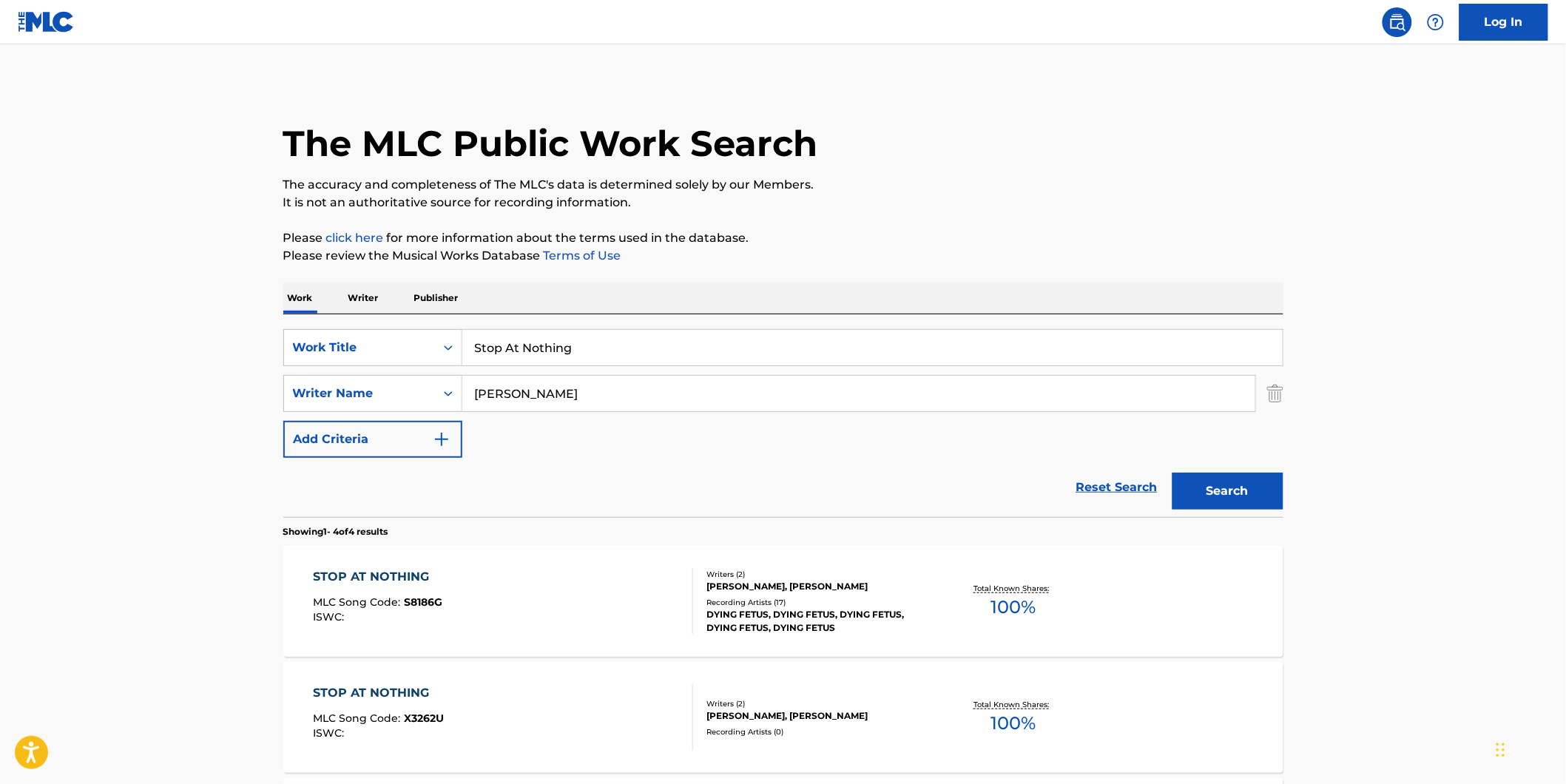
scroll to position [285, 0]
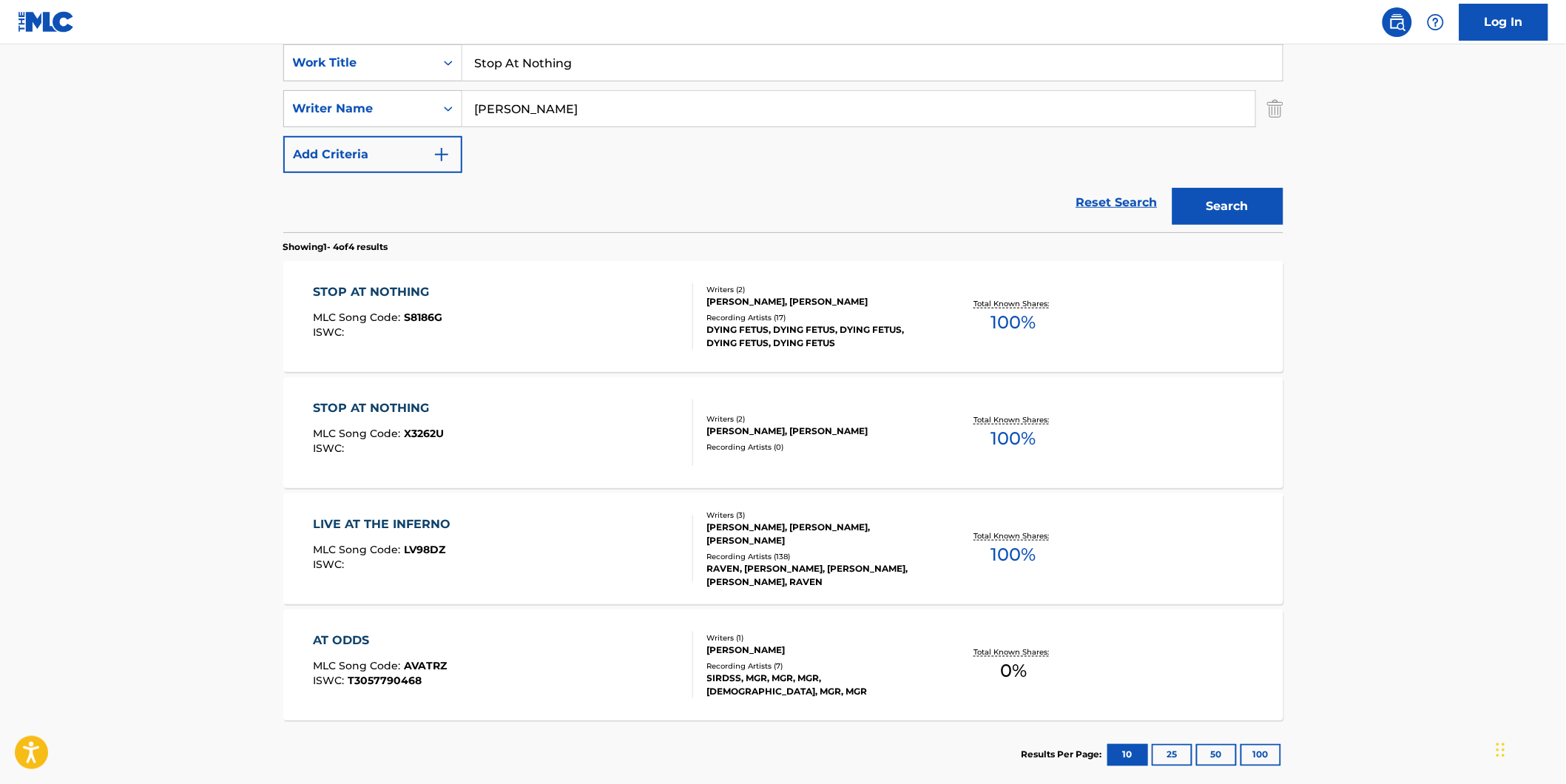
click at [407, 424] on div "STOP AT NOTHING MLC Song Code : X3262U ISWC :" at bounding box center [378, 432] width 131 height 66
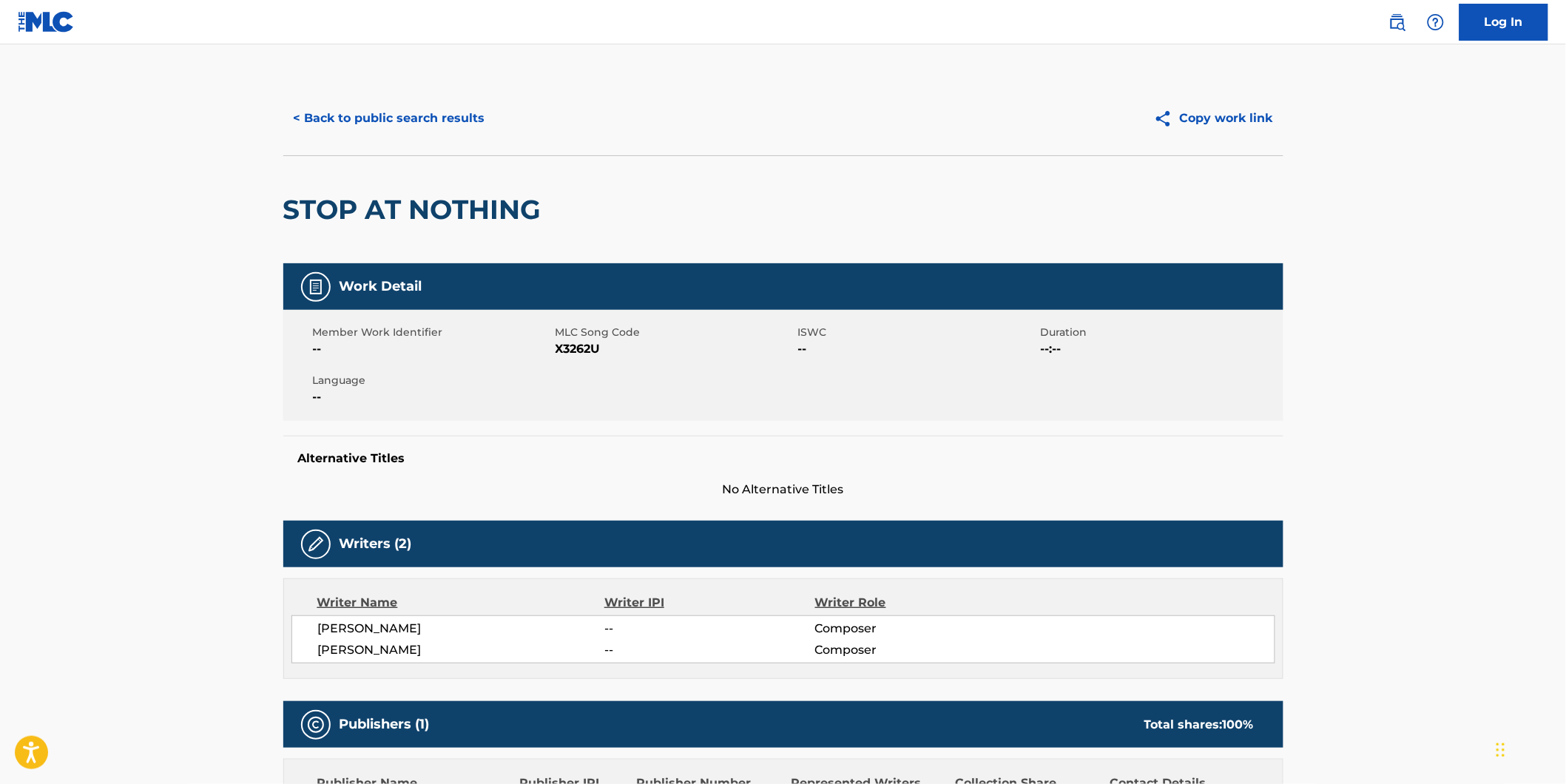
click at [575, 352] on span "X3262U" at bounding box center [674, 349] width 239 height 18
copy span "X3262U"
click at [364, 104] on button "< Back to public search results" at bounding box center [389, 119] width 212 height 37
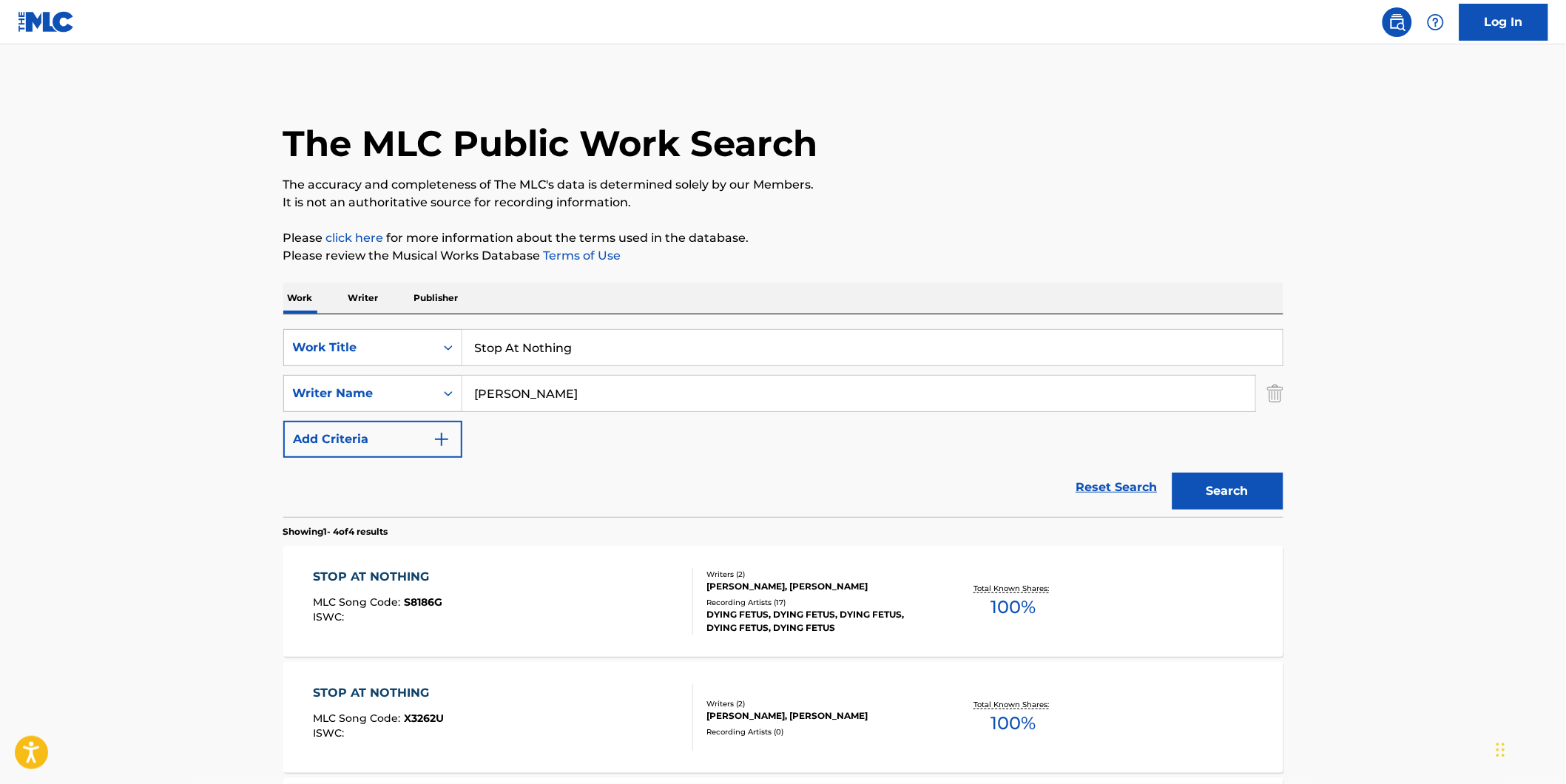
scroll to position [285, 0]
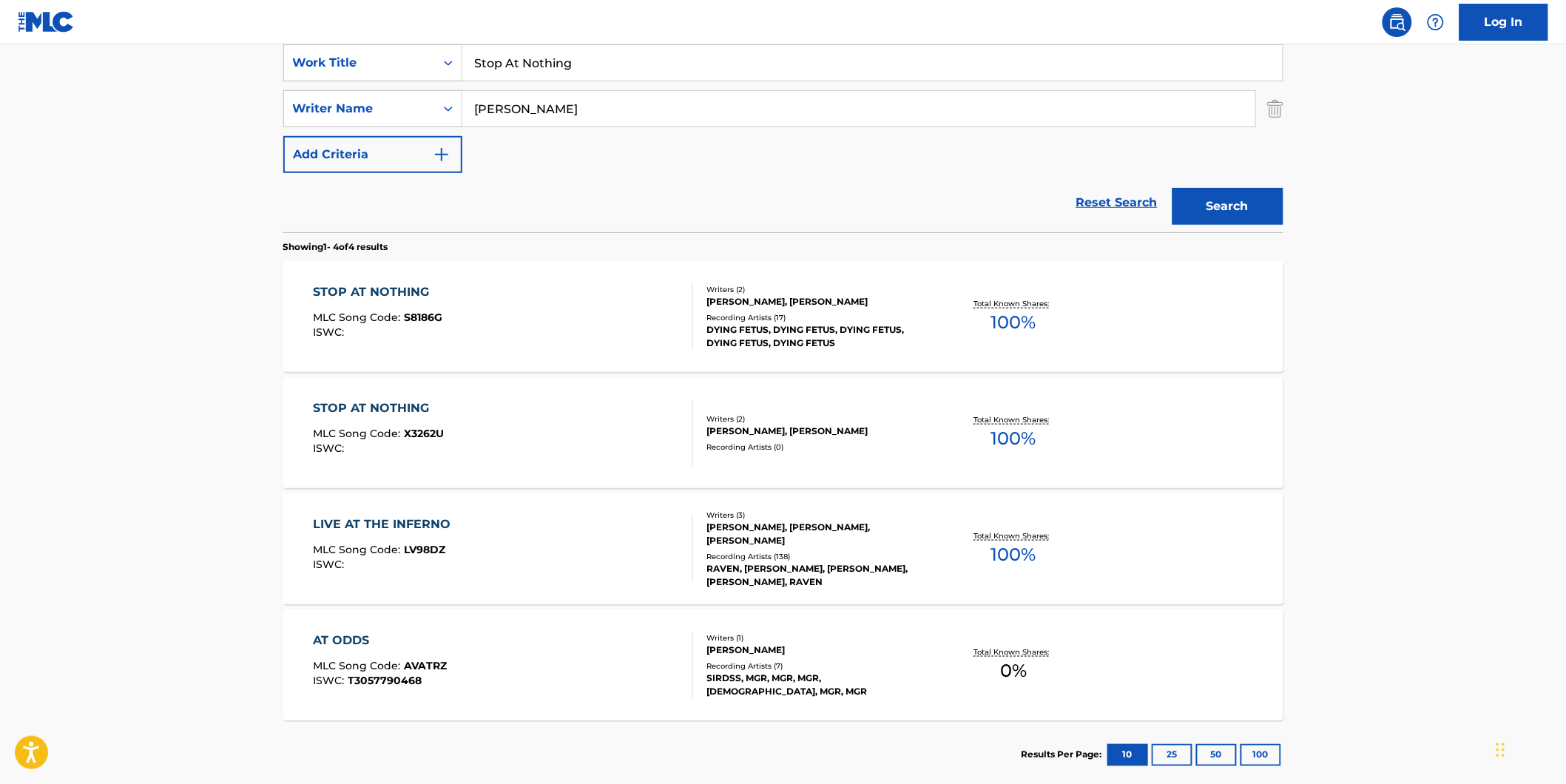
click at [461, 350] on div "STOP AT NOTHING MLC Song Code : S8186G ISWC : Writers ( 2 ) [PERSON_NAME], [PER…" at bounding box center [783, 316] width 1000 height 111
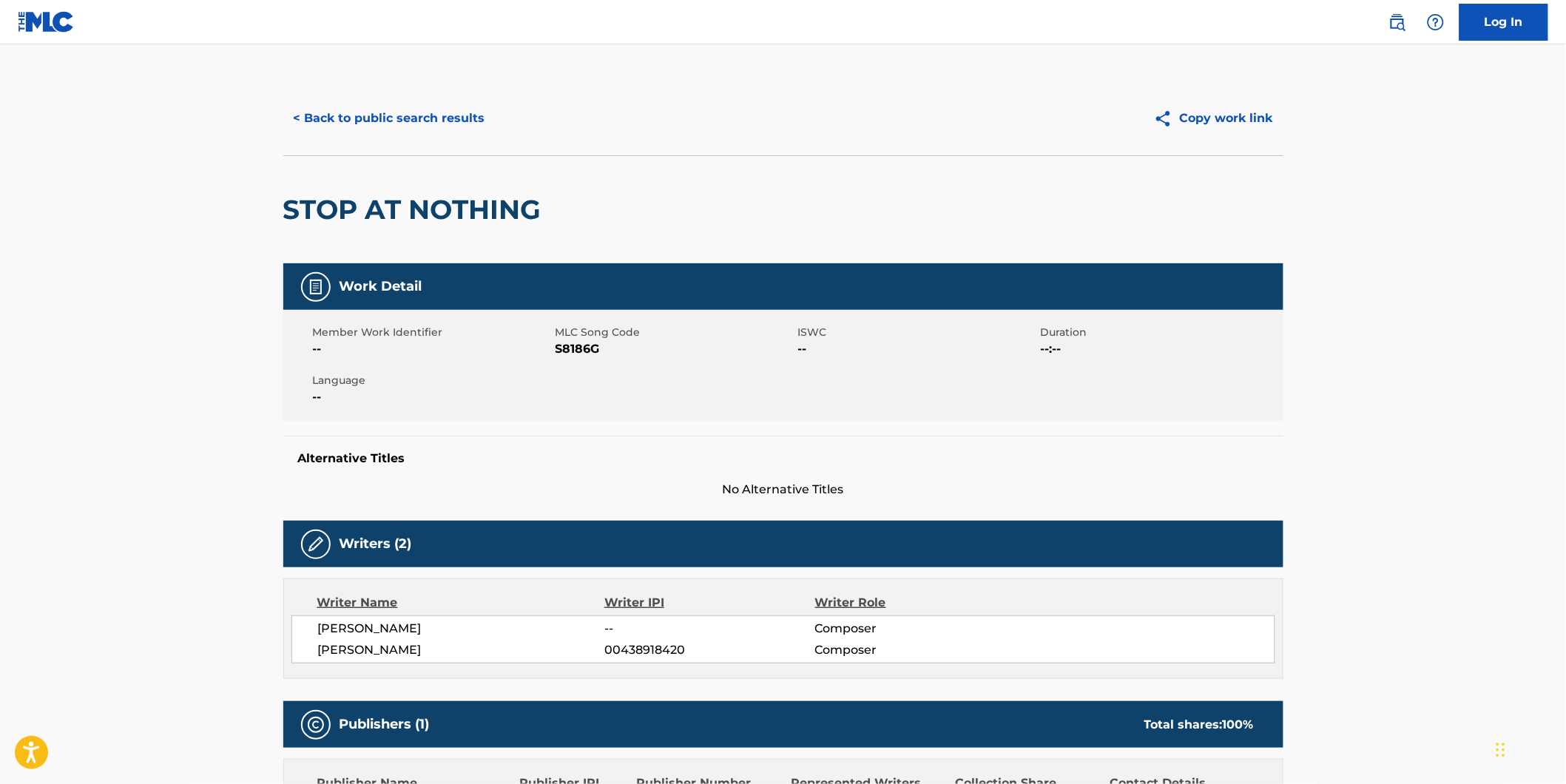
click at [573, 351] on span "S8186G" at bounding box center [674, 349] width 239 height 18
copy span "S8186G"
click at [392, 113] on button "< Back to public search results" at bounding box center [389, 119] width 212 height 37
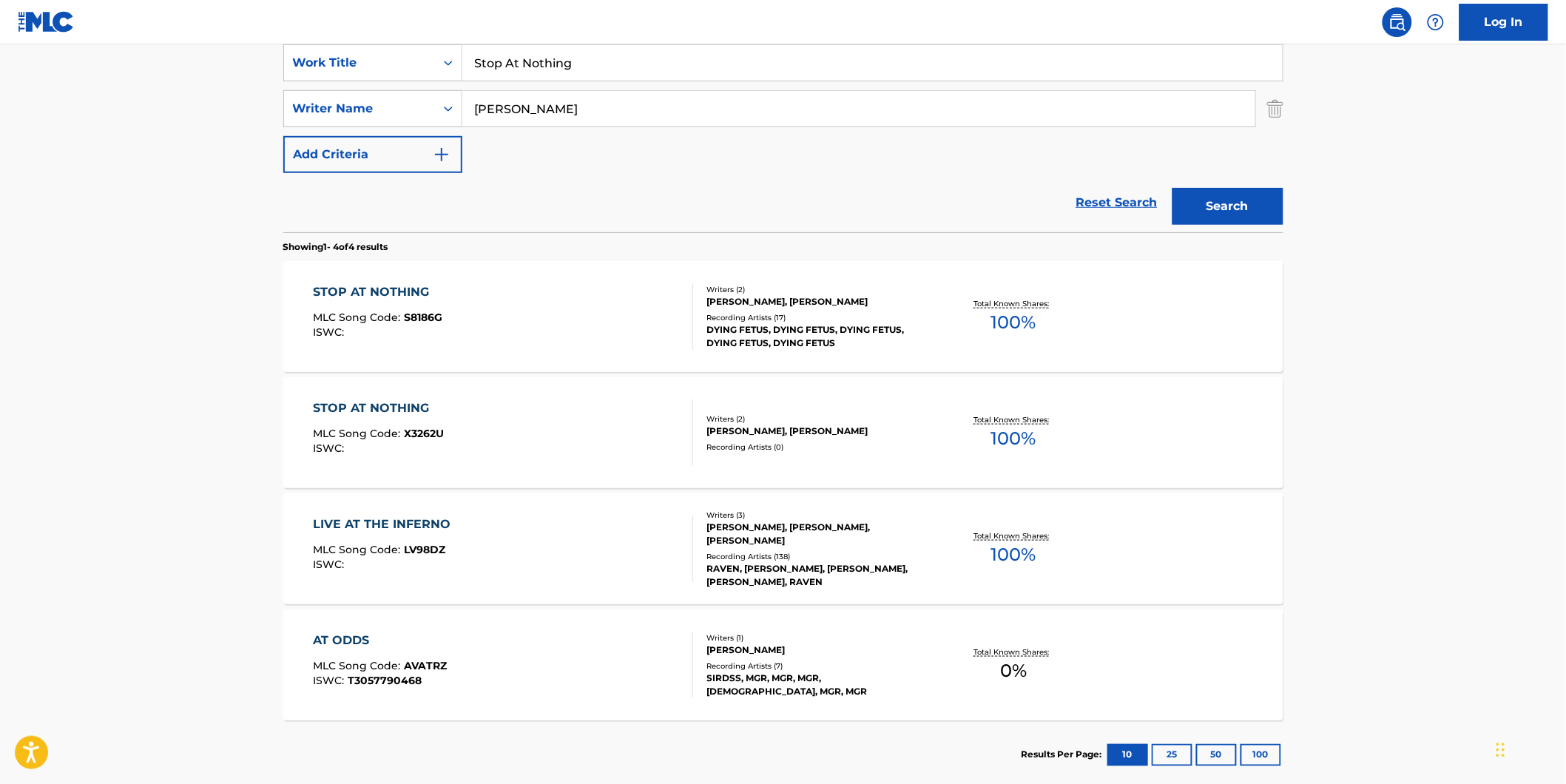
drag, startPoint x: 639, startPoint y: 57, endPoint x: 89, endPoint y: 72, distance: 550.2
click at [181, 57] on main "The MLC Public Work Search The accuracy and completeness of The MLC's data is d…" at bounding box center [783, 278] width 1566 height 1038
paste input "Descend Into Depravity"
type input "Descend Into Depravity"
click at [32, 175] on main "The MLC Public Work Search The accuracy and completeness of The MLC's data is d…" at bounding box center [783, 278] width 1566 height 1038
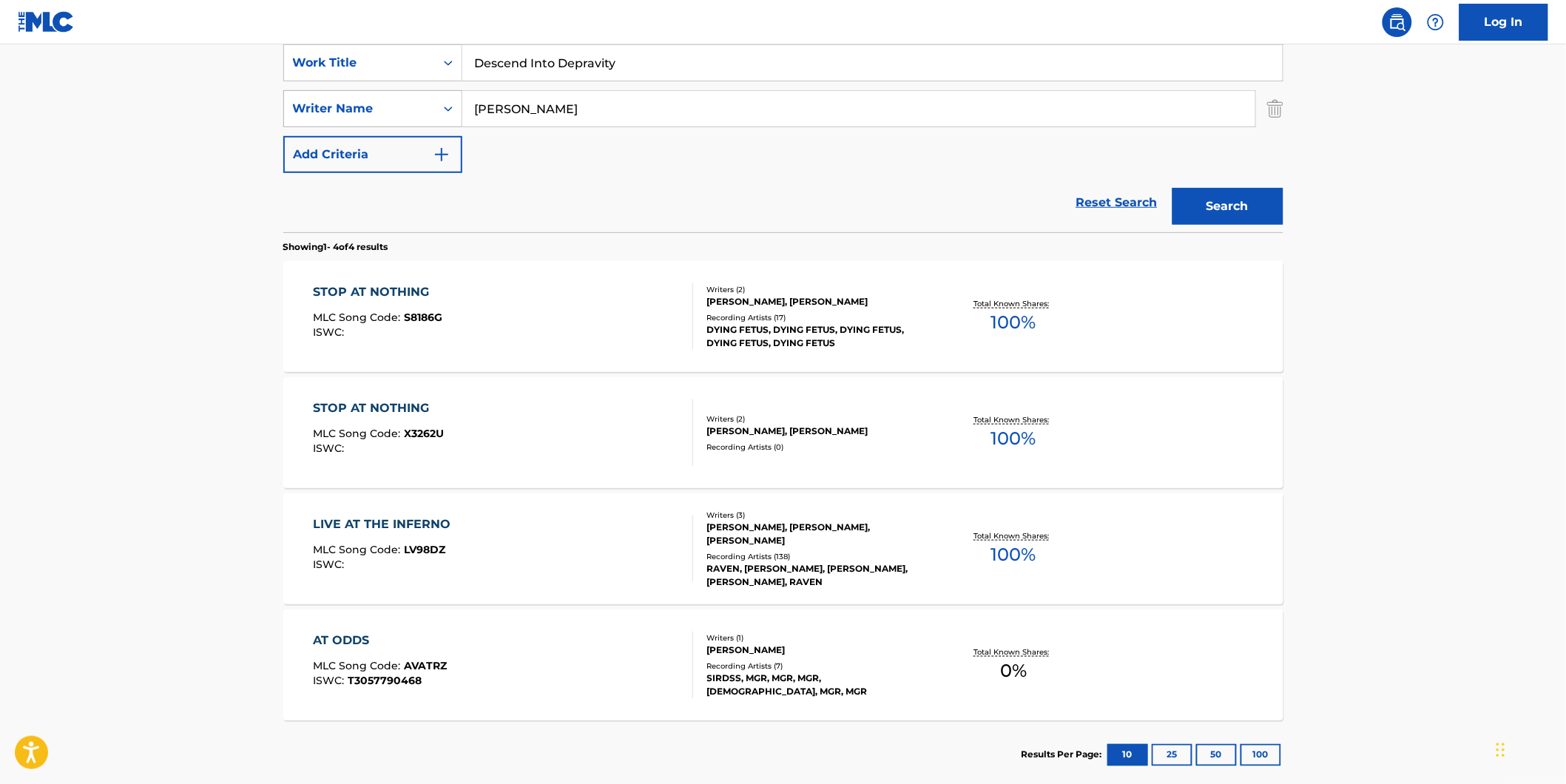
drag, startPoint x: 619, startPoint y: 101, endPoint x: 523, endPoint y: 120, distance: 97.9
click at [388, 101] on div "SearchWithCriteria8dcd9abf-52ce-44f2-998d-24017580982f Writer Name [PERSON_NAME]" at bounding box center [783, 109] width 1000 height 37
paste input "Dying Fetus"
click at [1172, 188] on button "Search" at bounding box center [1227, 207] width 111 height 37
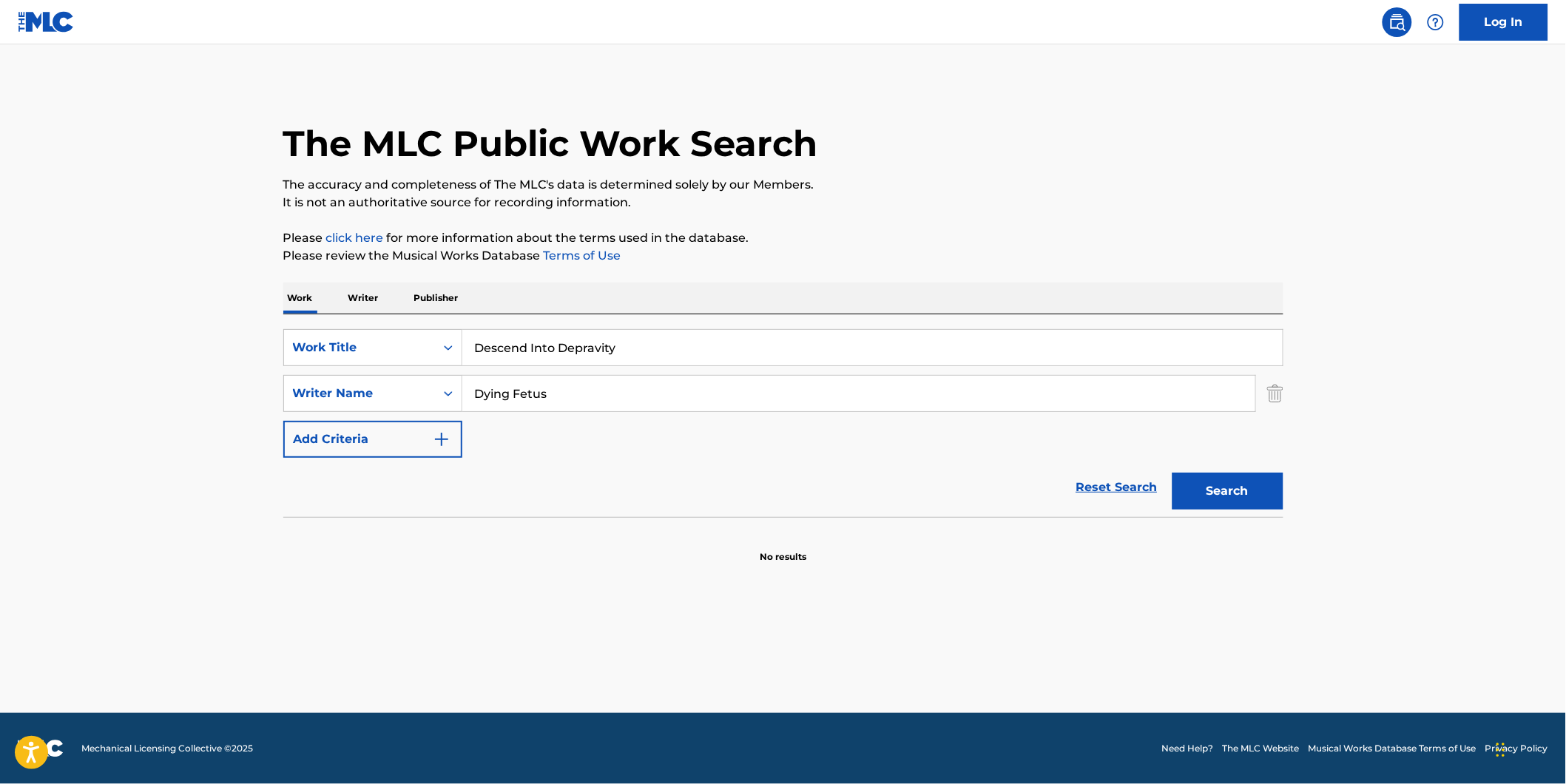
scroll to position [0, 0]
drag, startPoint x: 539, startPoint y: 398, endPoint x: 367, endPoint y: 435, distance: 175.9
click at [367, 435] on div "SearchWithCriteria7d7ca134-11cd-4cd6-abb0-1b77aeae4b79 Work Title Descend Into …" at bounding box center [783, 393] width 1000 height 128
paste input "[PERSON_NAME]"
click at [1172, 472] on button "Search" at bounding box center [1227, 491] width 111 height 37
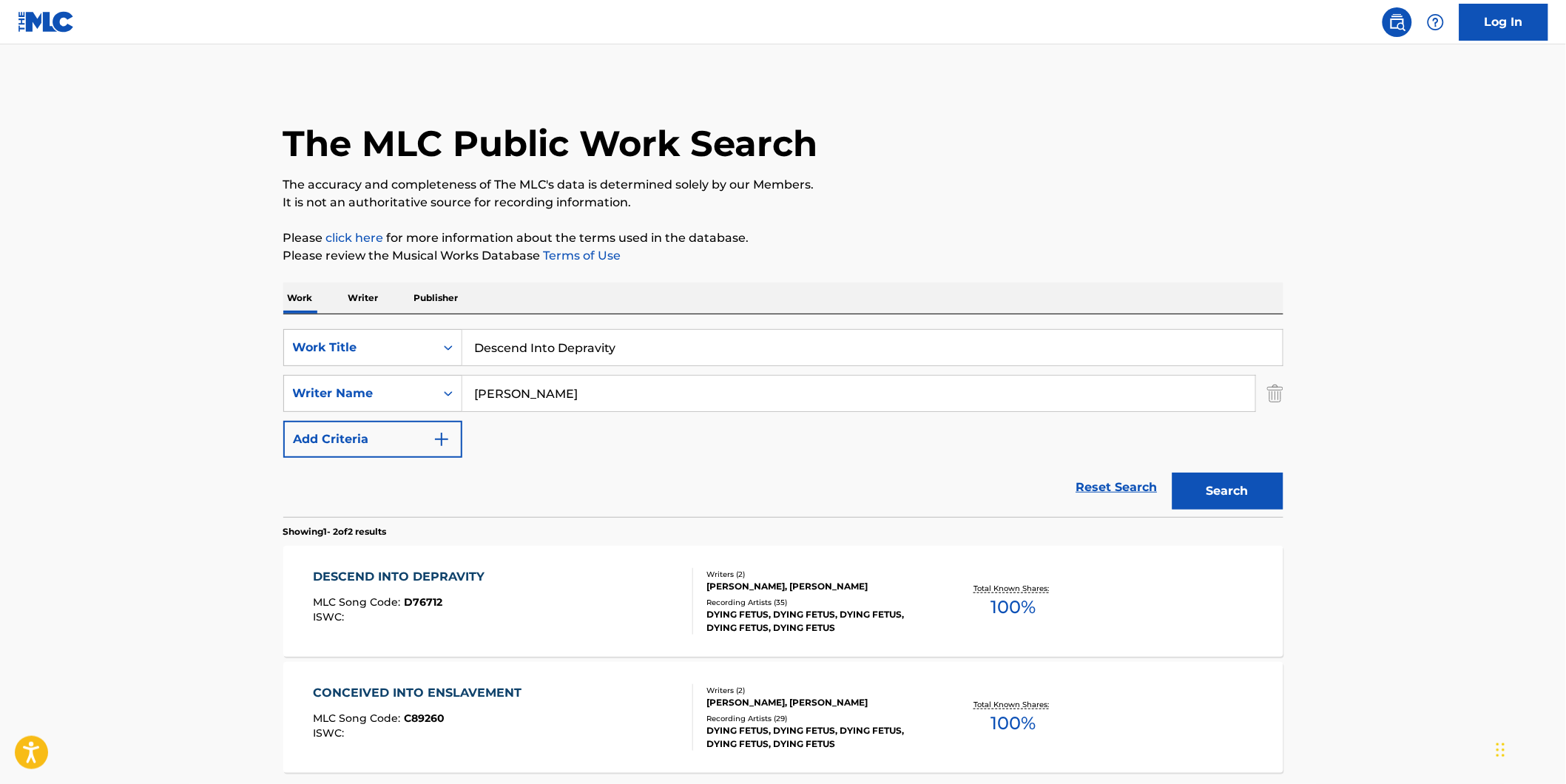
drag, startPoint x: 592, startPoint y: 386, endPoint x: 505, endPoint y: 450, distance: 108.0
click at [395, 408] on div "SearchWithCriteria8dcd9abf-52ce-44f2-998d-24017580982f Writer Name [PERSON_NAME]" at bounding box center [783, 394] width 1000 height 37
paste input "[PERSON_NAME]"
type input "[PERSON_NAME]"
click at [1172, 472] on button "Search" at bounding box center [1227, 491] width 111 height 37
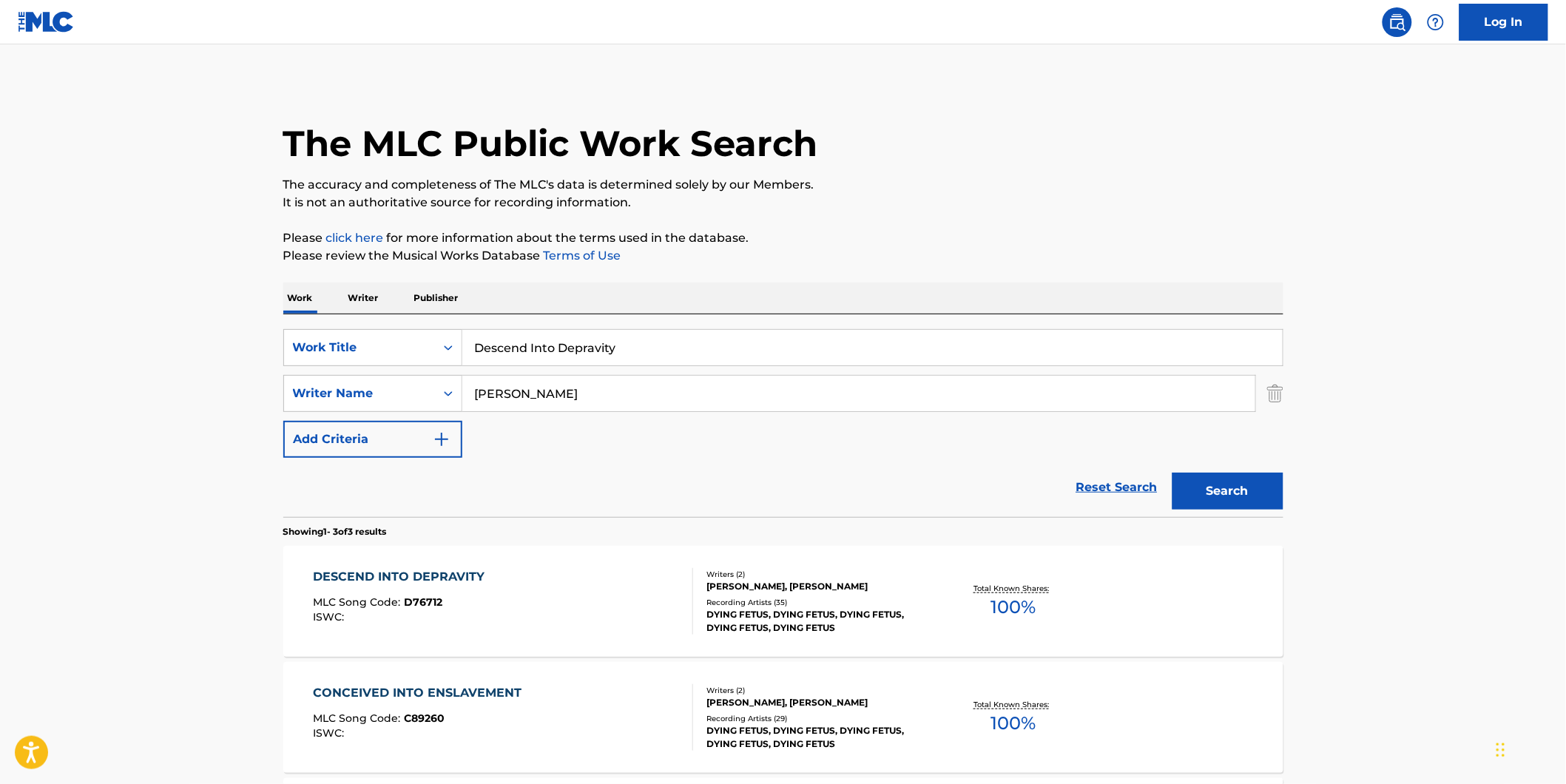
scroll to position [82, 0]
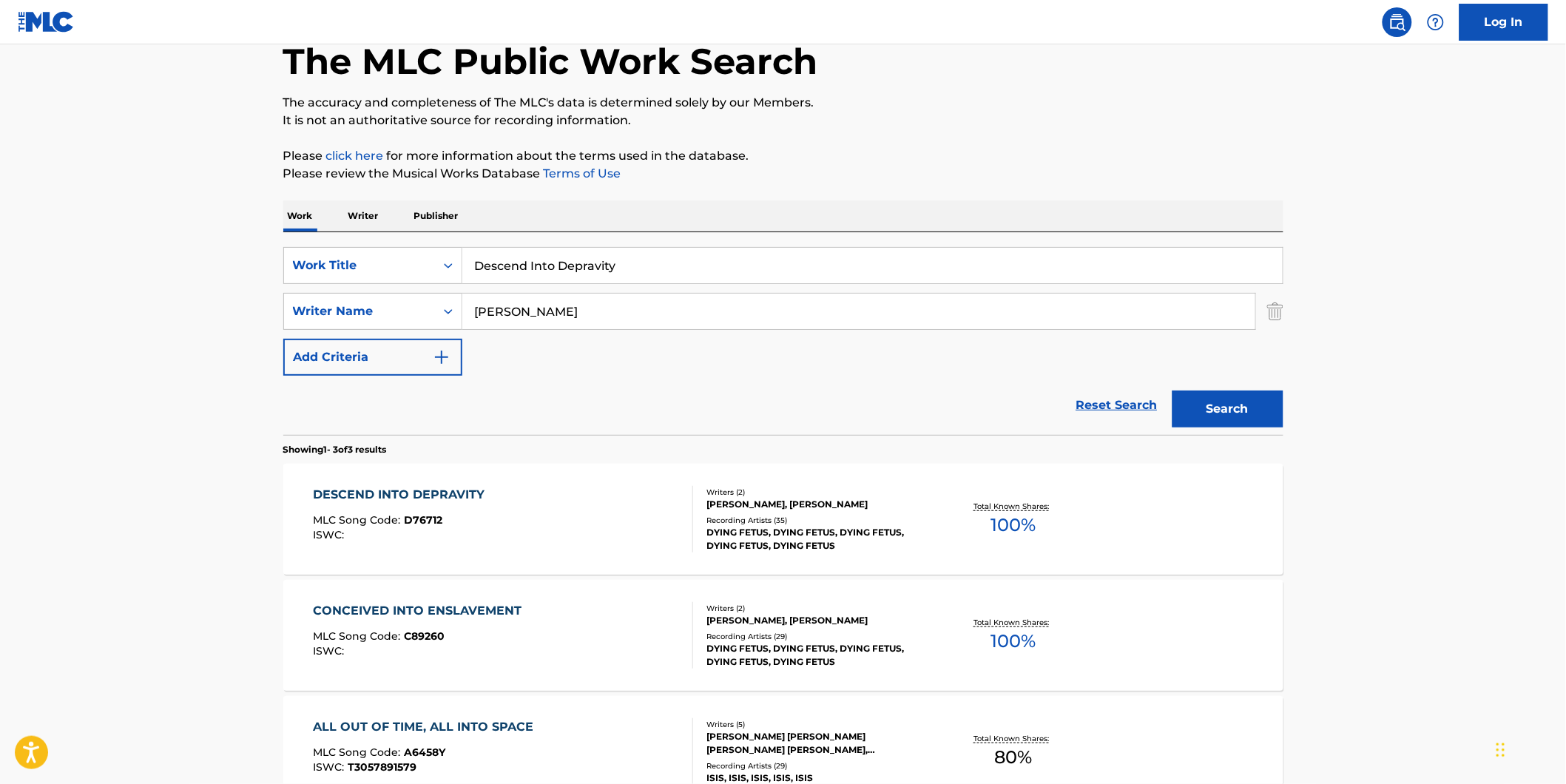
click at [418, 536] on div "ISWC :" at bounding box center [402, 535] width 179 height 11
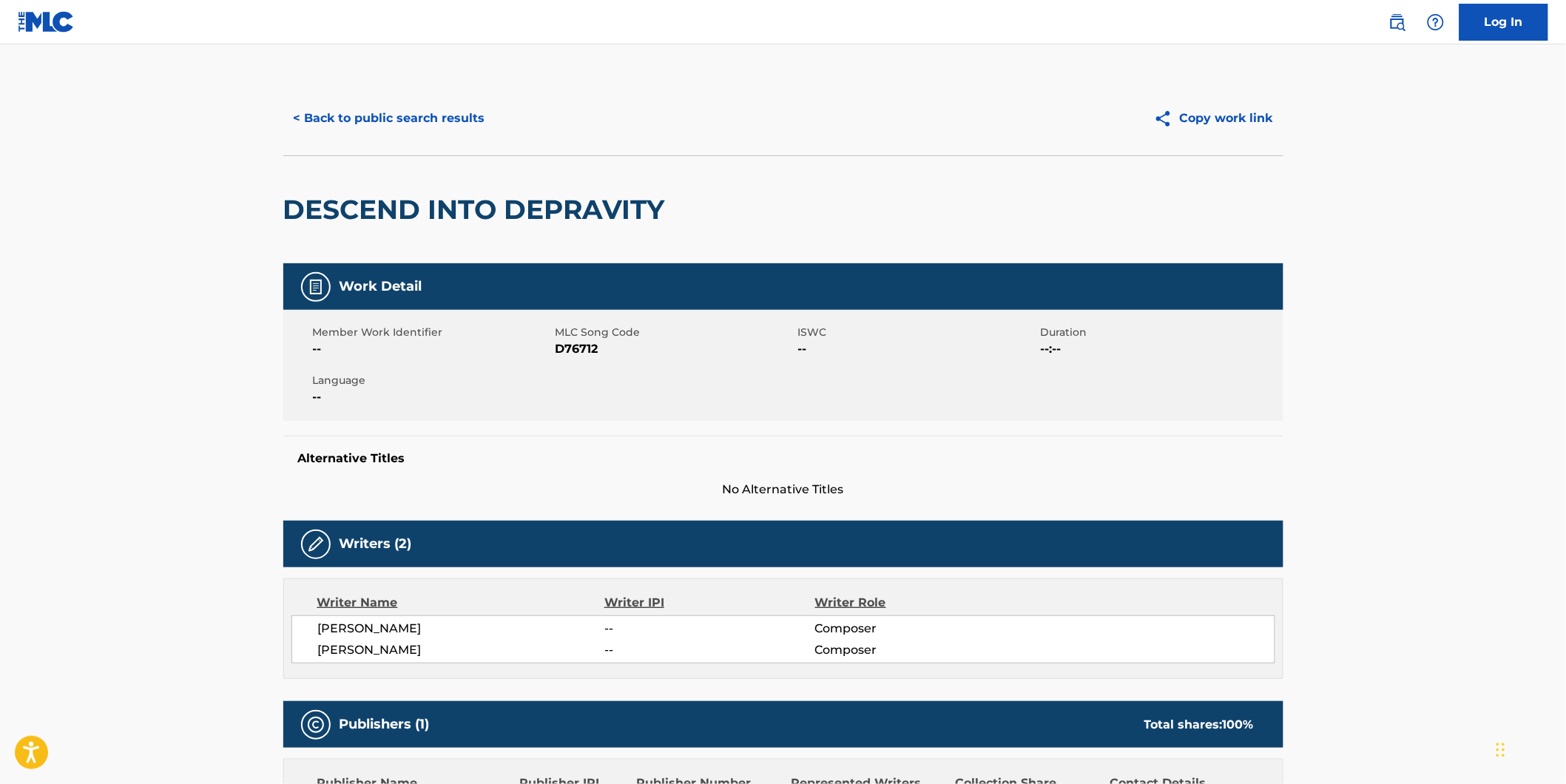
click at [589, 346] on span "D76712" at bounding box center [674, 349] width 239 height 18
copy span "D76712"
click at [373, 101] on button "< Back to public search results" at bounding box center [389, 119] width 212 height 37
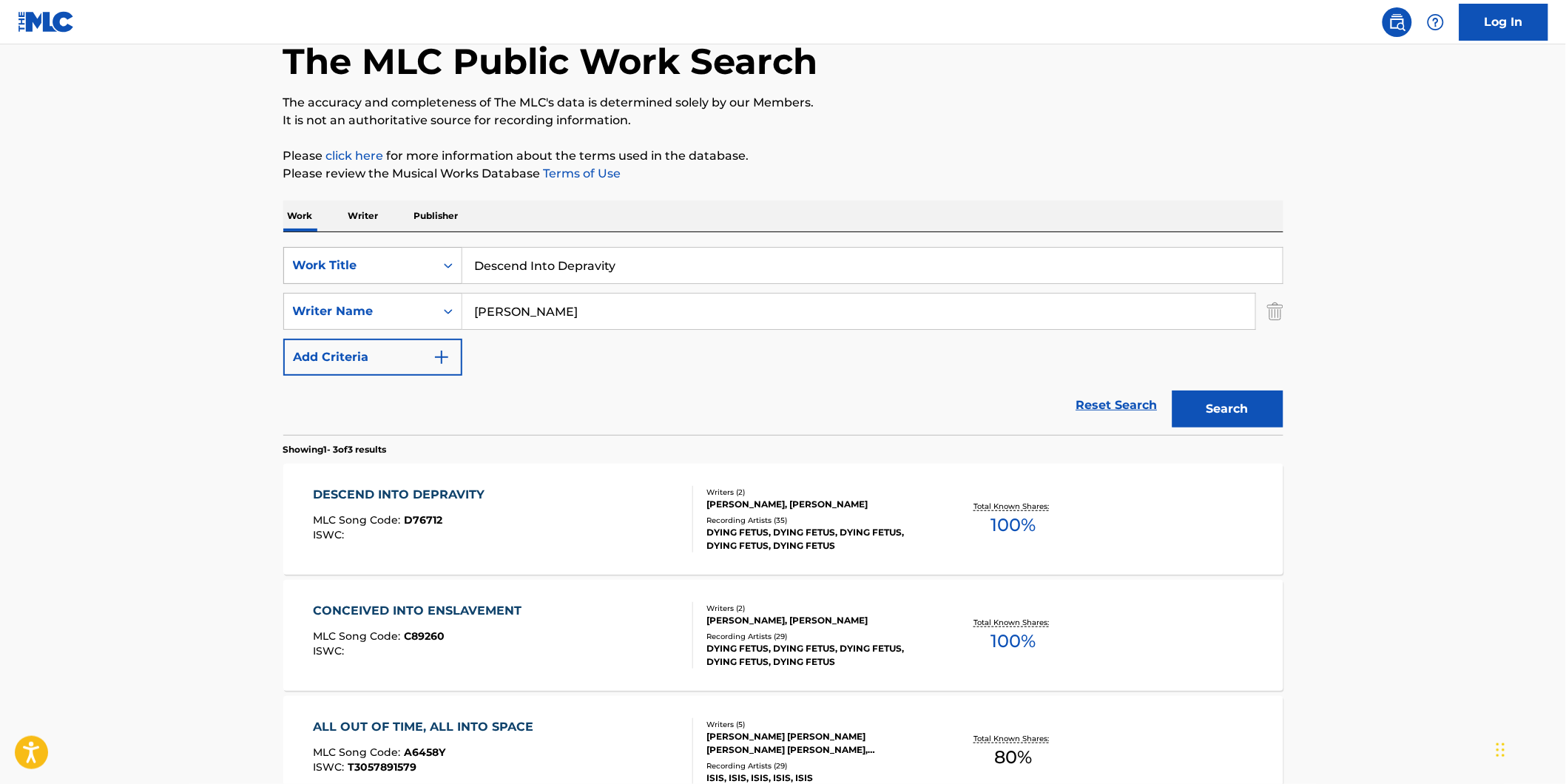
drag, startPoint x: 660, startPoint y: 263, endPoint x: 222, endPoint y: 287, distance: 438.7
click at [240, 287] on main "The MLC Public Work Search The accuracy and completeness of The MLC's data is d…" at bounding box center [783, 422] width 1566 height 921
paste input "Strange Feeling"
type input "Strange Feeling"
click at [0, 445] on html "Accessibility Screen-Reader Guide, Feedback, and Issue Reporting | New window C…" at bounding box center [783, 310] width 1566 height 784
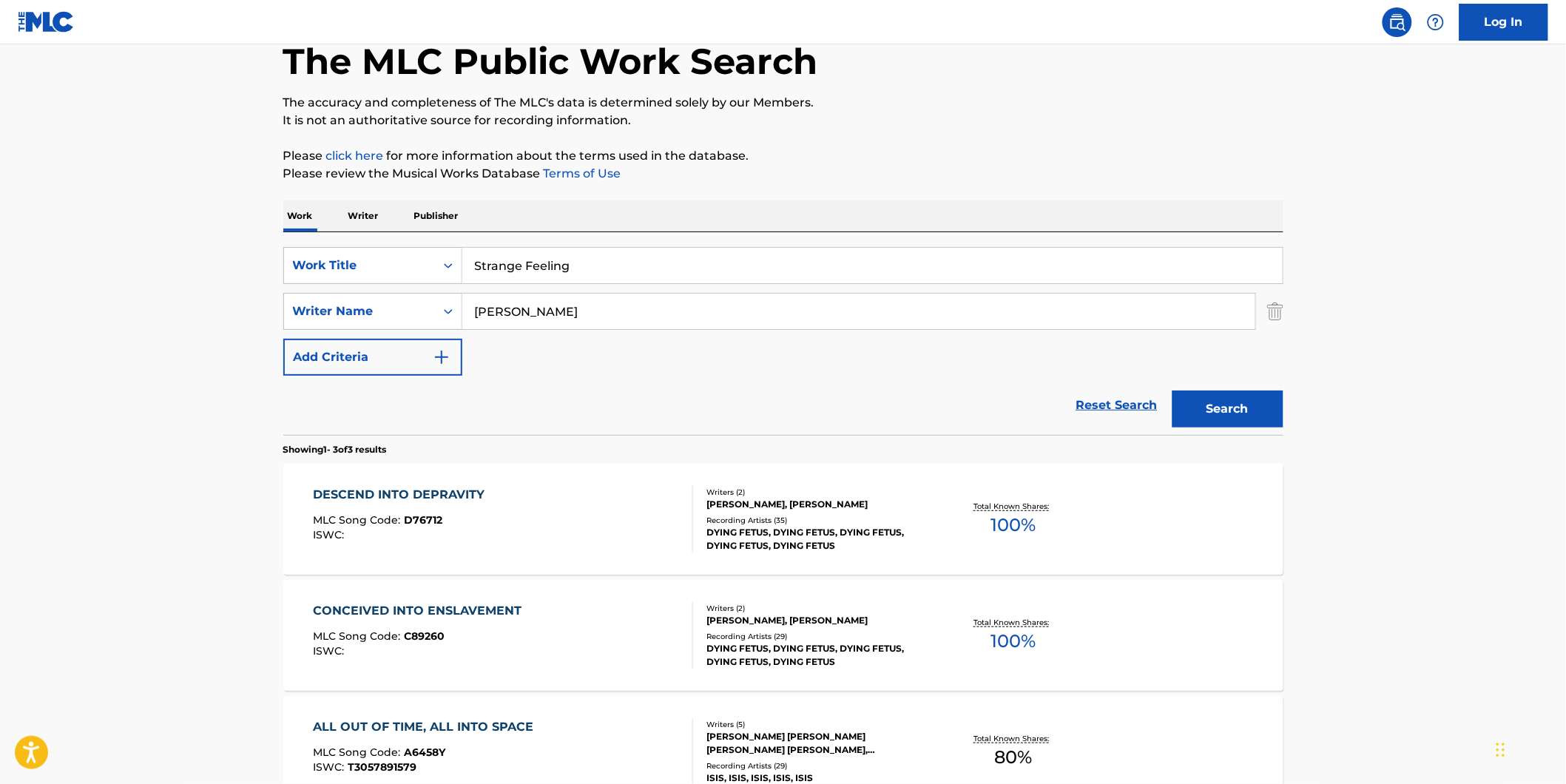
paste input "Feerix"
drag, startPoint x: 627, startPoint y: 315, endPoint x: 445, endPoint y: 368, distance: 189.6
click at [445, 368] on div "SearchWithCriteria7d7ca134-11cd-4cd6-abb0-1b77aeae4b79 Work Title Strange Feeli…" at bounding box center [783, 311] width 1000 height 128
click at [1172, 390] on button "Search" at bounding box center [1227, 409] width 111 height 37
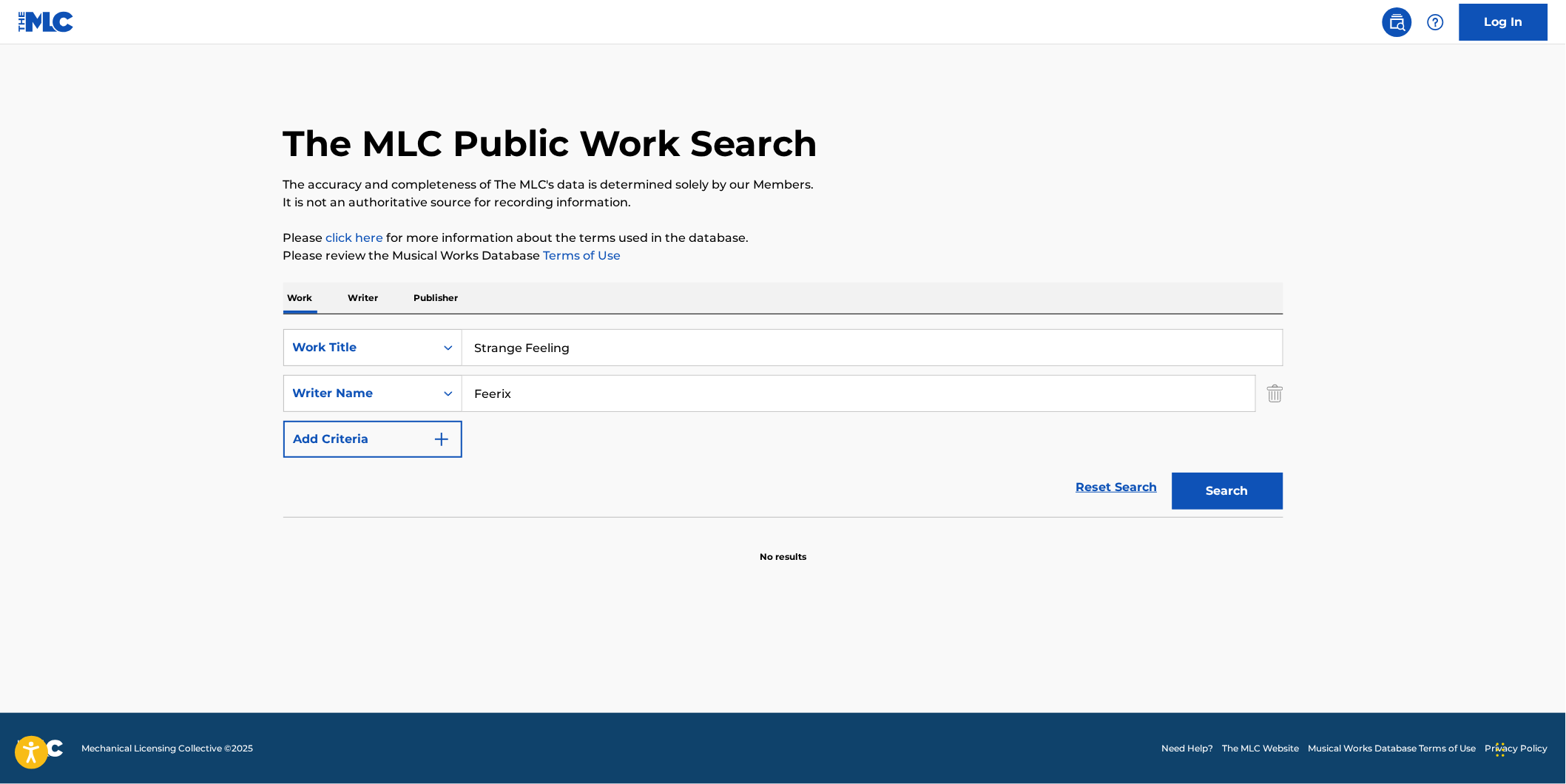
paste input "[PERSON_NAME]"
type input "[PERSON_NAME]"
click at [1172, 472] on button "Search" at bounding box center [1227, 491] width 111 height 37
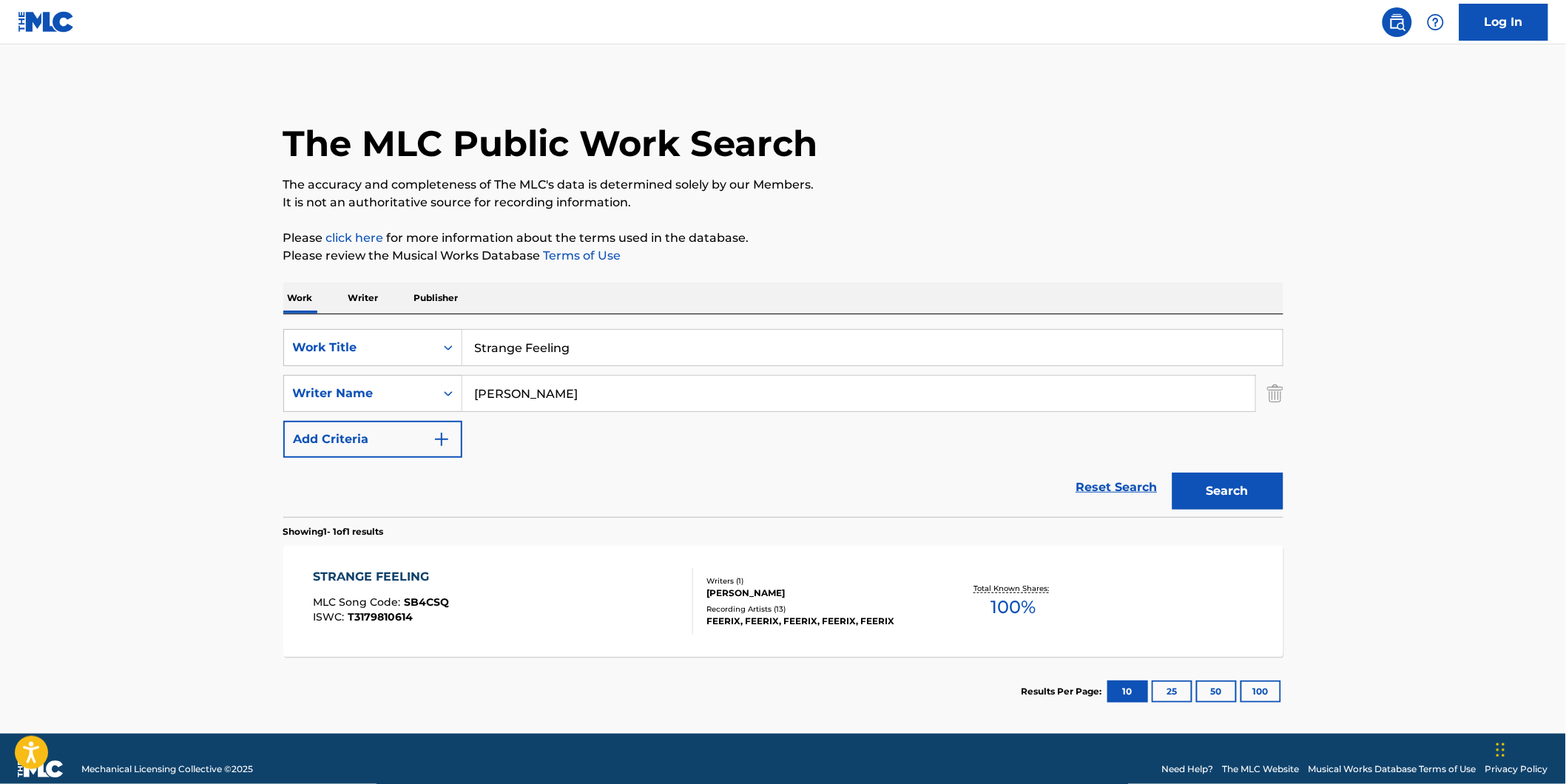
click at [739, 595] on div "[PERSON_NAME]" at bounding box center [818, 593] width 223 height 13
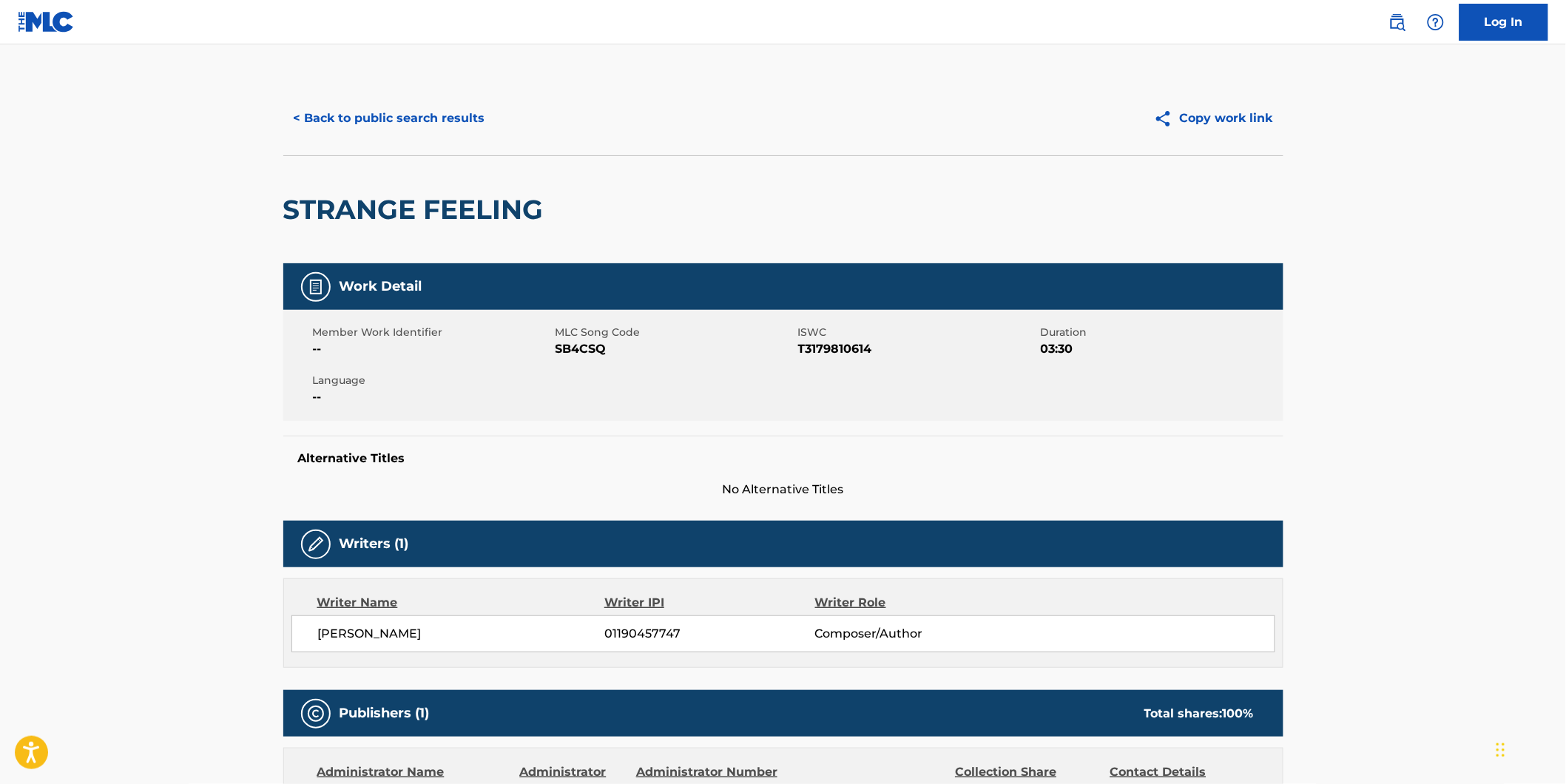
click at [430, 131] on button "< Back to public search results" at bounding box center [389, 119] width 212 height 37
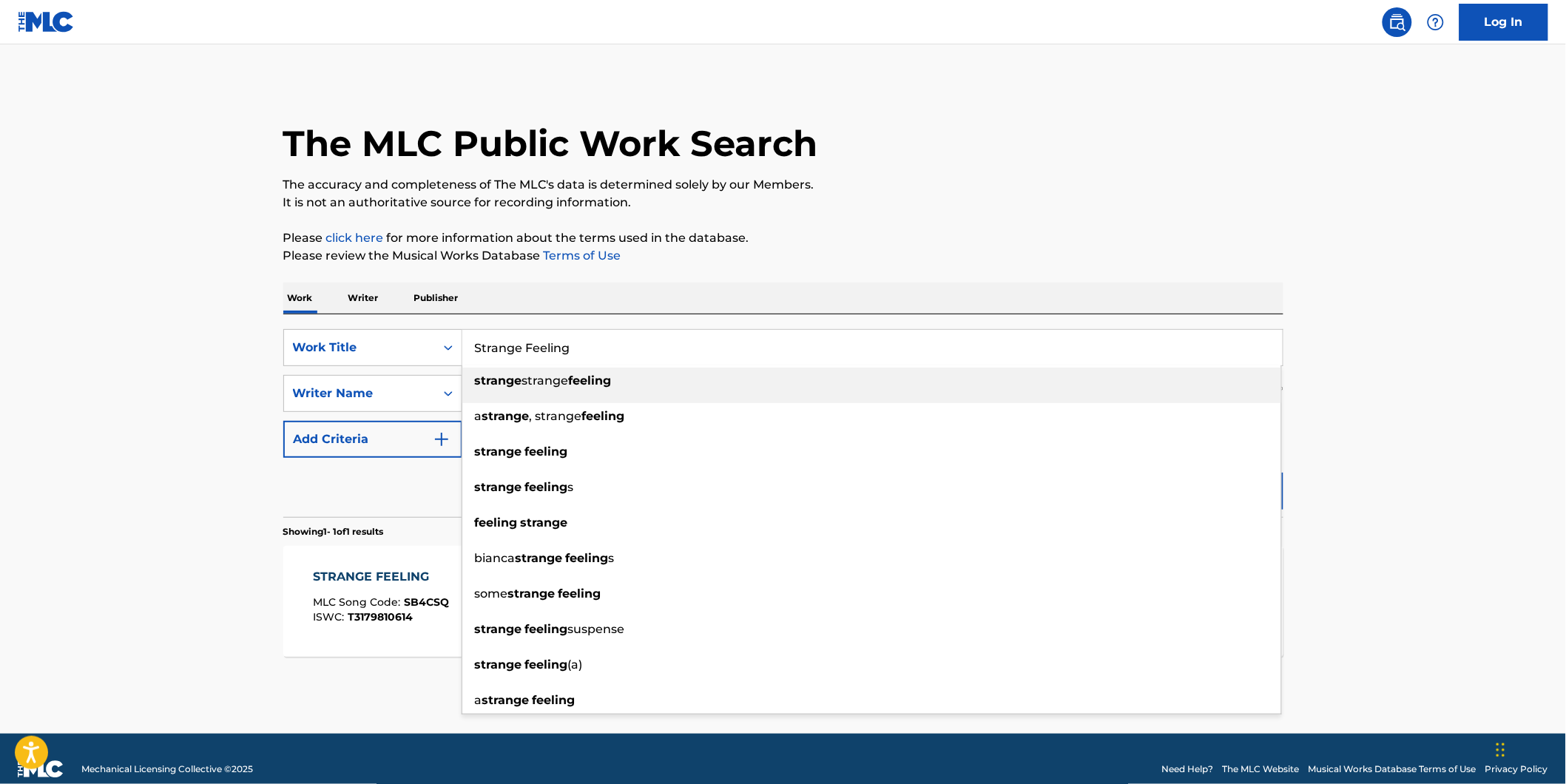
drag, startPoint x: 621, startPoint y: 353, endPoint x: 13, endPoint y: 407, distance: 610.4
click at [214, 374] on main "The MLC Public Work Search The accuracy and completeness of The MLC's data is d…" at bounding box center [783, 389] width 1566 height 689
paste input "Warrior Stylee"
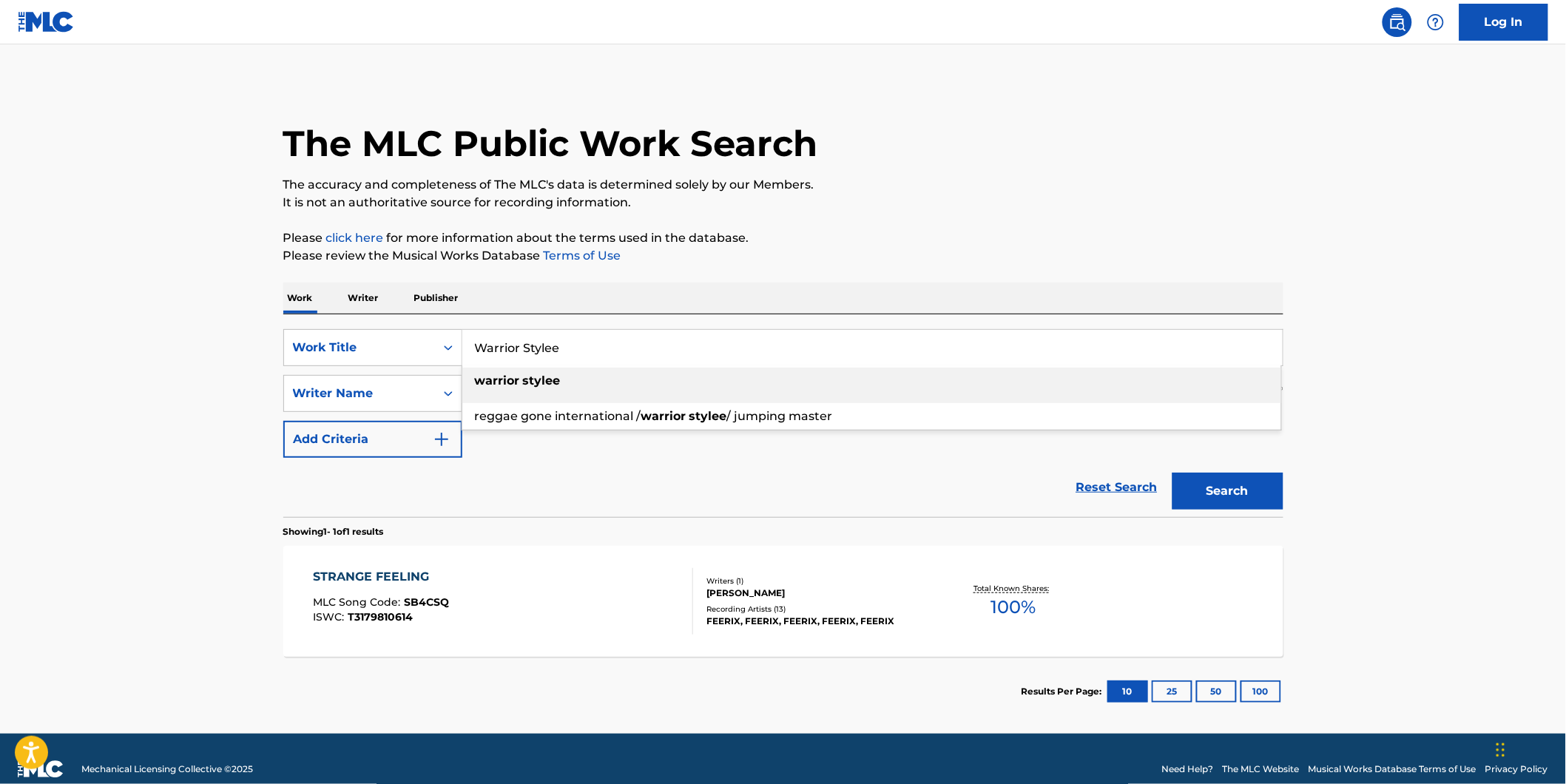
type input "Warrior Stylee"
click at [0, 410] on html "Accessibility Screen-Reader Guide, Feedback, and Issue Reporting | New window C…" at bounding box center [783, 392] width 1566 height 784
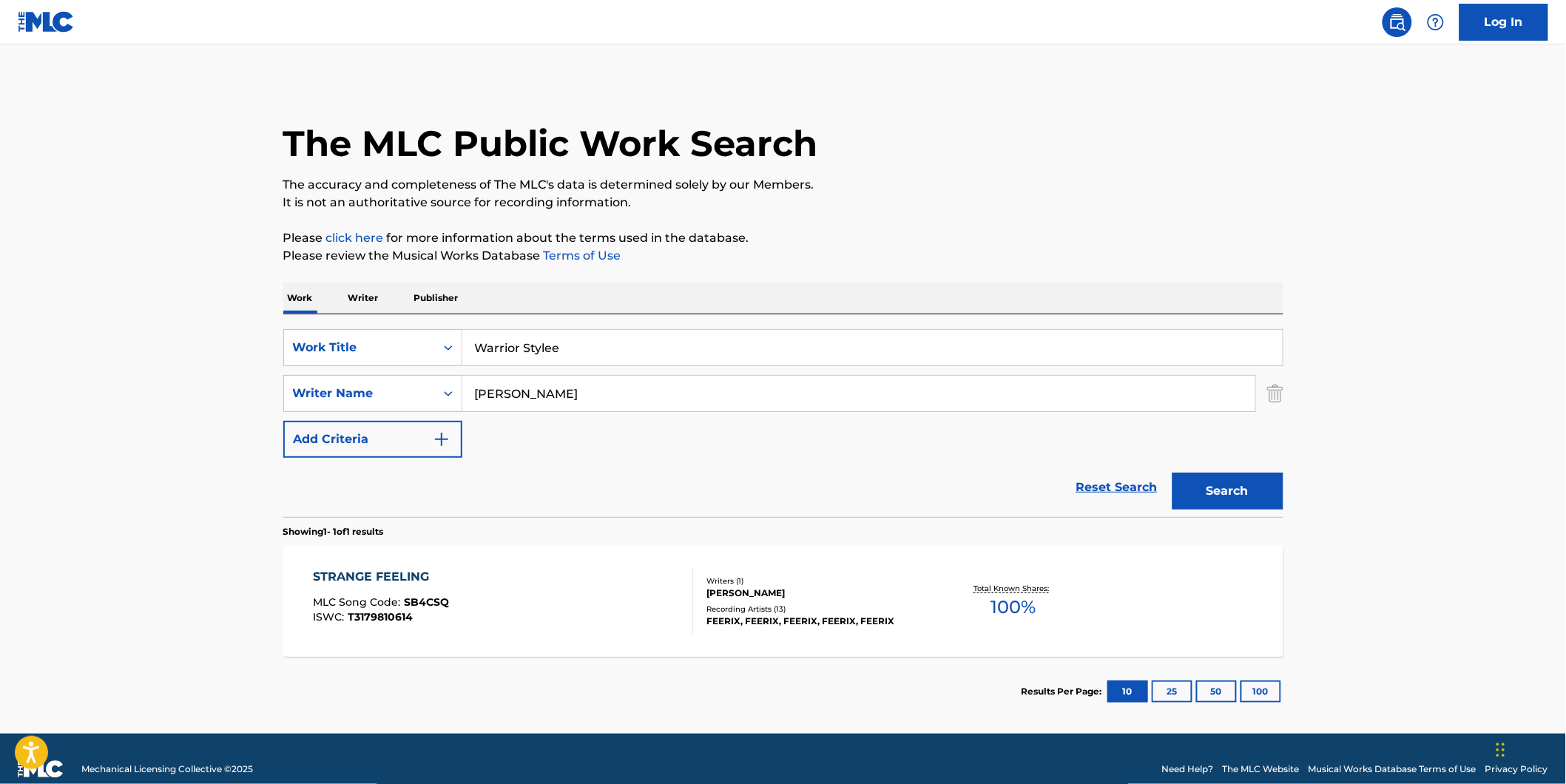
paste input "[PERSON_NAME]"
drag, startPoint x: 609, startPoint y: 401, endPoint x: 593, endPoint y: 419, distance: 24.1
click at [536, 414] on div "SearchWithCriteria7d7ca134-11cd-4cd6-abb0-1b77aeae4b79 Work Title Warrior Style…" at bounding box center [783, 393] width 1000 height 128
click at [1172, 472] on button "Search" at bounding box center [1227, 491] width 111 height 37
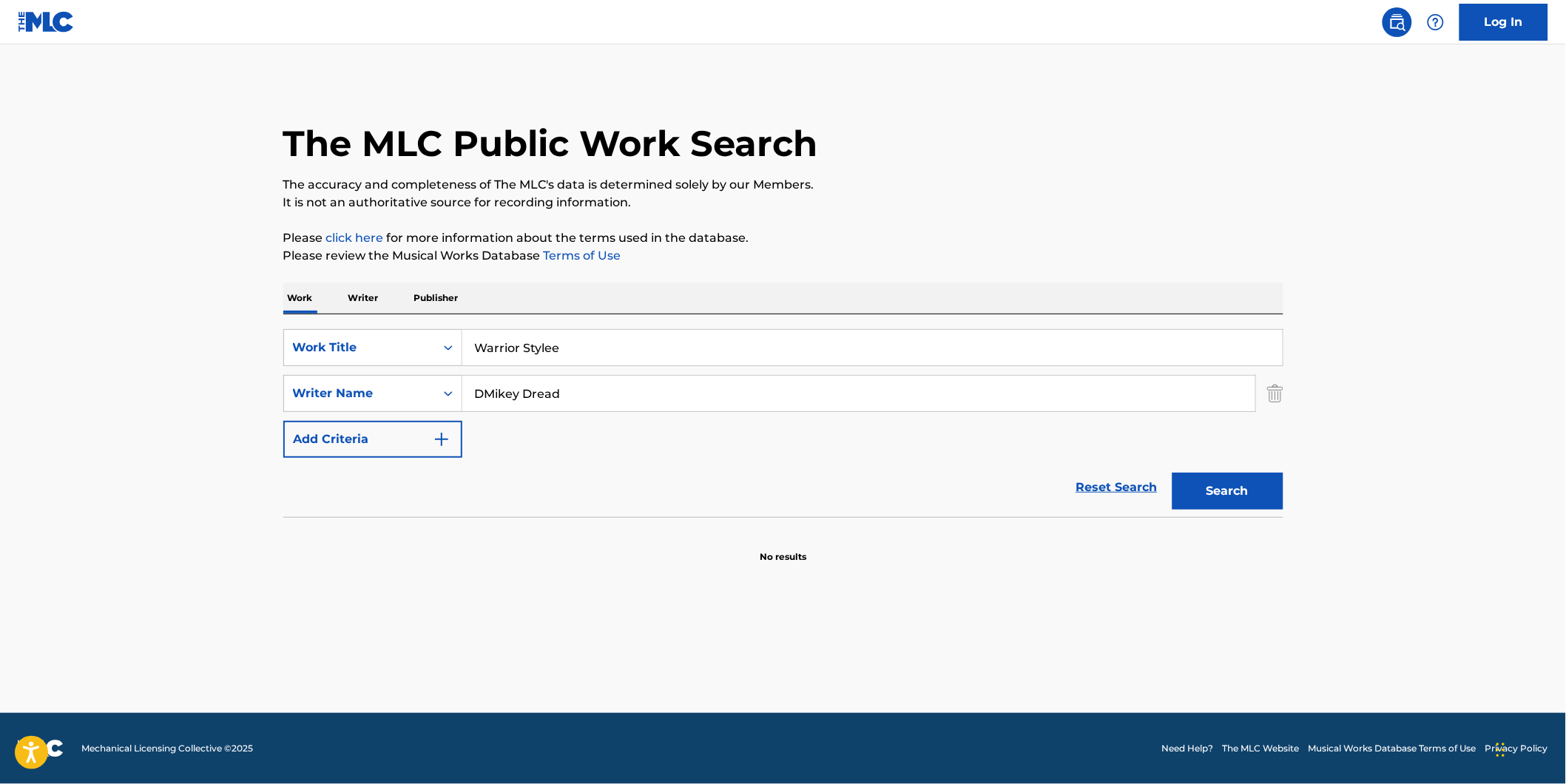
click at [679, 392] on input "DMikey Dread" at bounding box center [859, 394] width 793 height 36
drag, startPoint x: 679, startPoint y: 392, endPoint x: 642, endPoint y: 480, distance: 95.5
click at [463, 427] on div "SearchWithCriteria7d7ca134-11cd-4cd6-abb0-1b77aeae4b79 Work Title Warrior Style…" at bounding box center [783, 393] width 1000 height 128
paste input "Search Form"
click at [1172, 472] on button "Search" at bounding box center [1227, 491] width 111 height 37
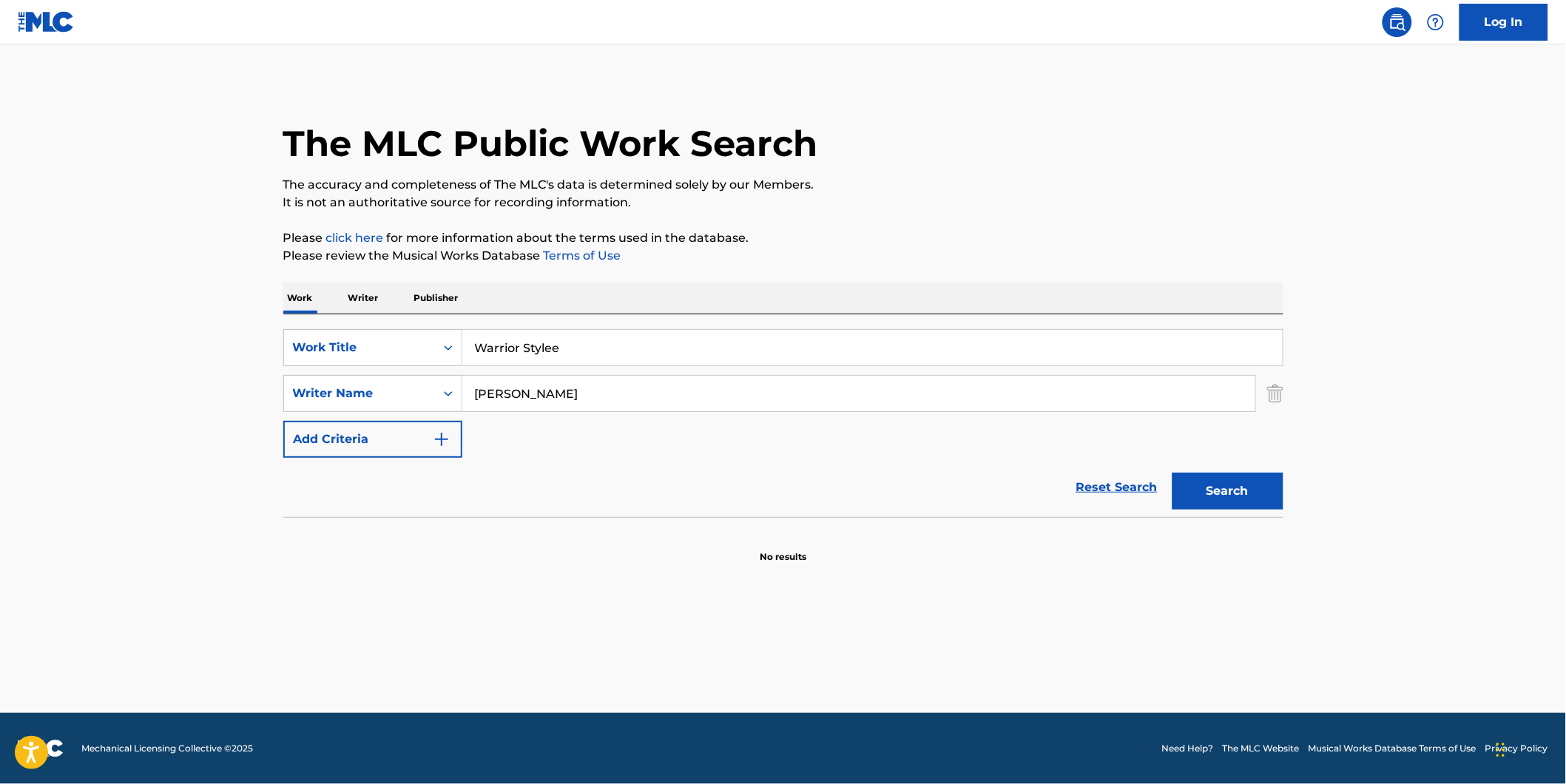
drag, startPoint x: 651, startPoint y: 386, endPoint x: 504, endPoint y: 474, distance: 171.3
click at [311, 438] on div "SearchWithCriteria7d7ca134-11cd-4cd6-abb0-1b77aeae4b79 Work Title Warrior Style…" at bounding box center [783, 393] width 1000 height 128
paste input "[PERSON_NAME]"
type input "[PERSON_NAME]"
click at [1172, 472] on button "Search" at bounding box center [1227, 491] width 111 height 37
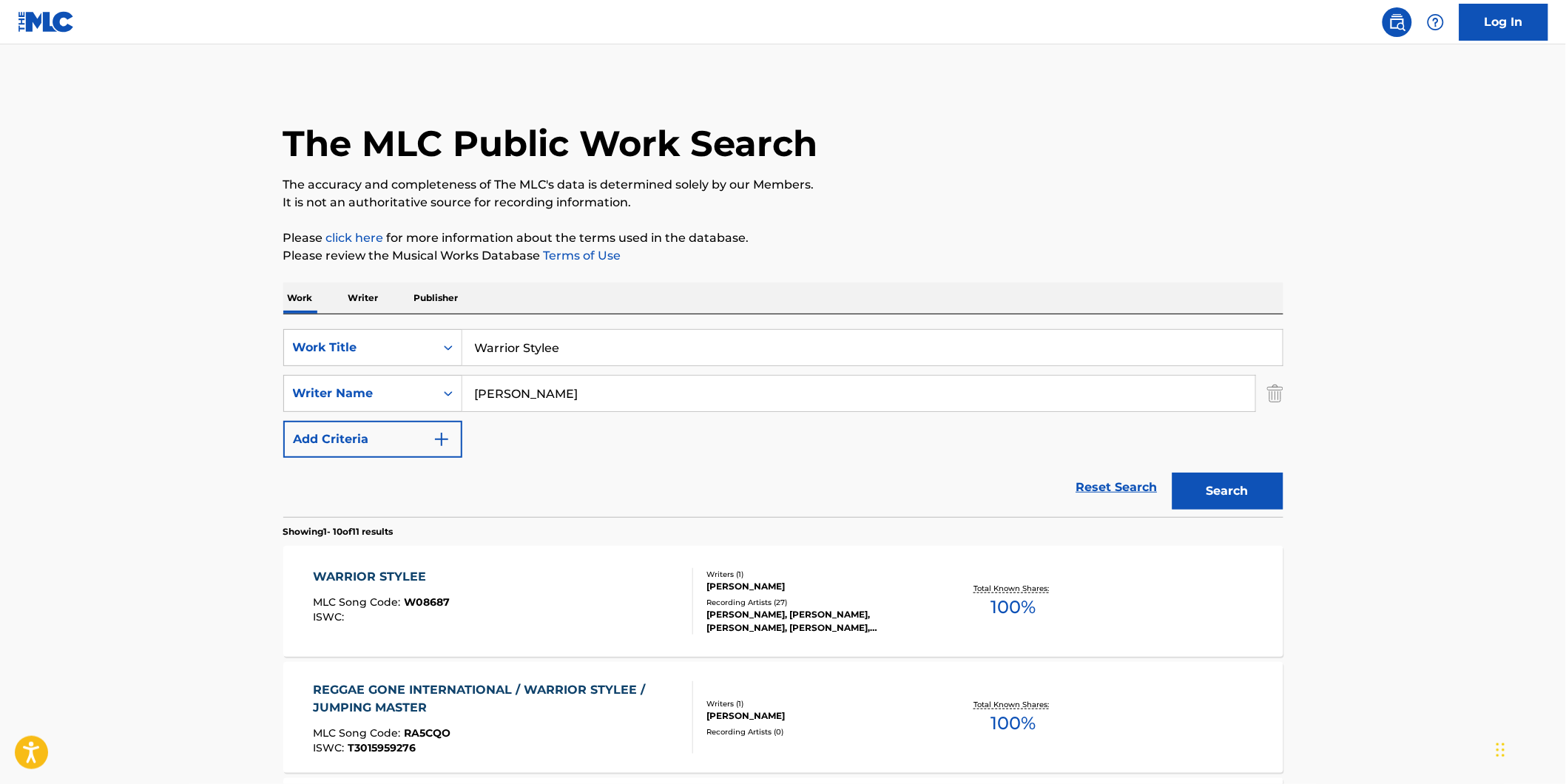
click at [419, 605] on span "W08687" at bounding box center [426, 602] width 46 height 13
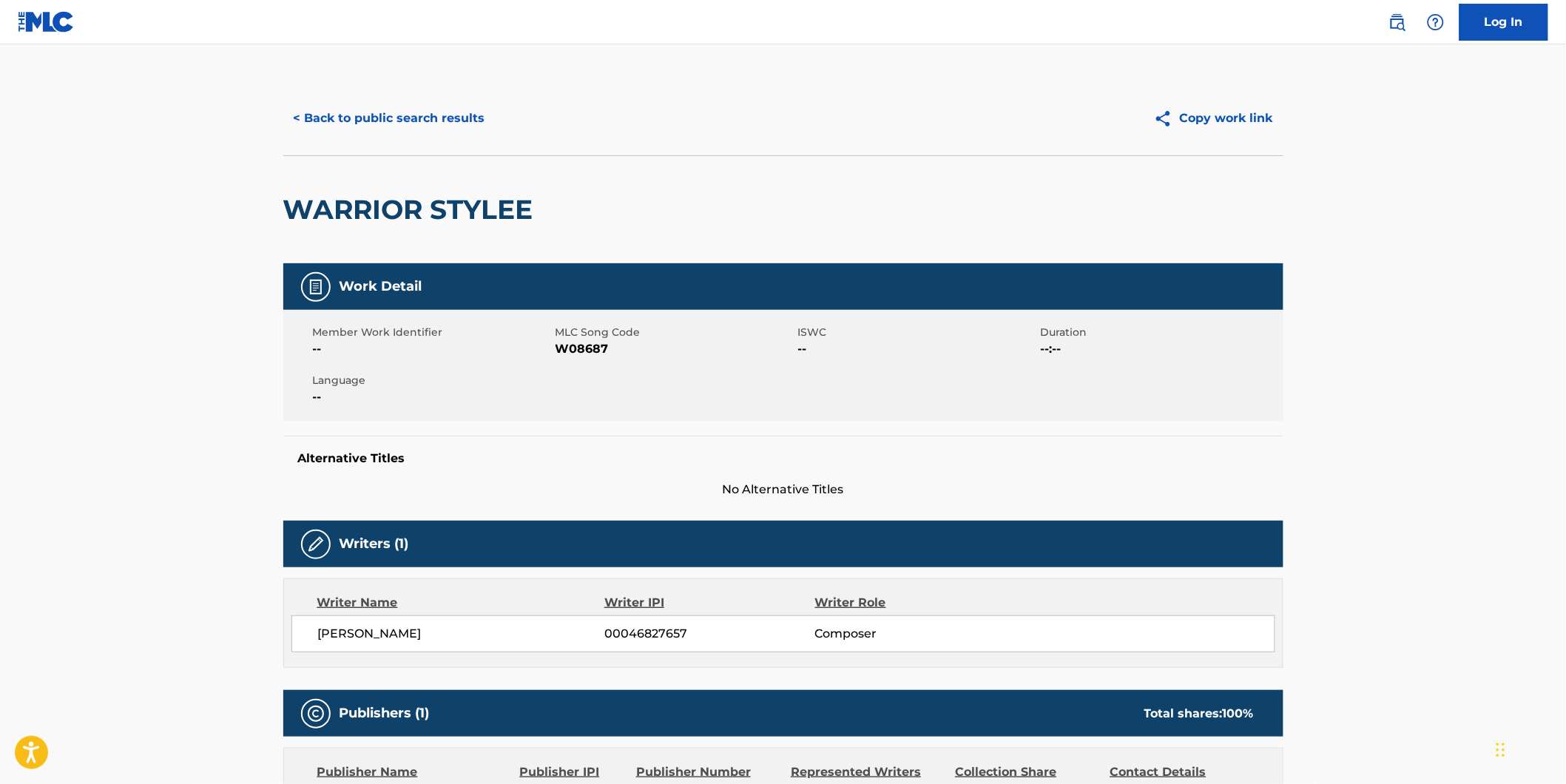
click at [337, 127] on button "< Back to public search results" at bounding box center [389, 119] width 212 height 37
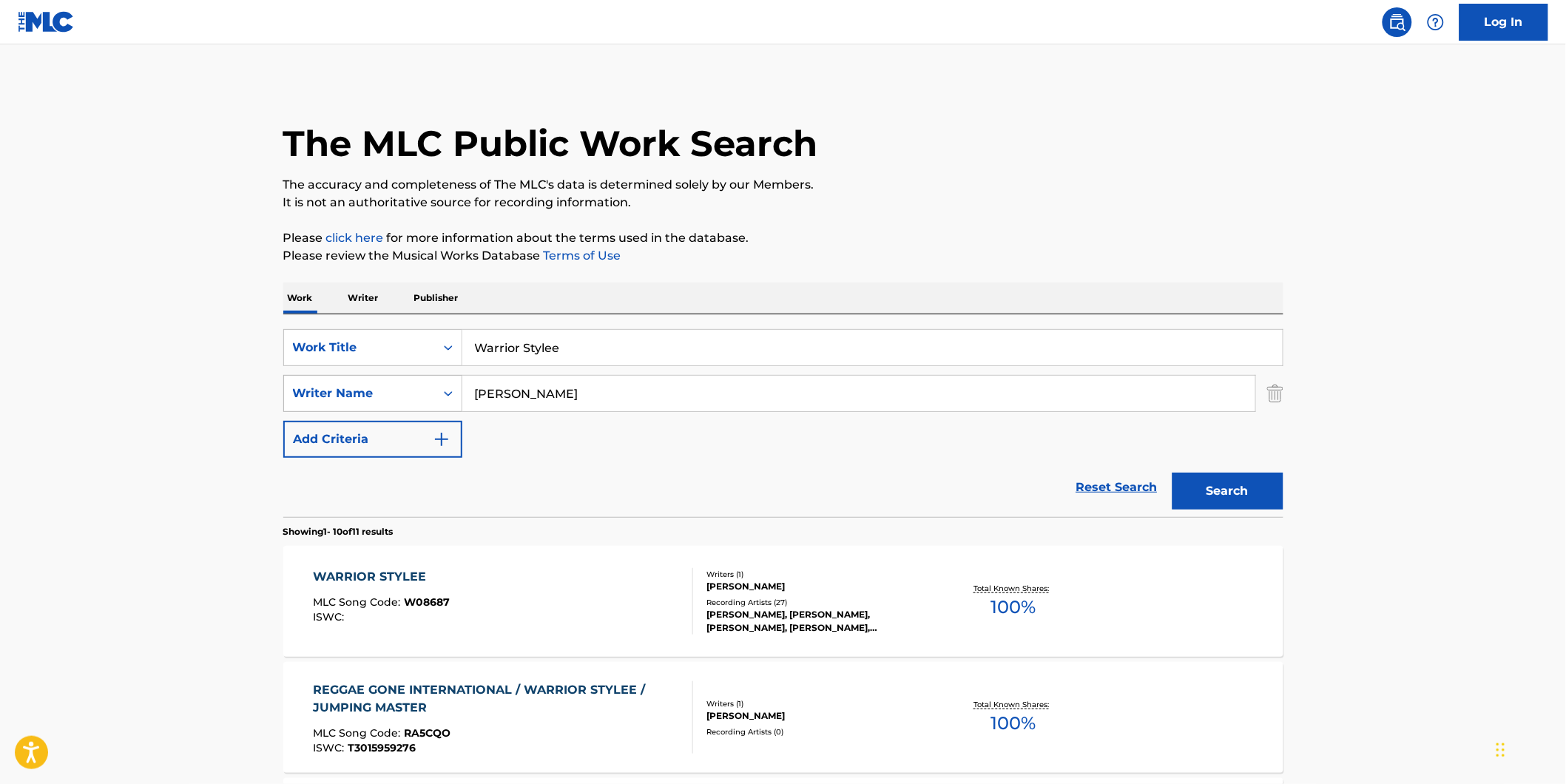
drag, startPoint x: 572, startPoint y: 395, endPoint x: 307, endPoint y: 395, distance: 265.0
click at [307, 395] on div "SearchWithCriteria8dcd9abf-52ce-44f2-998d-24017580982f Writer Name [PERSON_NAME]" at bounding box center [783, 394] width 1000 height 37
type input "[PERSON_NAME]"
click at [1172, 472] on button "Search" at bounding box center [1227, 491] width 111 height 37
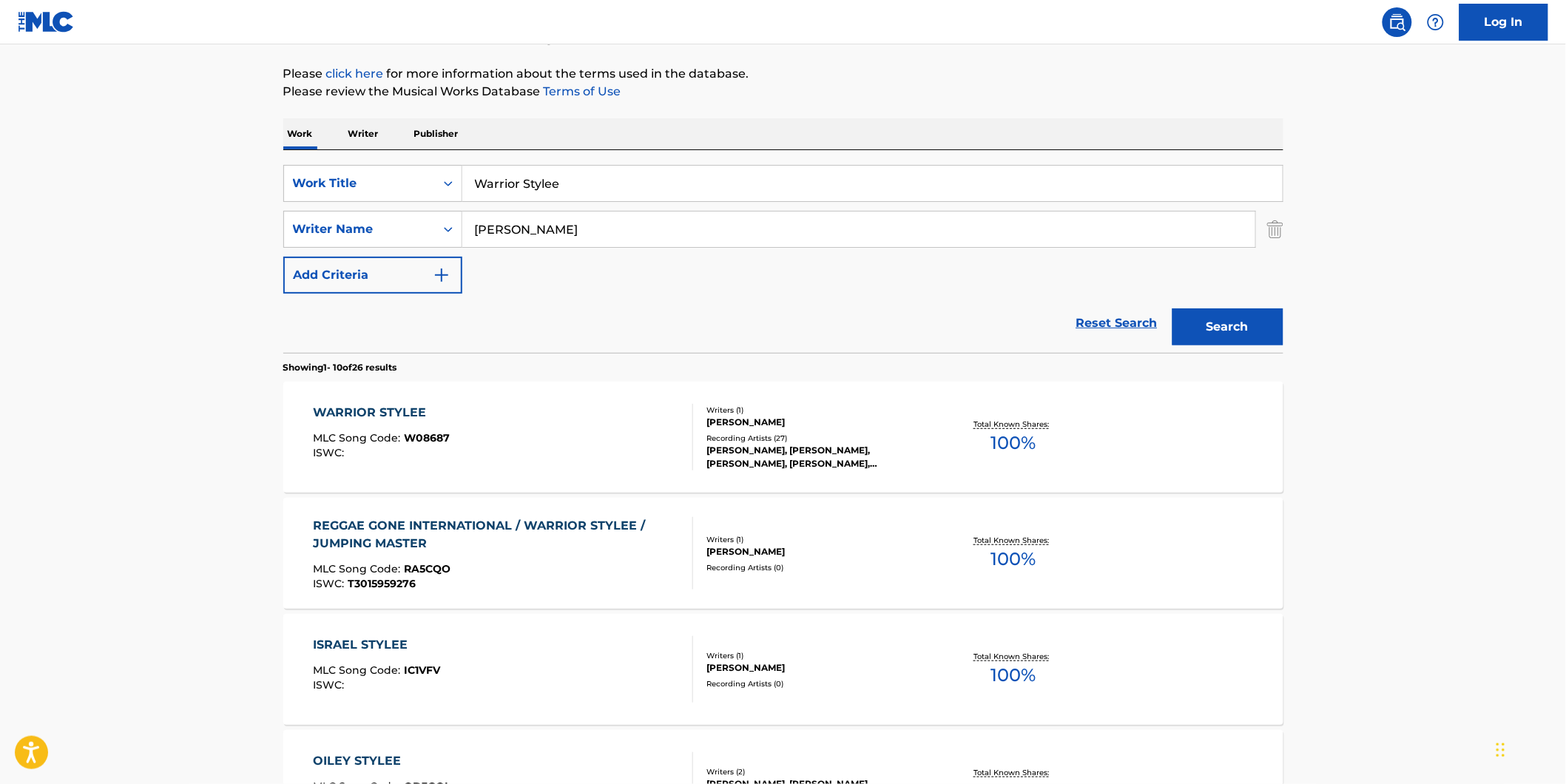
scroll to position [328, 0]
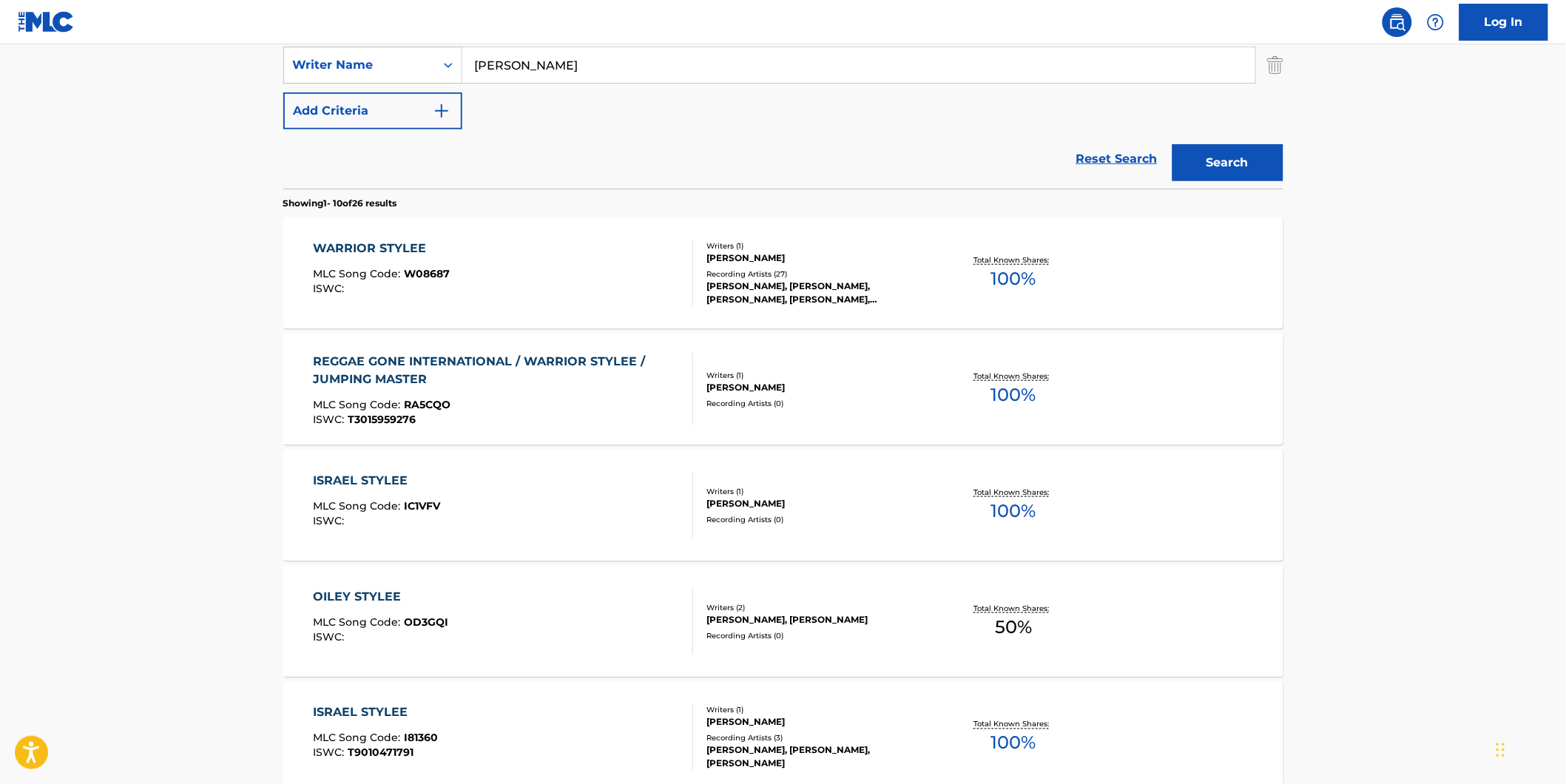
click at [484, 301] on div "WARRIOR STYLEE MLC Song Code : W08687 ISWC :" at bounding box center [503, 272] width 380 height 66
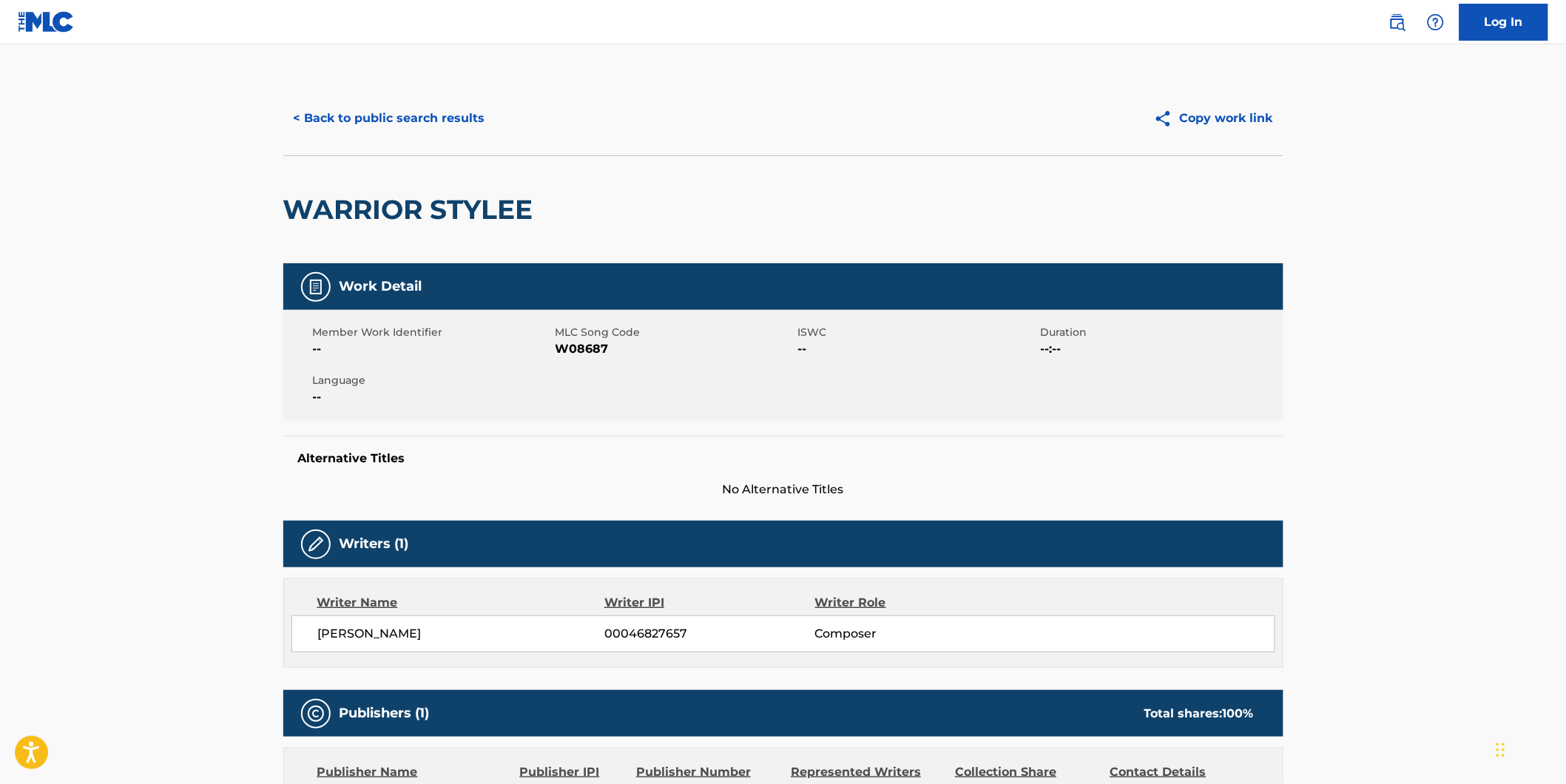
click at [592, 348] on span "W08687" at bounding box center [674, 349] width 239 height 18
